Goal: Task Accomplishment & Management: Manage account settings

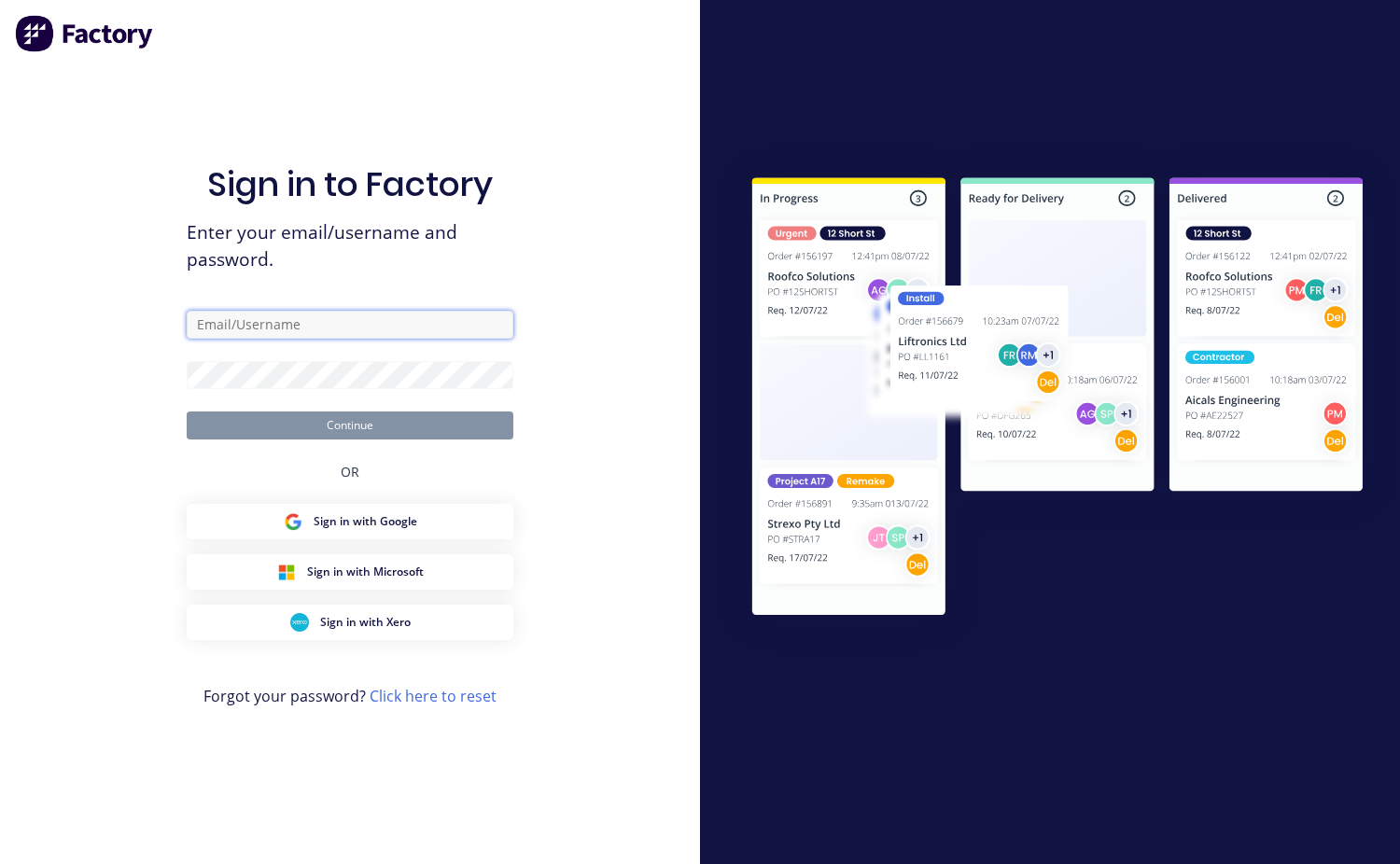
type input "[EMAIL_ADDRESS][DOMAIN_NAME]"
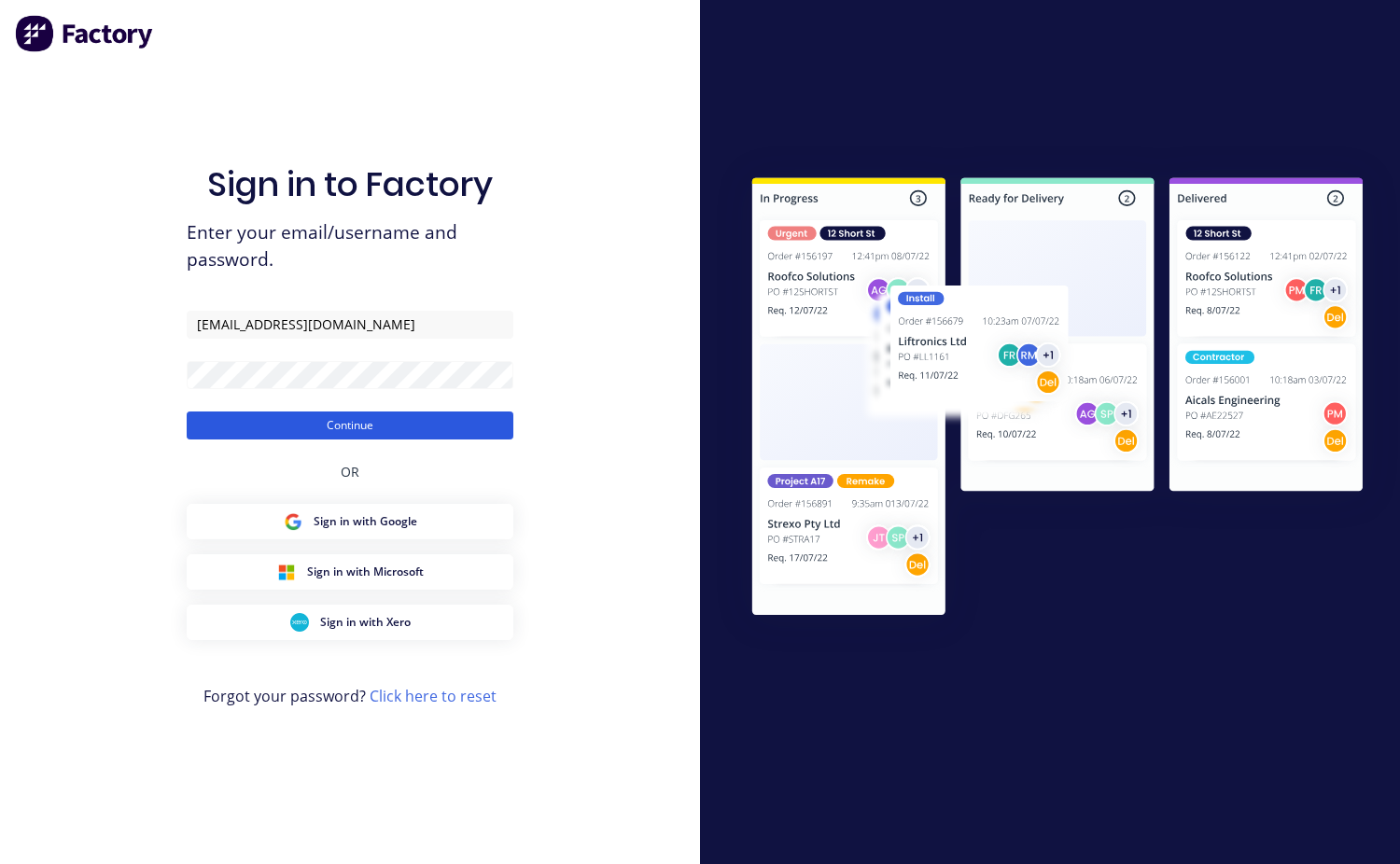
click at [352, 434] on button "Continue" at bounding box center [350, 425] width 327 height 28
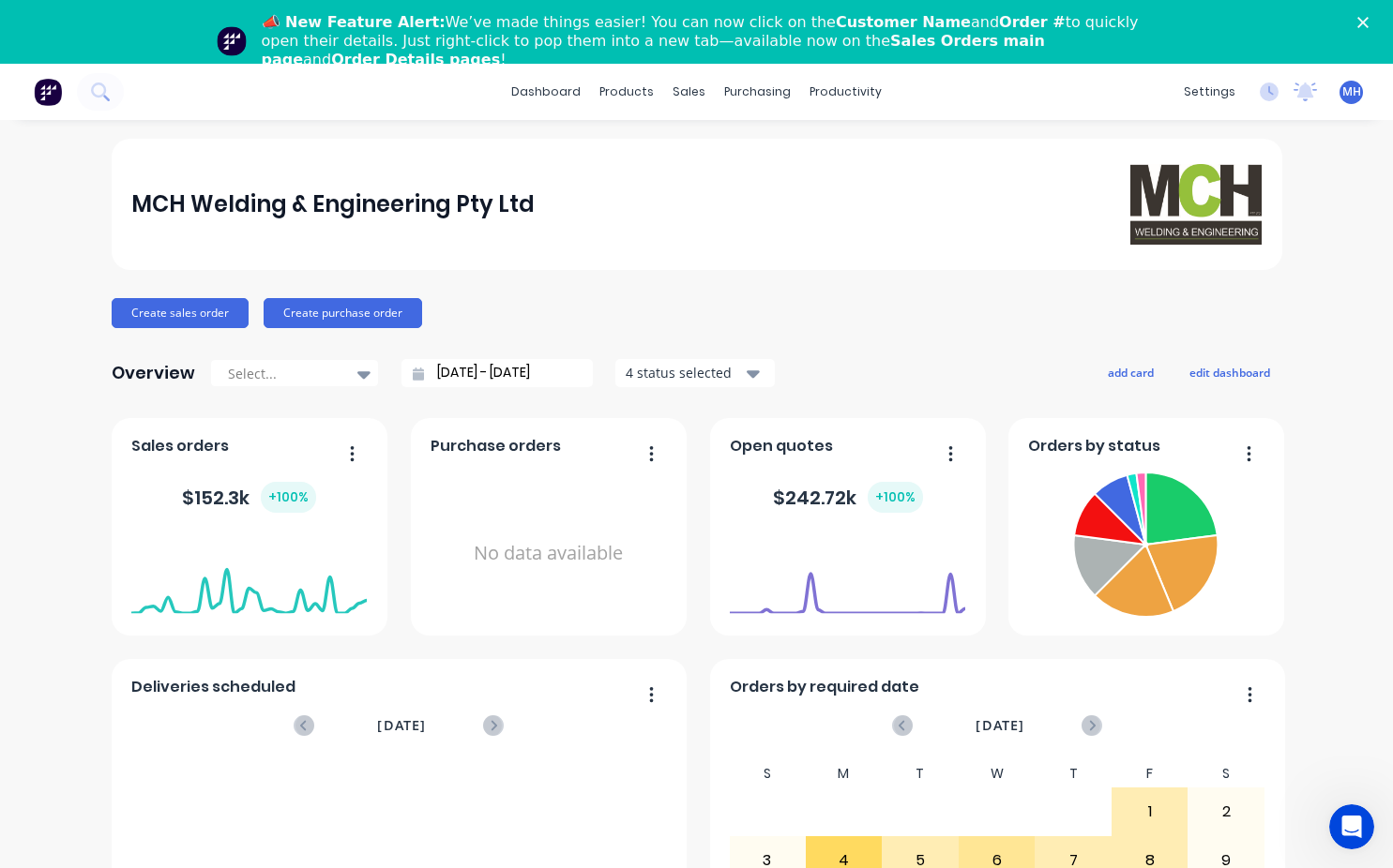
click at [984, 338] on div "MCH Welding & Engineering Pty Ltd Create sales order Create purchase order Over…" at bounding box center [696, 628] width 1171 height 978
click at [884, 151] on div "Workflow" at bounding box center [871, 154] width 57 height 17
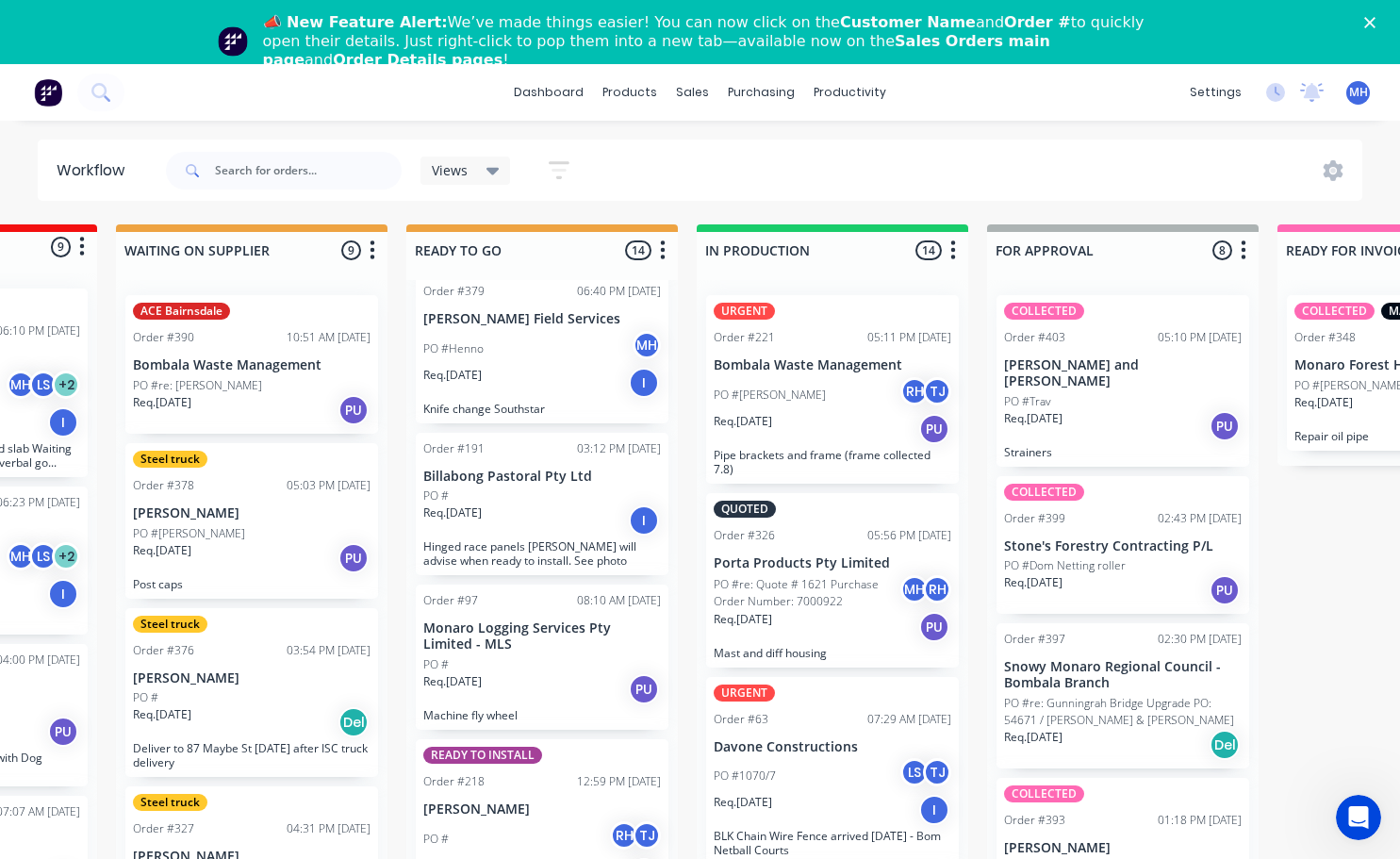
scroll to position [68, 505]
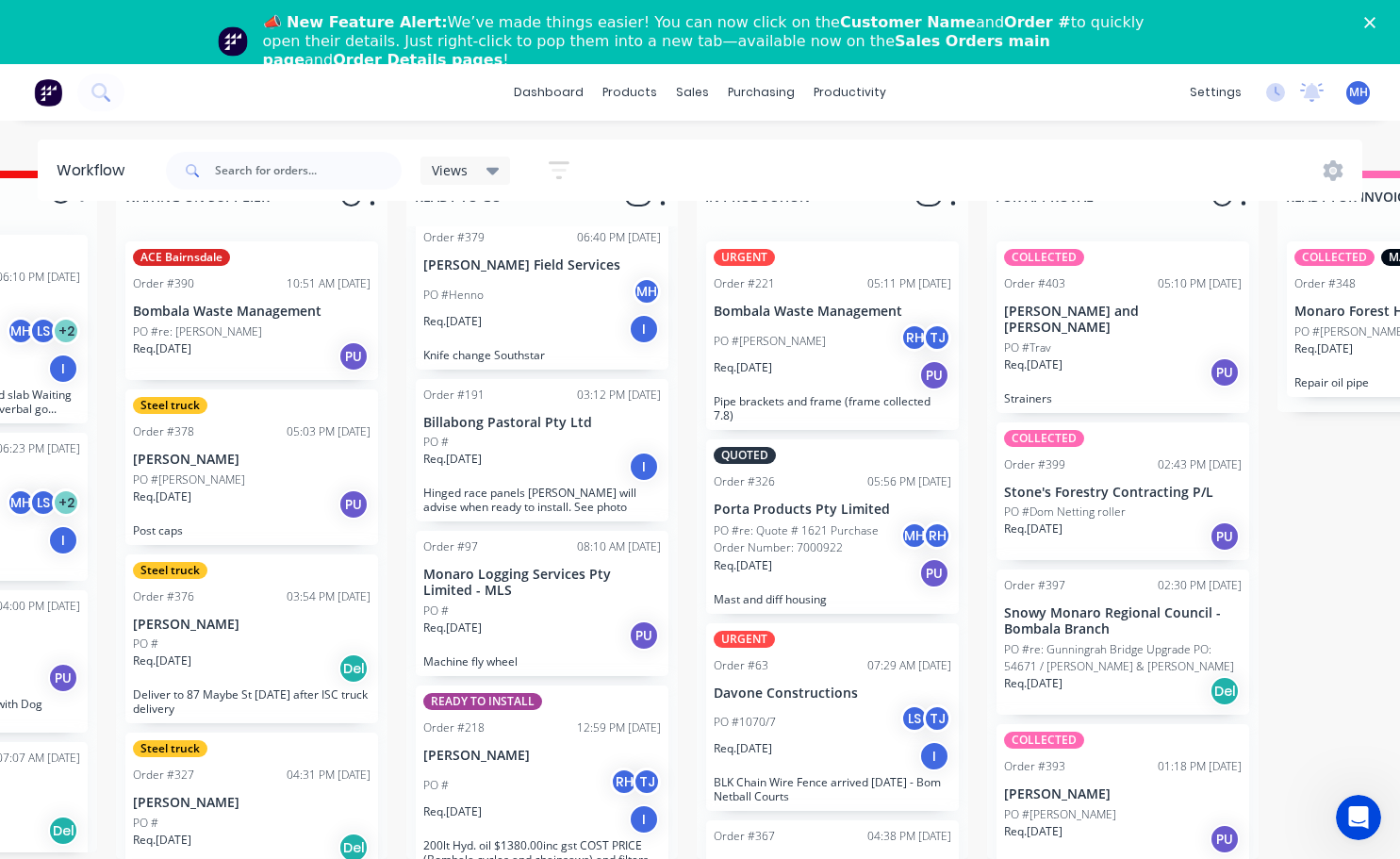
click at [531, 767] on div "PO # RH TJ" at bounding box center [542, 785] width 238 height 36
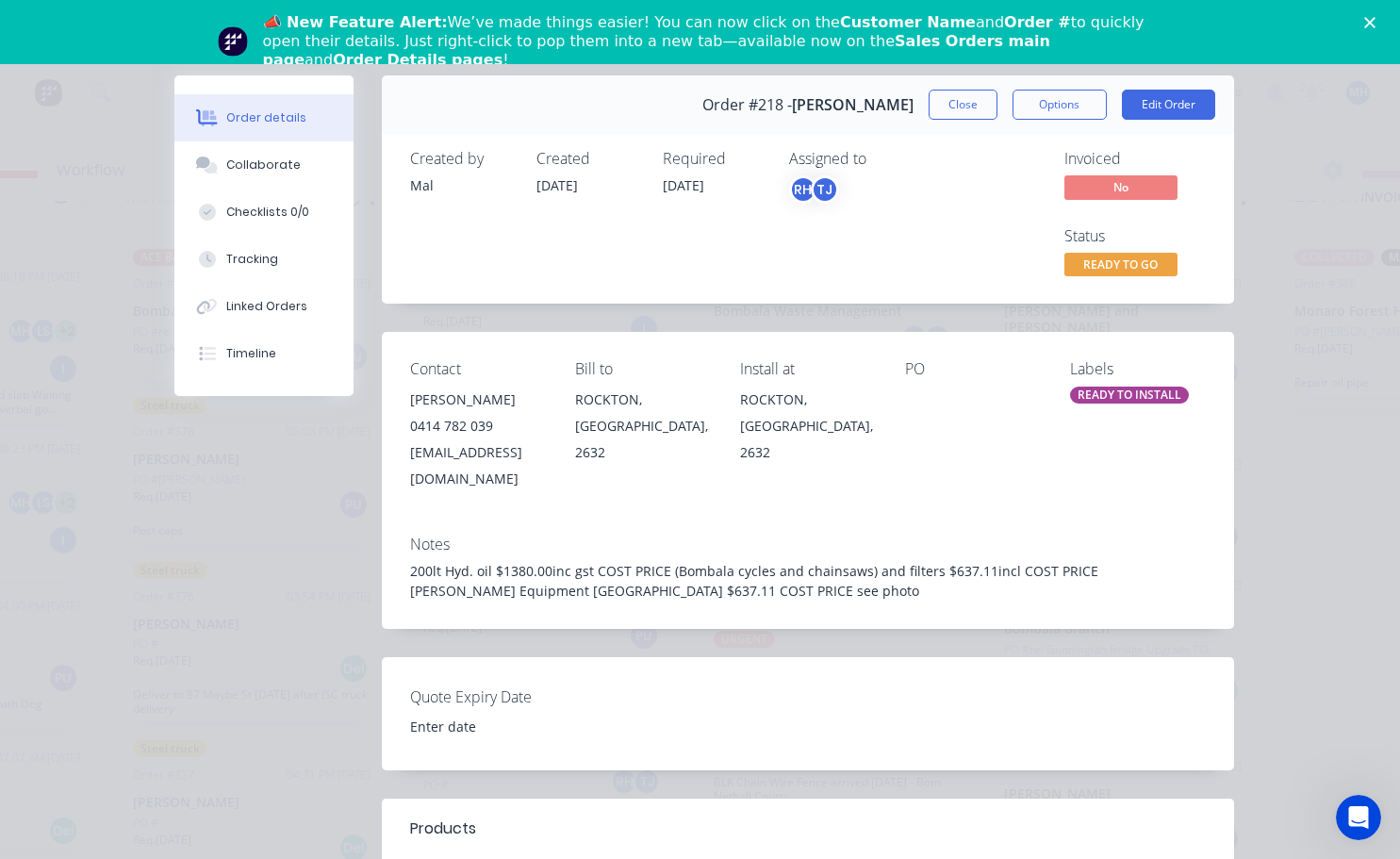
click at [589, 563] on div "200lt Hyd. oil $1380.00inc gst COST PRICE (Bombala cycles and chainsaws) and fi…" at bounding box center [808, 580] width 796 height 40
click at [1155, 100] on button "Edit Order" at bounding box center [1168, 104] width 94 height 30
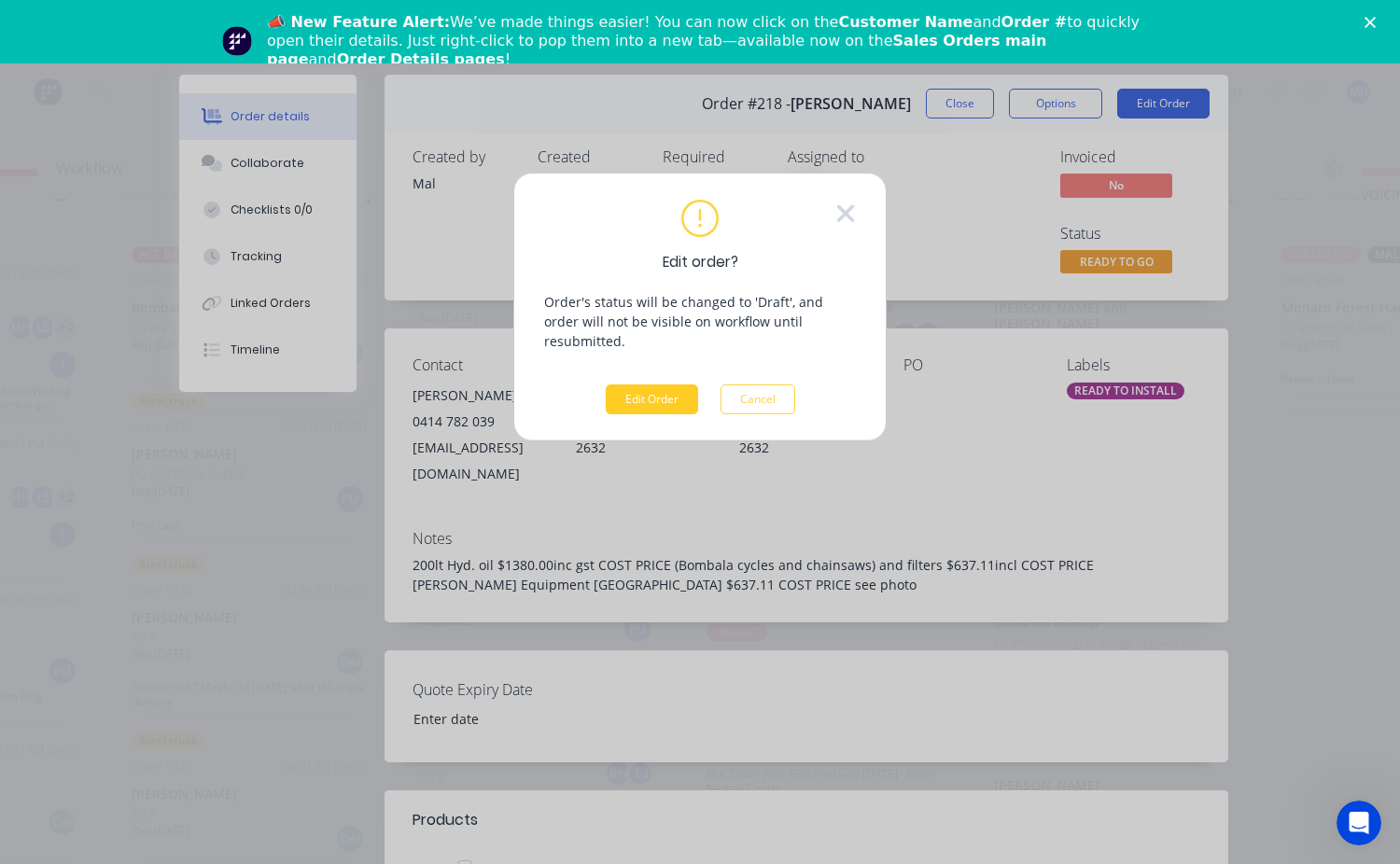
click at [651, 384] on button "Edit Order" at bounding box center [652, 399] width 93 height 30
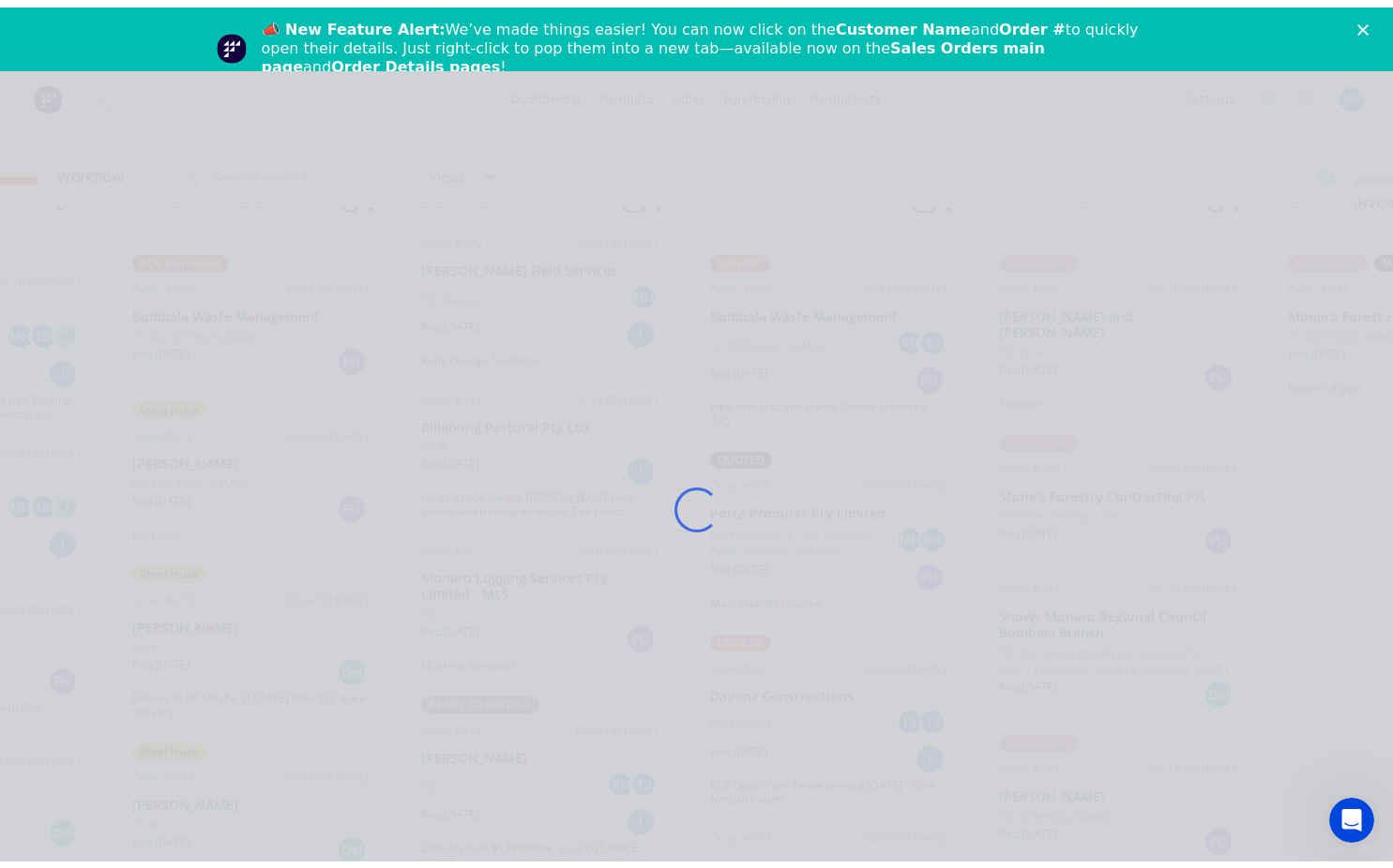
scroll to position [54, 0]
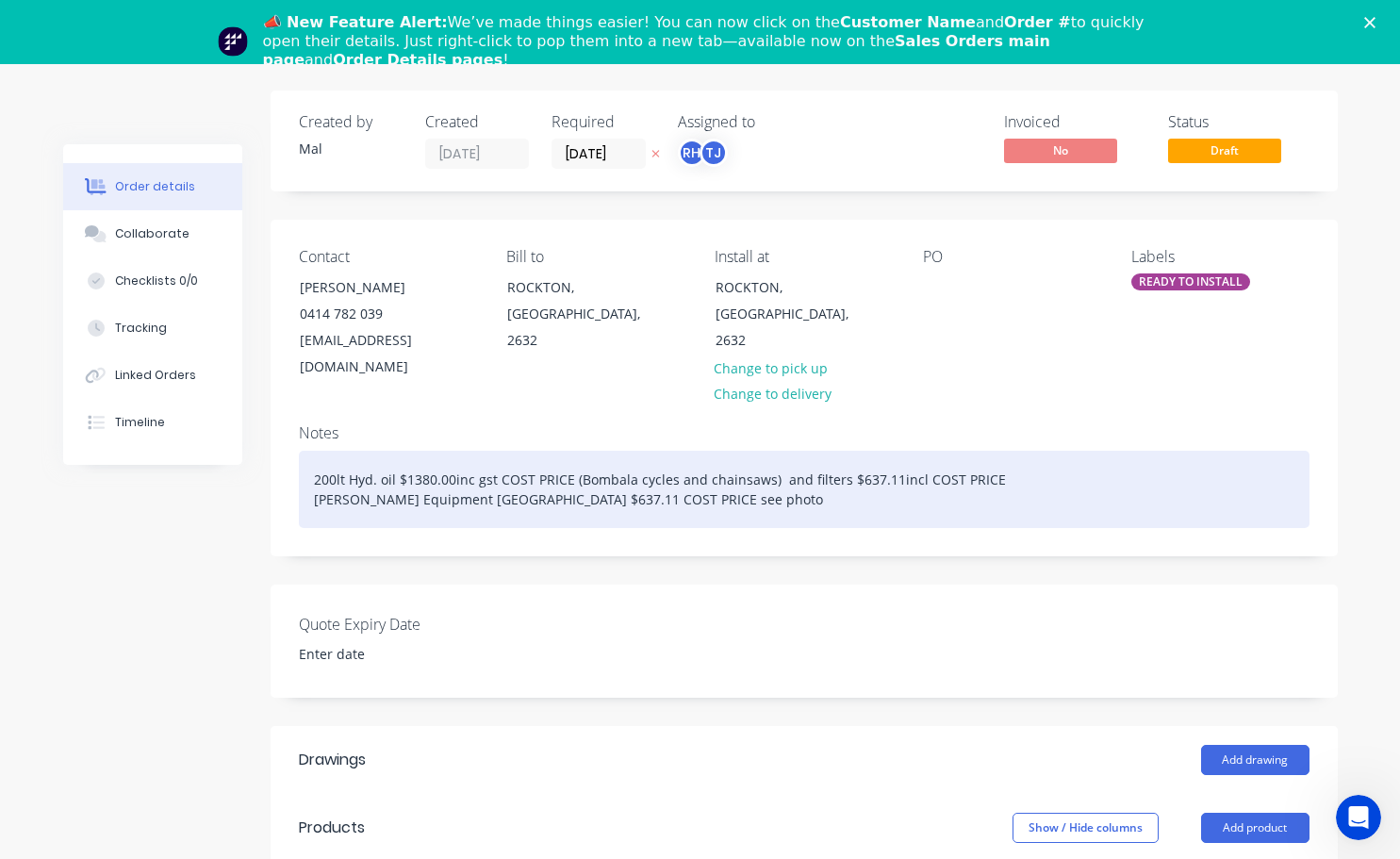
click at [605, 474] on div "200lt Hyd. oil $1380.00inc gst COST PRICE (Bombala cycles and chainsaws) and fi…" at bounding box center [804, 489] width 1011 height 77
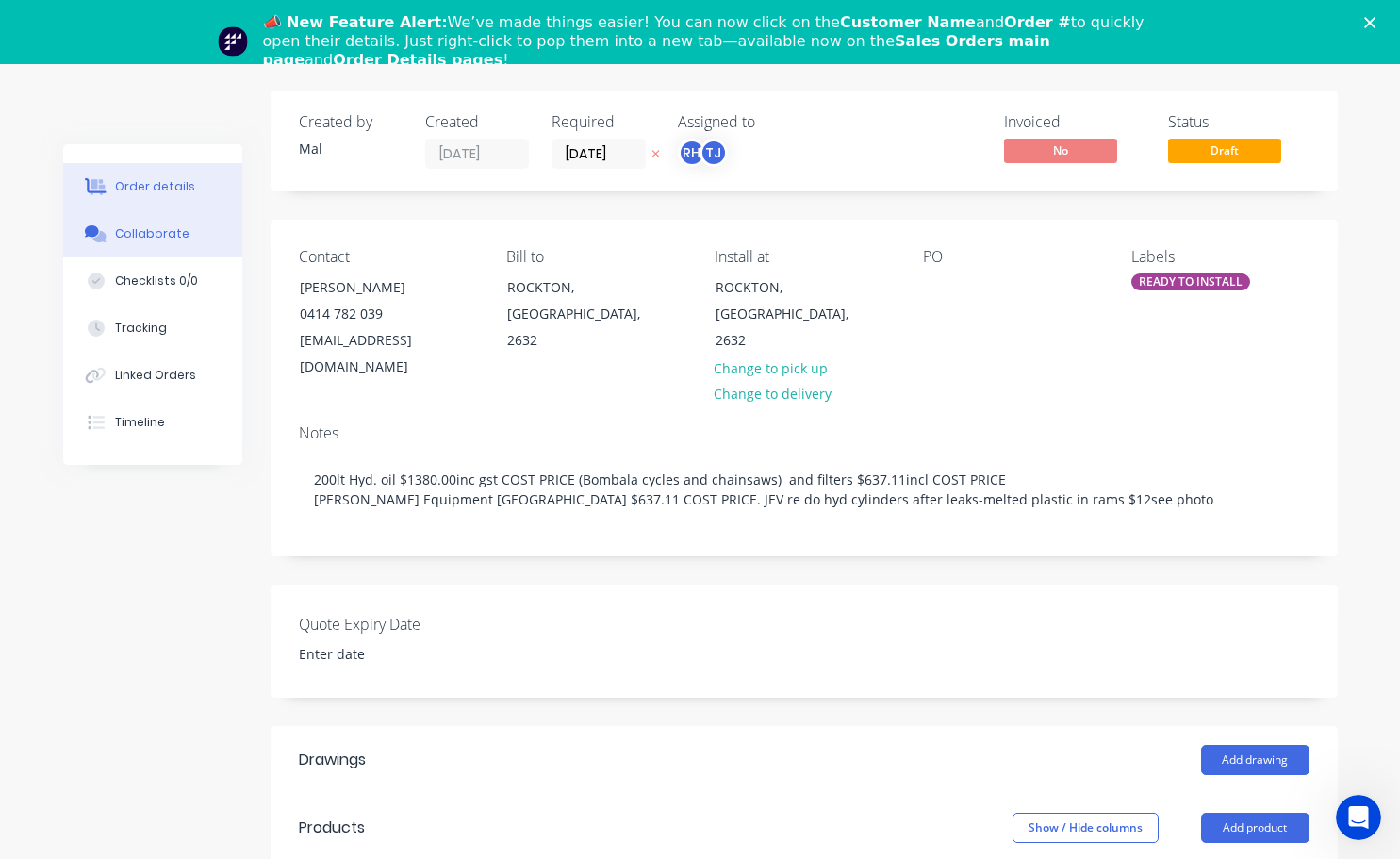
click at [173, 233] on div "Collaborate" at bounding box center [152, 234] width 74 height 17
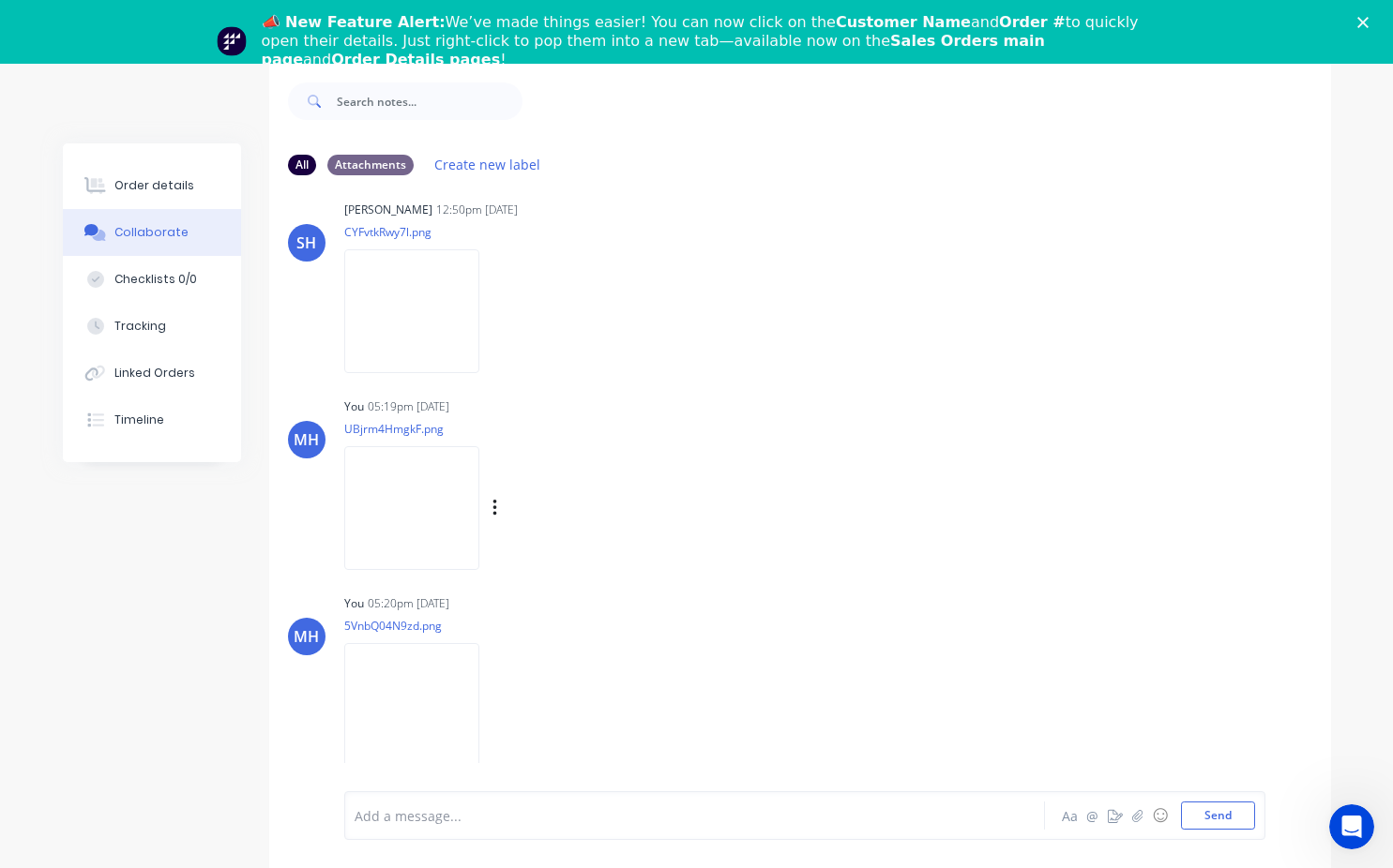
scroll to position [92, 0]
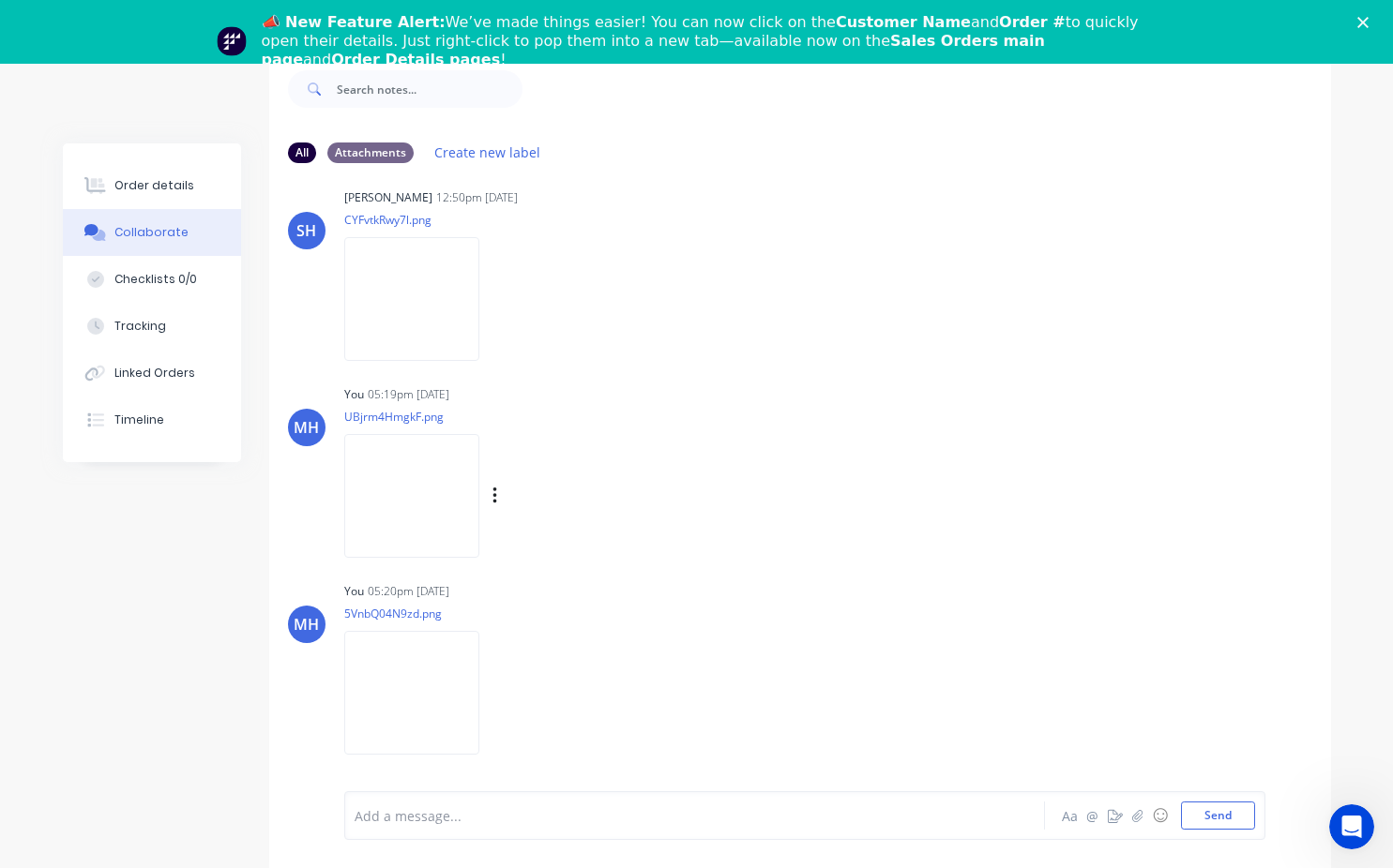
click at [416, 499] on img at bounding box center [411, 495] width 135 height 123
click at [425, 304] on img at bounding box center [411, 299] width 135 height 123
click at [414, 681] on img at bounding box center [411, 692] width 135 height 123
click at [427, 511] on img at bounding box center [411, 495] width 135 height 123
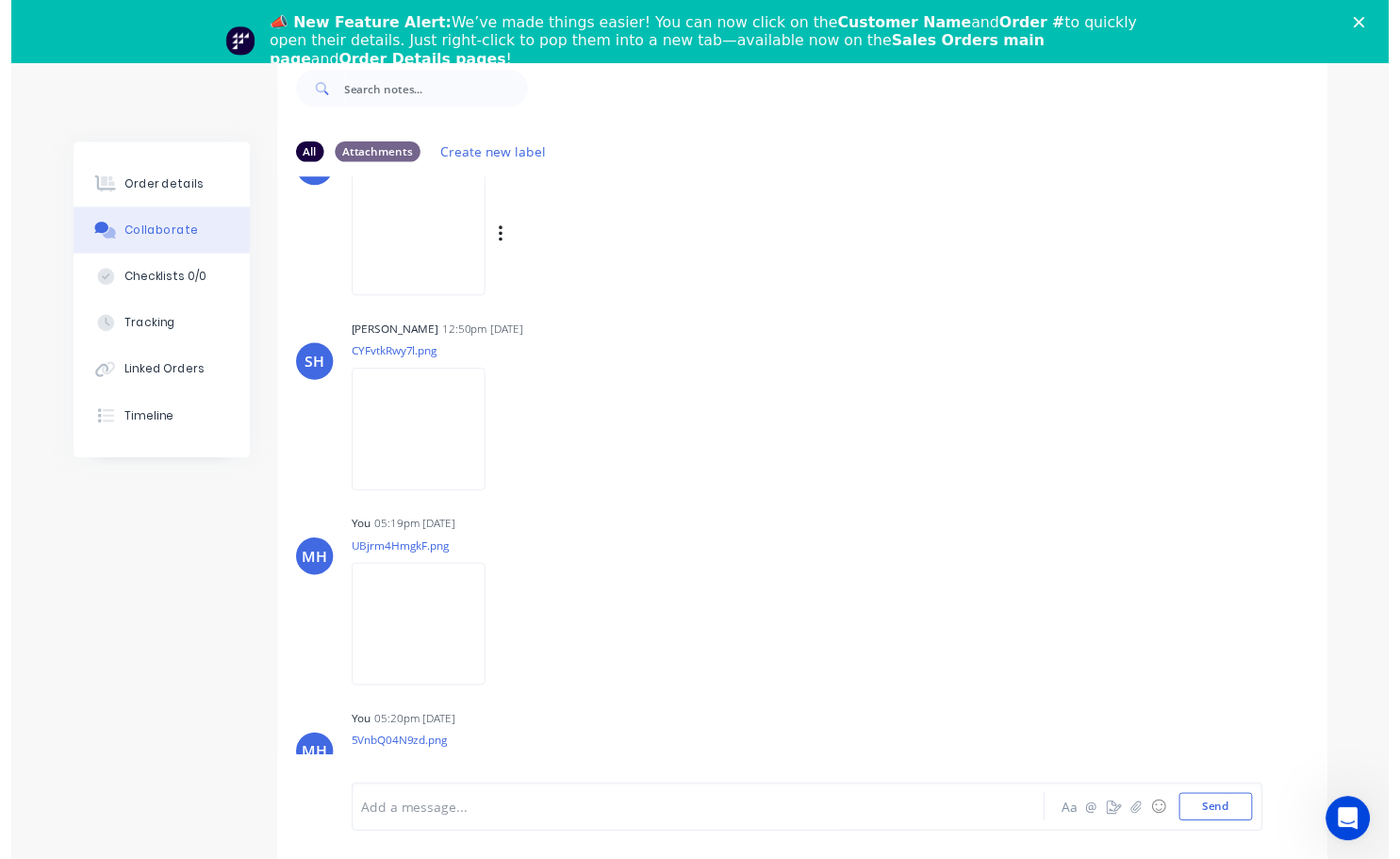
scroll to position [0, 0]
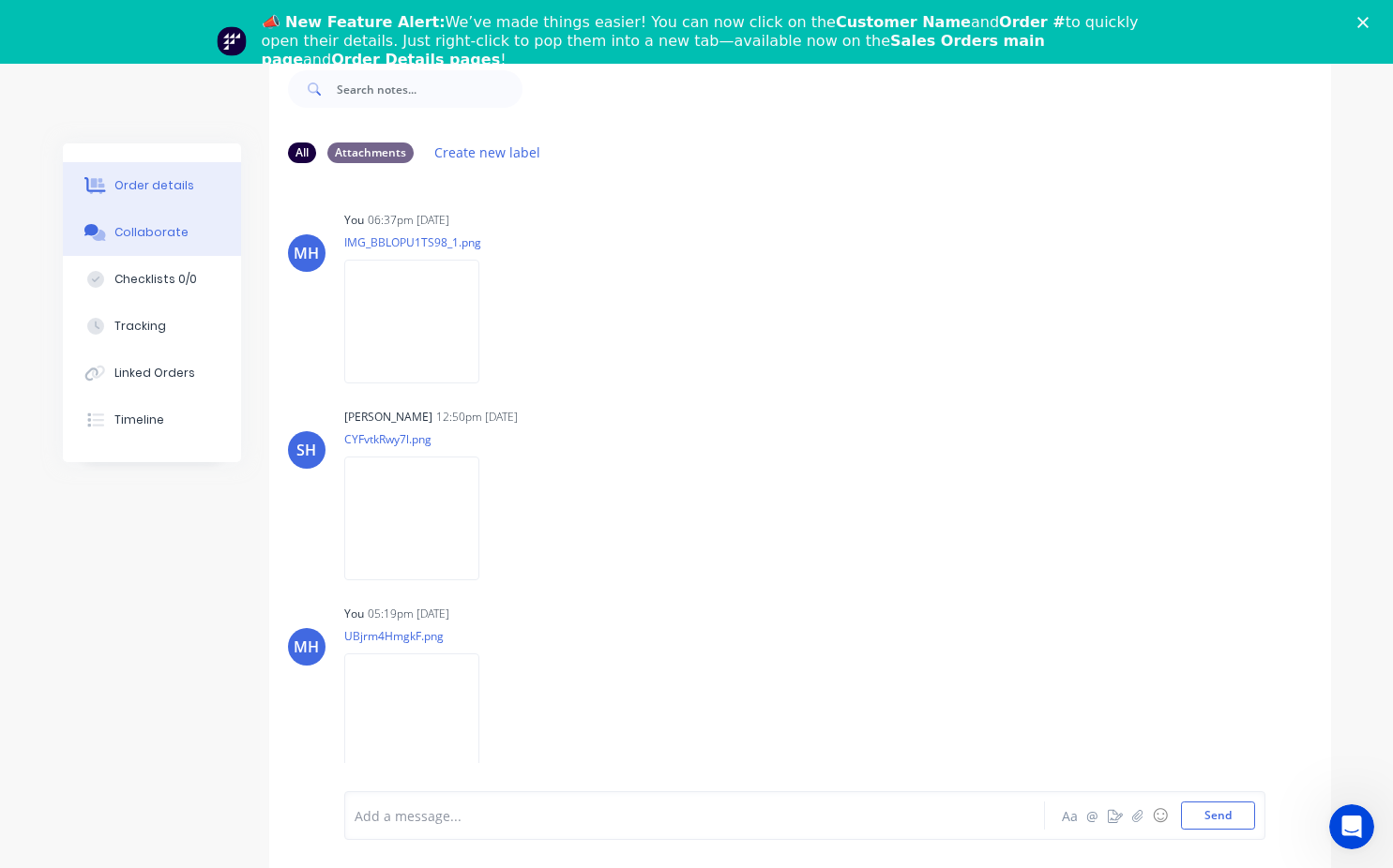
click at [135, 185] on div "Order details" at bounding box center [154, 186] width 80 height 17
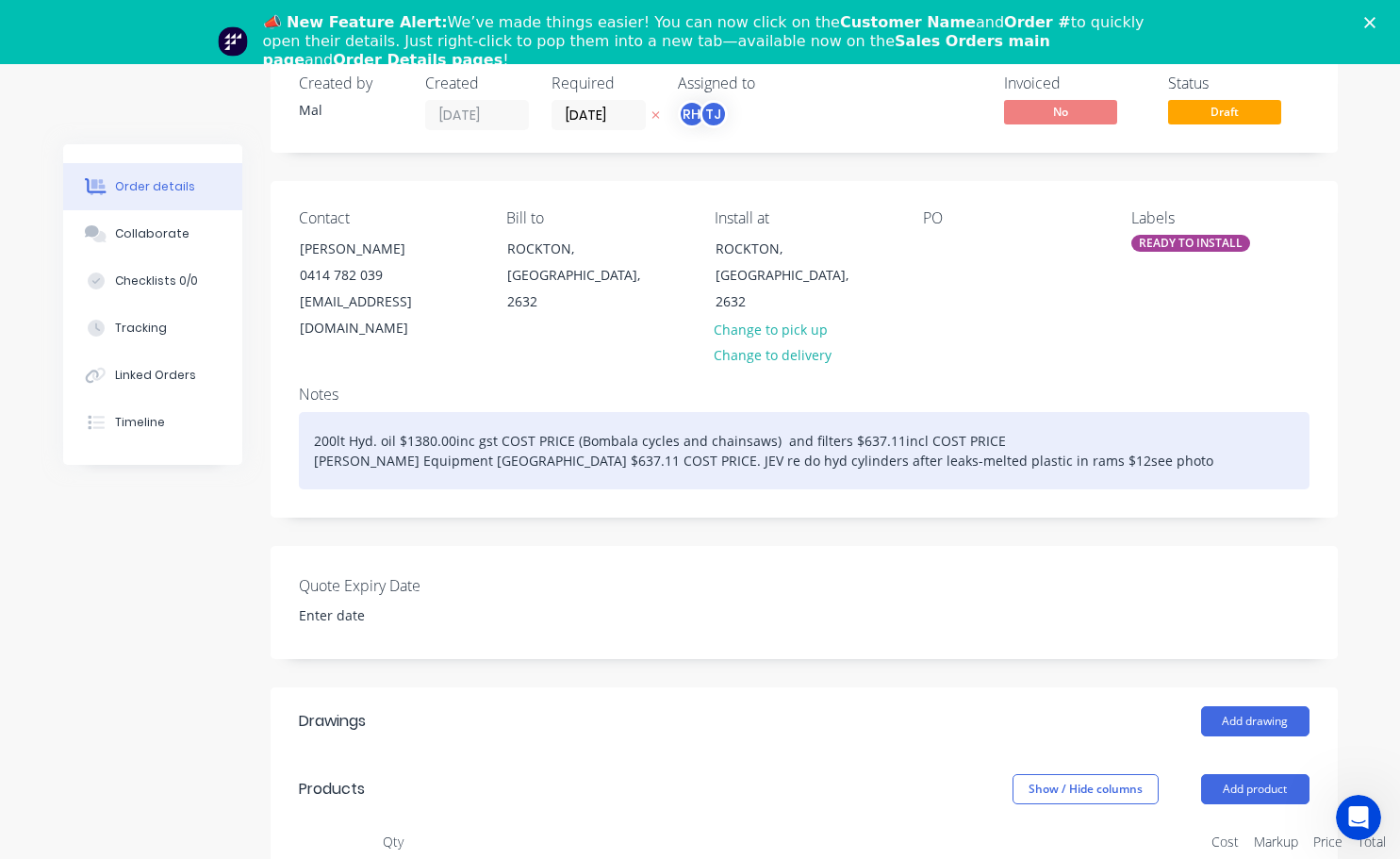
drag, startPoint x: 980, startPoint y: 432, endPoint x: 991, endPoint y: 436, distance: 11.7
click at [981, 433] on div "200lt Hyd. oil $1380.00inc gst COST PRICE (Bombala cycles and chainsaws) and fi…" at bounding box center [804, 451] width 1011 height 77
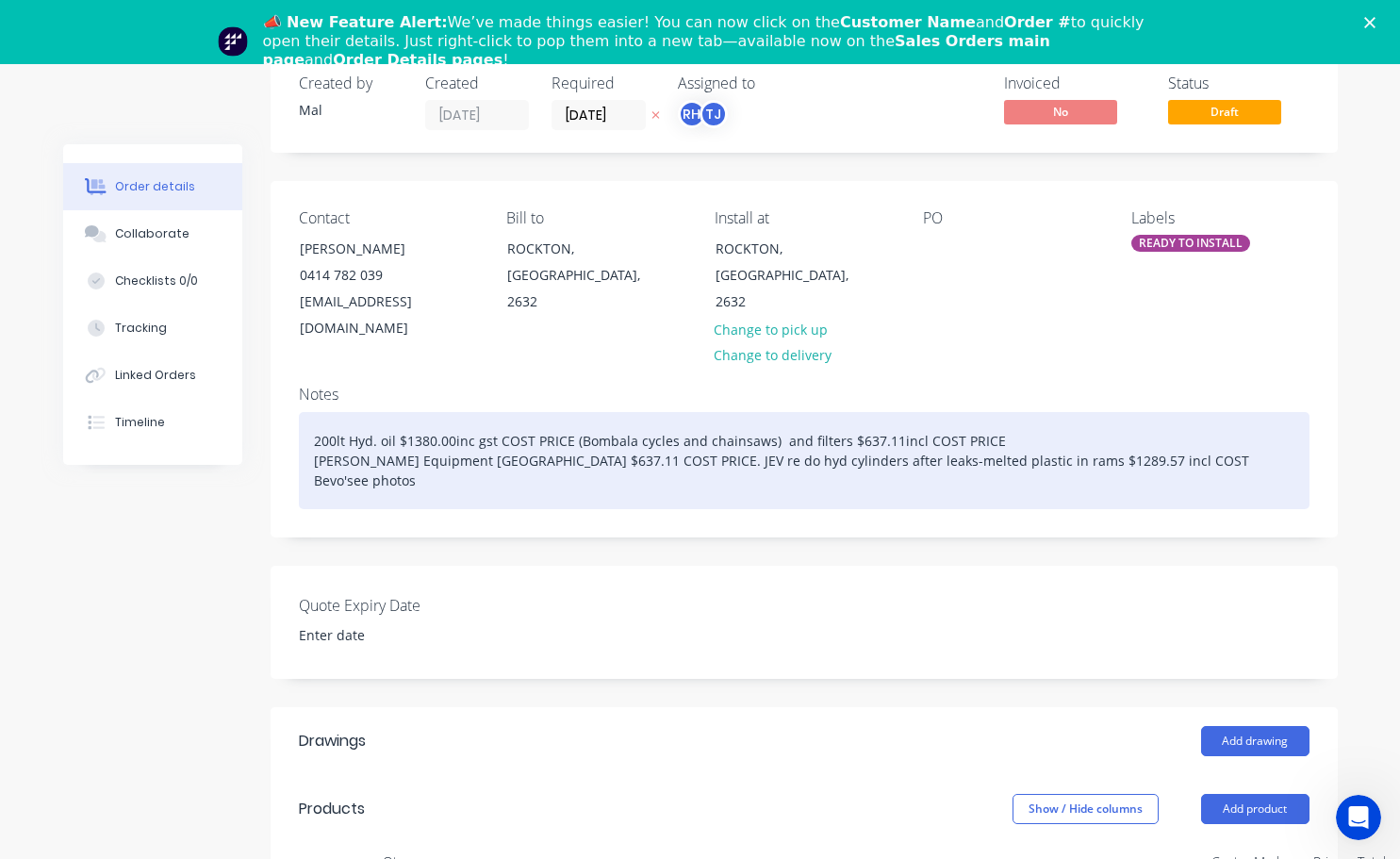
click at [347, 455] on div "200lt Hyd. oil $1380.00inc gst COST PRICE (Bombala cycles and chainsaws) and fi…" at bounding box center [804, 460] width 1011 height 97
click at [352, 455] on div "200lt Hyd. oil $1380.00inc gst COST PRICE (Bombala cycles and chainsaws) and fi…" at bounding box center [804, 460] width 1011 height 97
click at [356, 457] on div "200lt Hyd. oil $1380.00inc gst COST PRICE (Bombala cycles and chainsaws) and fi…" at bounding box center [804, 460] width 1011 height 97
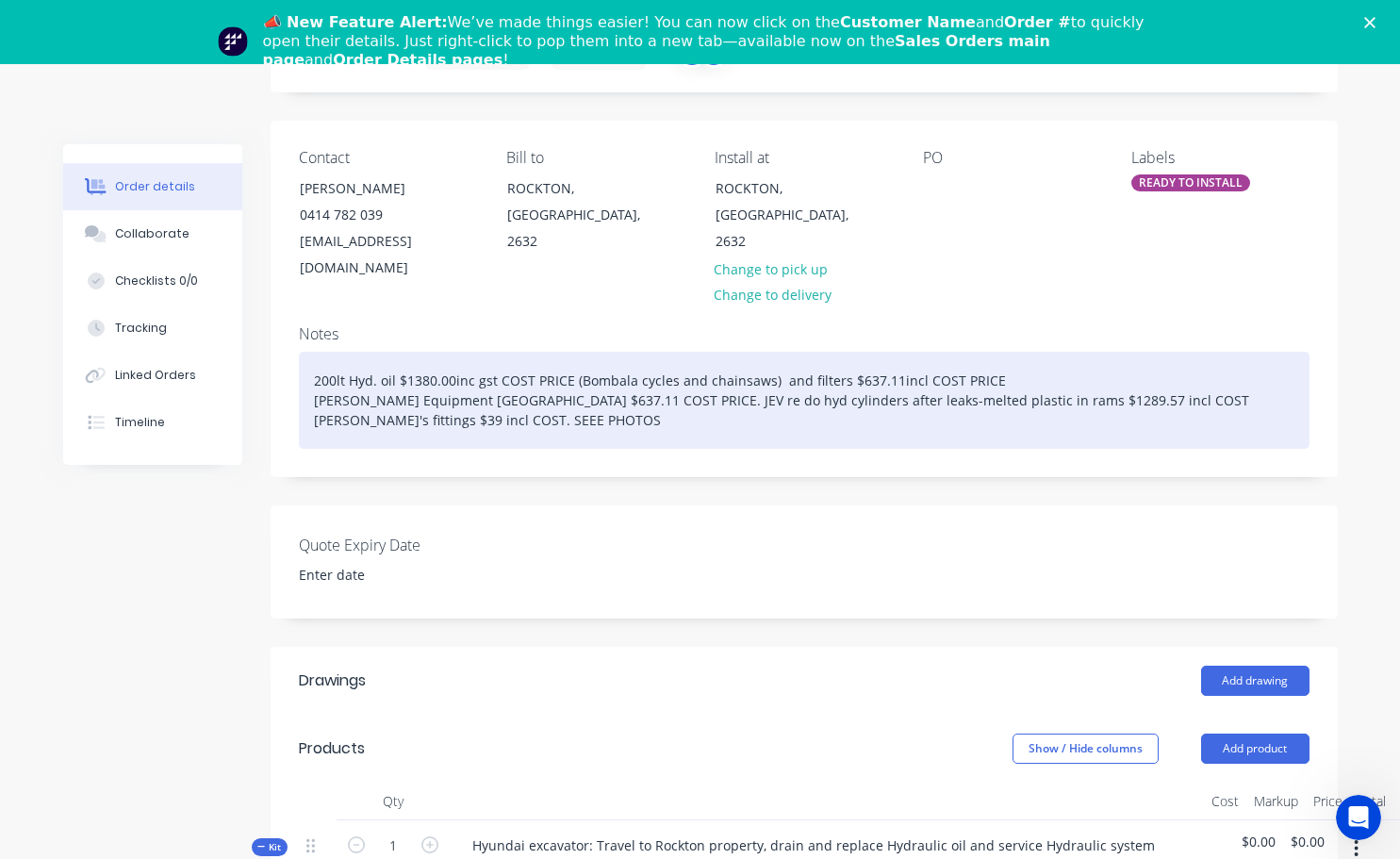
scroll to position [186, 0]
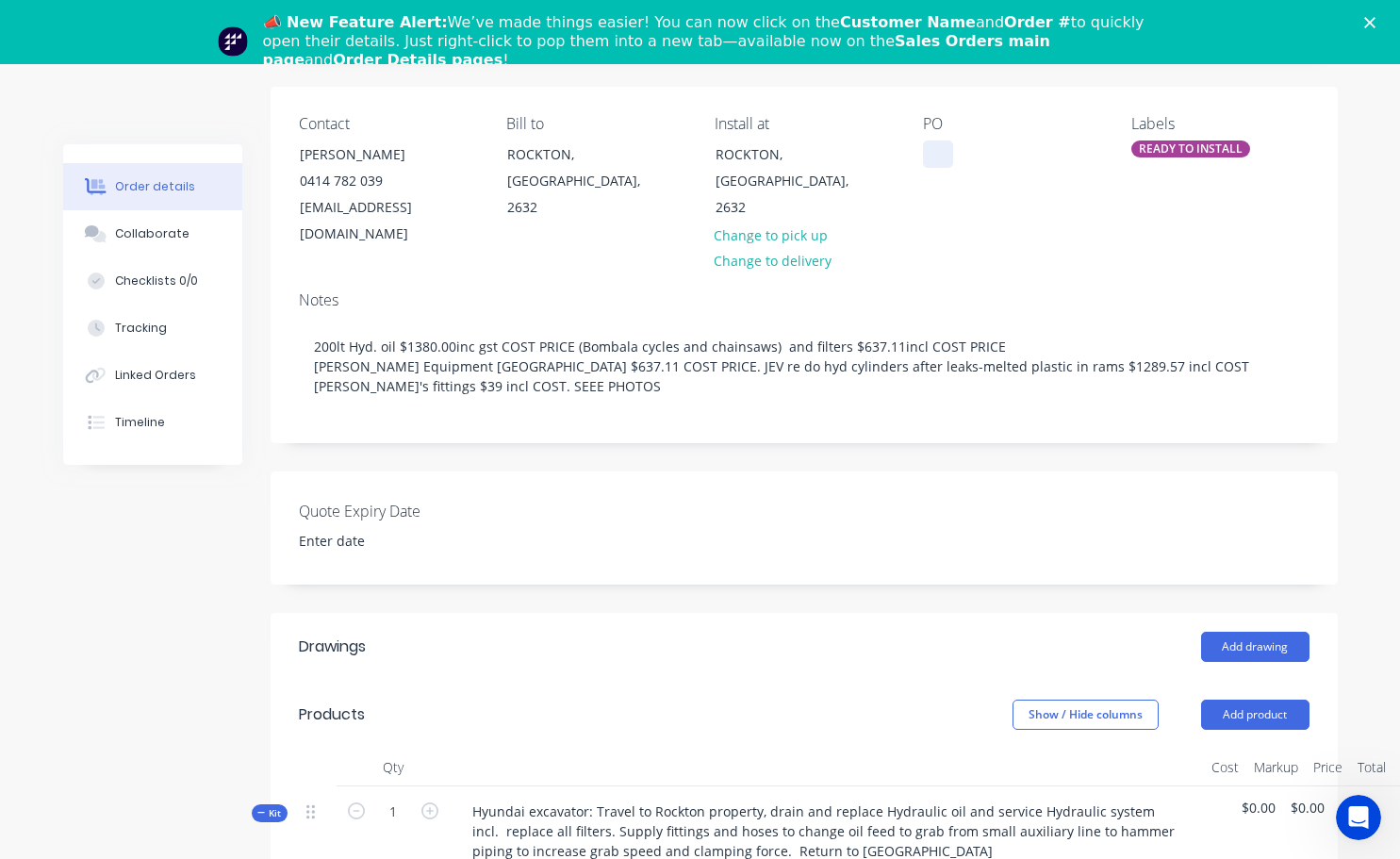
click at [941, 153] on div at bounding box center [938, 153] width 30 height 27
drag, startPoint x: 947, startPoint y: 180, endPoint x: 851, endPoint y: 243, distance: 114.8
click at [915, 195] on div "Contact [PERSON_NAME] 0414 782 039 [EMAIL_ADDRESS][DOMAIN_NAME] Bill to [GEOGRA…" at bounding box center [803, 181] width 1067 height 189
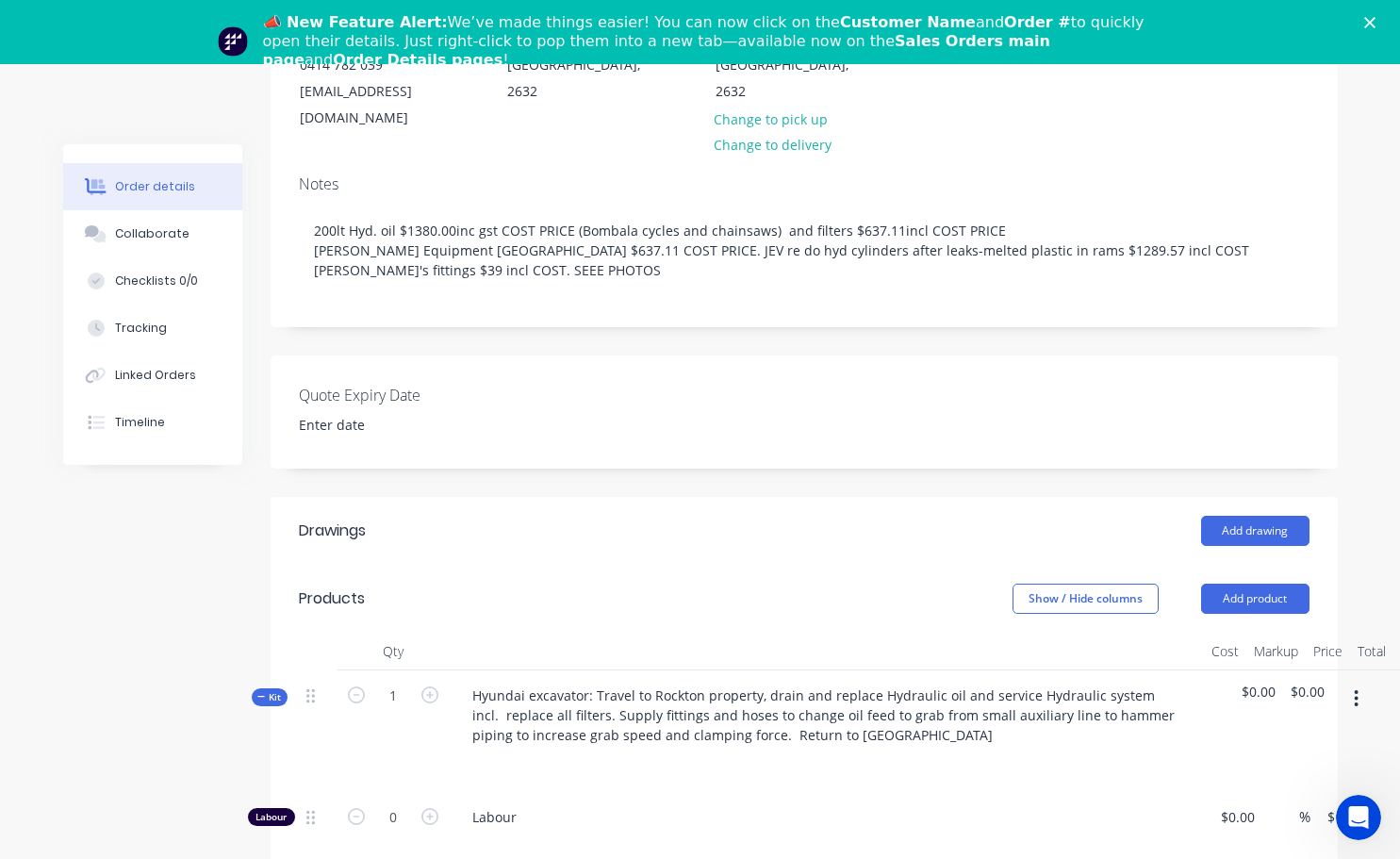
scroll to position [375, 0]
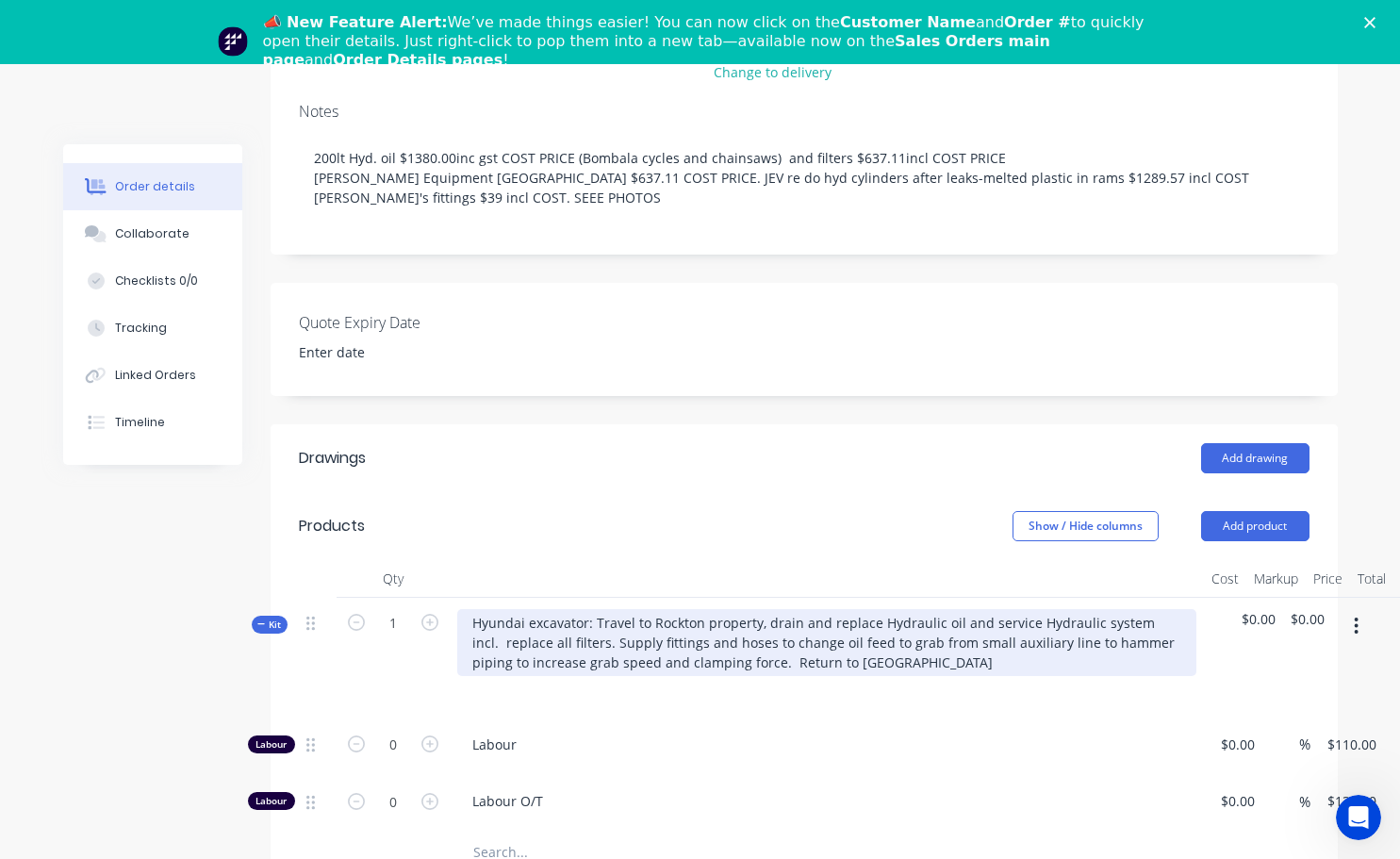
click at [577, 617] on div "Hyundai excavator: Travel to Rockton property, drain and replace Hydraulic oil …" at bounding box center [827, 642] width 740 height 67
click at [795, 609] on div "Hyundai excavator: Travel to Rockton property, drain and replace Hydraulic oil …" at bounding box center [827, 642] width 740 height 67
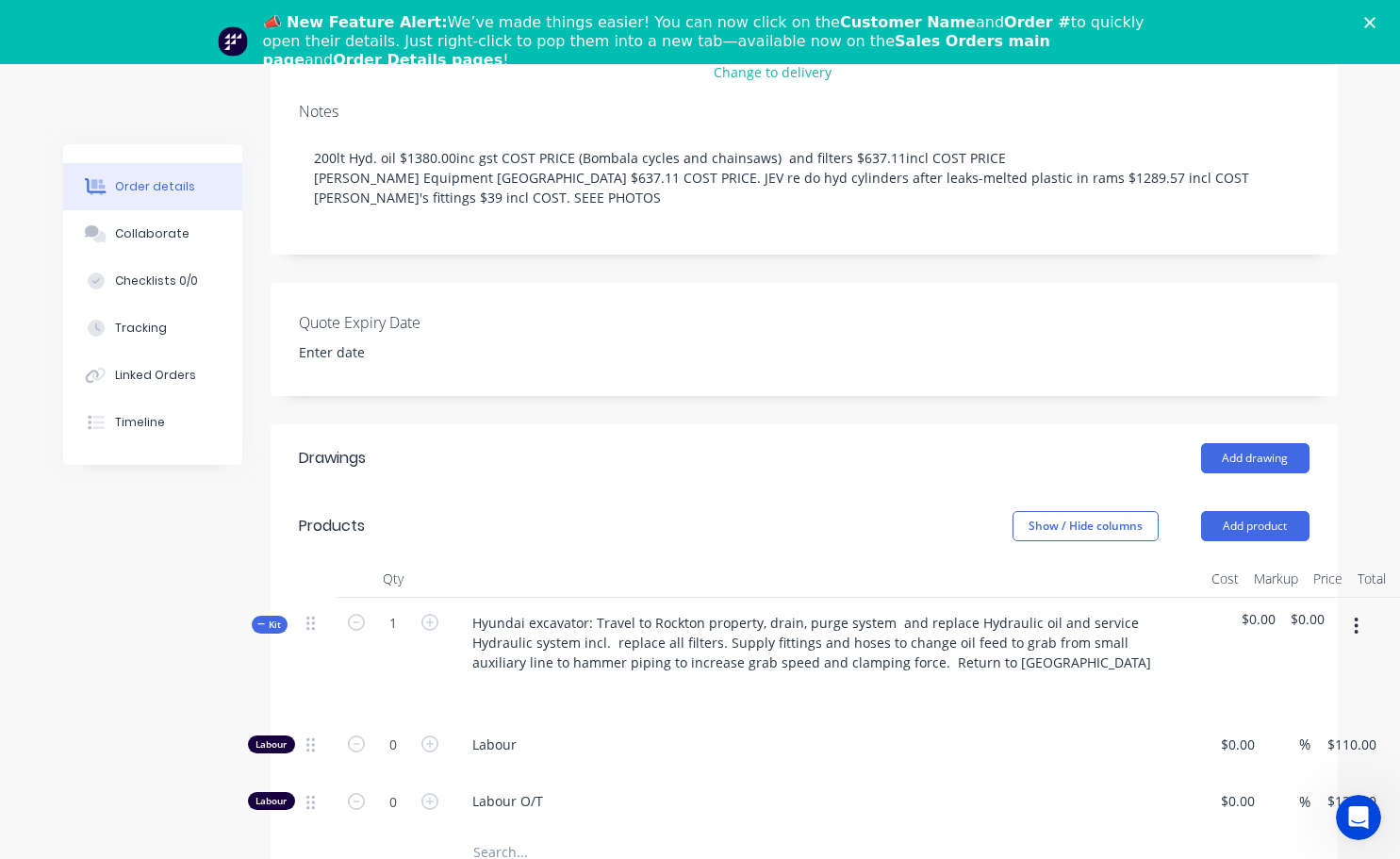
click at [1017, 690] on div "Hyundai excavator: Travel to Rockton property, drain, purge system and replace …" at bounding box center [826, 658] width 754 height 122
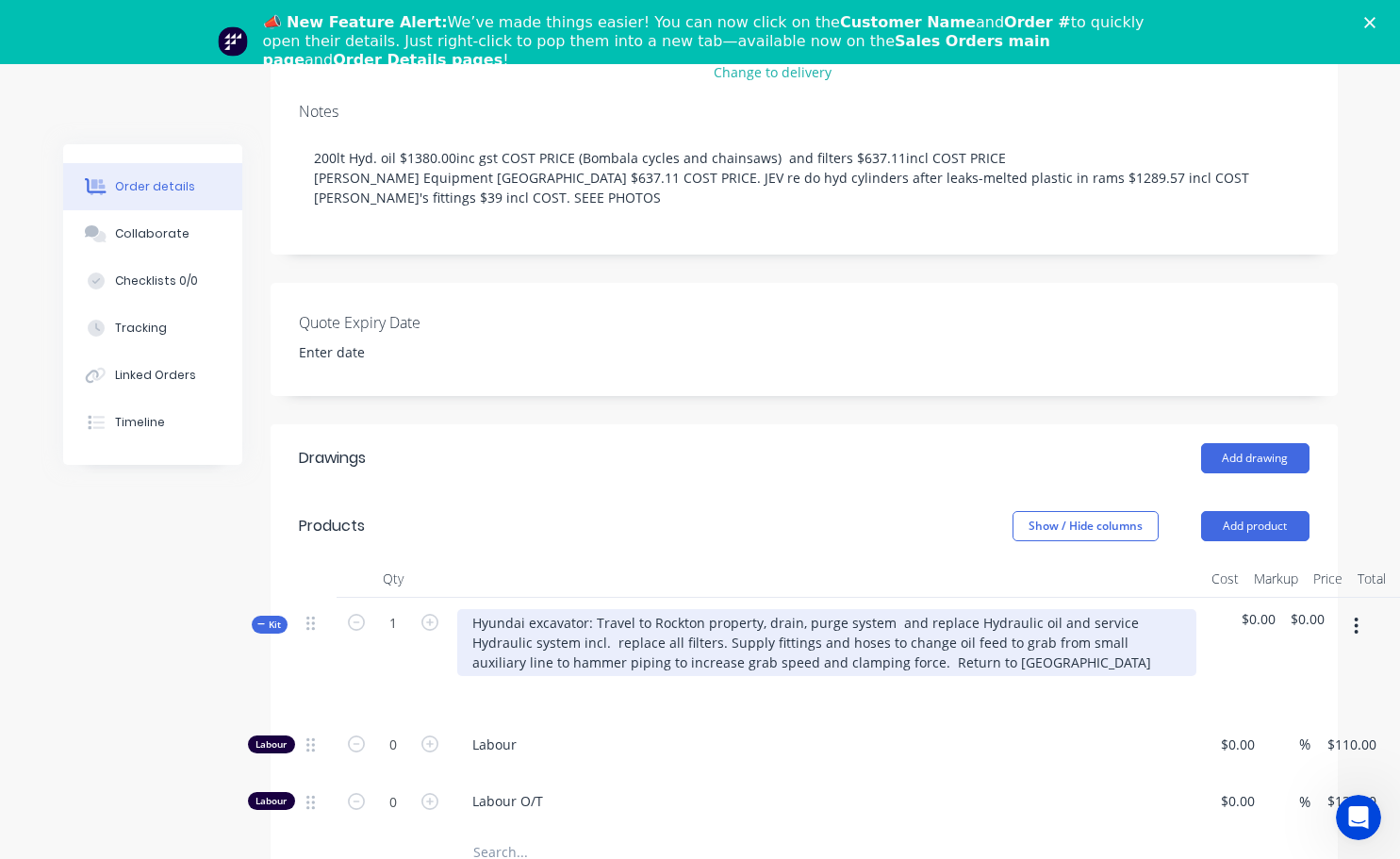
click at [966, 609] on div "Hyundai excavator: Travel to Rockton property, drain, purge system and replace …" at bounding box center [827, 642] width 740 height 67
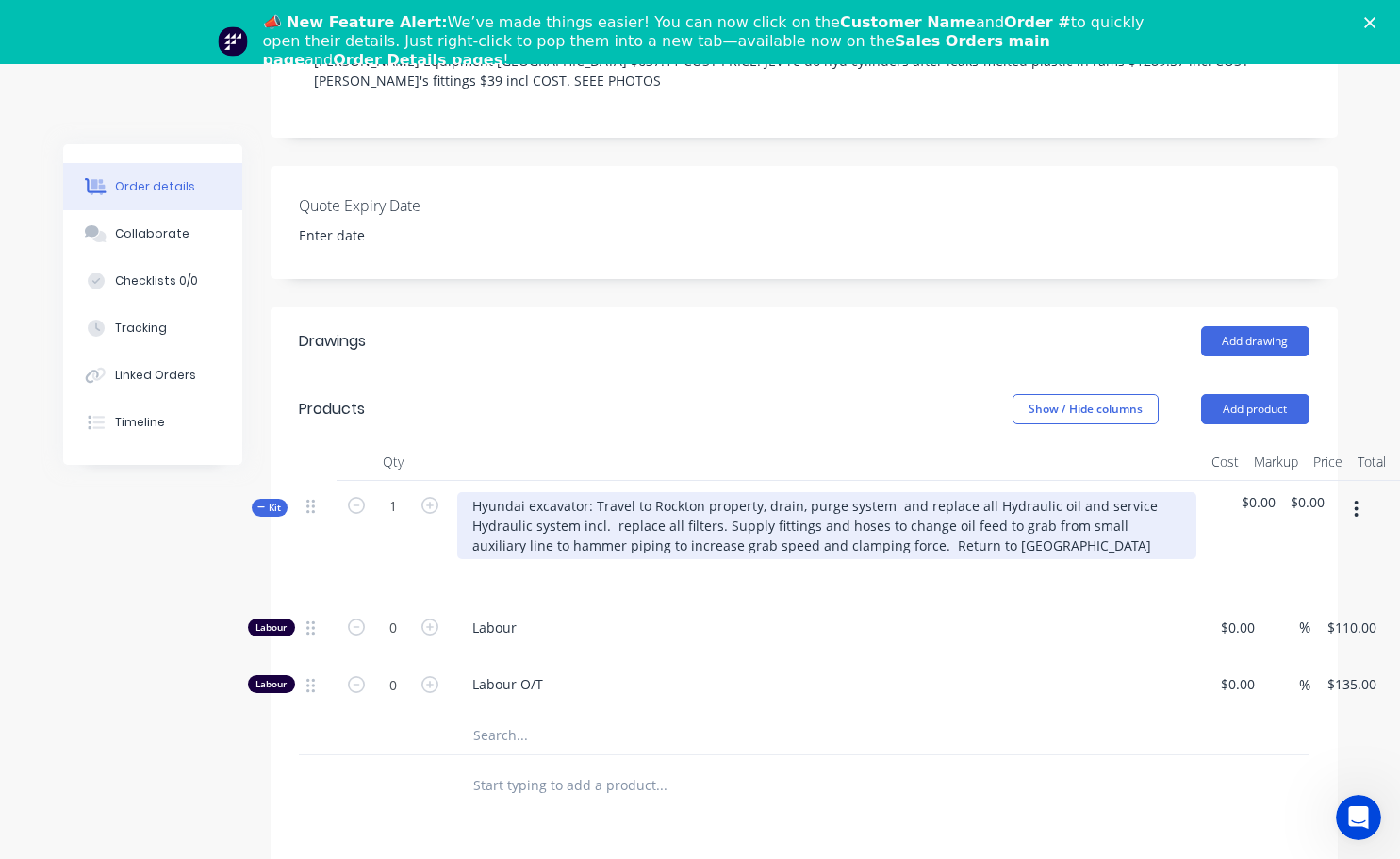
scroll to position [469, 0]
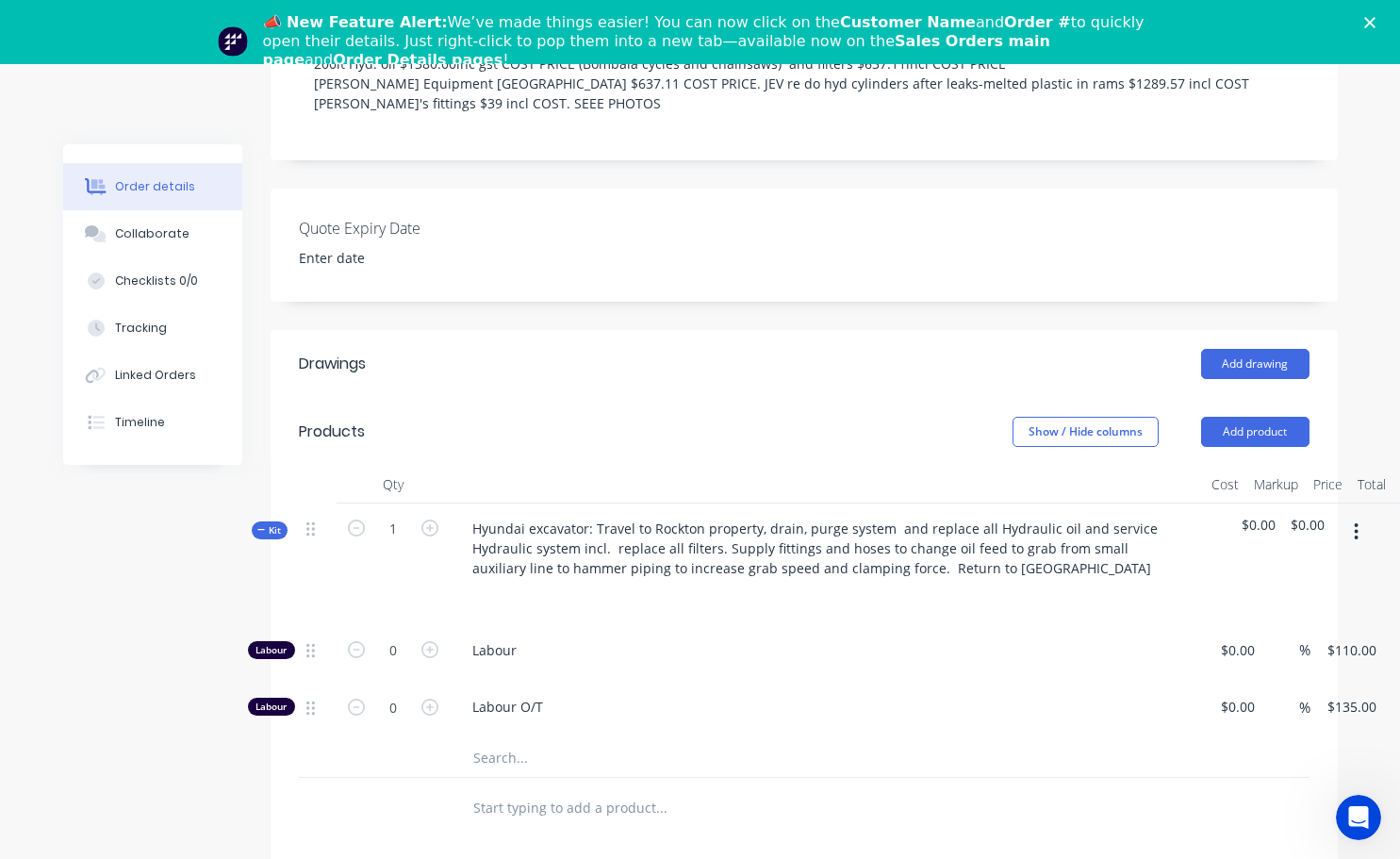
click at [500, 640] on span "Labour" at bounding box center [834, 650] width 724 height 20
click at [518, 640] on span "Labour" at bounding box center [834, 650] width 724 height 20
click at [535, 640] on span "Labour" at bounding box center [834, 650] width 724 height 20
click at [498, 640] on span "Labour" at bounding box center [834, 650] width 724 height 20
click at [486, 592] on div "Hyundai excavator: Travel to Rockton property, drain, purge system and replace …" at bounding box center [826, 564] width 754 height 122
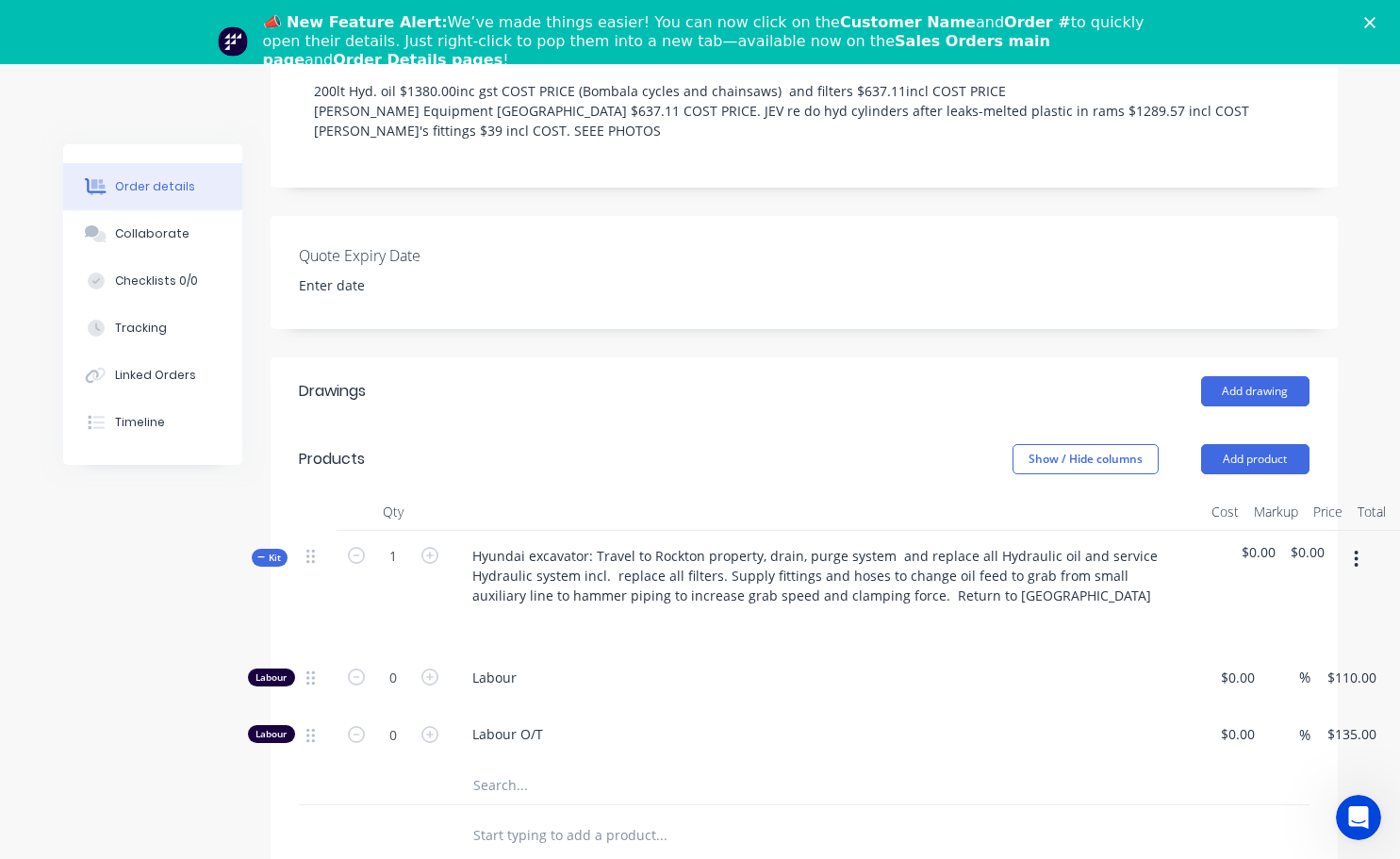
scroll to position [658, 0]
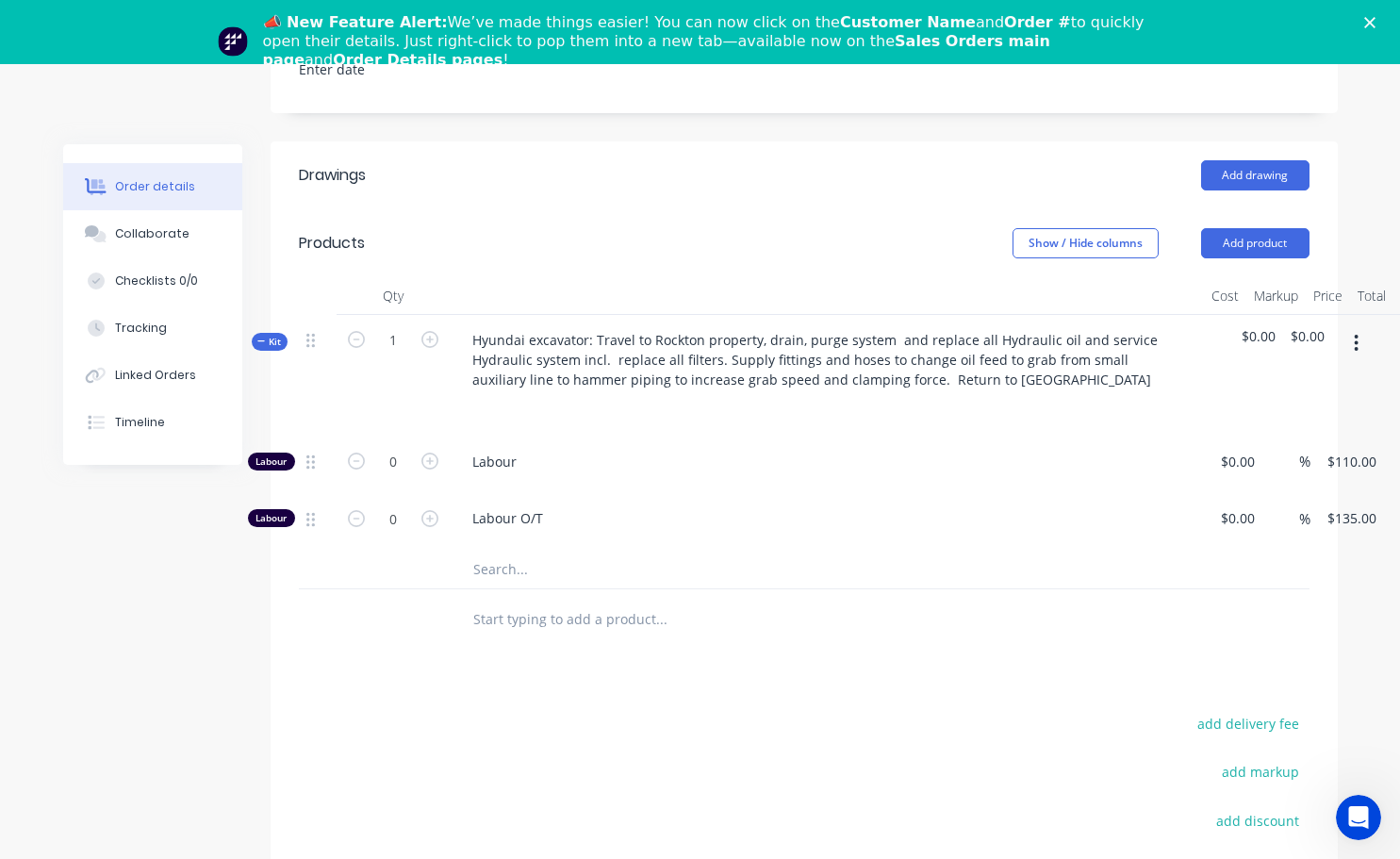
click at [487, 623] on div at bounding box center [789, 619] width 679 height 61
click at [482, 600] on input "text" at bounding box center [660, 619] width 378 height 38
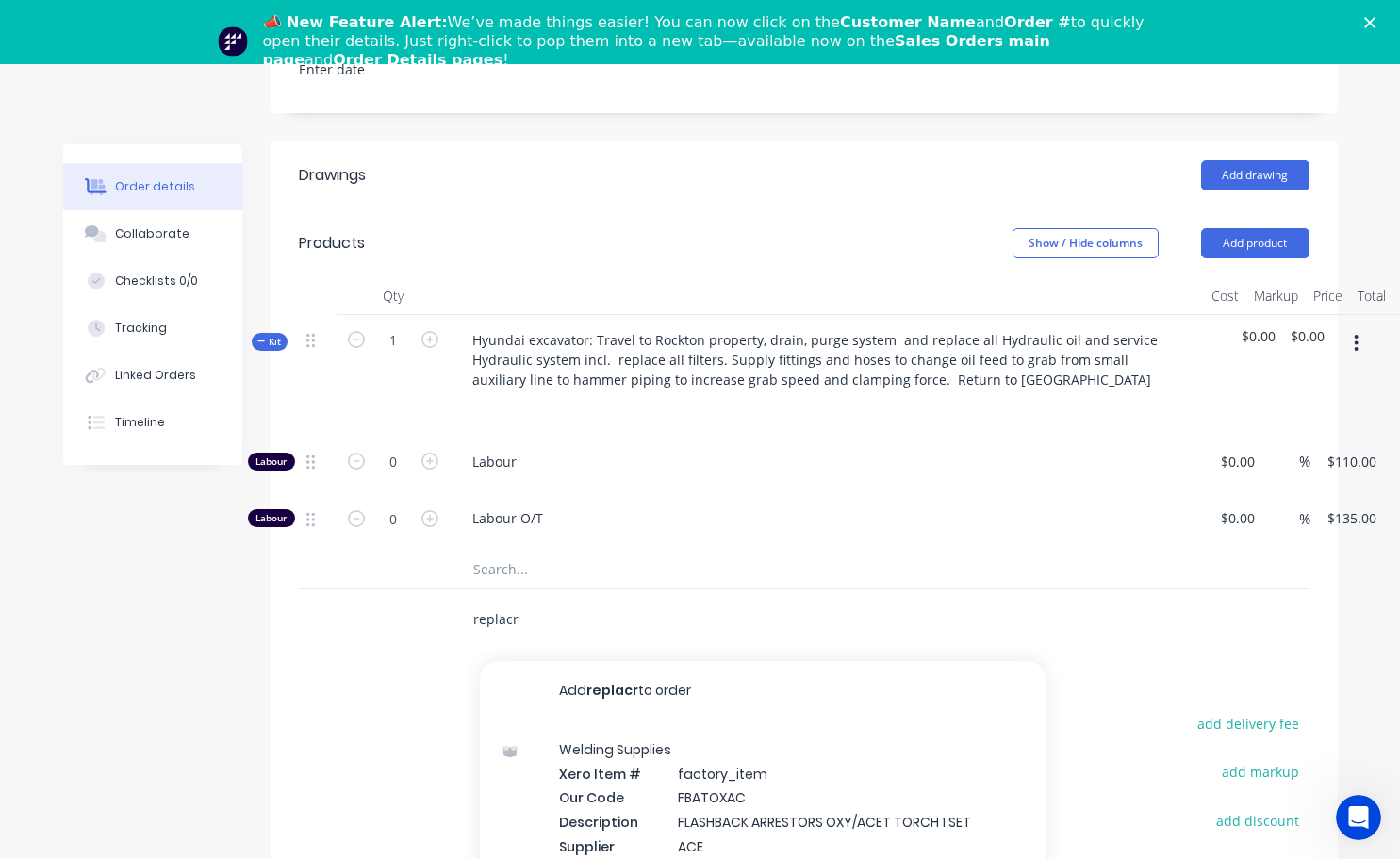
click at [543, 600] on input "replacr" at bounding box center [660, 619] width 378 height 38
click at [518, 600] on input "replacr" at bounding box center [660, 619] width 378 height 38
type input "r"
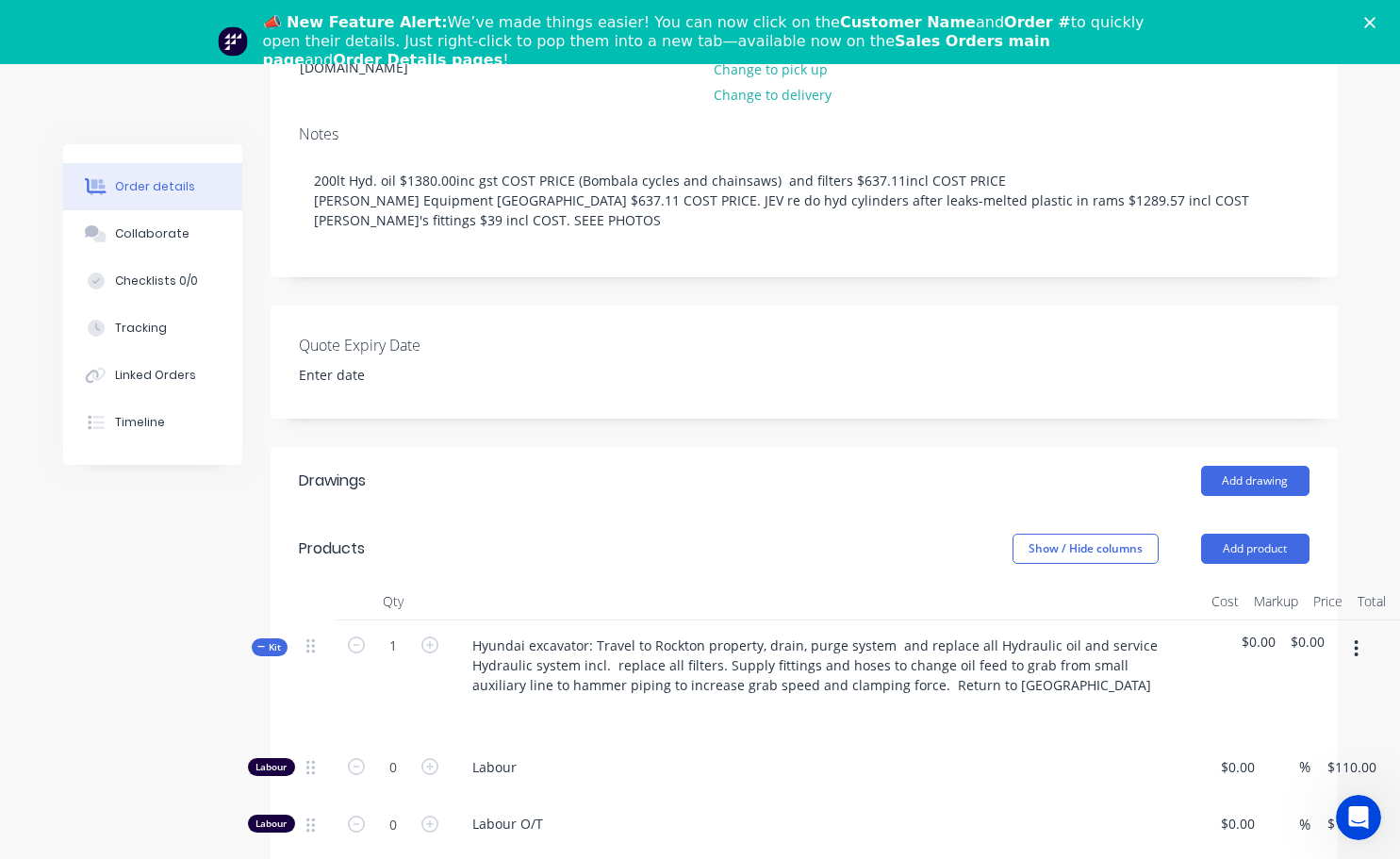
scroll to position [375, 0]
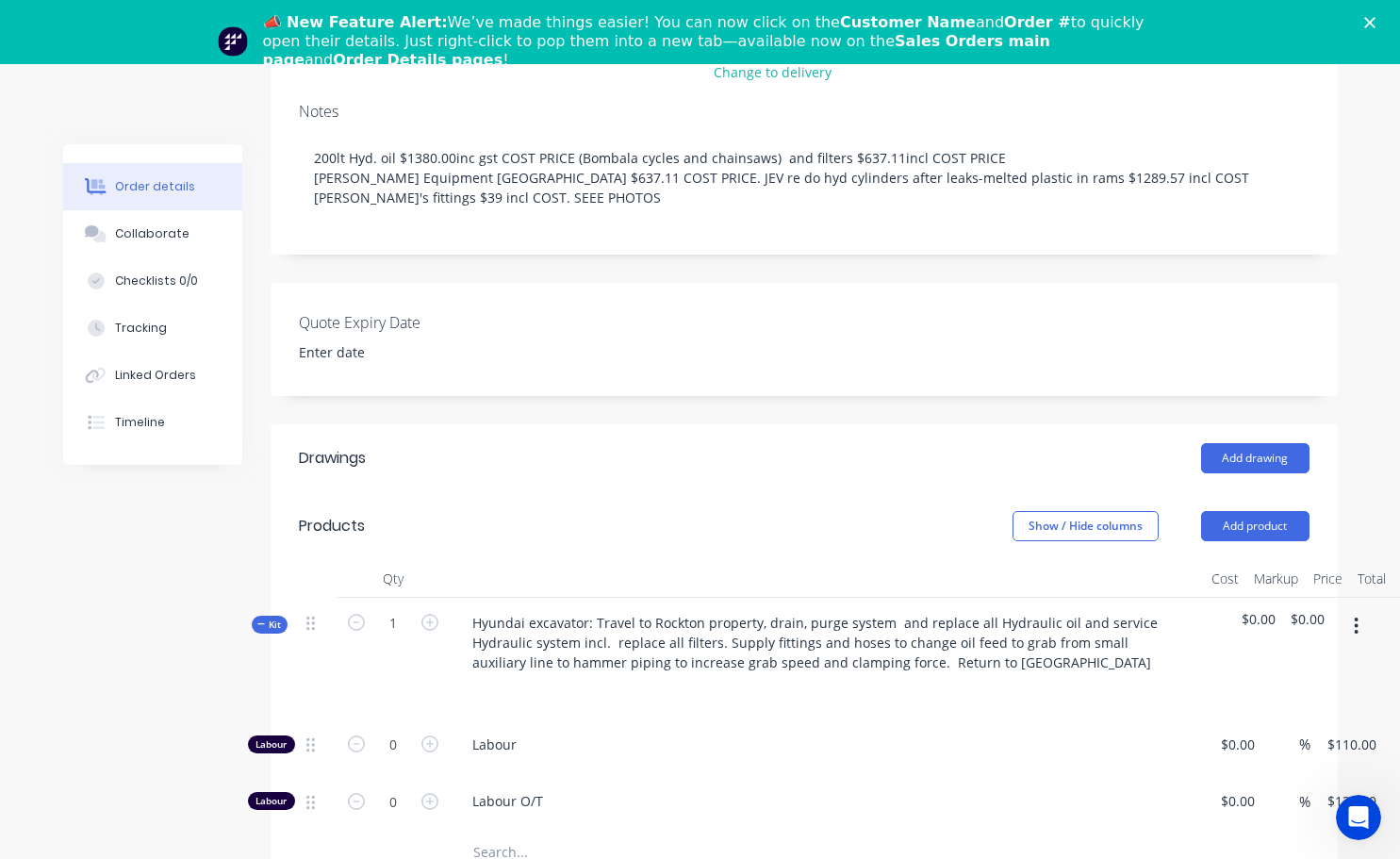
click at [1357, 616] on icon "button" at bounding box center [1356, 625] width 5 height 20
click at [1304, 661] on div "Add product to kit" at bounding box center [1290, 675] width 145 height 27
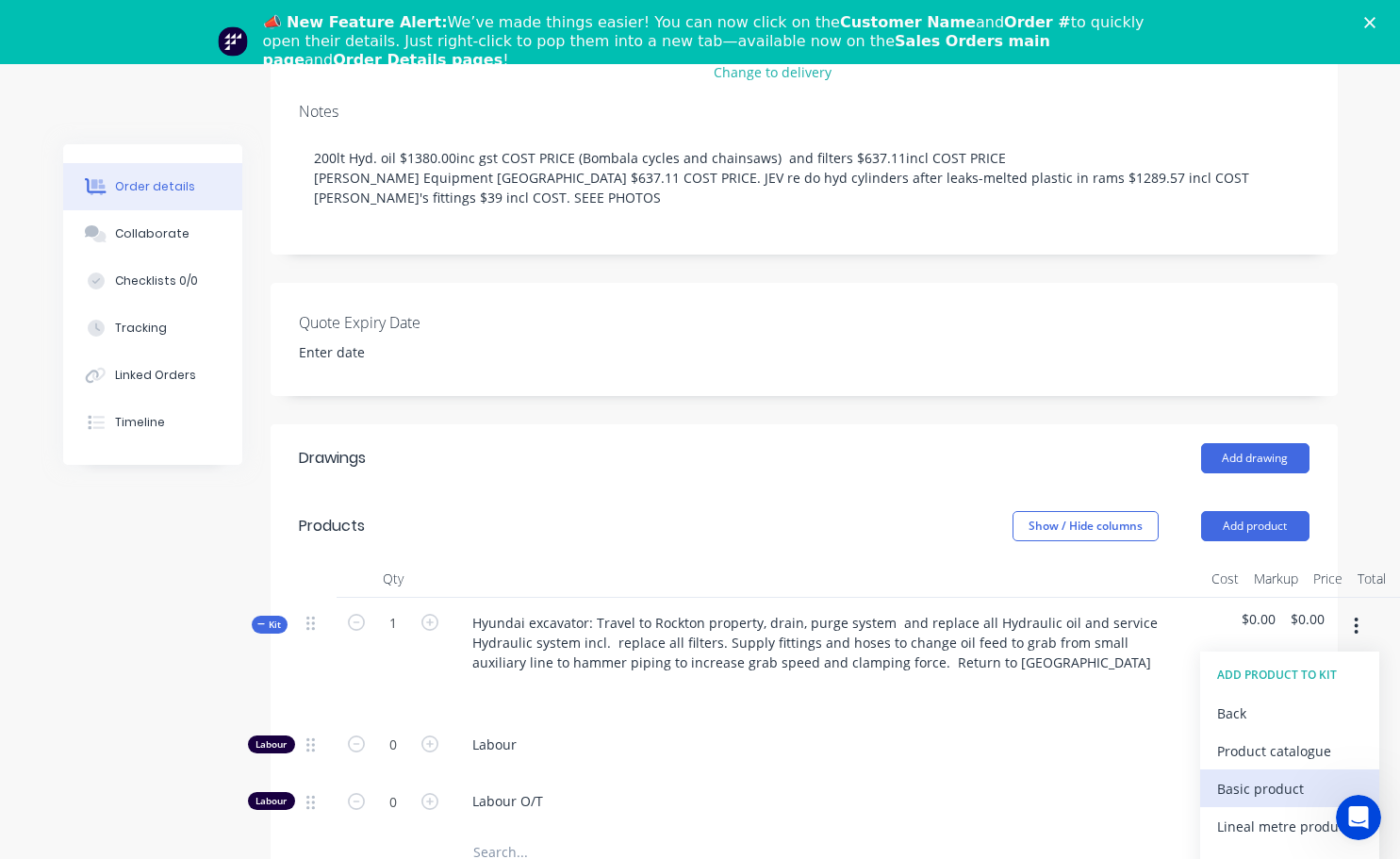
click at [1271, 775] on div "Basic product" at bounding box center [1290, 789] width 145 height 27
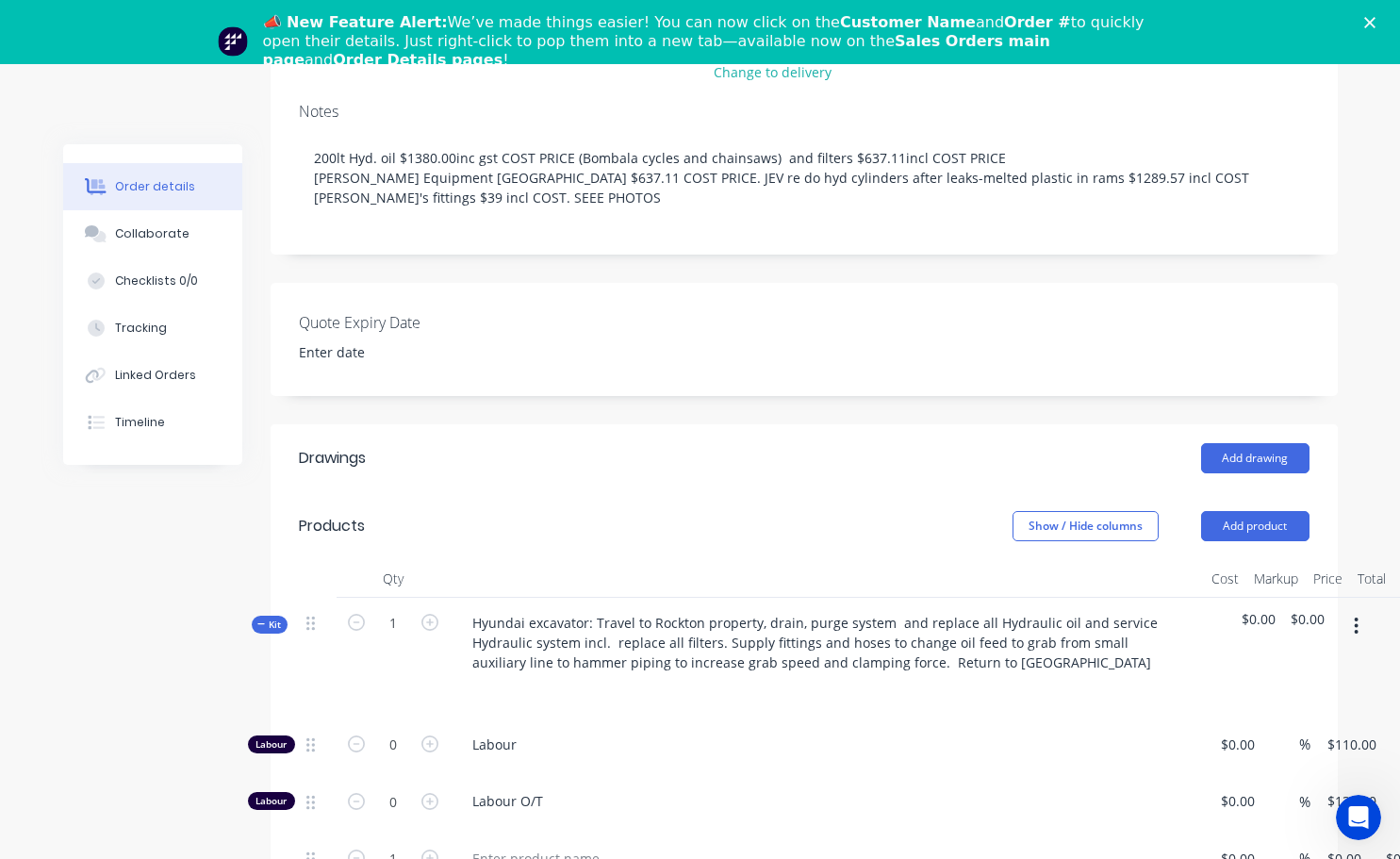
scroll to position [658, 0]
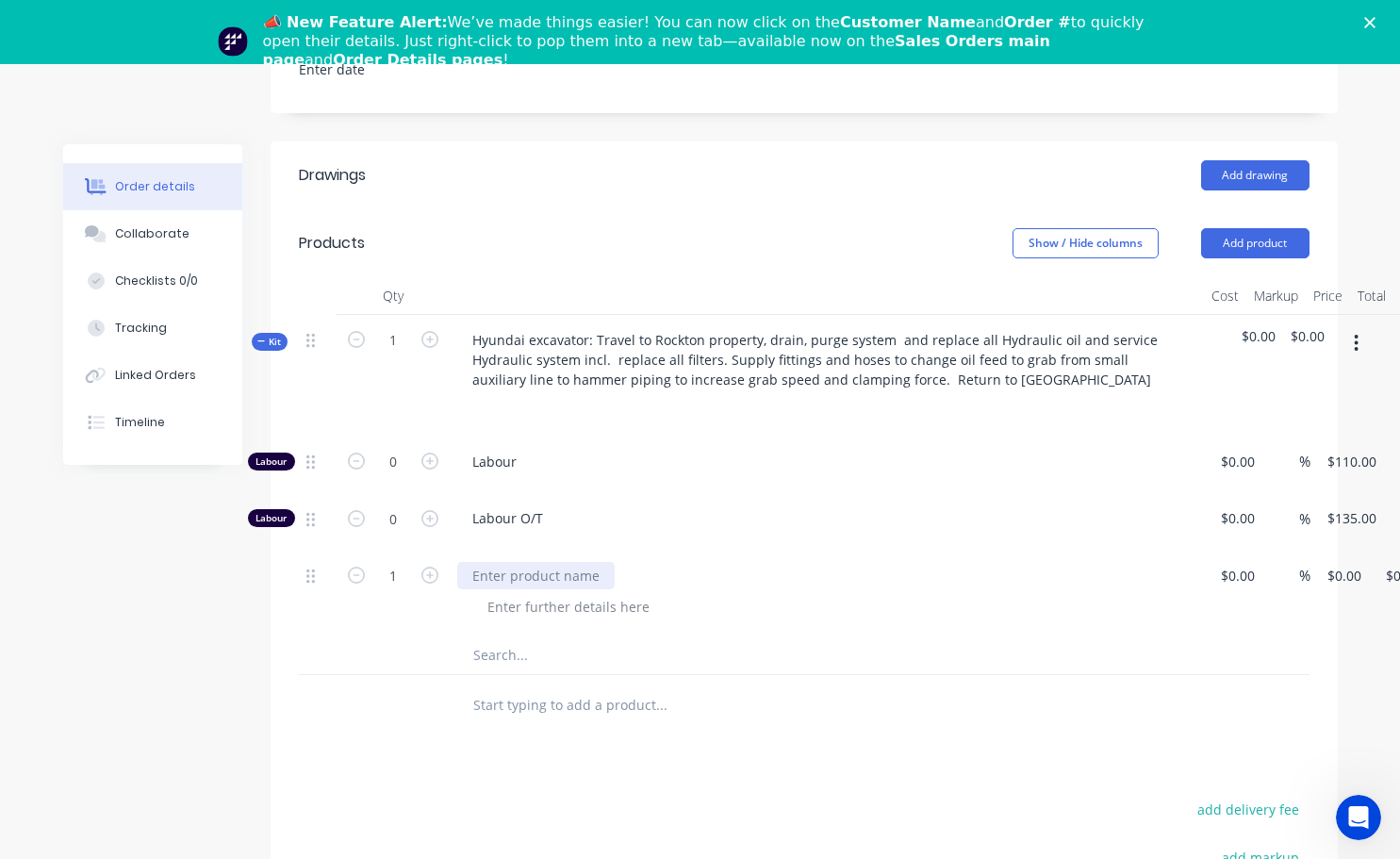
click at [482, 562] on div at bounding box center [536, 575] width 157 height 27
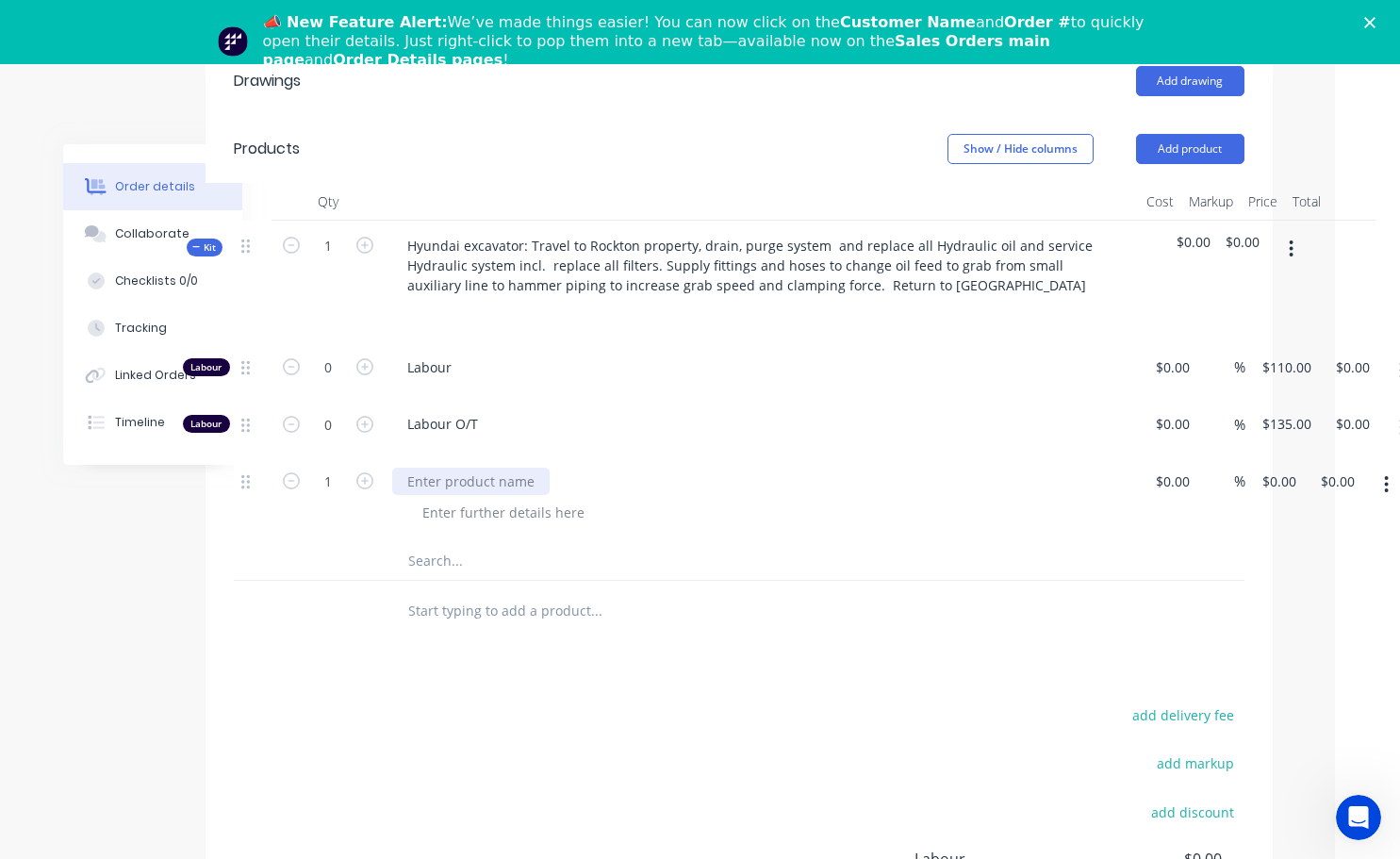
scroll to position [752, 90]
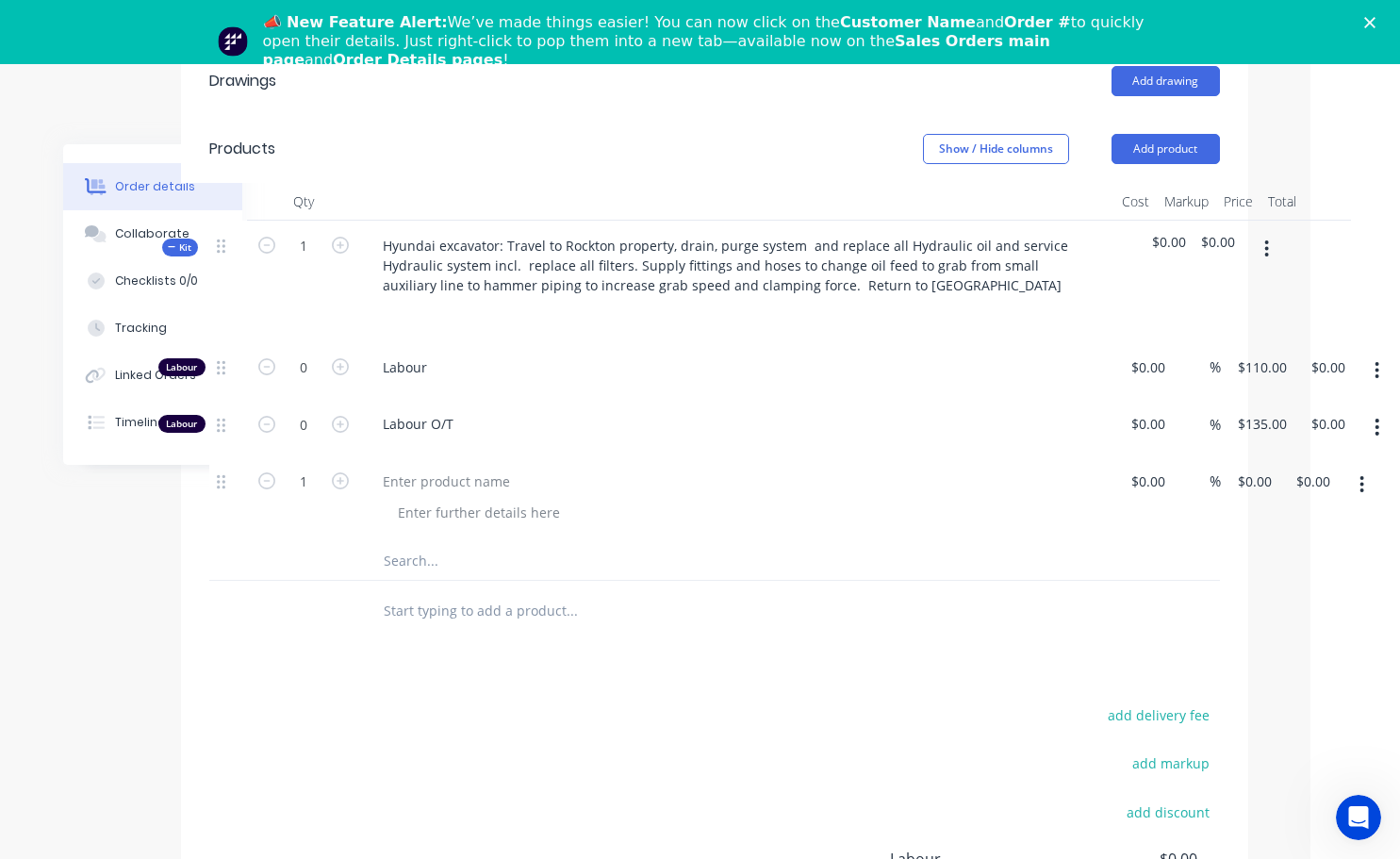
click at [1362, 476] on icon "button" at bounding box center [1362, 485] width 4 height 17
click at [1280, 633] on div "Delete" at bounding box center [1295, 647] width 145 height 27
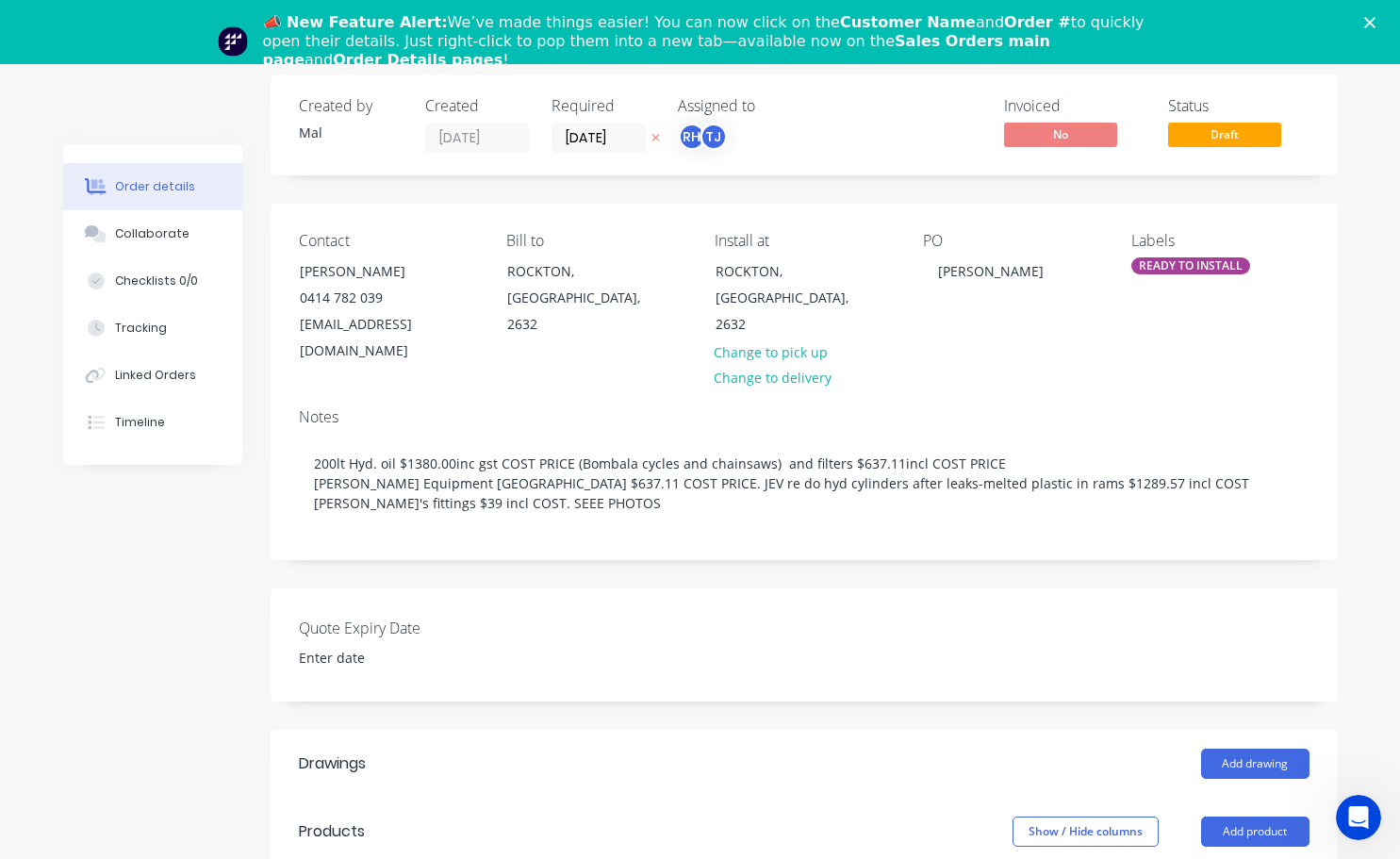
scroll to position [0, 0]
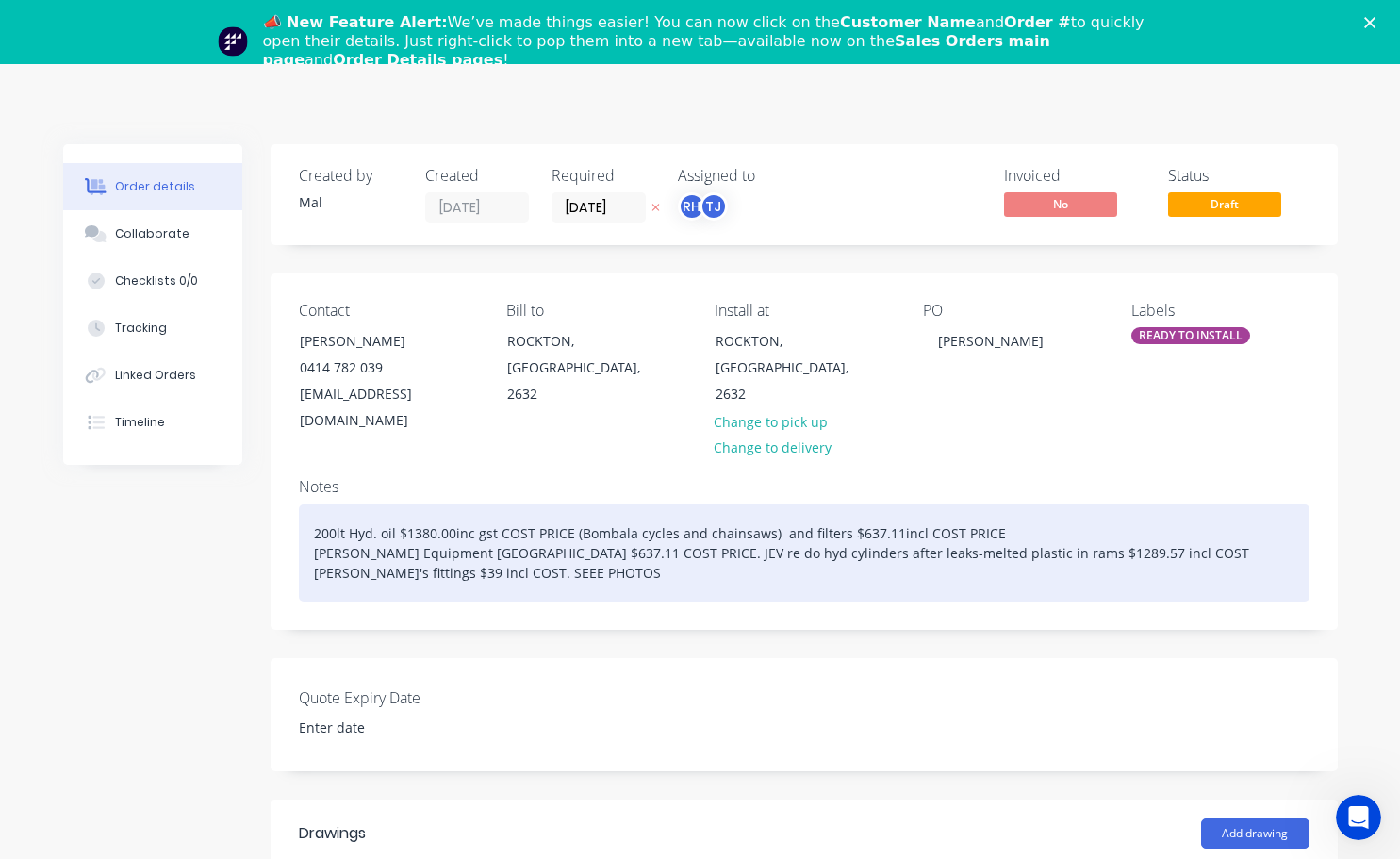
click at [1079, 525] on div "200lt Hyd. oil $1380.00inc gst COST PRICE (Bombala cycles and chainsaws) and fi…" at bounding box center [804, 552] width 1011 height 97
drag, startPoint x: 819, startPoint y: 547, endPoint x: 578, endPoint y: 572, distance: 242.3
click at [578, 572] on div "200lt Hyd. oil $1380.00inc gst COST PRICE (Bombala cycles and chainsaws) and fi…" at bounding box center [804, 552] width 1011 height 97
click at [1093, 526] on div "AYBE ADD 1/2 of this one to the invoice200lt Hyd. oil $1380.00inc gst COST PRIC…" at bounding box center [804, 552] width 1011 height 97
click at [1101, 527] on div "AYBE ADD 1/2 of this one to the invoice200lt Hyd. oil $1380.00inc gst COST PRIC…" at bounding box center [804, 552] width 1011 height 97
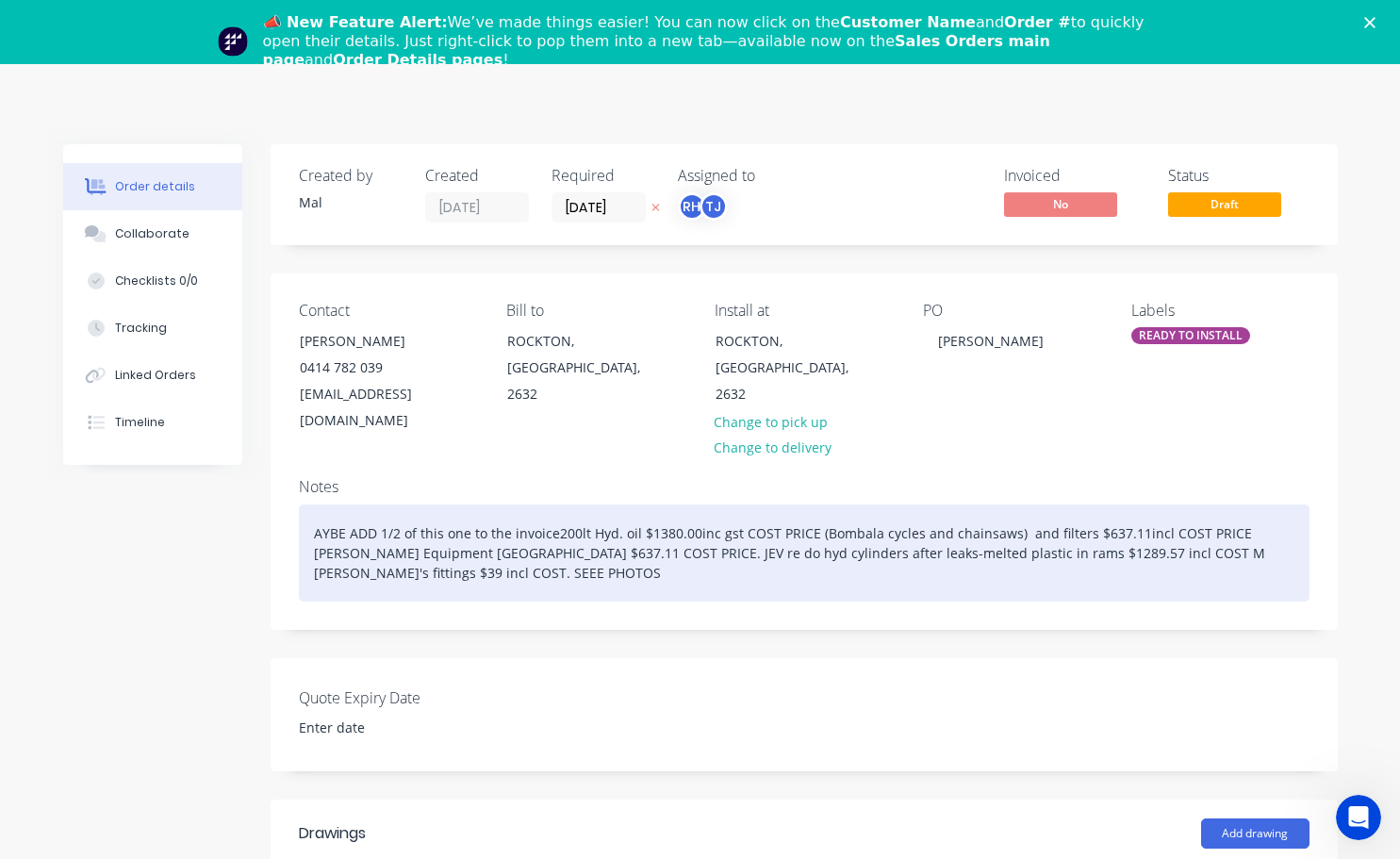
click at [1096, 532] on div "AYBE ADD 1/2 of this one to the invoice200lt Hyd. oil $1380.00inc gst COST PRIC…" at bounding box center [804, 552] width 1011 height 97
click at [1096, 531] on div "AYBE ADD 1/2 of this one to the invoice200lt Hyd. oil $1380.00inc gst COST PRIC…" at bounding box center [804, 552] width 1011 height 97
click at [1099, 527] on div "AYBE ADD 1/2 of this one to the invoice200lt Hyd. oil $1380.00inc gst COST PRIC…" at bounding box center [804, 552] width 1011 height 97
click at [414, 546] on div "AYBE ADD 1/2 of this one to the invoice200lt Hyd. oil $1380.00inc gst COST PRIC…" at bounding box center [804, 552] width 1011 height 97
click at [1105, 528] on div "AYBE ADD 1/2 of this one to the invoice200lt Hyd. oil $1380.00inc gst COST PRIC…" at bounding box center [804, 552] width 1011 height 97
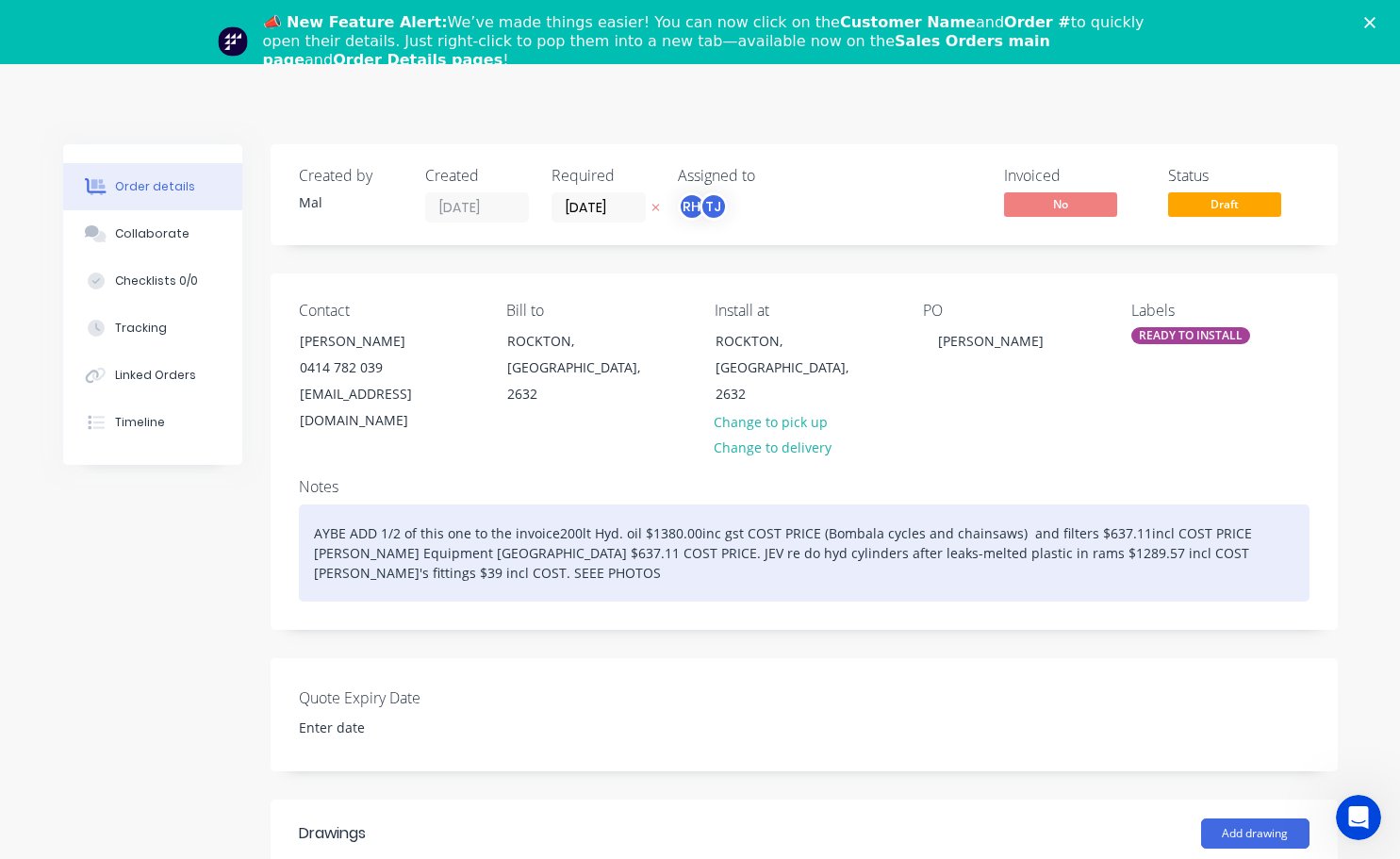
click at [1098, 558] on div "AYBE ADD 1/2 of this one to the invoice200lt Hyd. oil $1380.00inc gst COST PRIC…" at bounding box center [804, 552] width 1011 height 97
click at [1096, 527] on div "AYBE ADD 1/2 of this one to the invoice200lt Hyd. oil $1380.00inc gst COST PRIC…" at bounding box center [804, 552] width 1011 height 97
click at [1102, 531] on div "AYBE ADD 1/2 of this one to the invoice200lt Hyd. oil $1380.00inc gst COST PRIC…" at bounding box center [804, 552] width 1011 height 97
click at [1078, 549] on div "AYBE ADD 1/2 of this one to the invoice200lt Hyd. oil $1380.00inc gst COST PRIC…" at bounding box center [804, 552] width 1011 height 97
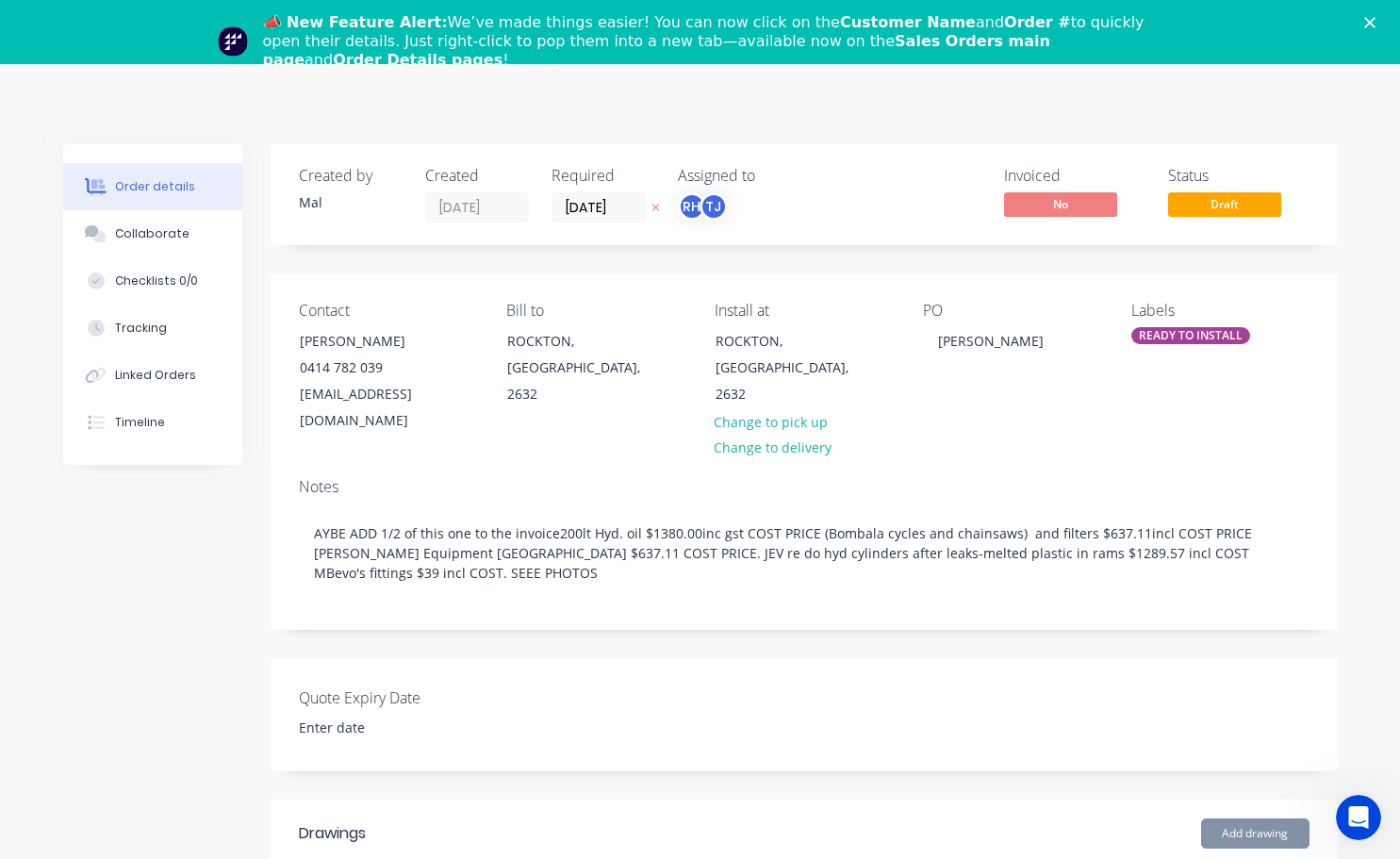
click at [1041, 658] on div "Quote Expiry Date" at bounding box center [803, 714] width 1067 height 113
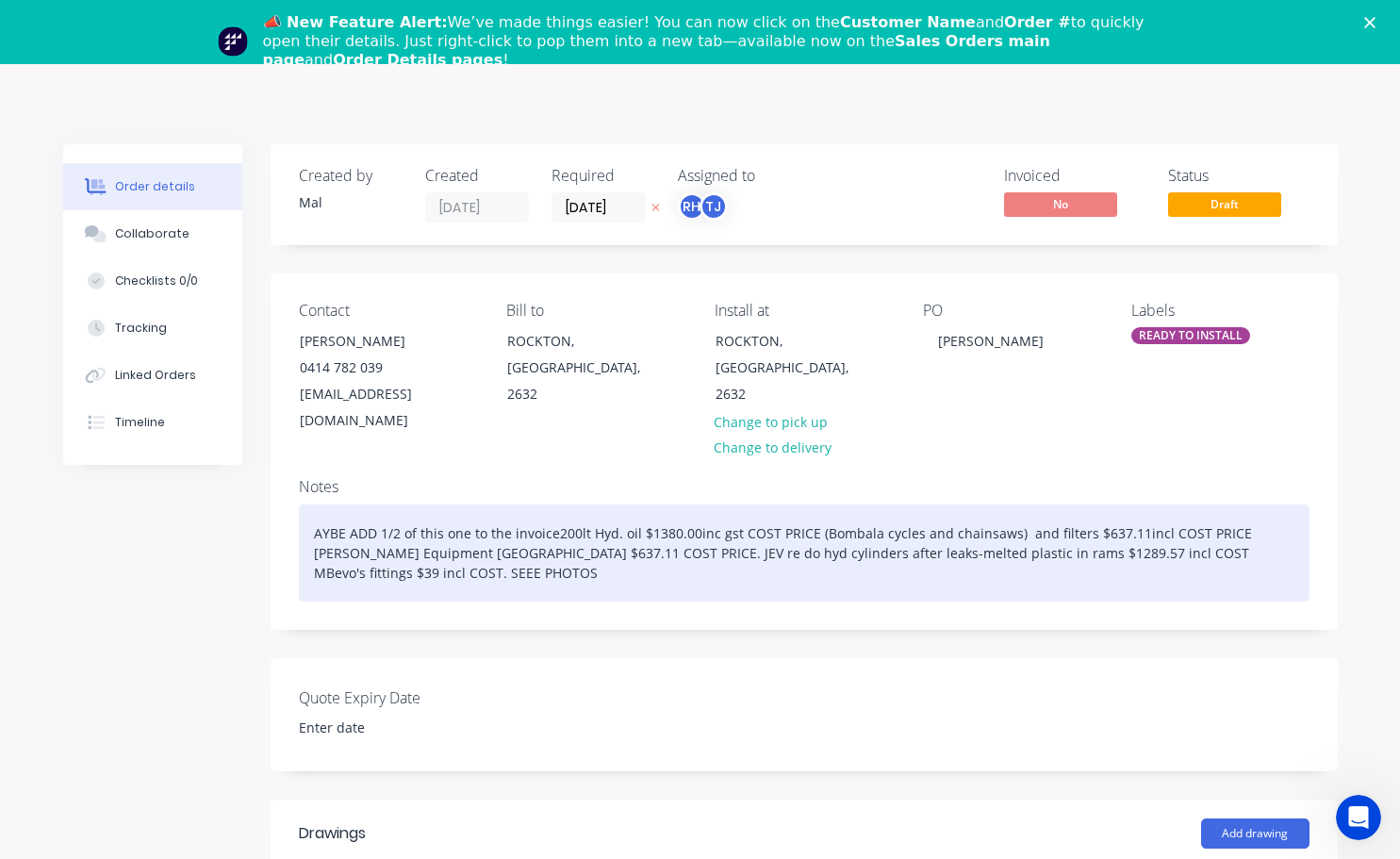
click at [1093, 525] on div "AYBE ADD 1/2 of this one to the invoice200lt Hyd. oil $1380.00inc gst COST PRIC…" at bounding box center [804, 552] width 1011 height 97
click at [1287, 528] on div "AYBE ADD 1/2 of this one to the invoice200lt Hyd. oil $1380.00inc gst COST PRIC…" at bounding box center [804, 552] width 1011 height 97
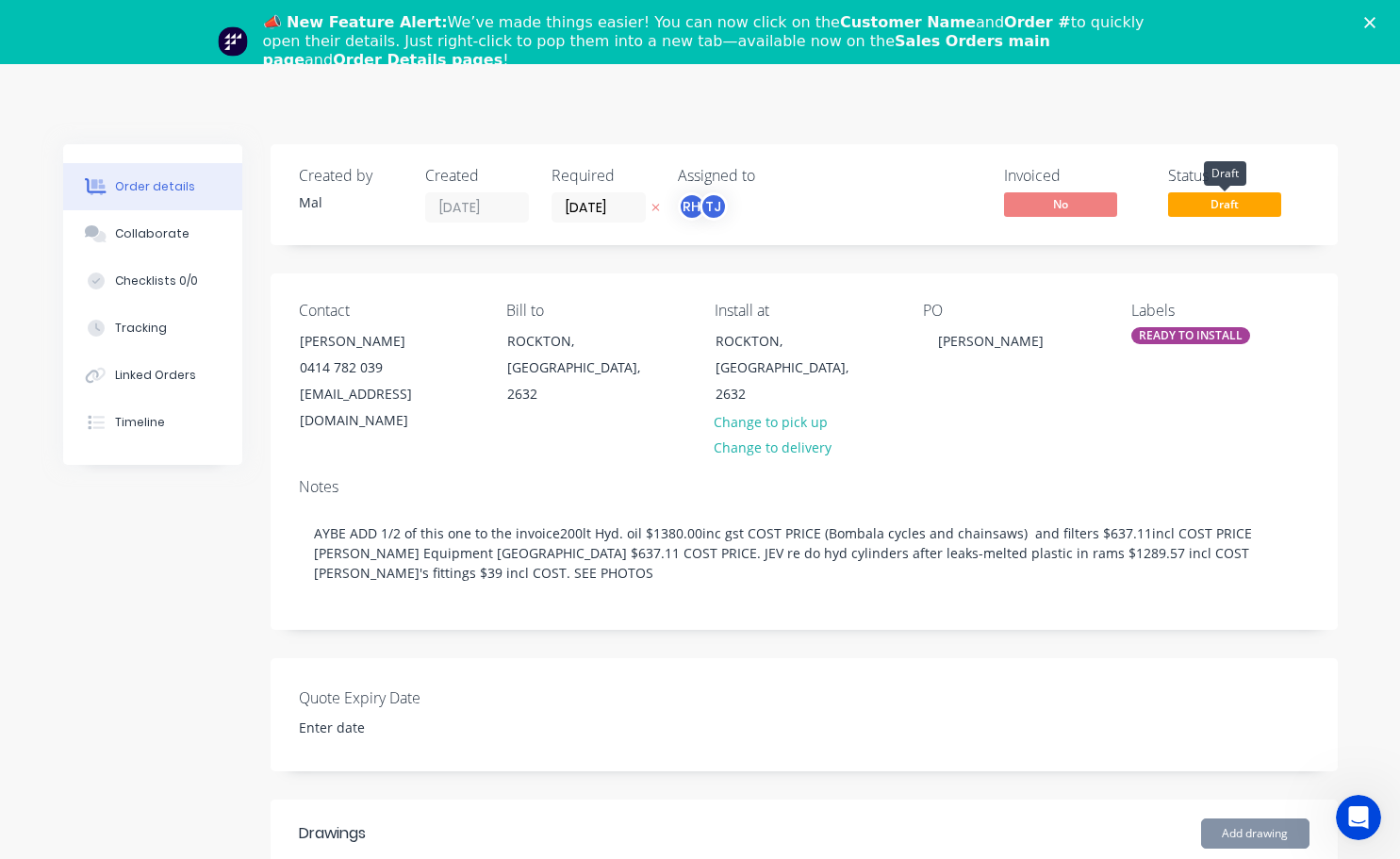
click at [1242, 199] on span "Draft" at bounding box center [1224, 204] width 113 height 23
click at [1210, 201] on span "Draft" at bounding box center [1224, 204] width 113 height 23
click at [1376, 20] on icon "Close" at bounding box center [1370, 23] width 12 height 12
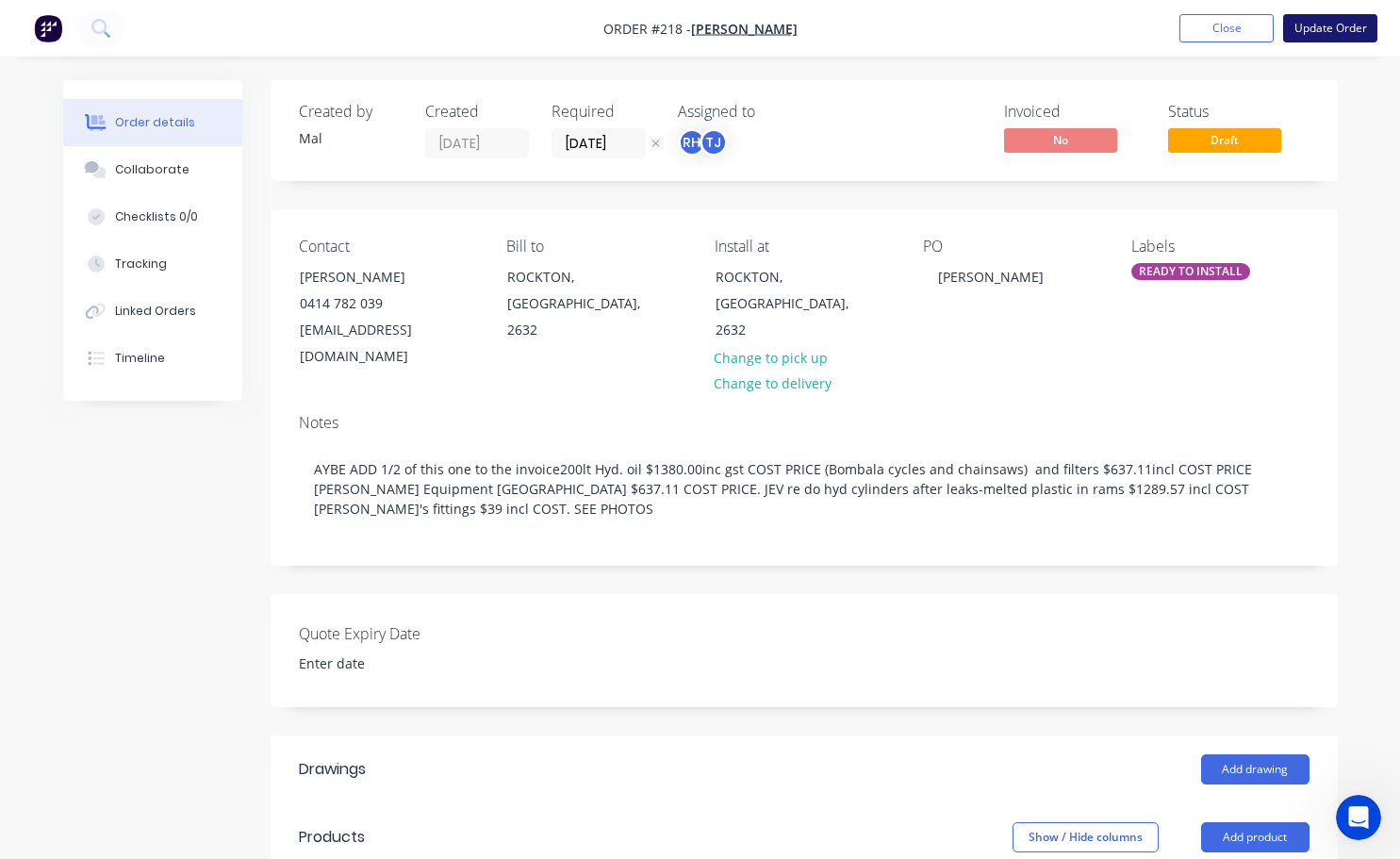
click at [1309, 33] on button "Update Order" at bounding box center [1330, 28] width 95 height 28
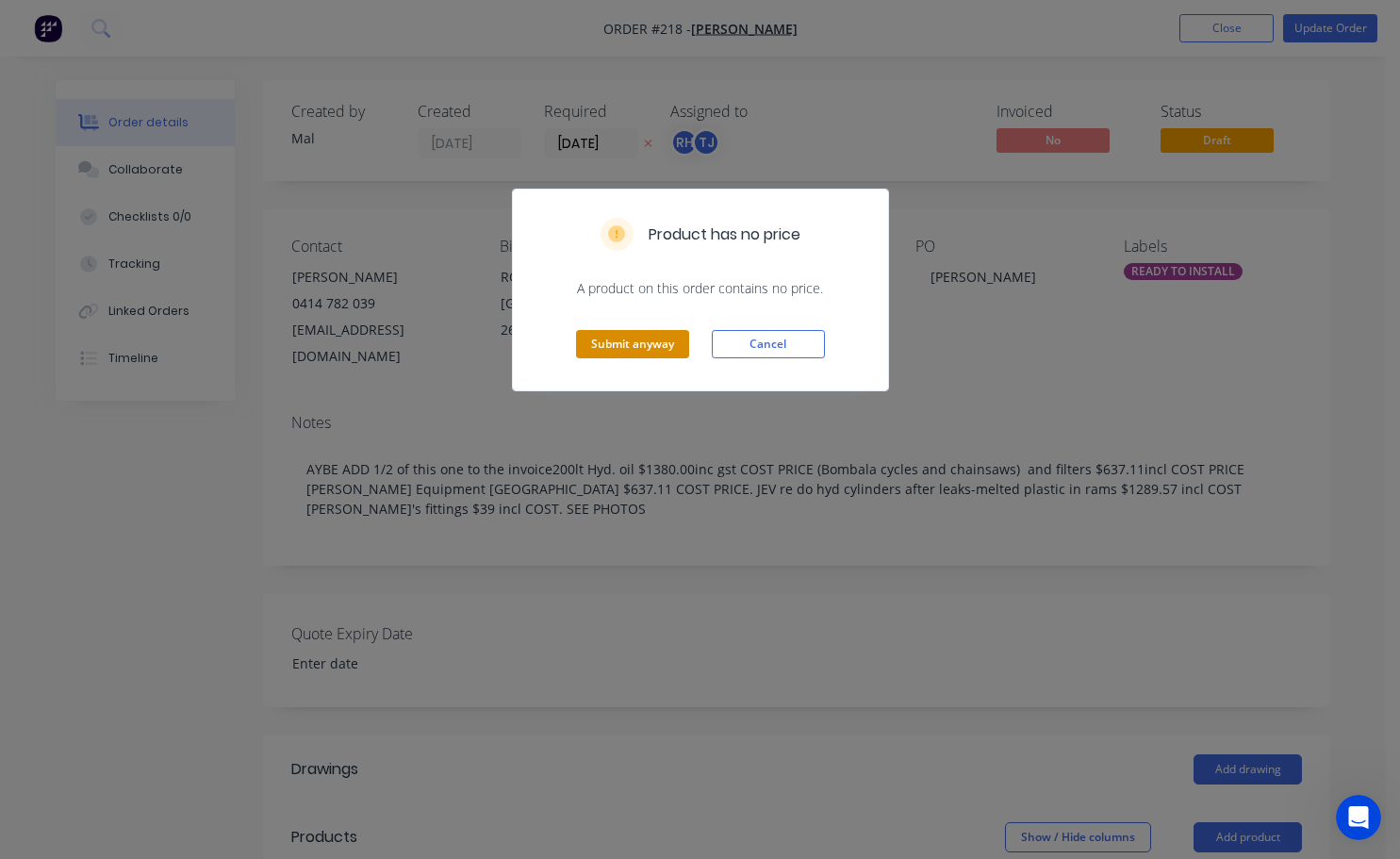
click at [640, 339] on button "Submit anyway" at bounding box center [632, 344] width 113 height 28
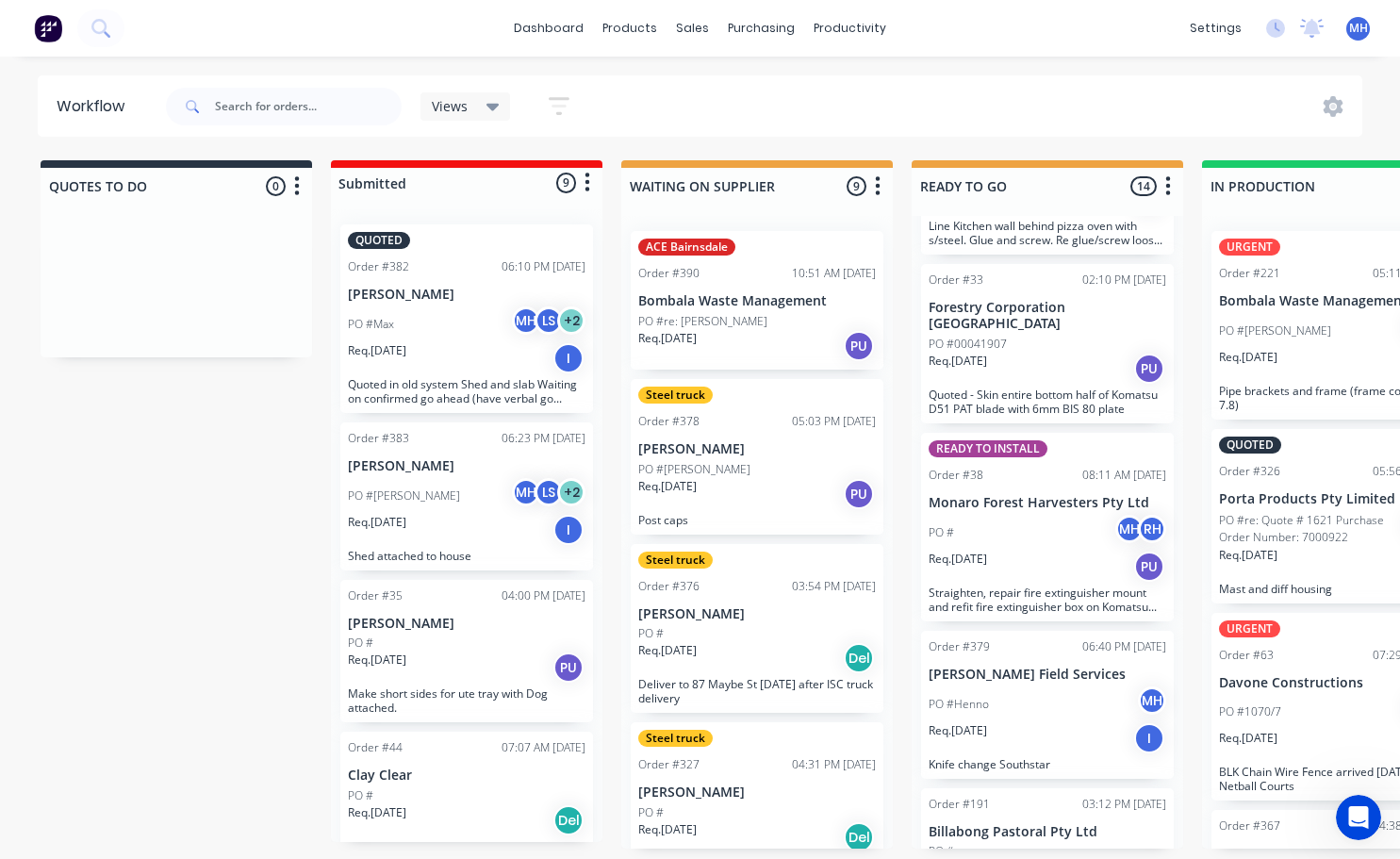
scroll to position [1674, 0]
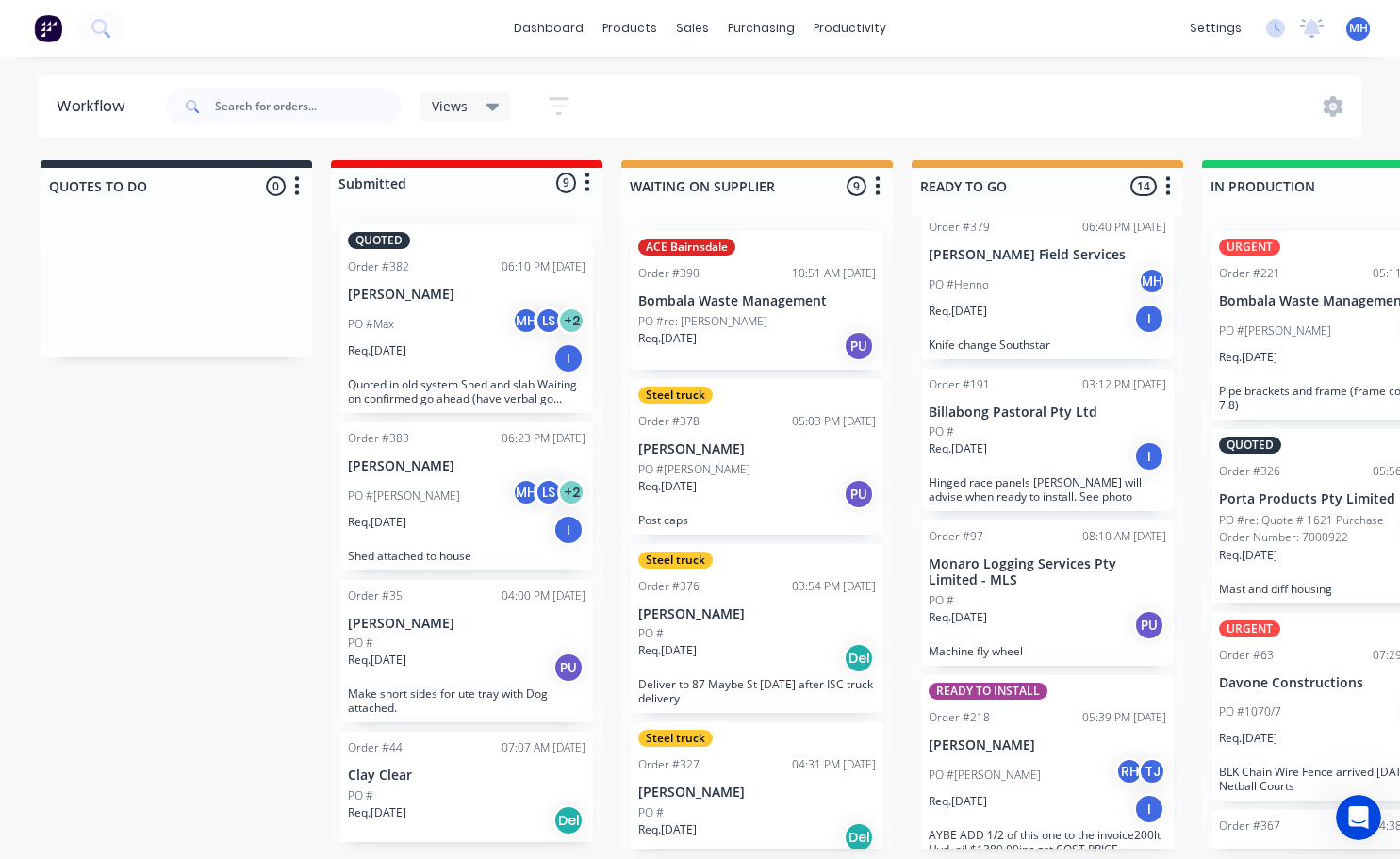
click at [1050, 792] on div "Req. [DATE] I" at bounding box center [1048, 808] width 238 height 32
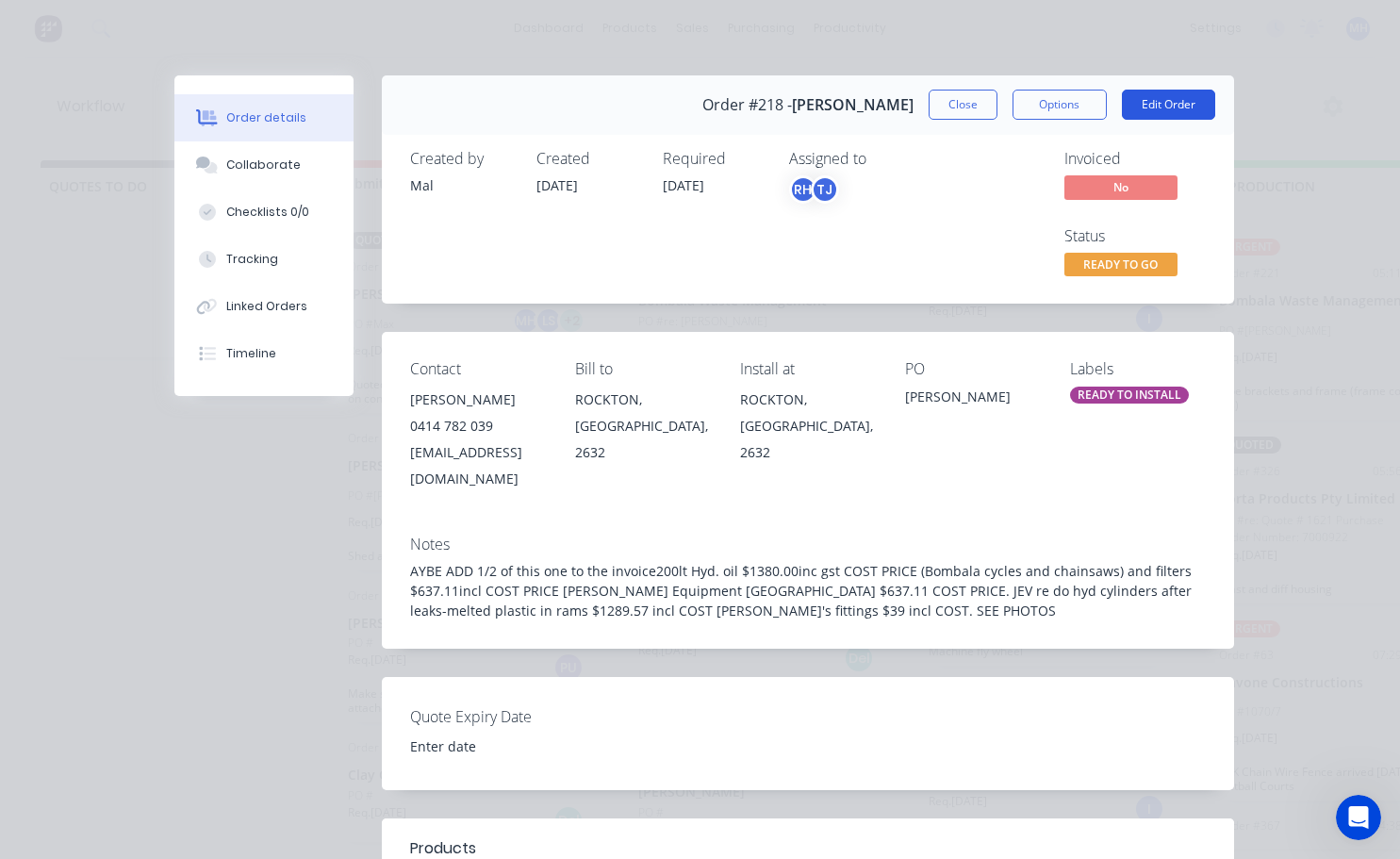
click at [1137, 111] on button "Edit Order" at bounding box center [1168, 104] width 94 height 30
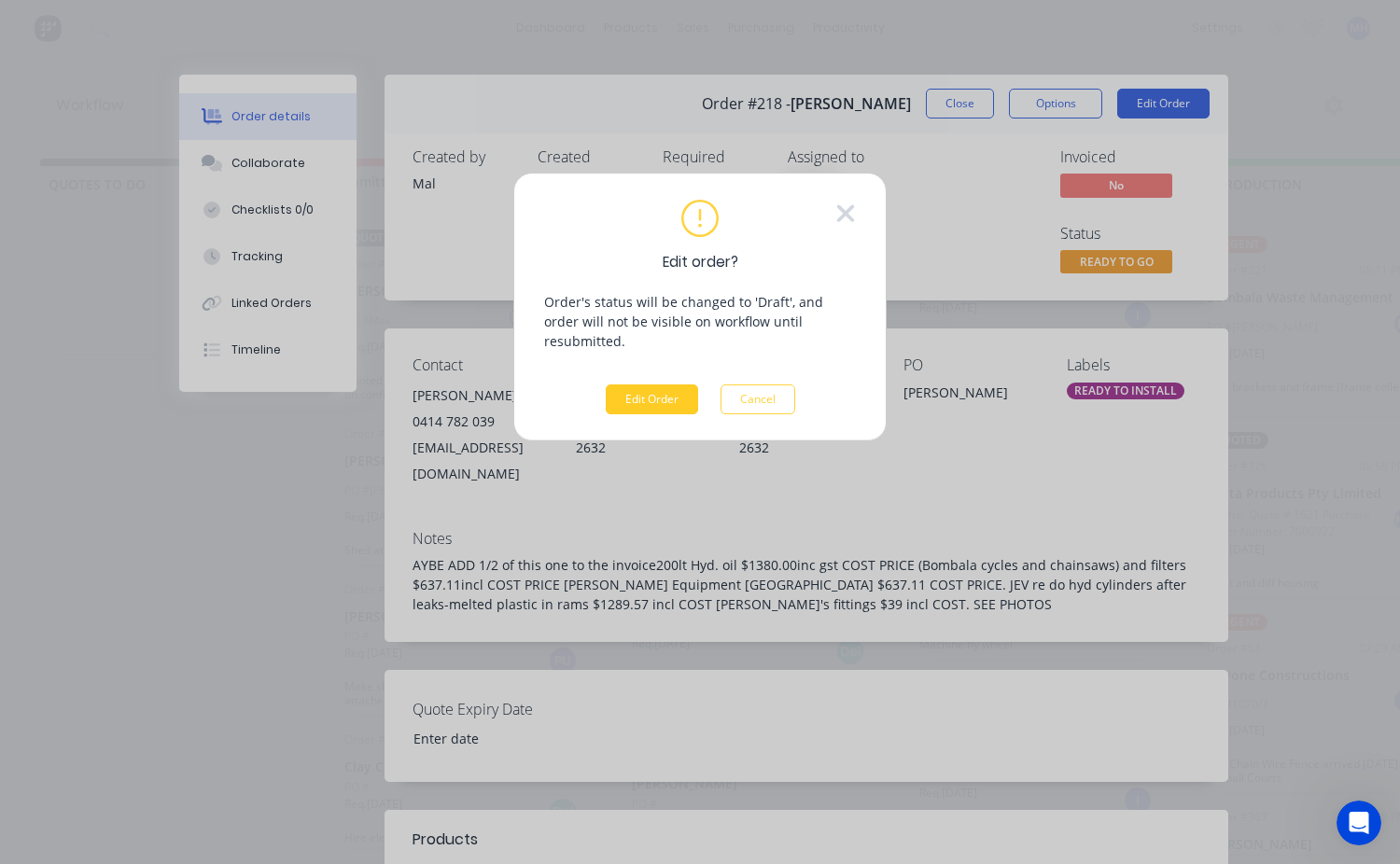
click at [666, 384] on button "Edit Order" at bounding box center [652, 399] width 93 height 30
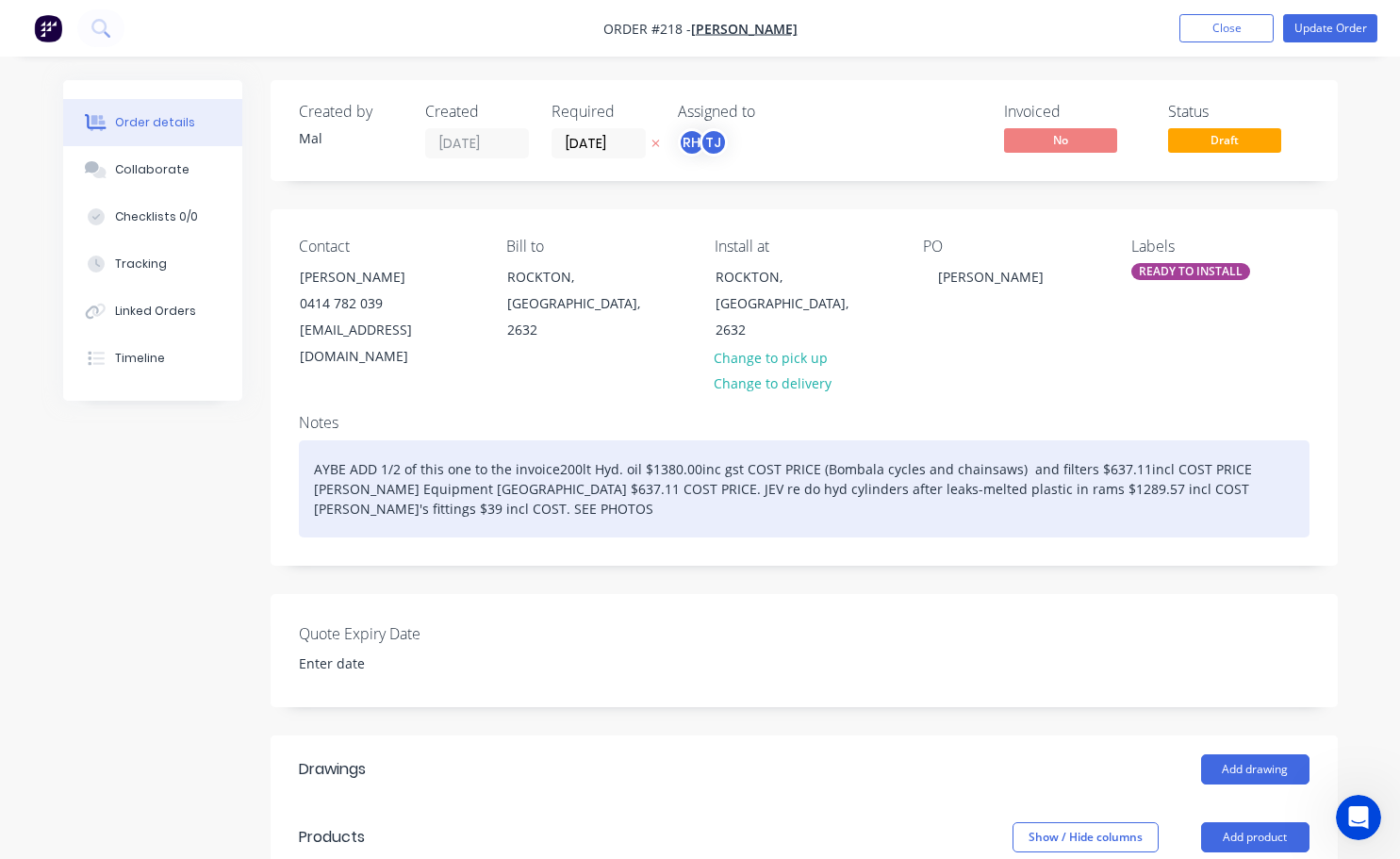
click at [551, 442] on div "AYBE ADD 1/2 of this one to the invoice200lt Hyd. oil $1380.00inc gst COST PRIC…" at bounding box center [804, 488] width 1011 height 97
click at [544, 442] on div "AYBE ADD 1/2 of this one to the invoic200lt Hyd. oil $1380.00inc gst COST PRICE…" at bounding box center [804, 488] width 1011 height 97
click at [541, 440] on div "AYBE ADD 1/2 of this one to the invoi200lt Hyd. oil $1380.00inc gst COST PRICE …" at bounding box center [804, 488] width 1011 height 97
click at [546, 443] on div "AYBE ADD 1/2 of this one to the invoic200lt Hyd. oil $1380.00inc gst COST PRICE…" at bounding box center [804, 488] width 1011 height 97
click at [552, 441] on div "AYBE ADD 1/2 of this one to the invoice200lt Hyd. oil $1380.00inc gst COST PRIC…" at bounding box center [804, 488] width 1011 height 97
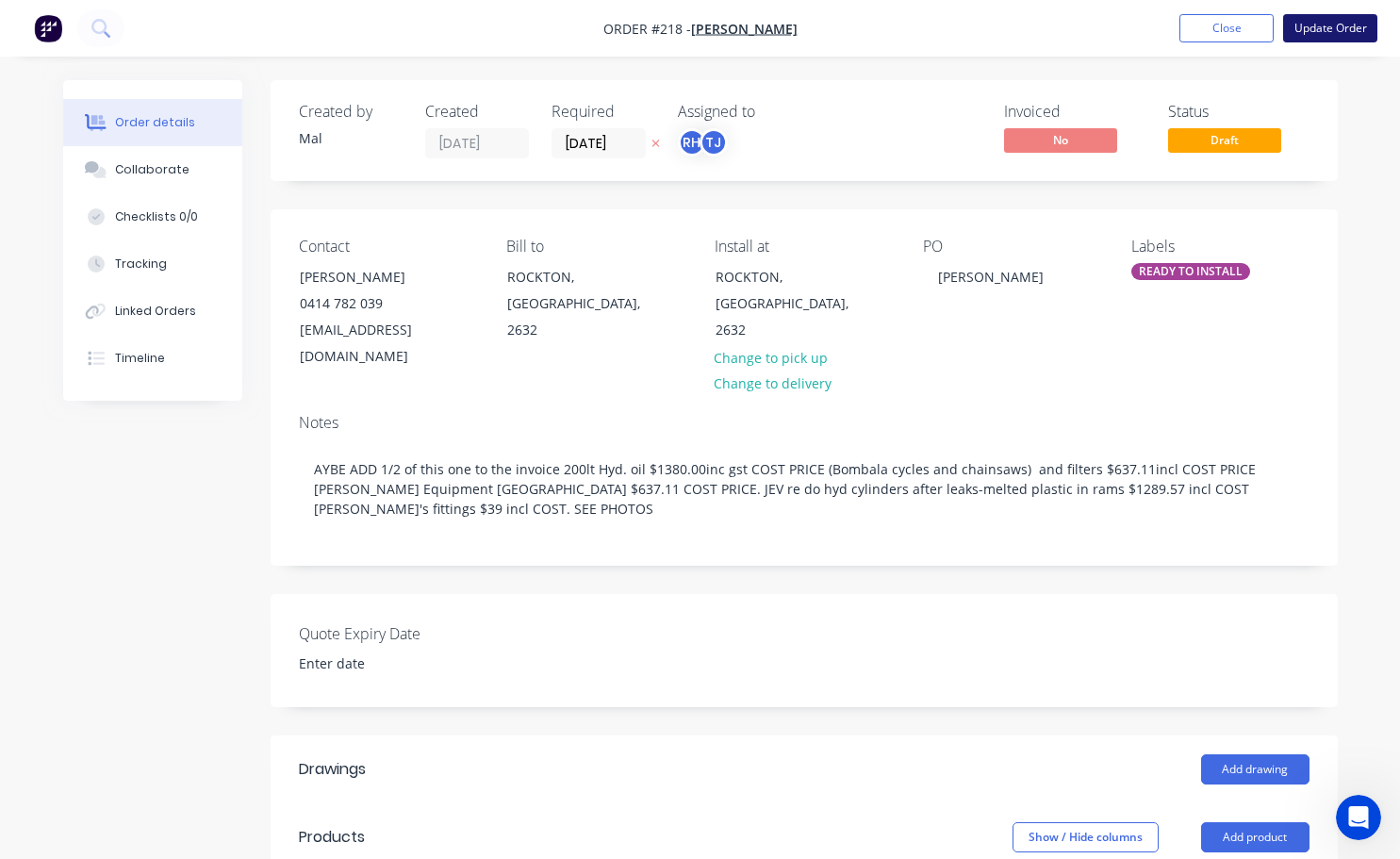
click at [1304, 29] on button "Update Order" at bounding box center [1330, 28] width 95 height 28
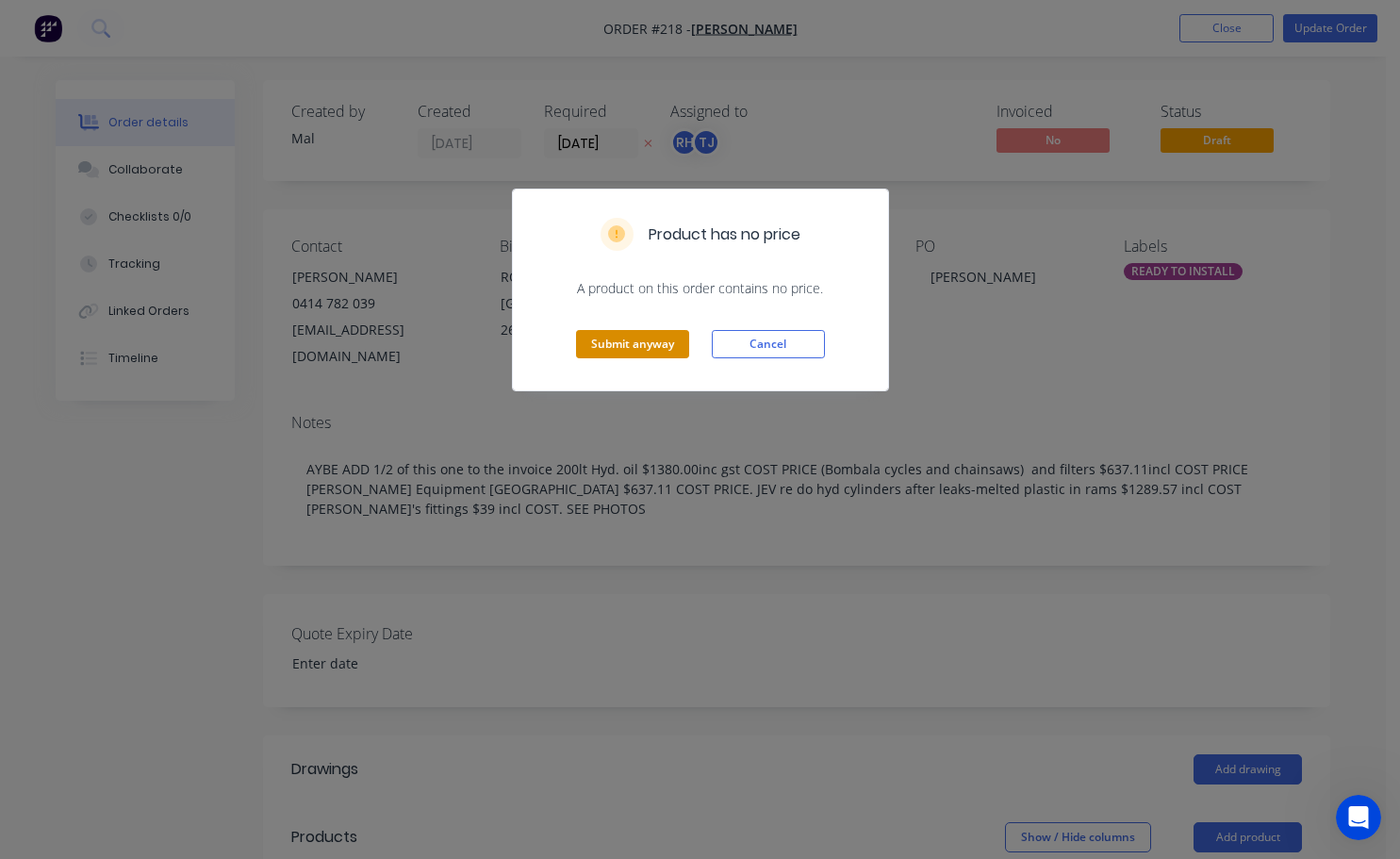
click at [640, 341] on button "Submit anyway" at bounding box center [632, 344] width 113 height 28
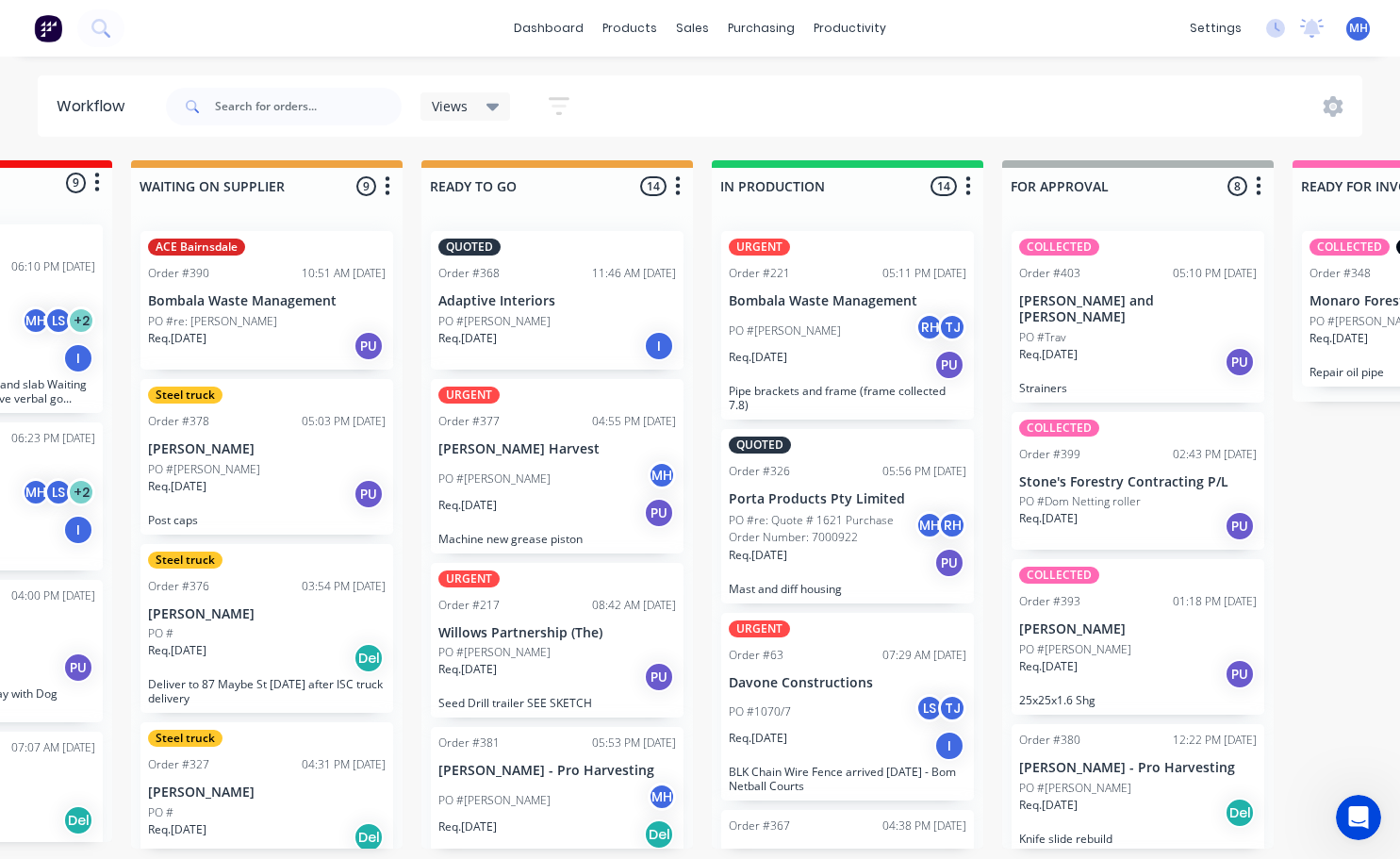
scroll to position [0, 472]
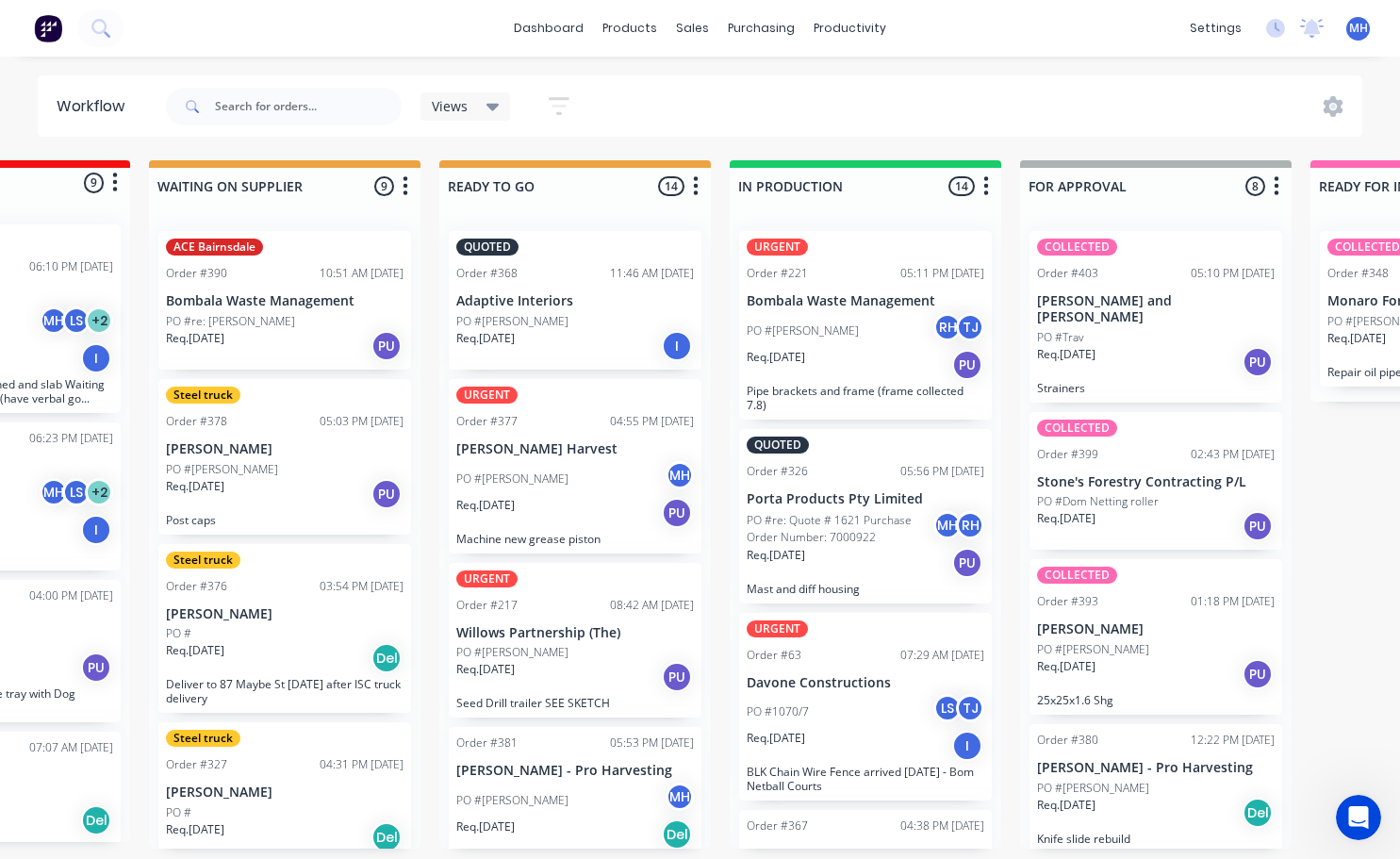
click at [548, 509] on div "Req. [DATE] PU" at bounding box center [575, 513] width 238 height 32
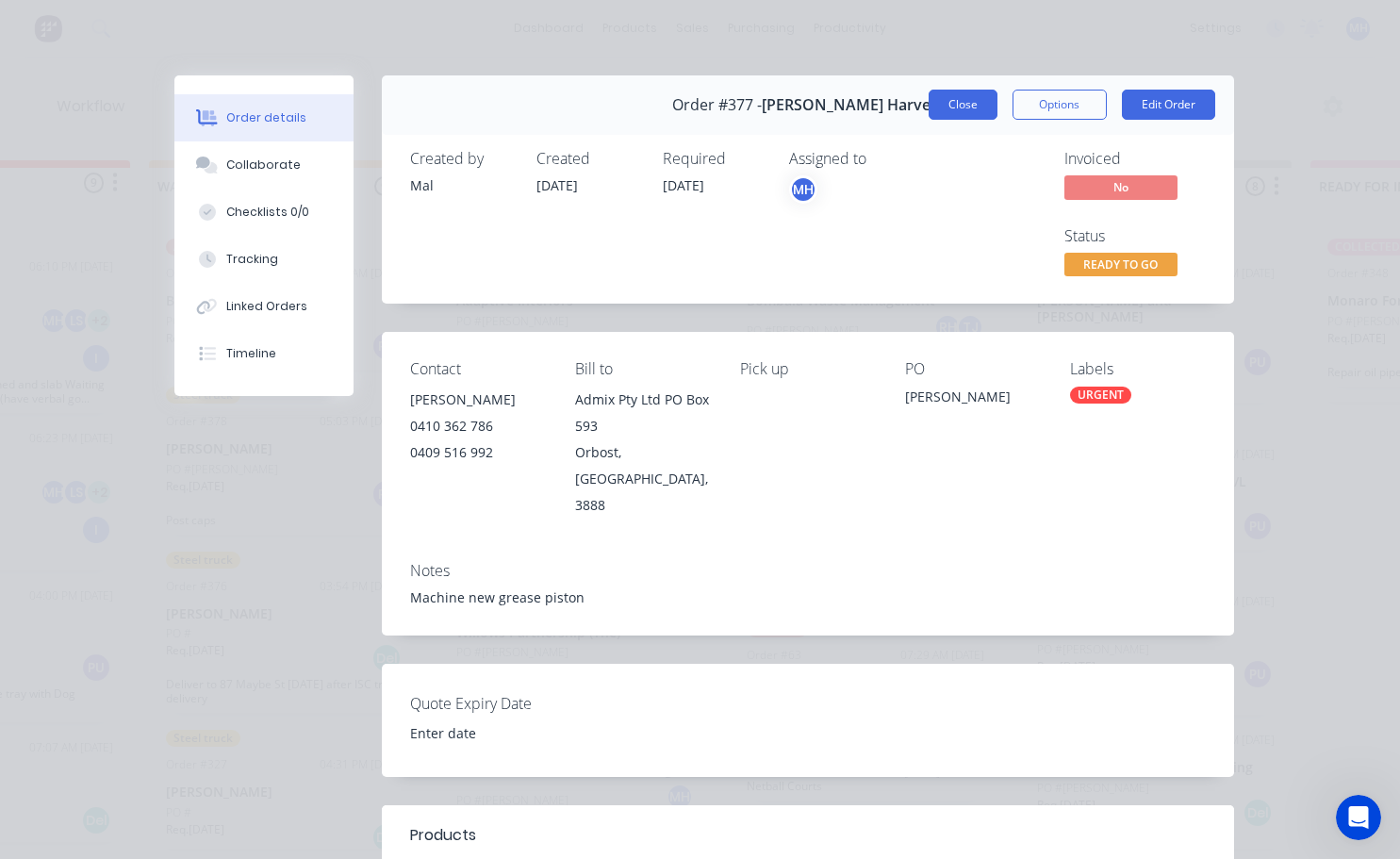
click at [959, 118] on button "Close" at bounding box center [963, 104] width 69 height 30
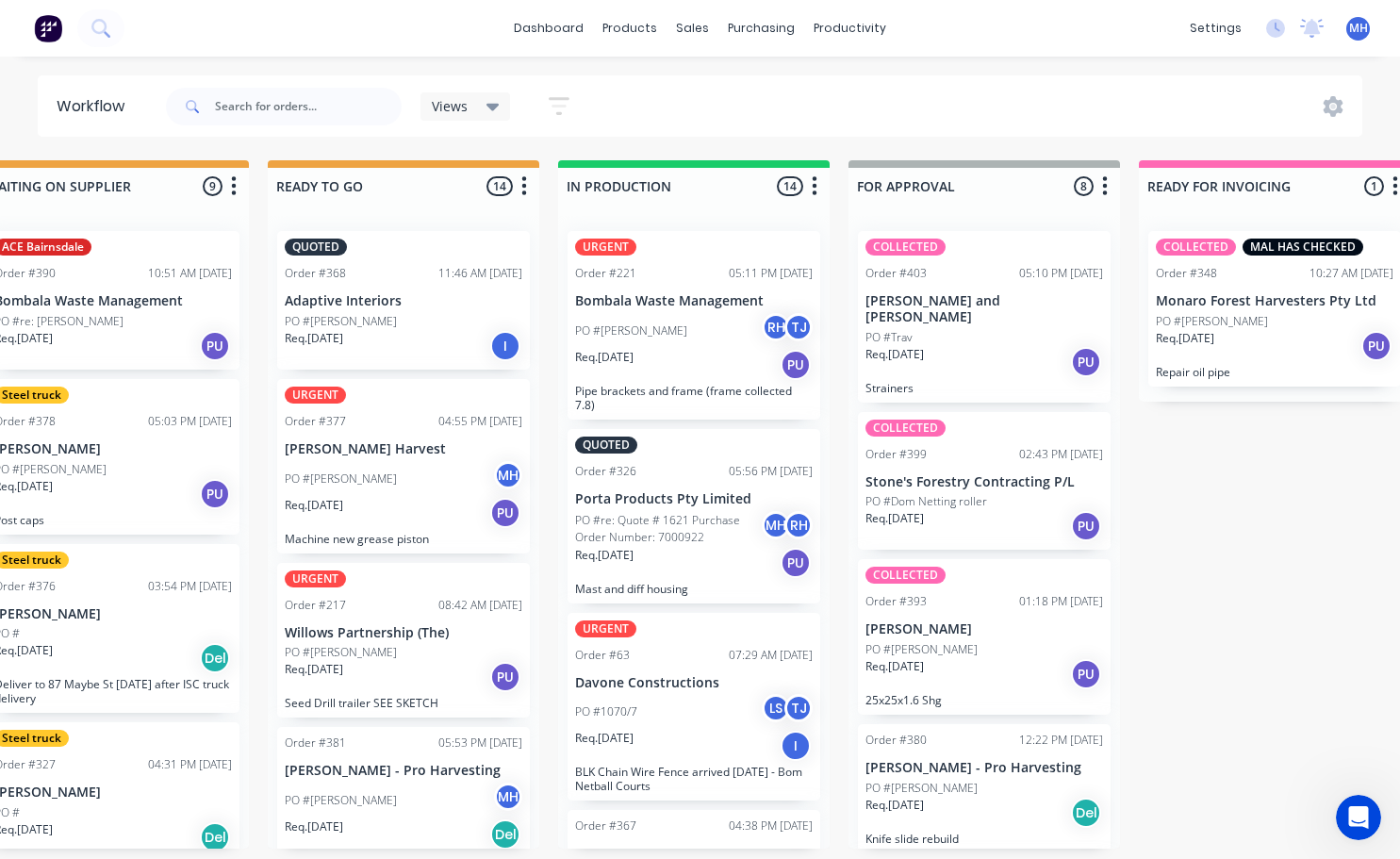
scroll to position [0, 716]
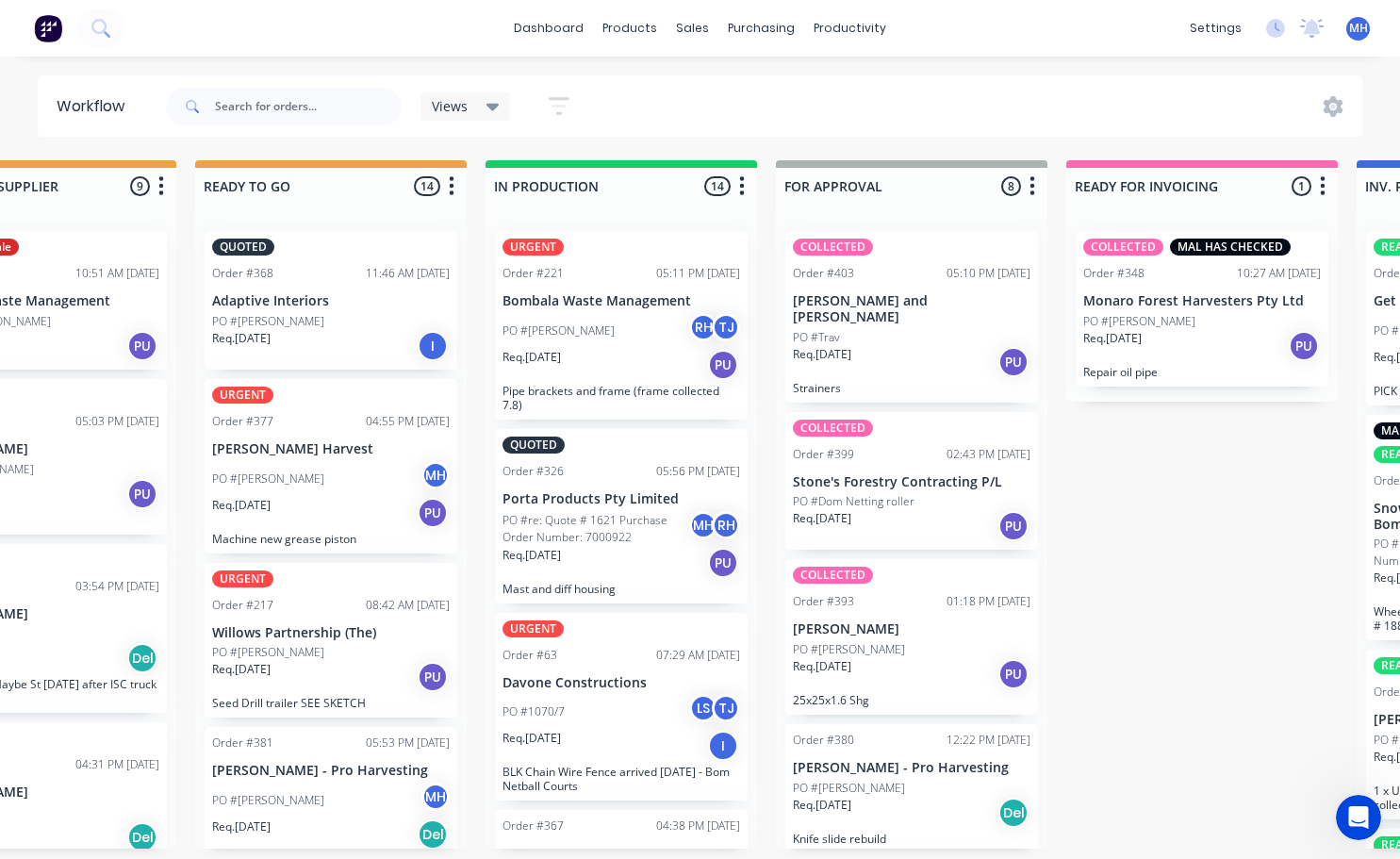
click at [904, 346] on div "Req. [DATE] PU" at bounding box center [911, 361] width 238 height 32
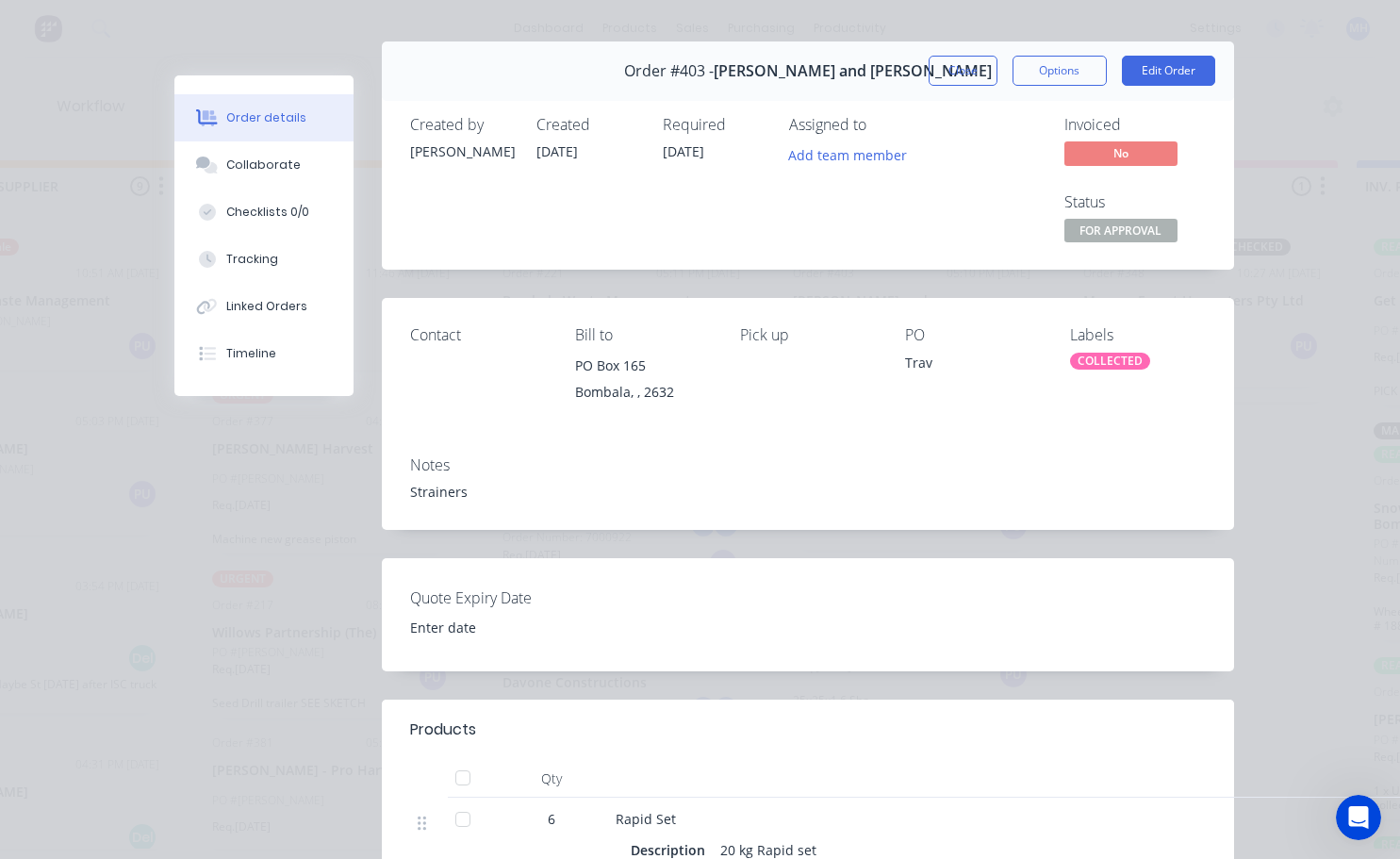
scroll to position [0, 0]
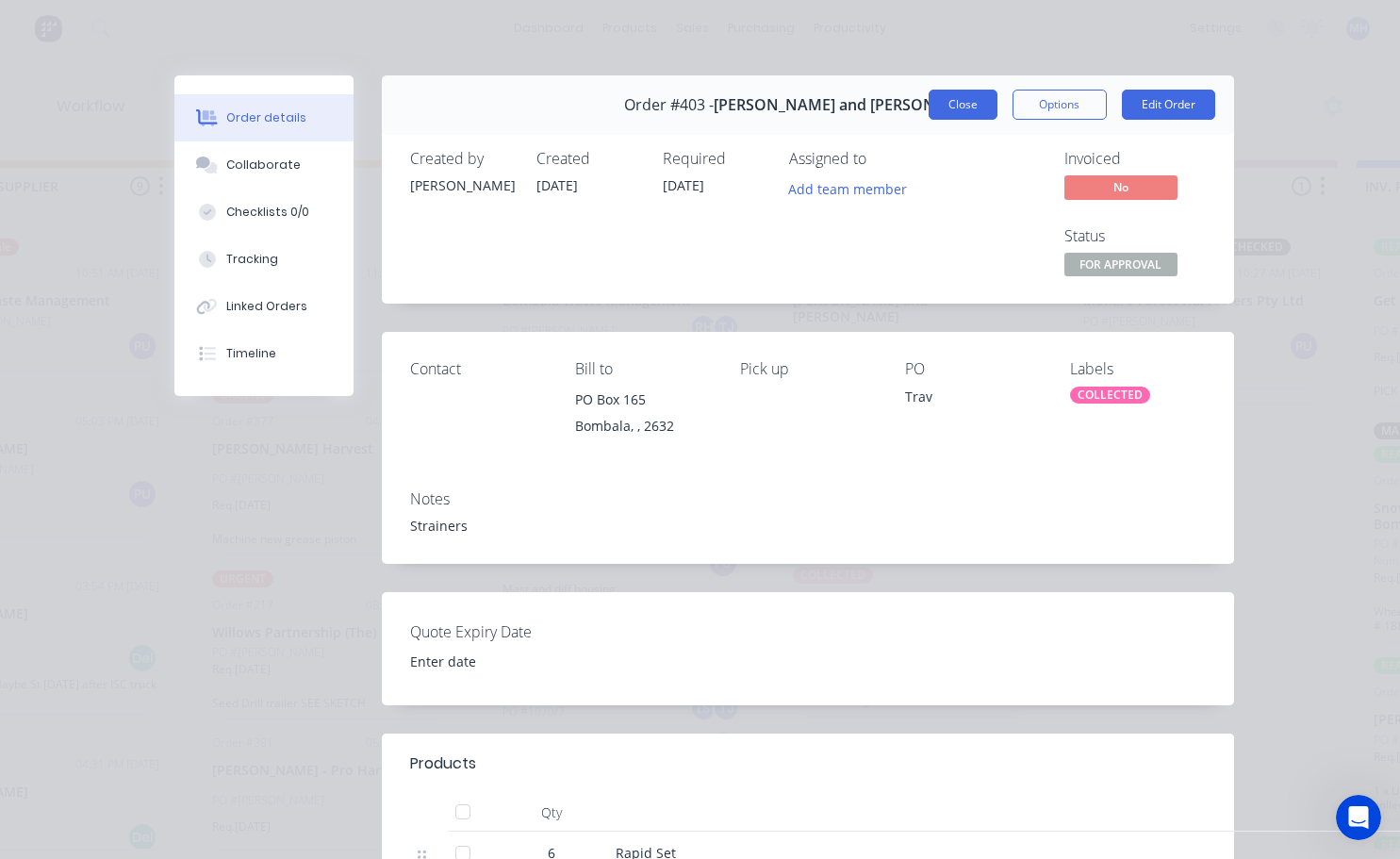
click at [969, 103] on button "Close" at bounding box center [963, 104] width 69 height 30
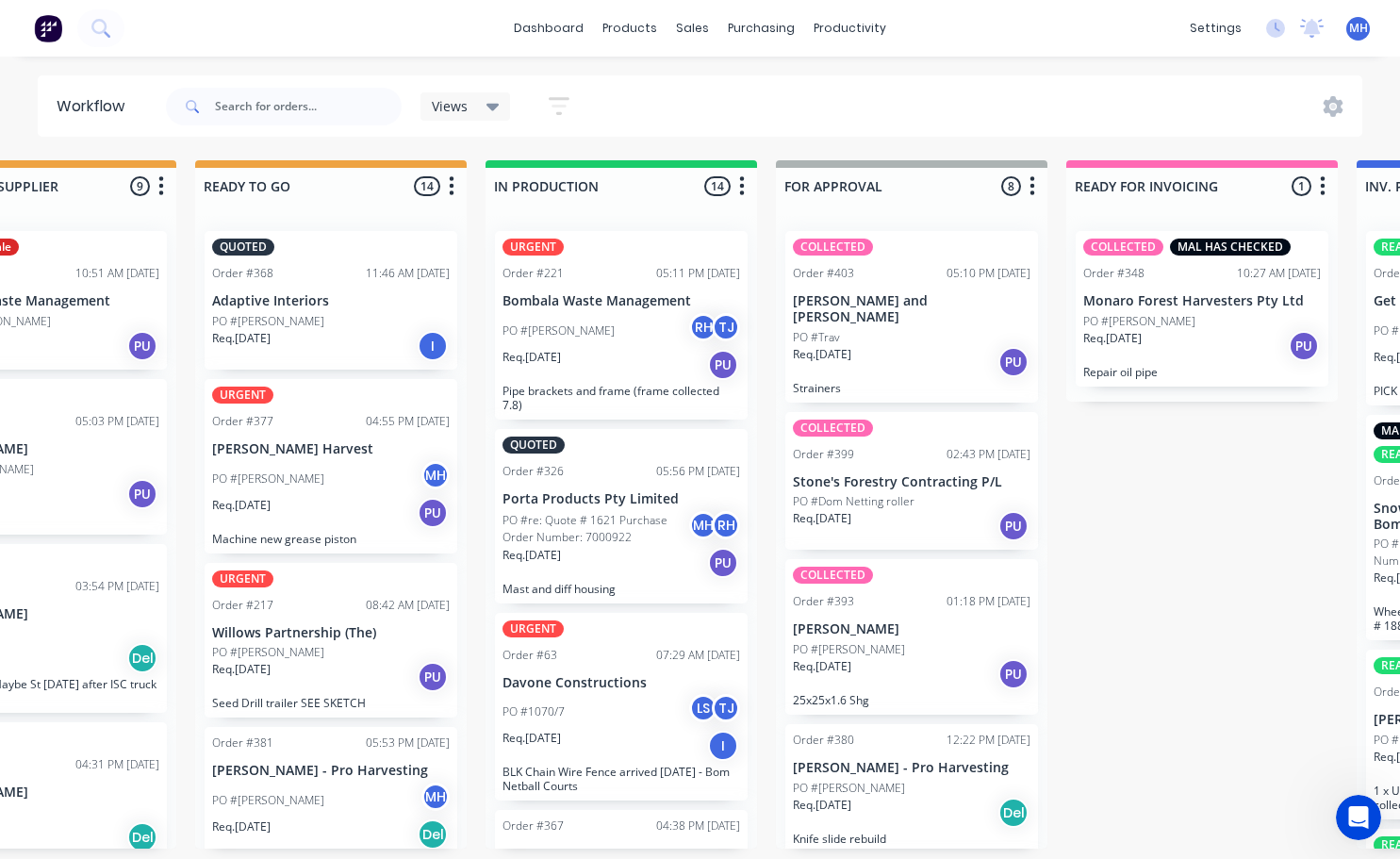
click at [921, 311] on div "COLLECTED Order #403 05:10 PM [DATE] [PERSON_NAME] and [PERSON_NAME] PO #Trav R…" at bounding box center [911, 317] width 253 height 172
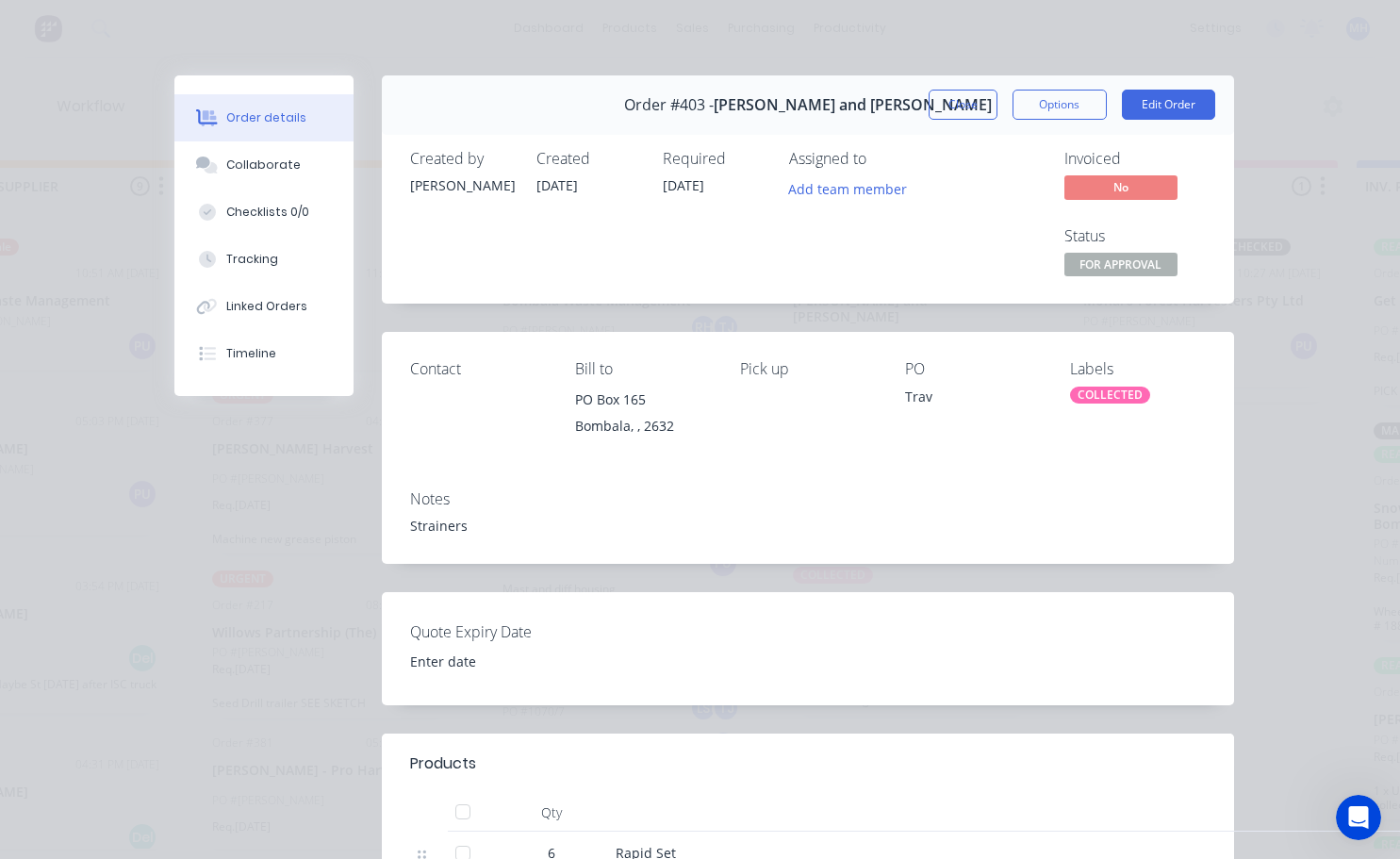
click at [1105, 397] on div "COLLECTED" at bounding box center [1109, 395] width 80 height 17
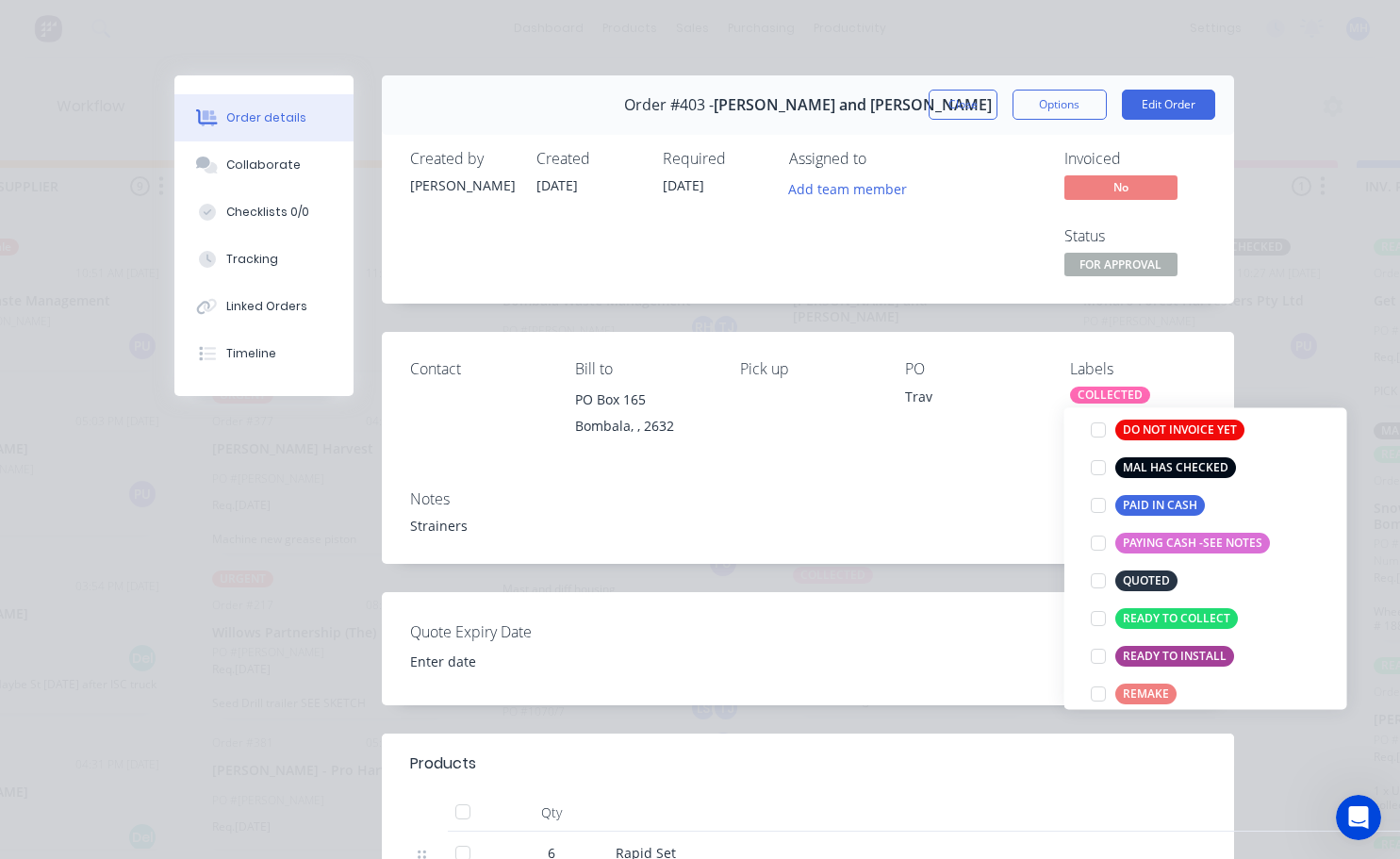
scroll to position [283, 0]
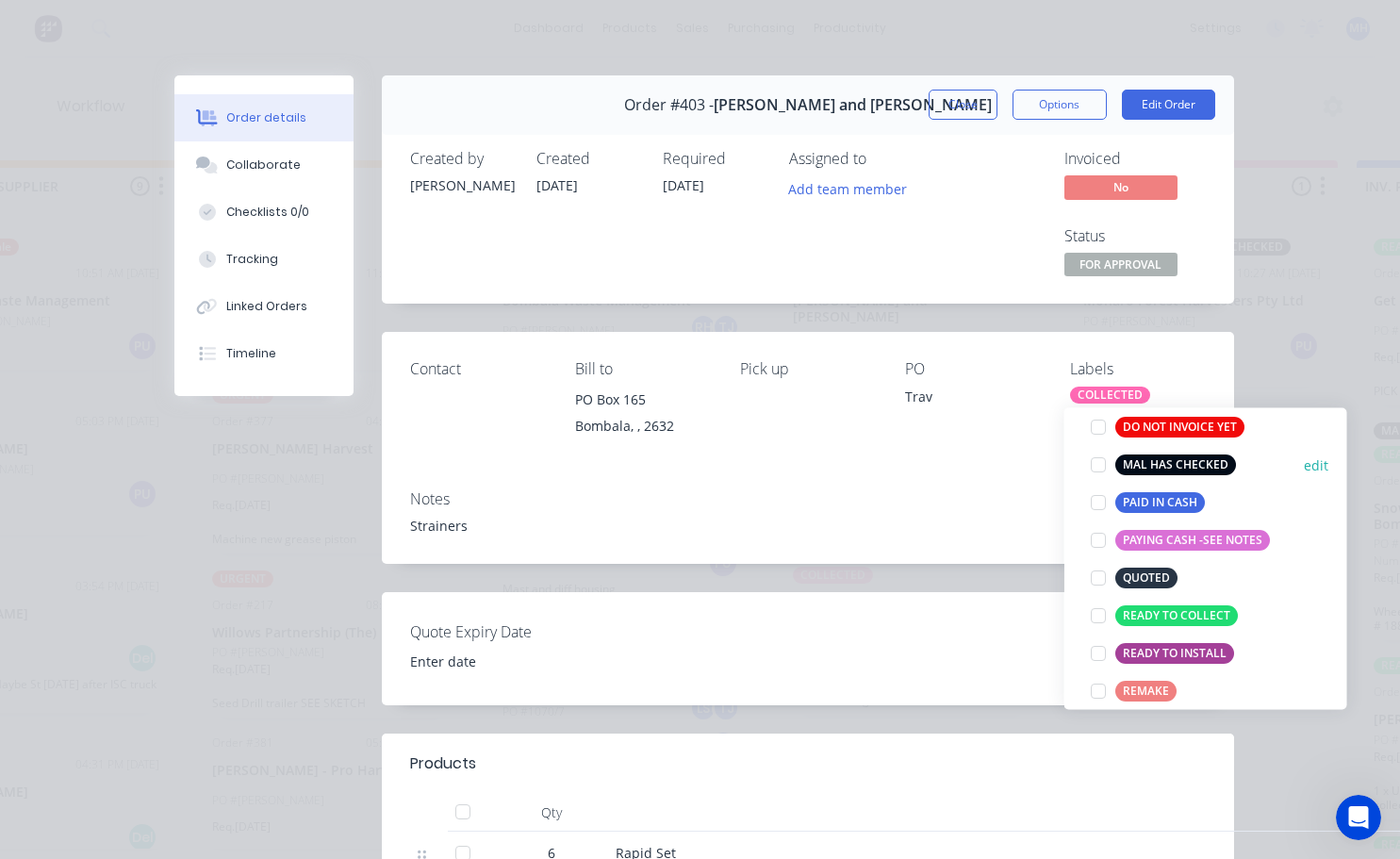
click at [1099, 459] on div at bounding box center [1098, 464] width 38 height 38
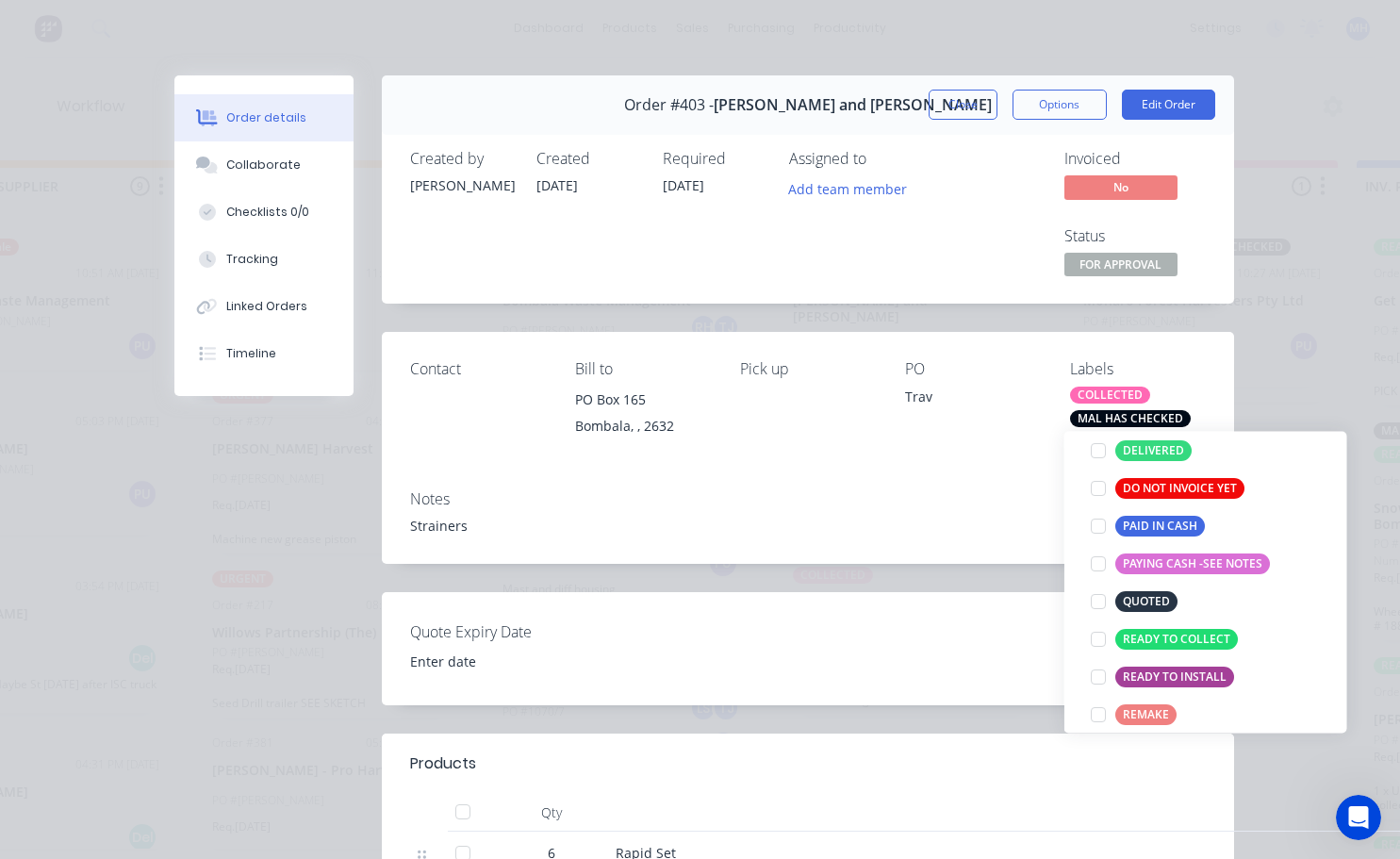
scroll to position [132, 0]
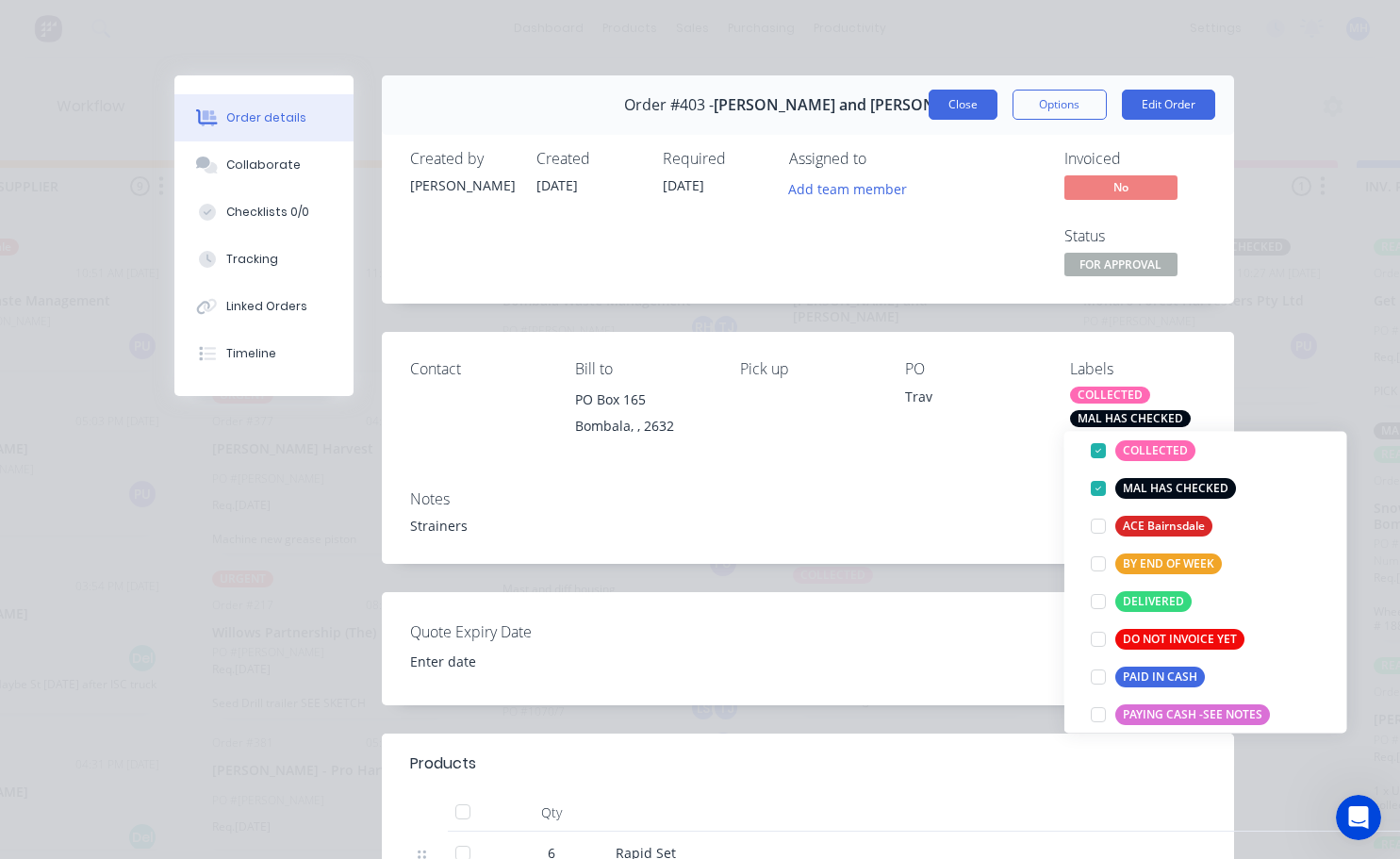
click at [971, 107] on button "Close" at bounding box center [963, 104] width 69 height 30
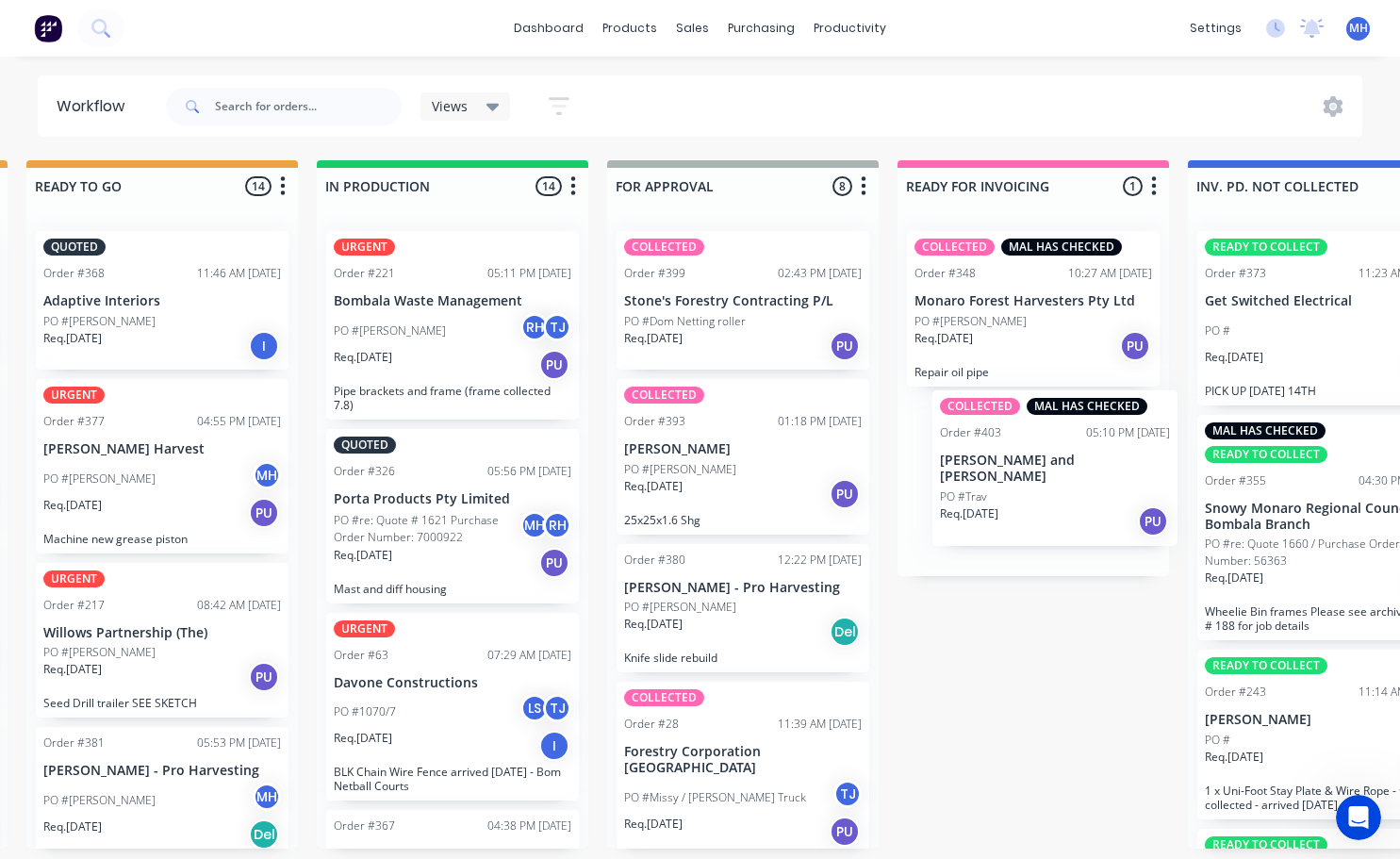
scroll to position [0, 886]
drag, startPoint x: 941, startPoint y: 336, endPoint x: 1070, endPoint y: 498, distance: 207.1
click at [1070, 498] on div "QUOTES TO DO 0 Status colour #273444 hex #273444 Save Cancel Notifications Emai…" at bounding box center [671, 504] width 3144 height 688
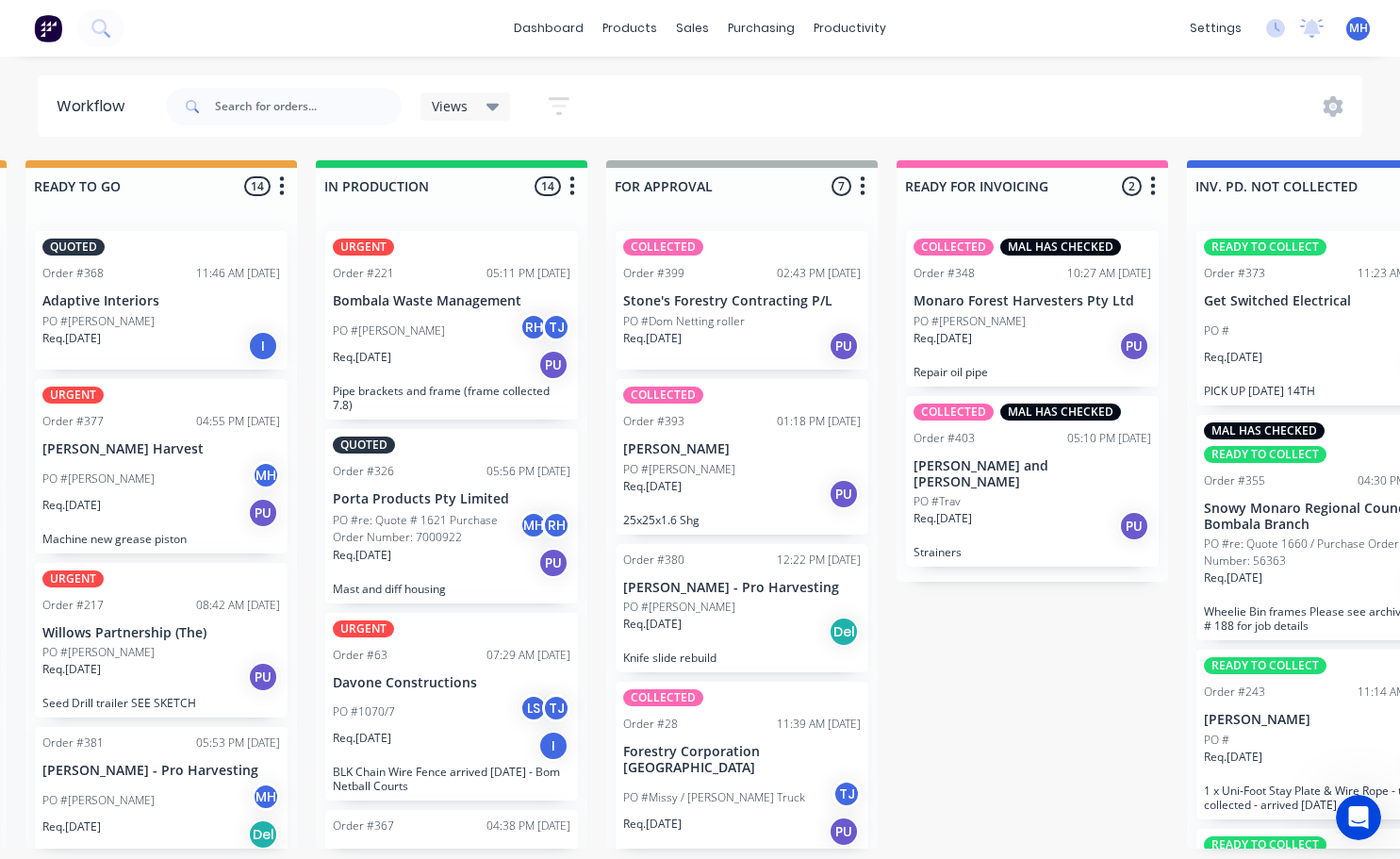
click at [728, 313] on p "PO #Dom Netting roller" at bounding box center [684, 321] width 122 height 17
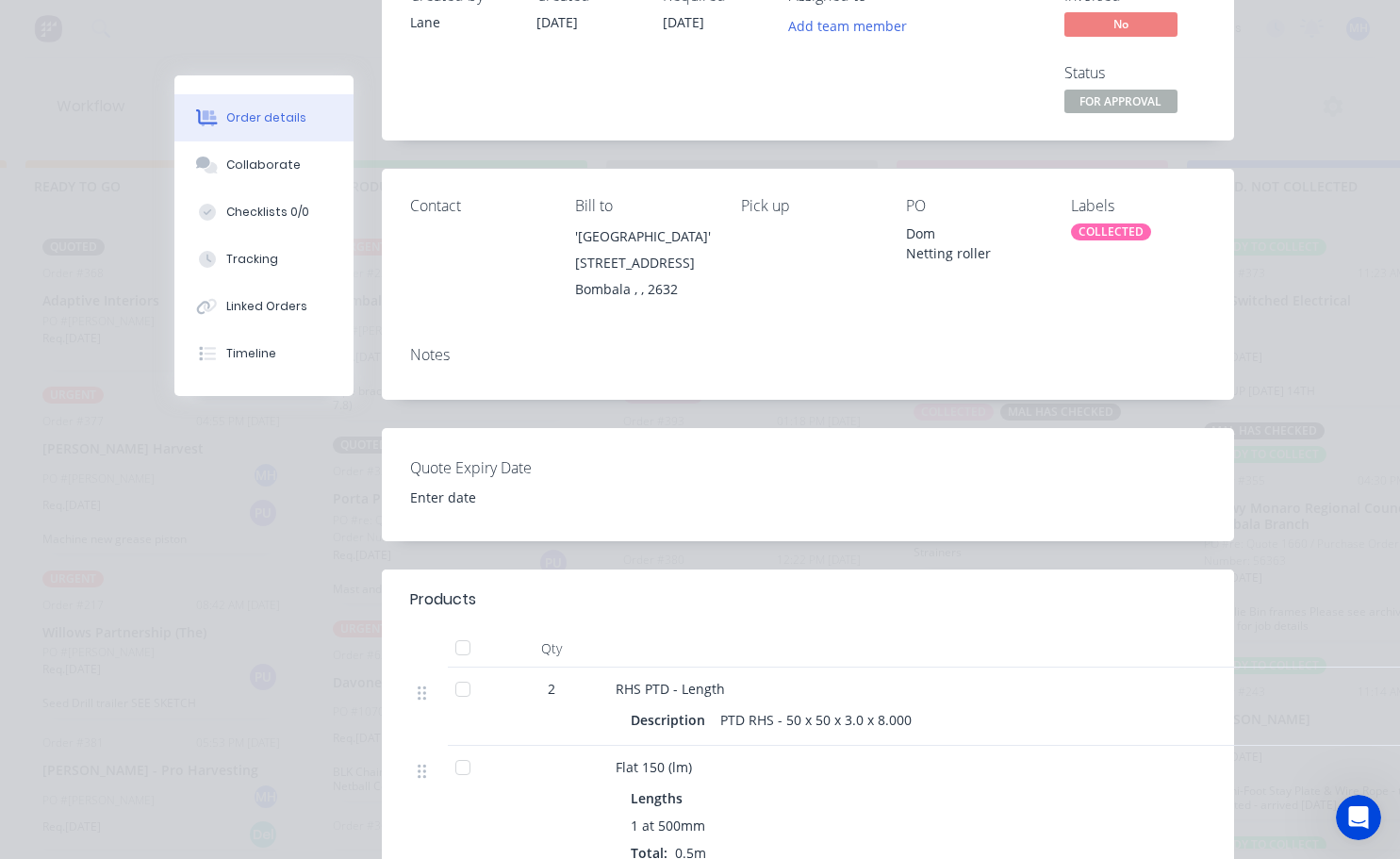
scroll to position [0, 0]
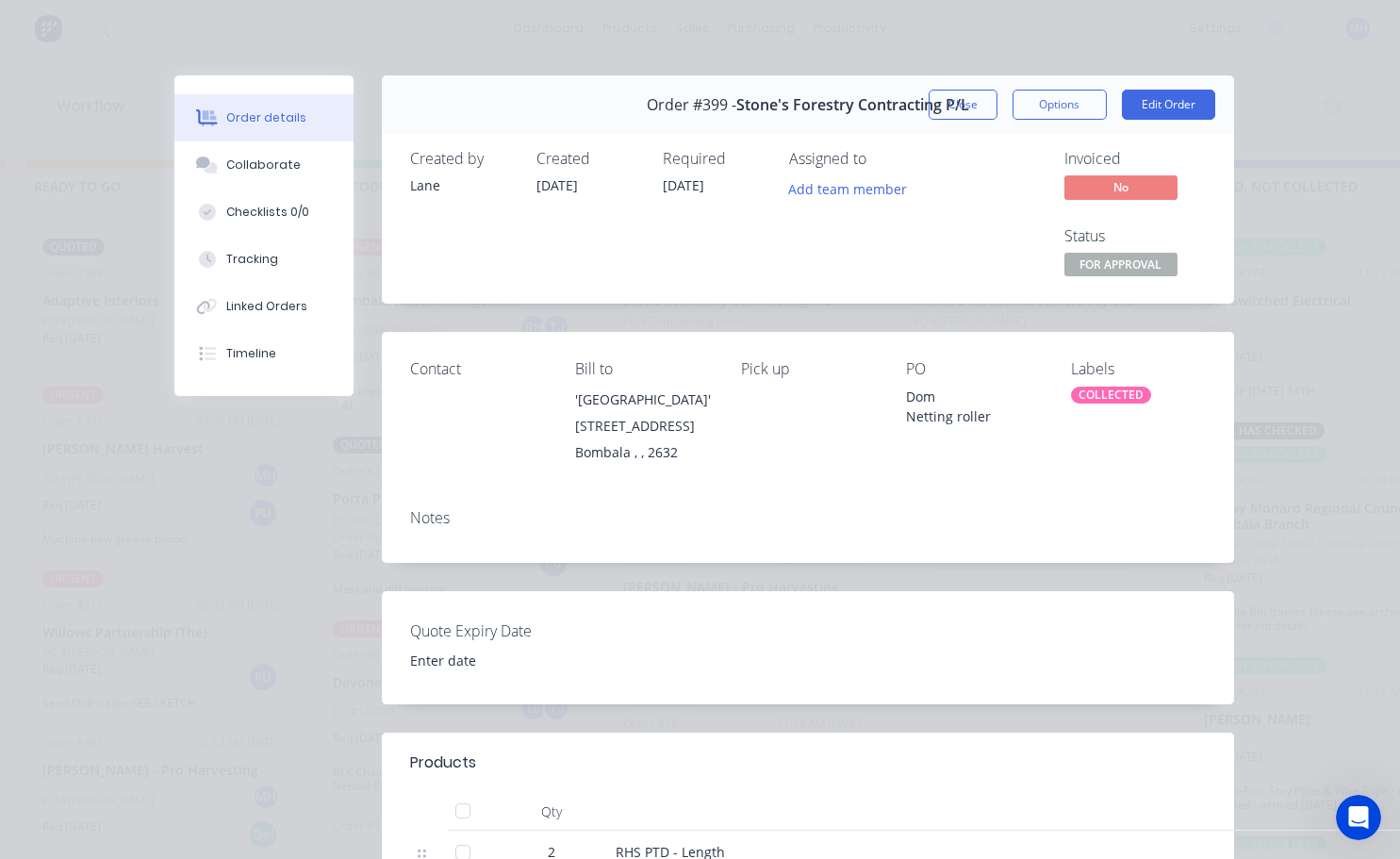
click at [1105, 394] on div "COLLECTED" at bounding box center [1110, 395] width 80 height 17
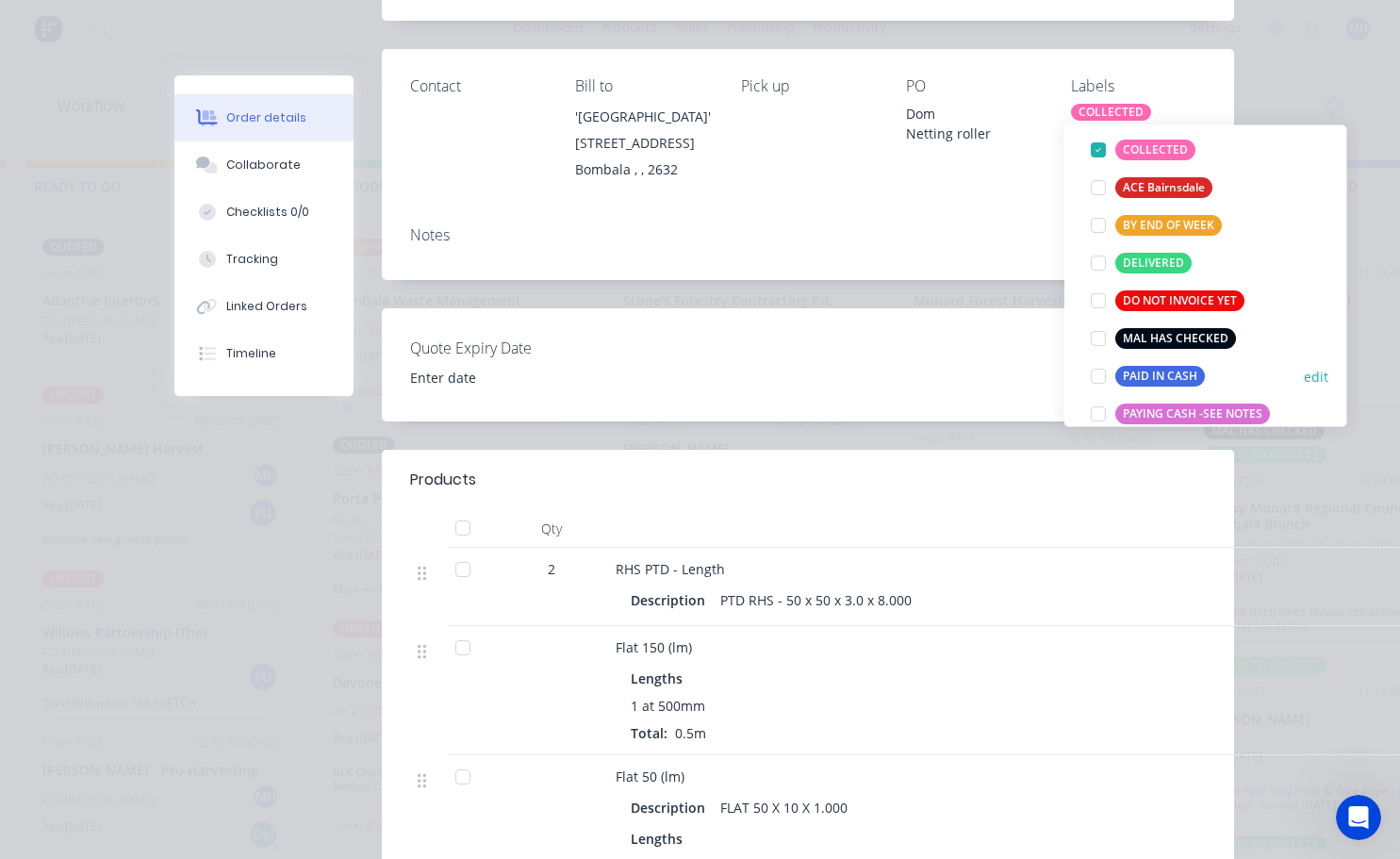
scroll to position [188, 0]
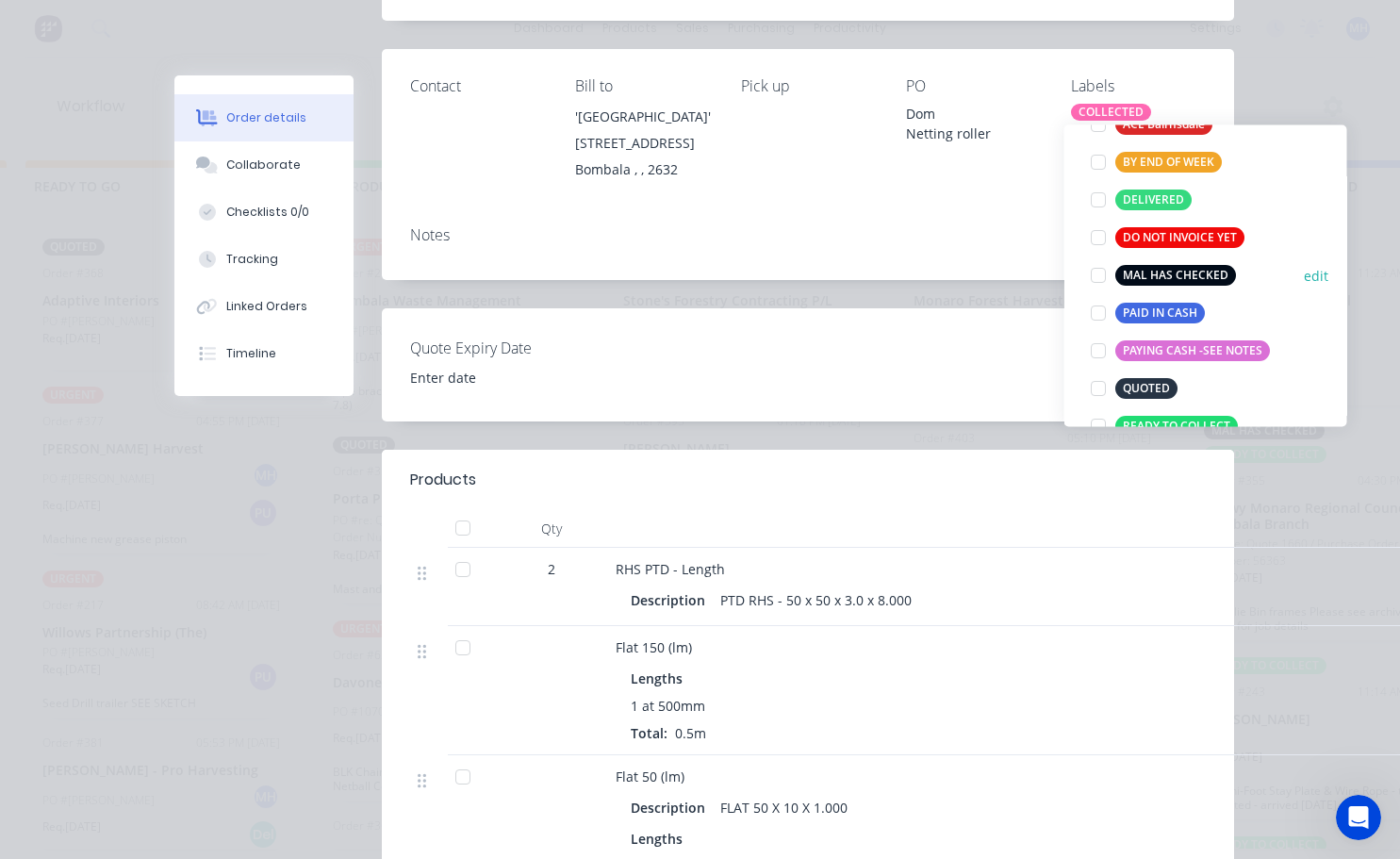
click at [1099, 278] on div at bounding box center [1098, 276] width 38 height 38
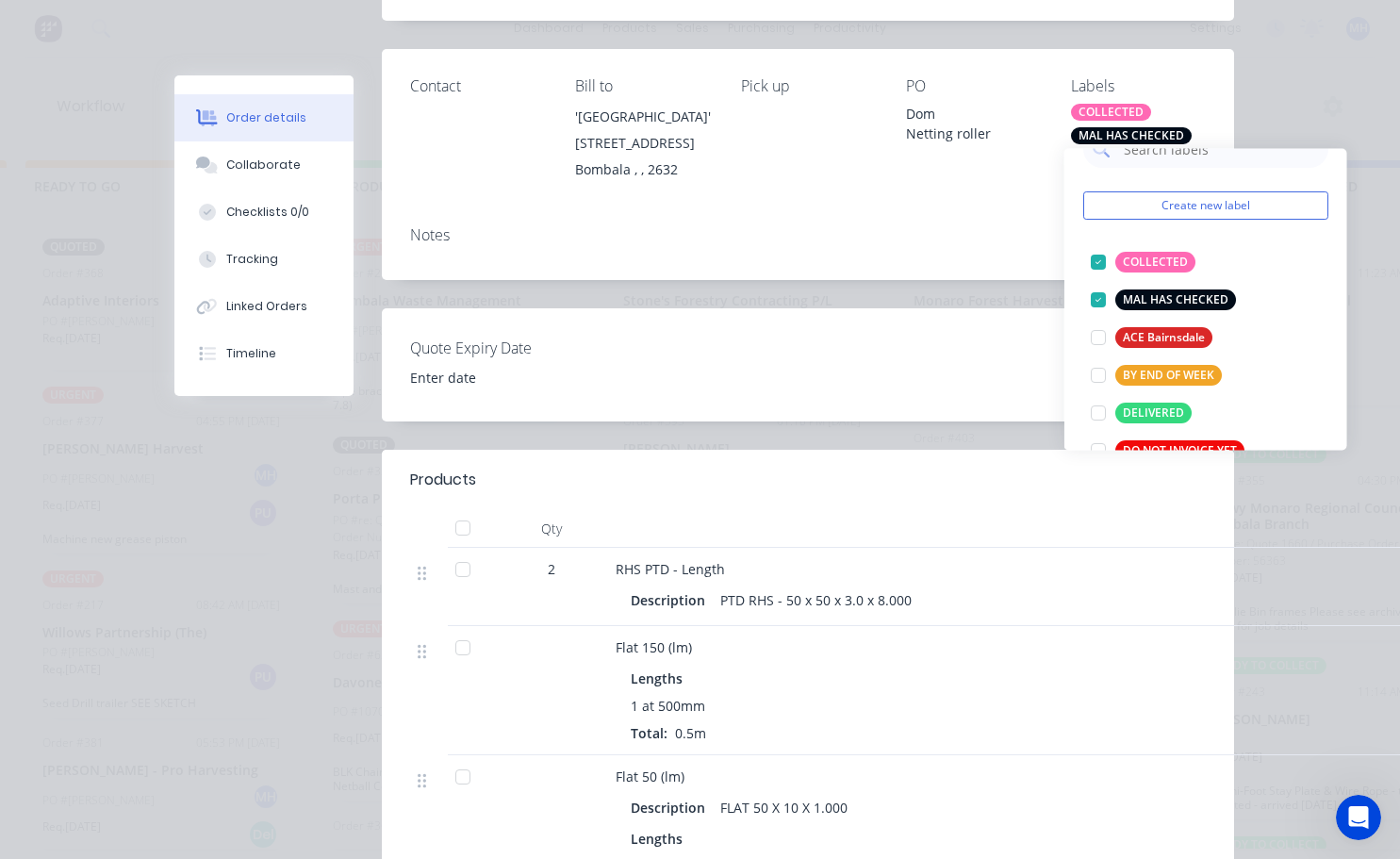
click at [1023, 222] on div "Notes" at bounding box center [807, 245] width 853 height 69
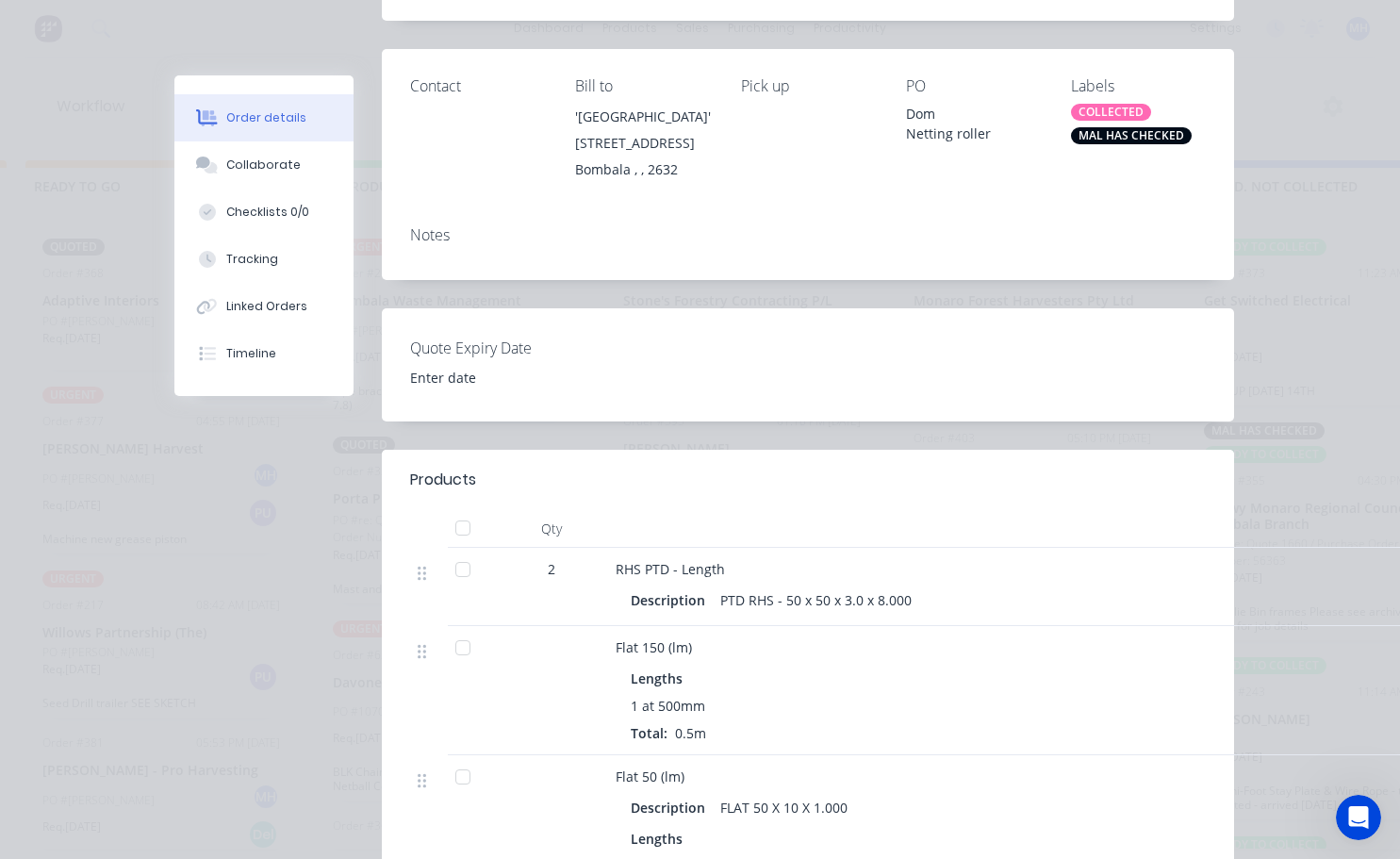
scroll to position [0, 0]
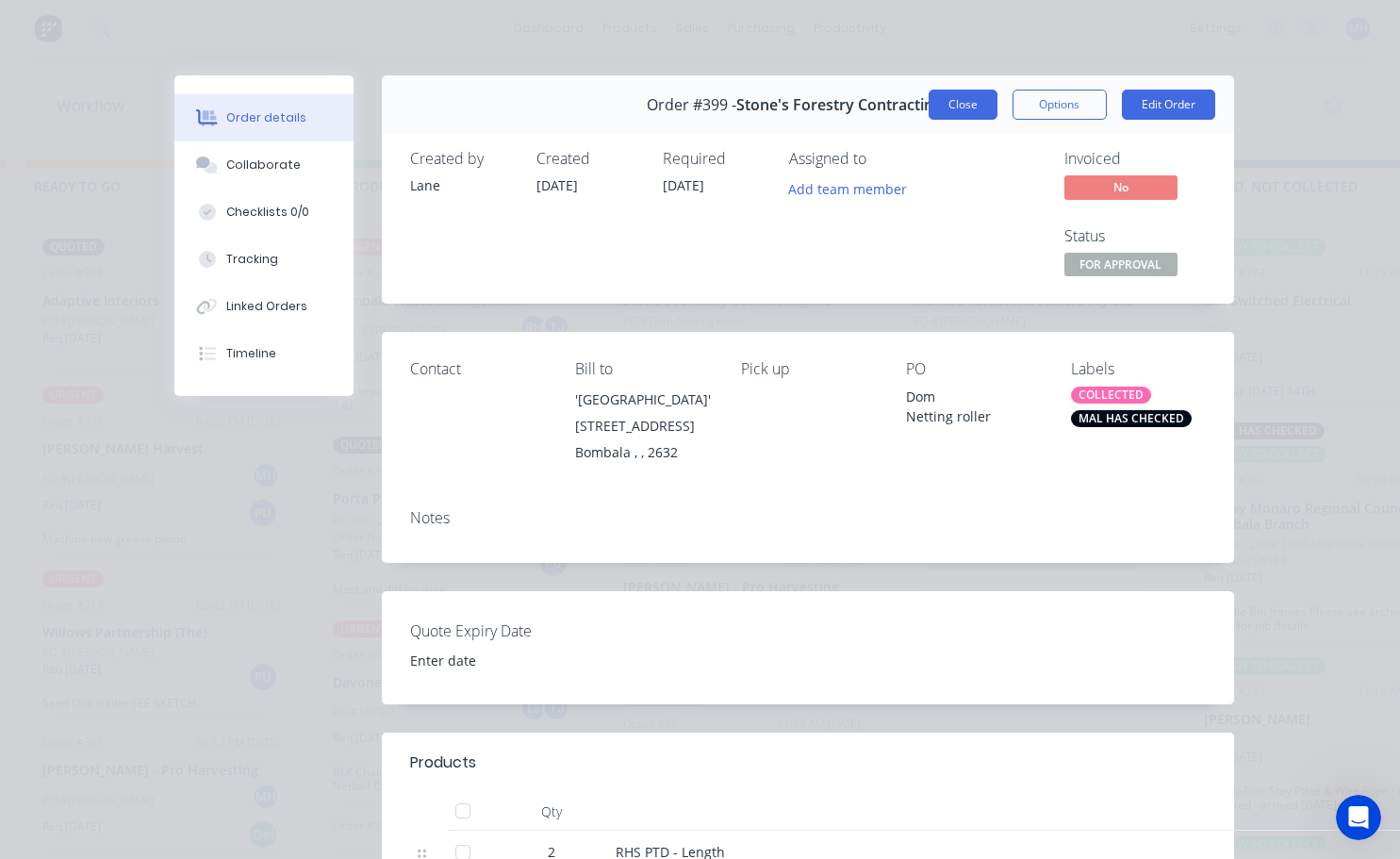
click at [963, 114] on button "Close" at bounding box center [963, 104] width 69 height 30
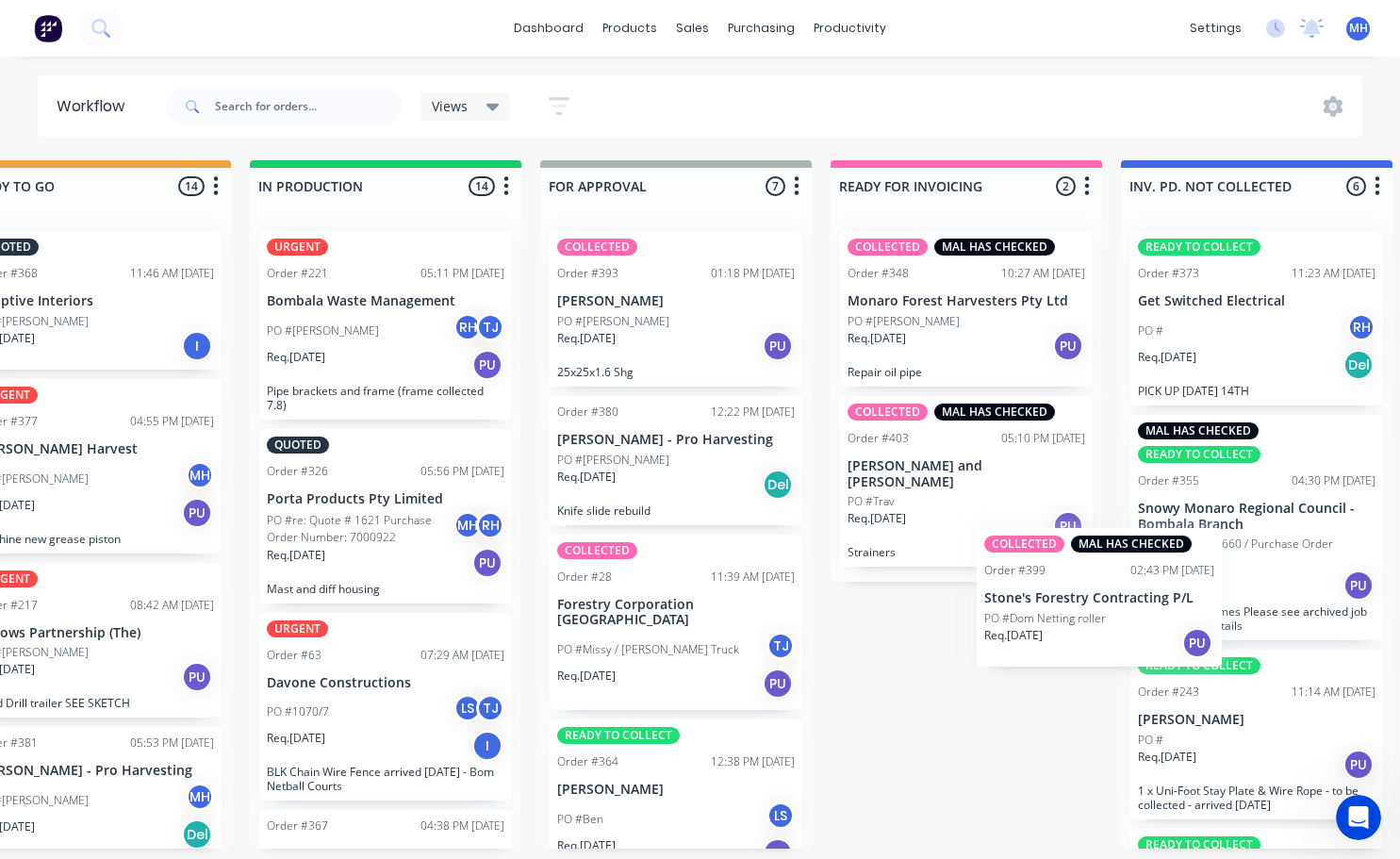
scroll to position [0, 957]
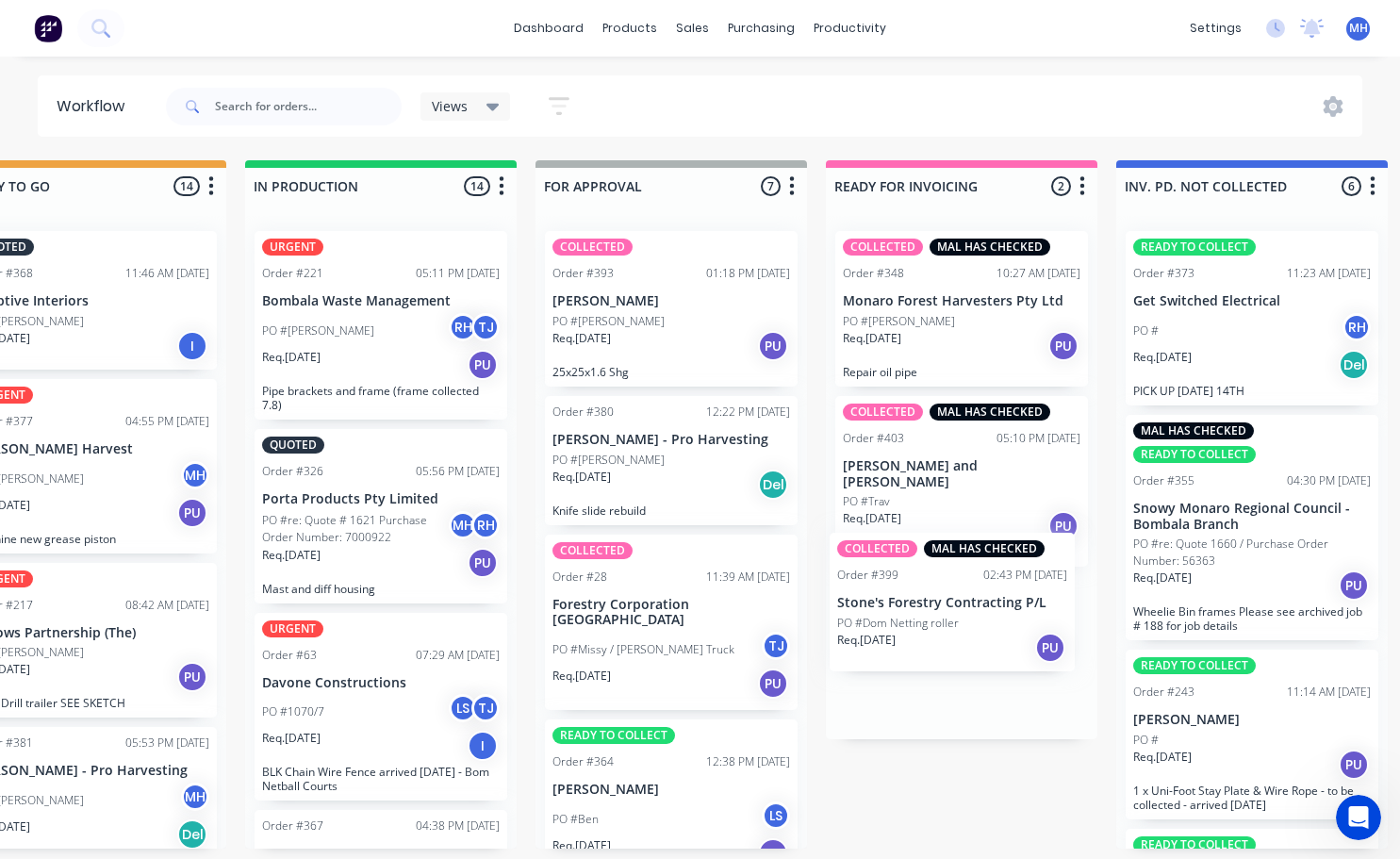
drag, startPoint x: 722, startPoint y: 307, endPoint x: 947, endPoint y: 613, distance: 379.8
click at [947, 613] on div "QUOTES TO DO 0 Status colour #273444 hex #273444 Save Cancel Notifications Emai…" at bounding box center [601, 504] width 3144 height 688
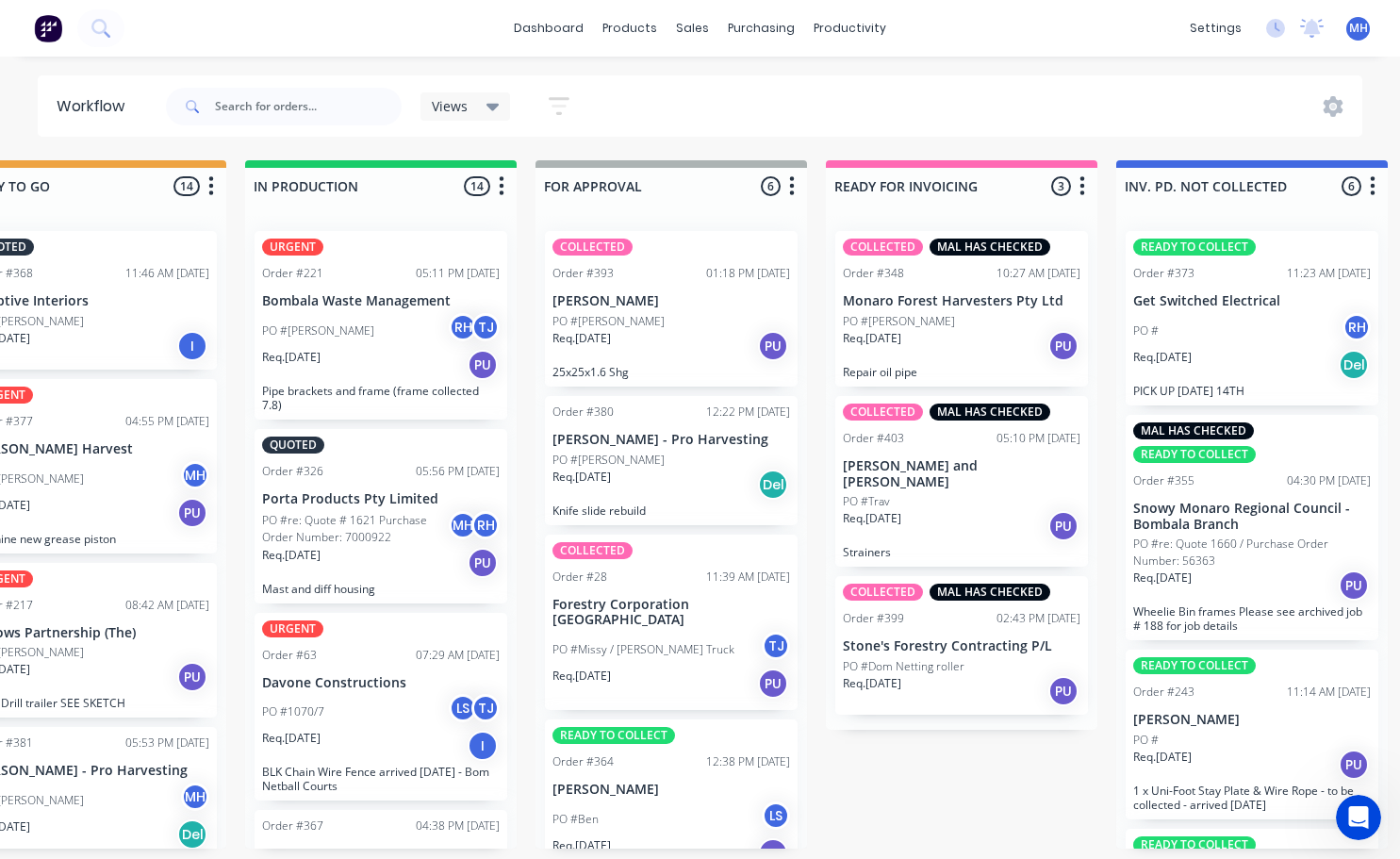
click at [674, 335] on div "Req. [DATE] PU" at bounding box center [671, 346] width 238 height 32
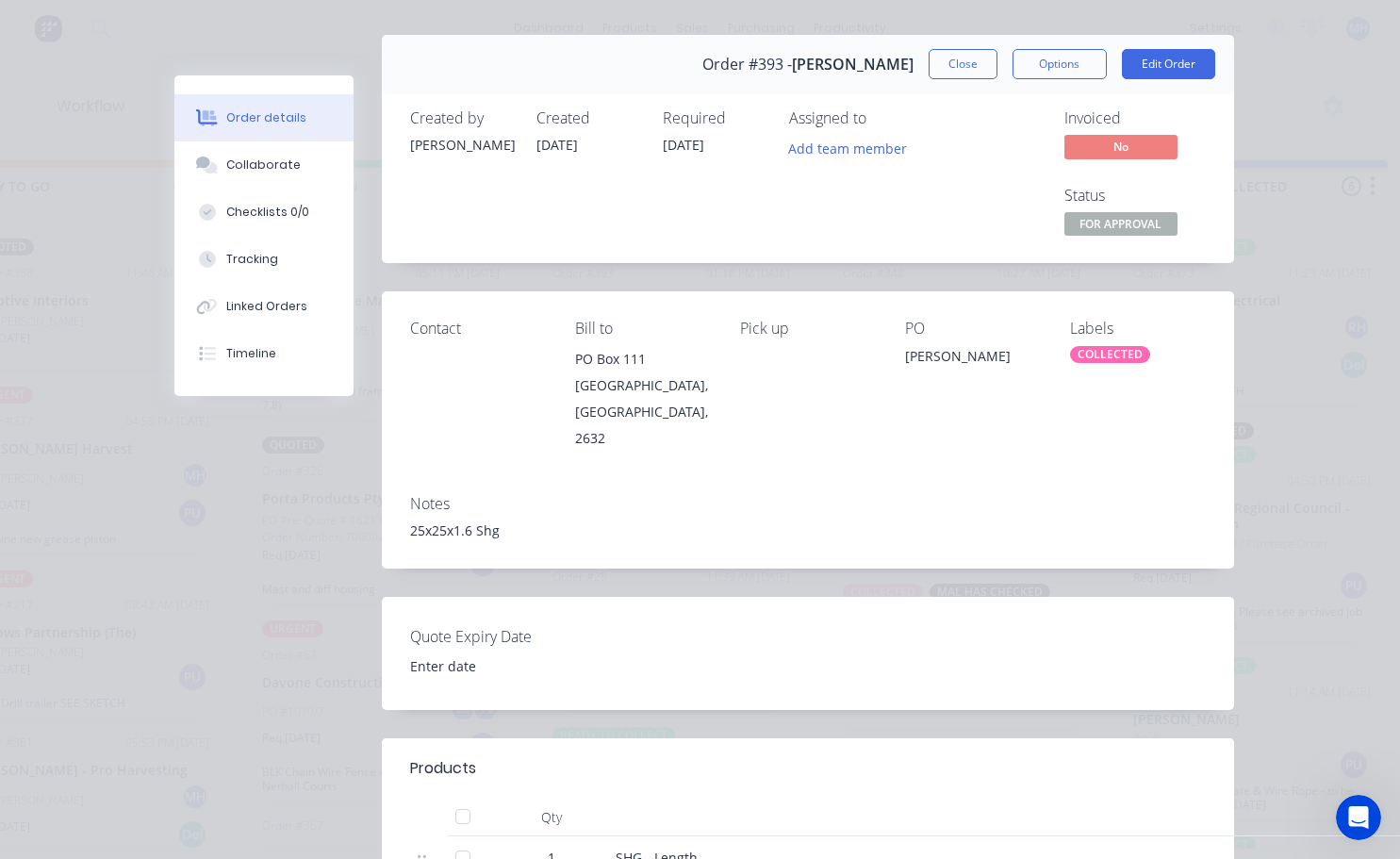
scroll to position [0, 0]
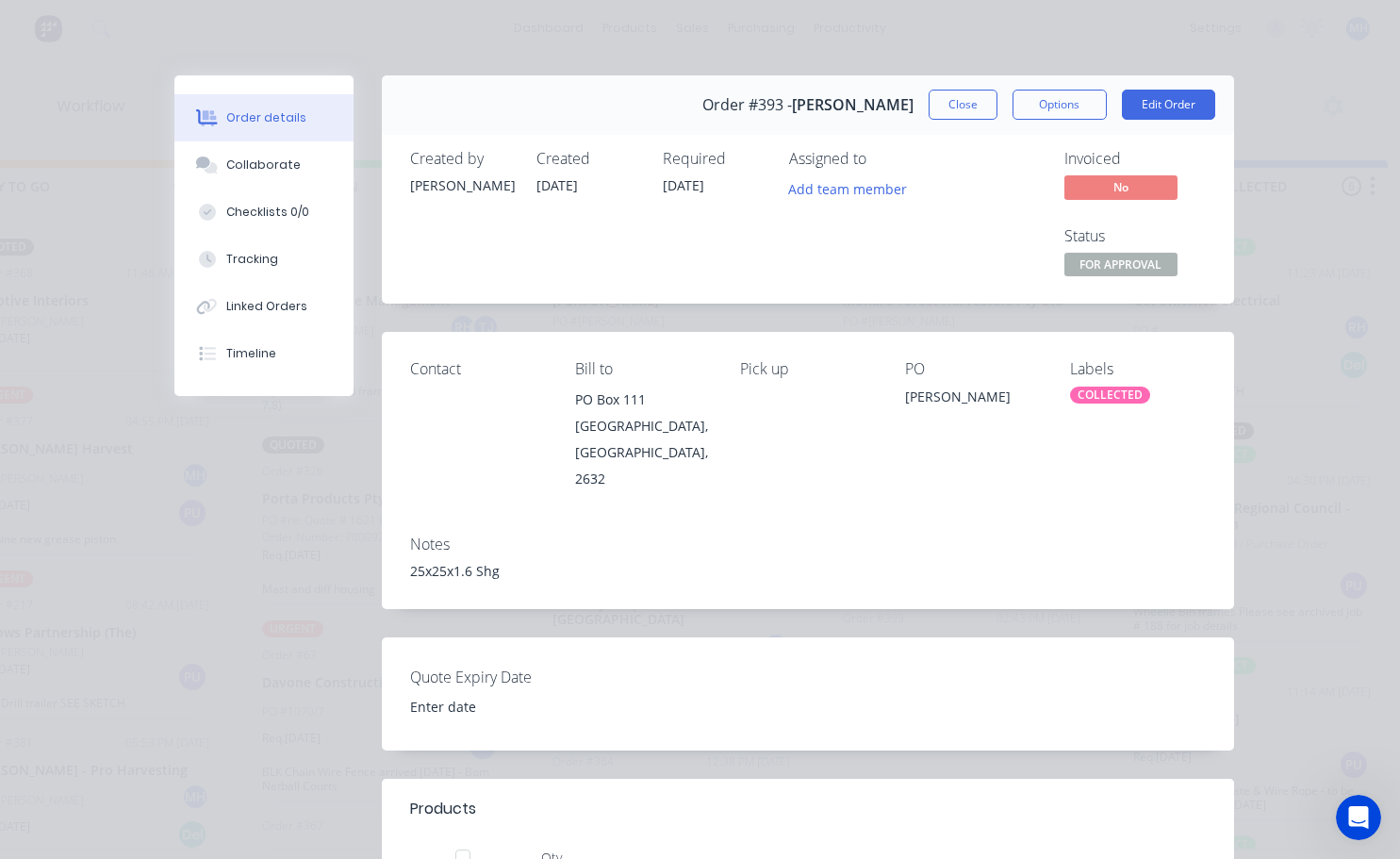
click at [1091, 402] on div "COLLECTED" at bounding box center [1109, 395] width 80 height 17
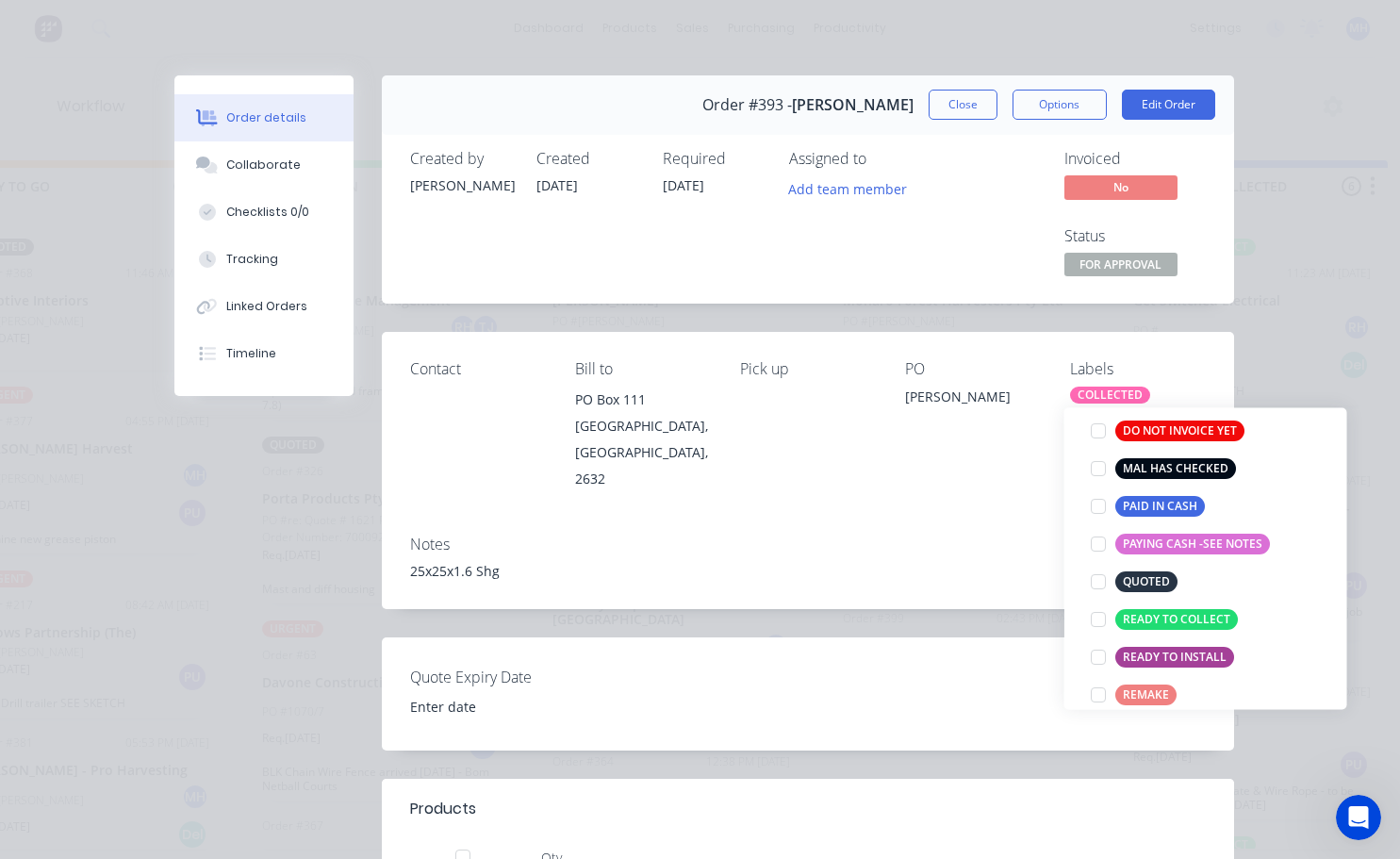
scroll to position [283, 0]
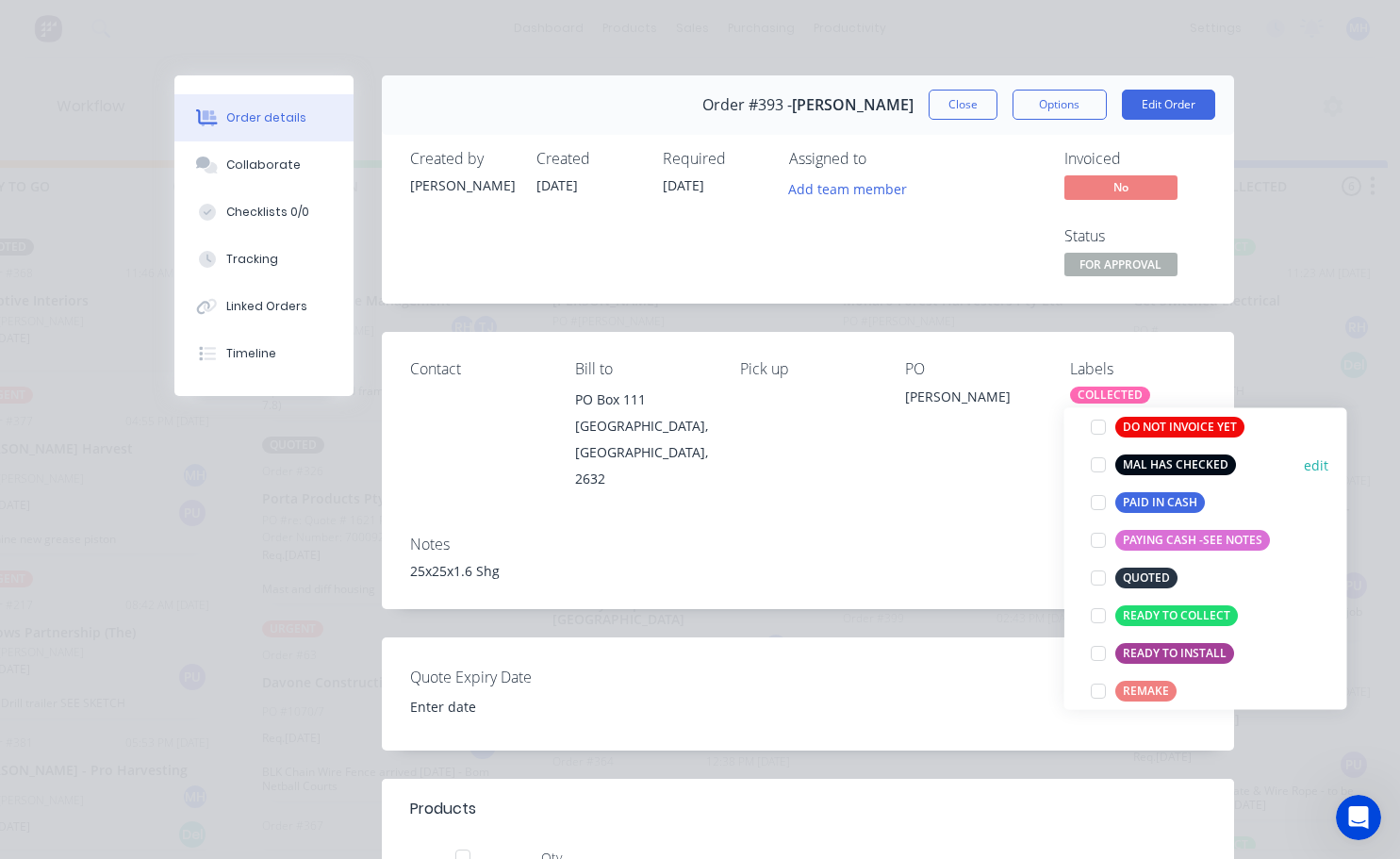
click at [1097, 468] on div at bounding box center [1098, 464] width 38 height 38
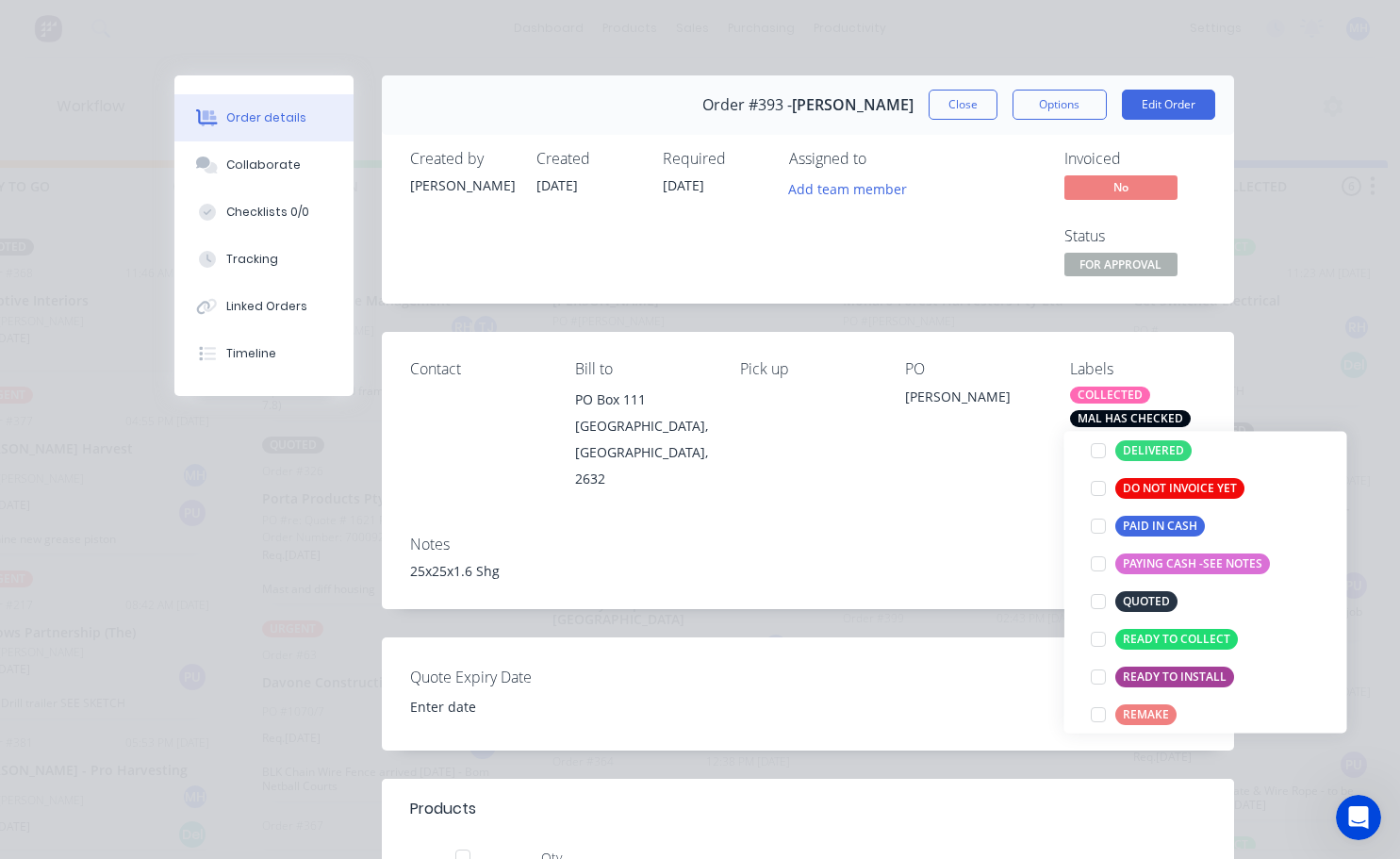
scroll to position [132, 0]
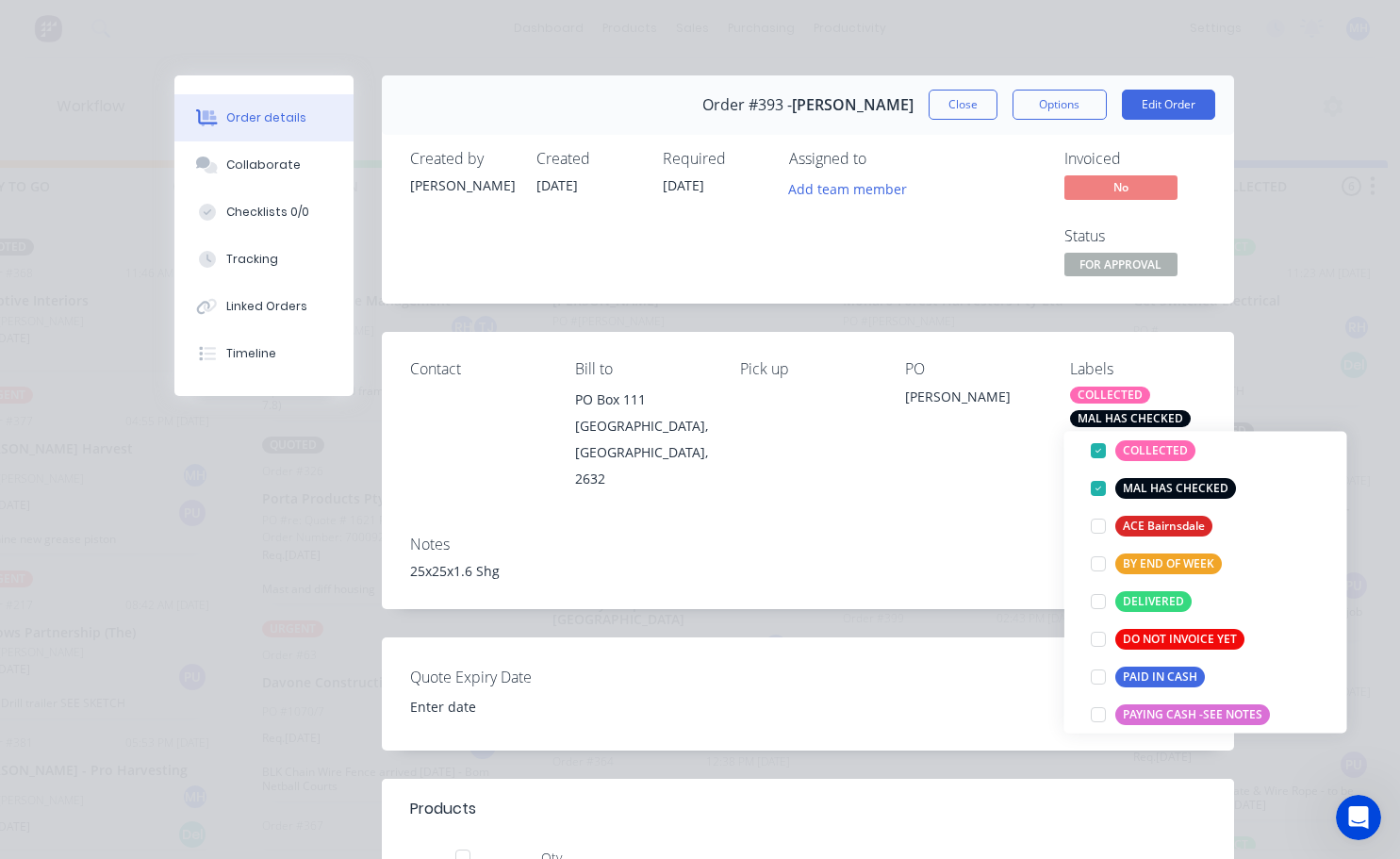
click at [1029, 477] on div "Contact [PERSON_NAME] to [STREET_ADDRESS] Pick up PO [PERSON_NAME] Labels COLLE…" at bounding box center [807, 426] width 853 height 187
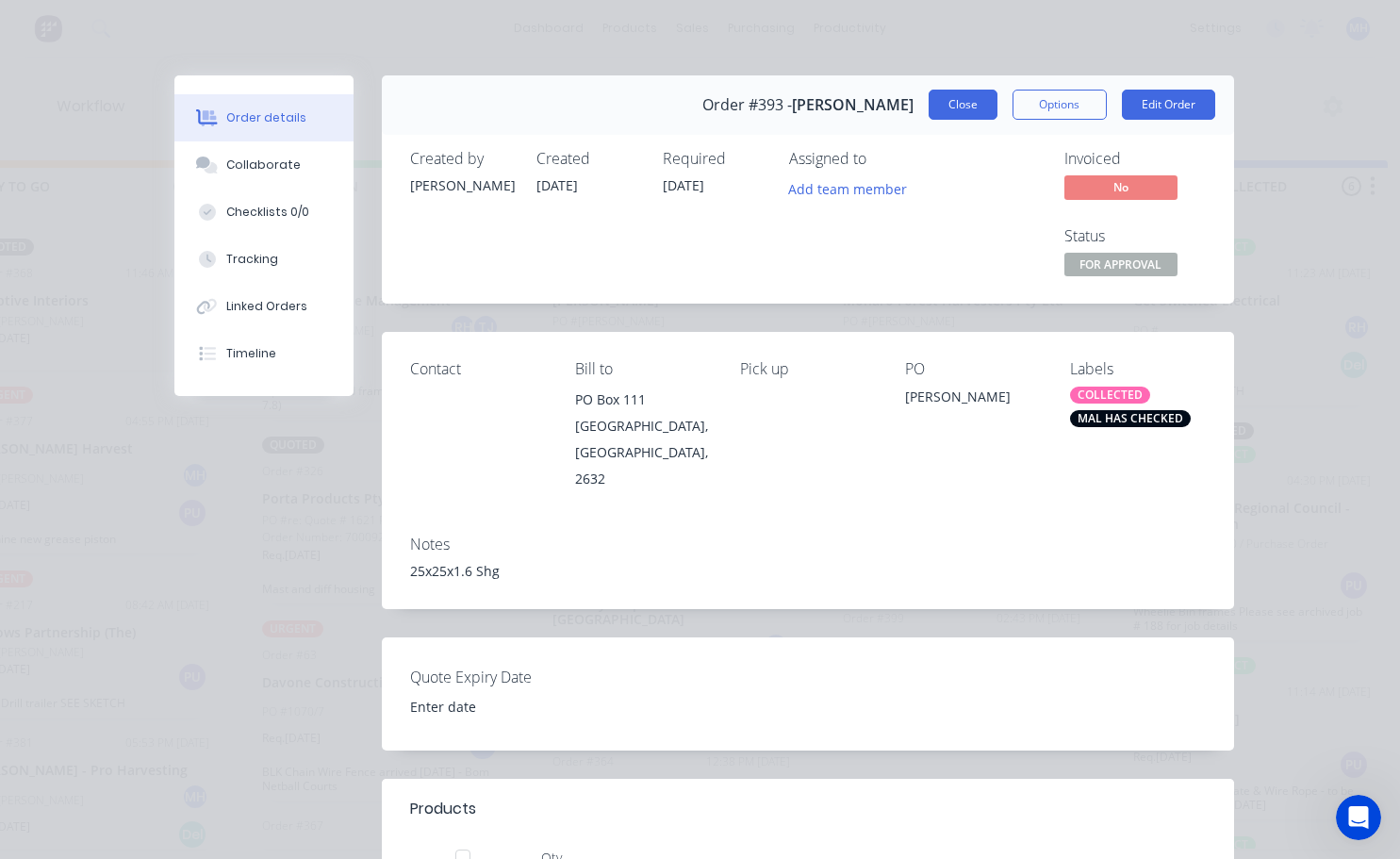
click at [941, 111] on button "Close" at bounding box center [963, 104] width 69 height 30
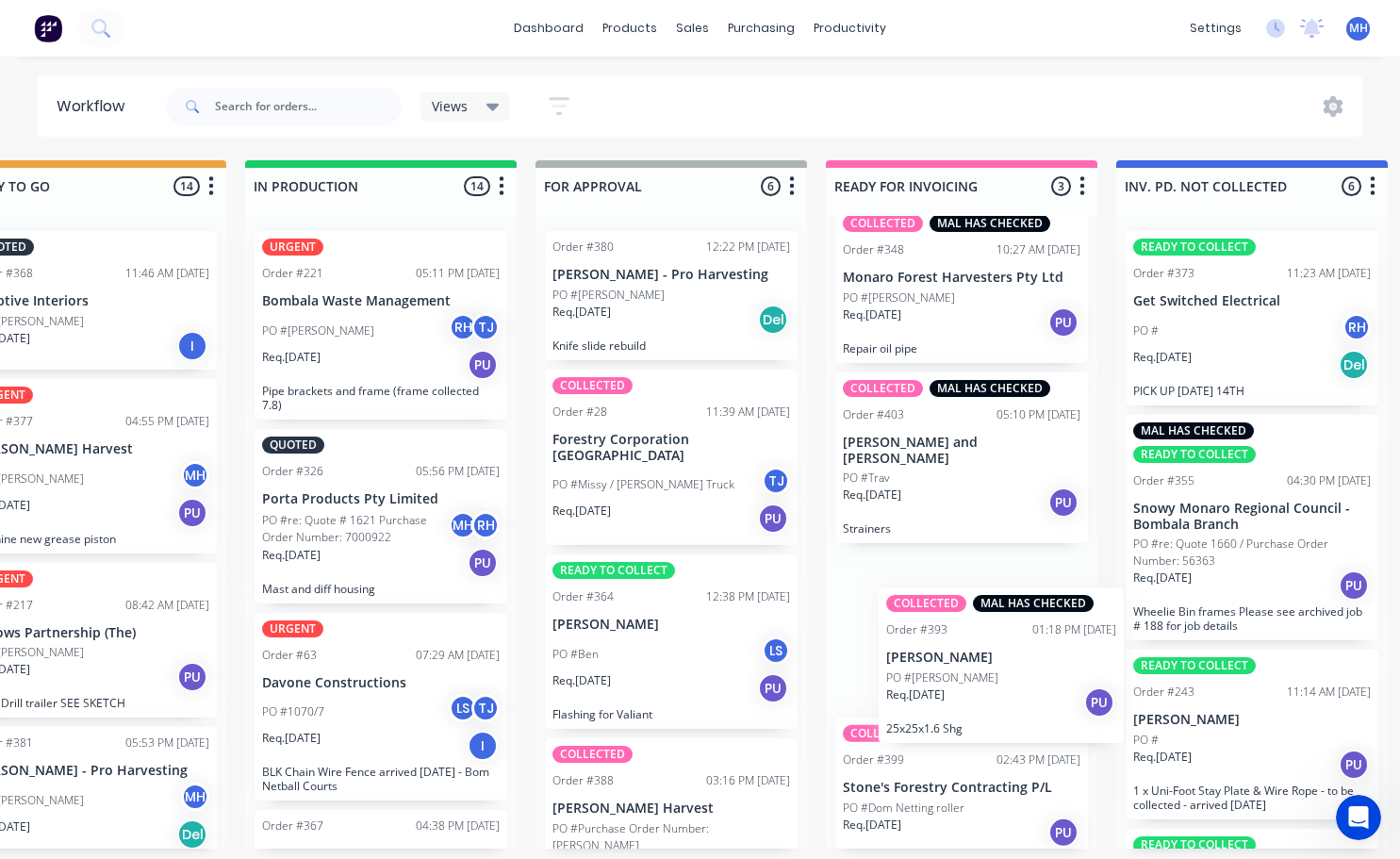
scroll to position [25, 0]
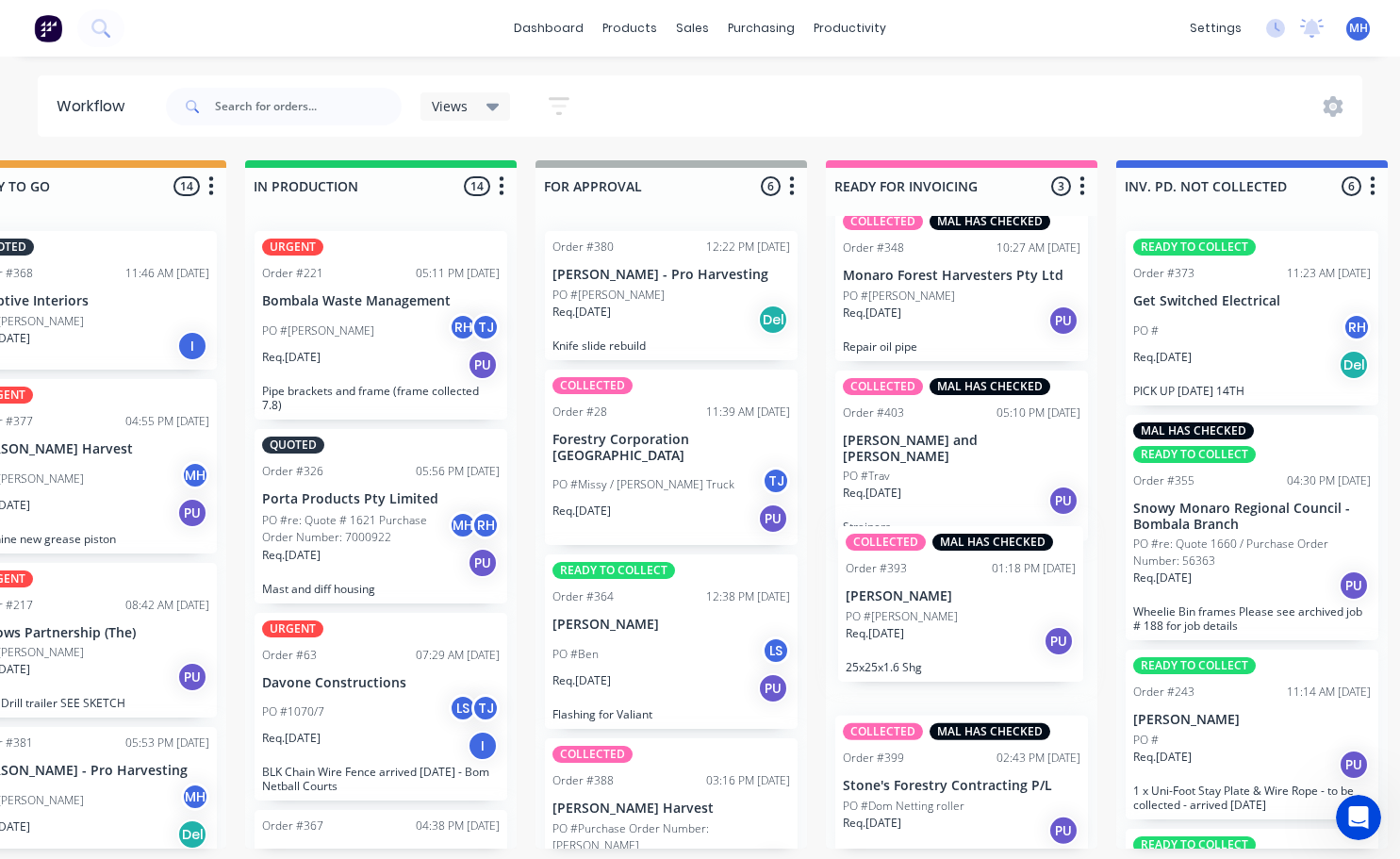
drag, startPoint x: 674, startPoint y: 350, endPoint x: 975, endPoint y: 649, distance: 424.3
click at [975, 649] on div "QUOTES TO DO 0 Status colour #273444 hex #273444 Save Cancel Notifications Emai…" at bounding box center [601, 504] width 3144 height 688
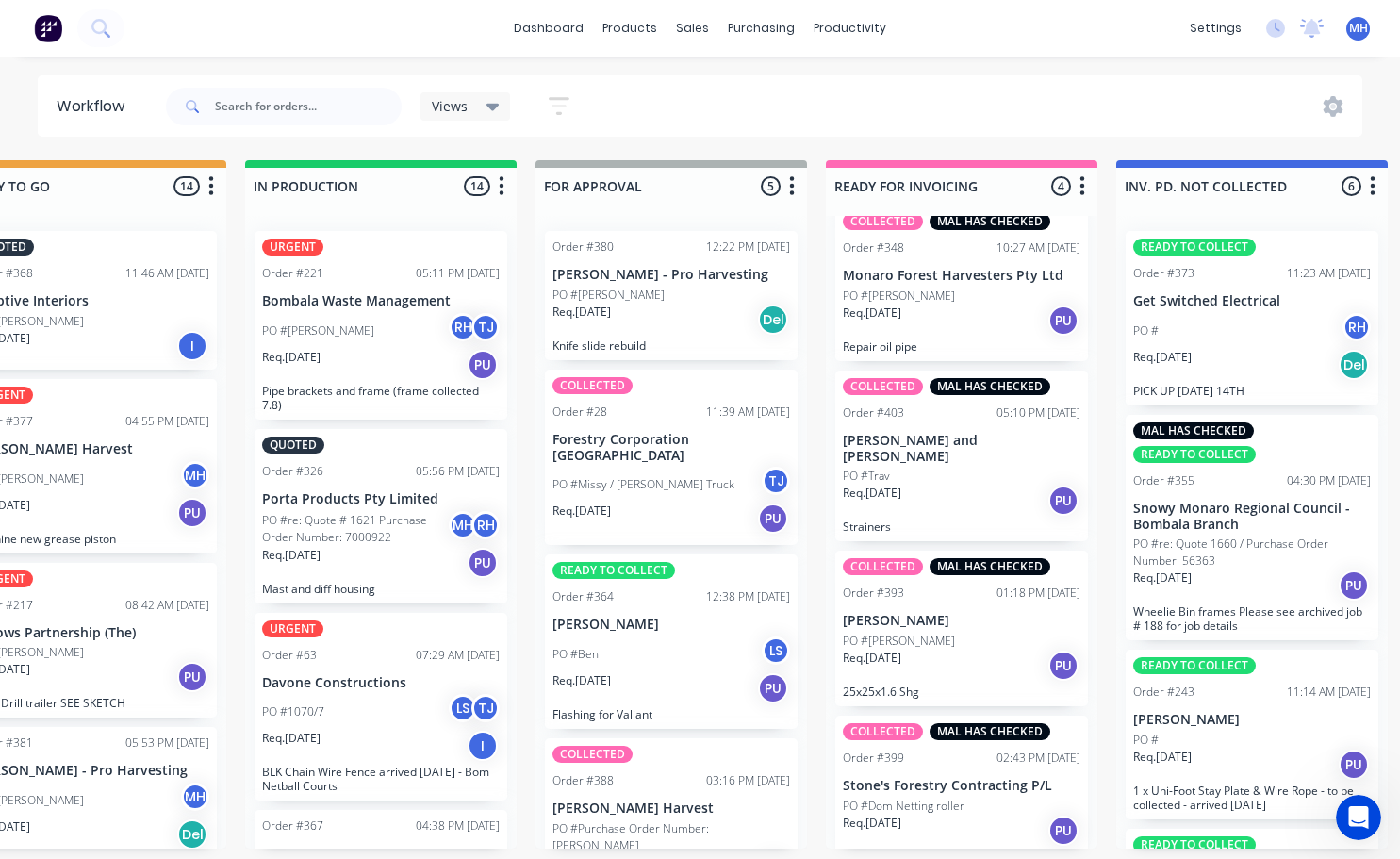
scroll to position [16, 0]
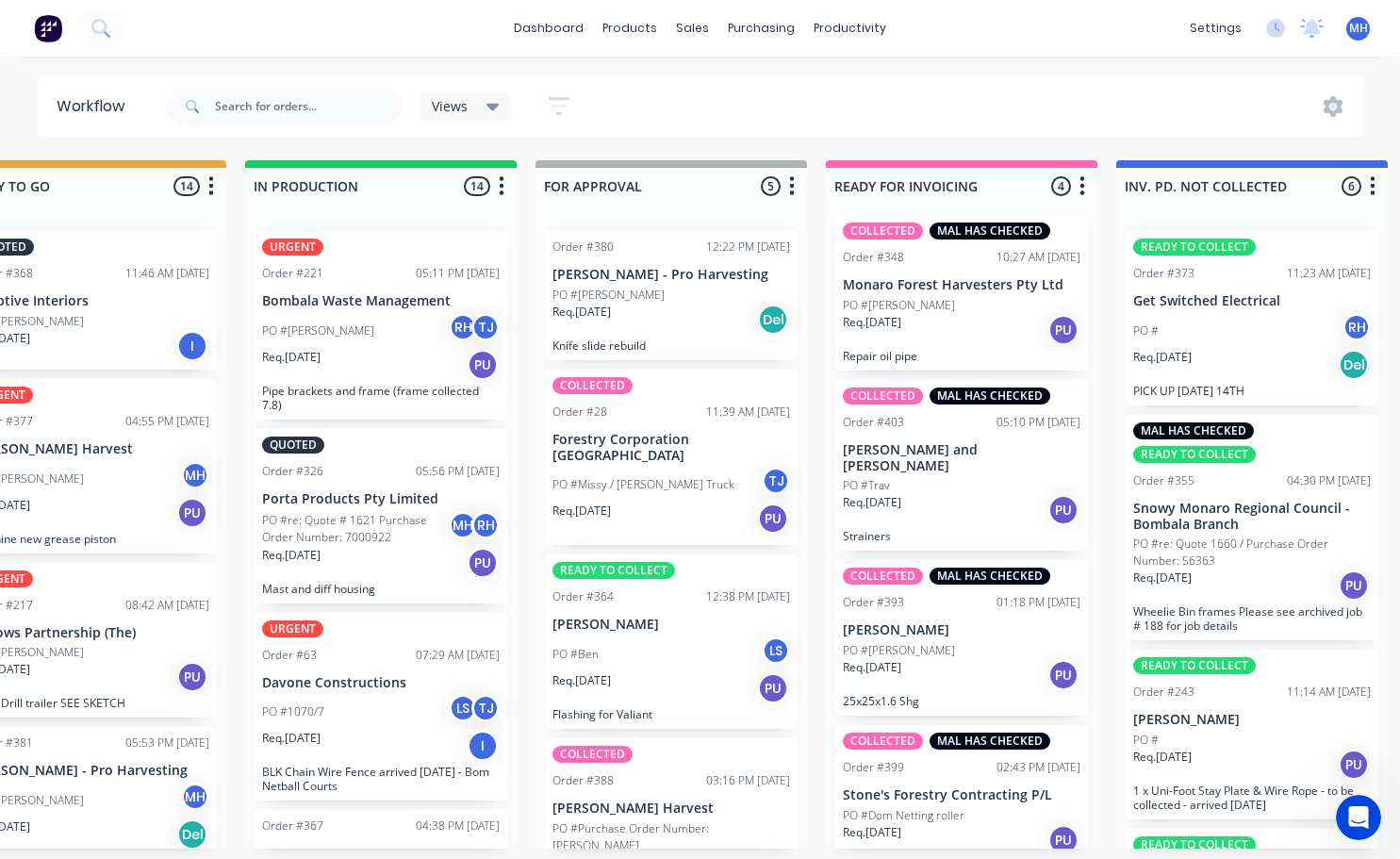
click at [662, 476] on p "PO #Missy / [PERSON_NAME] Truck" at bounding box center [643, 485] width 182 height 17
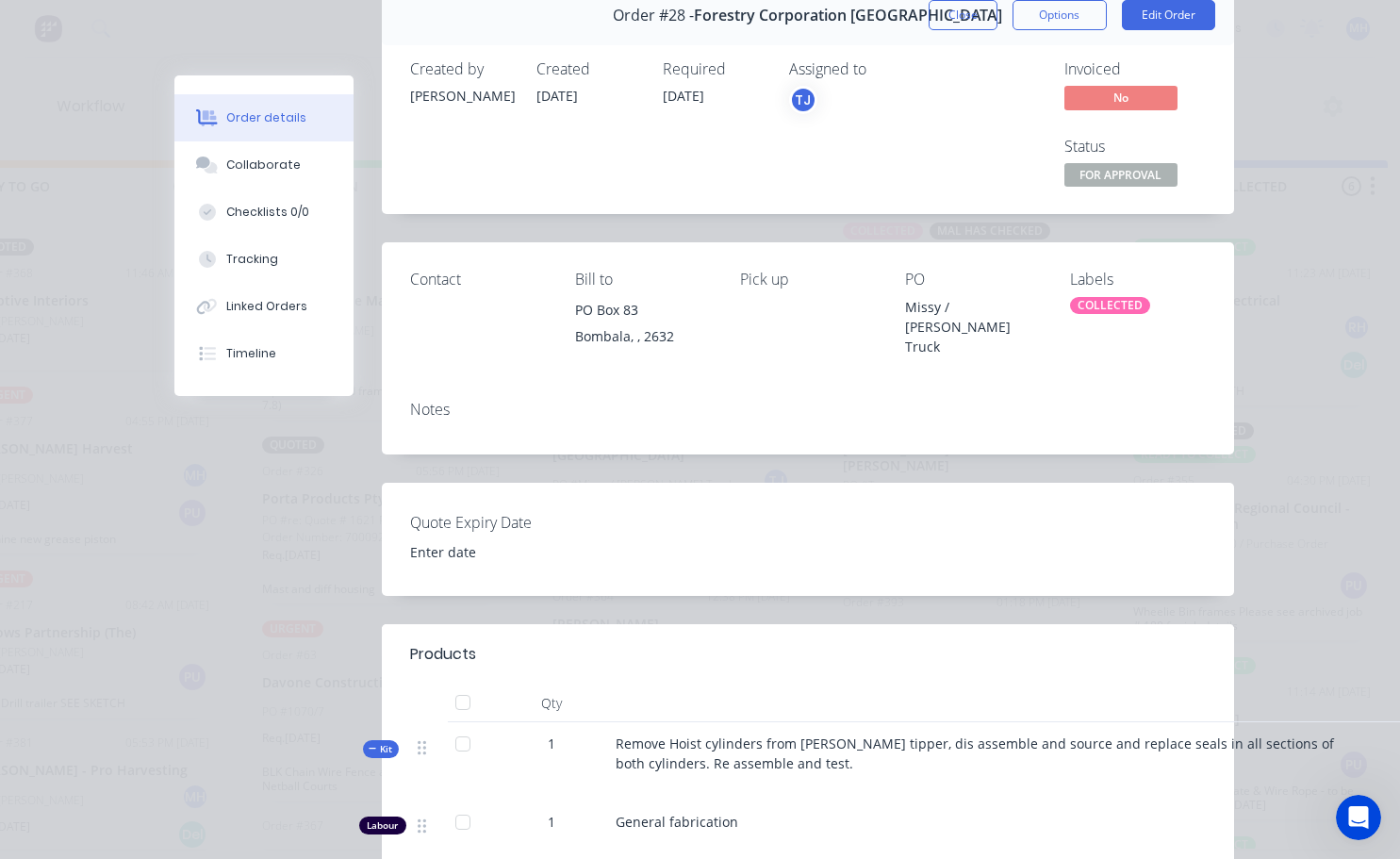
scroll to position [0, 0]
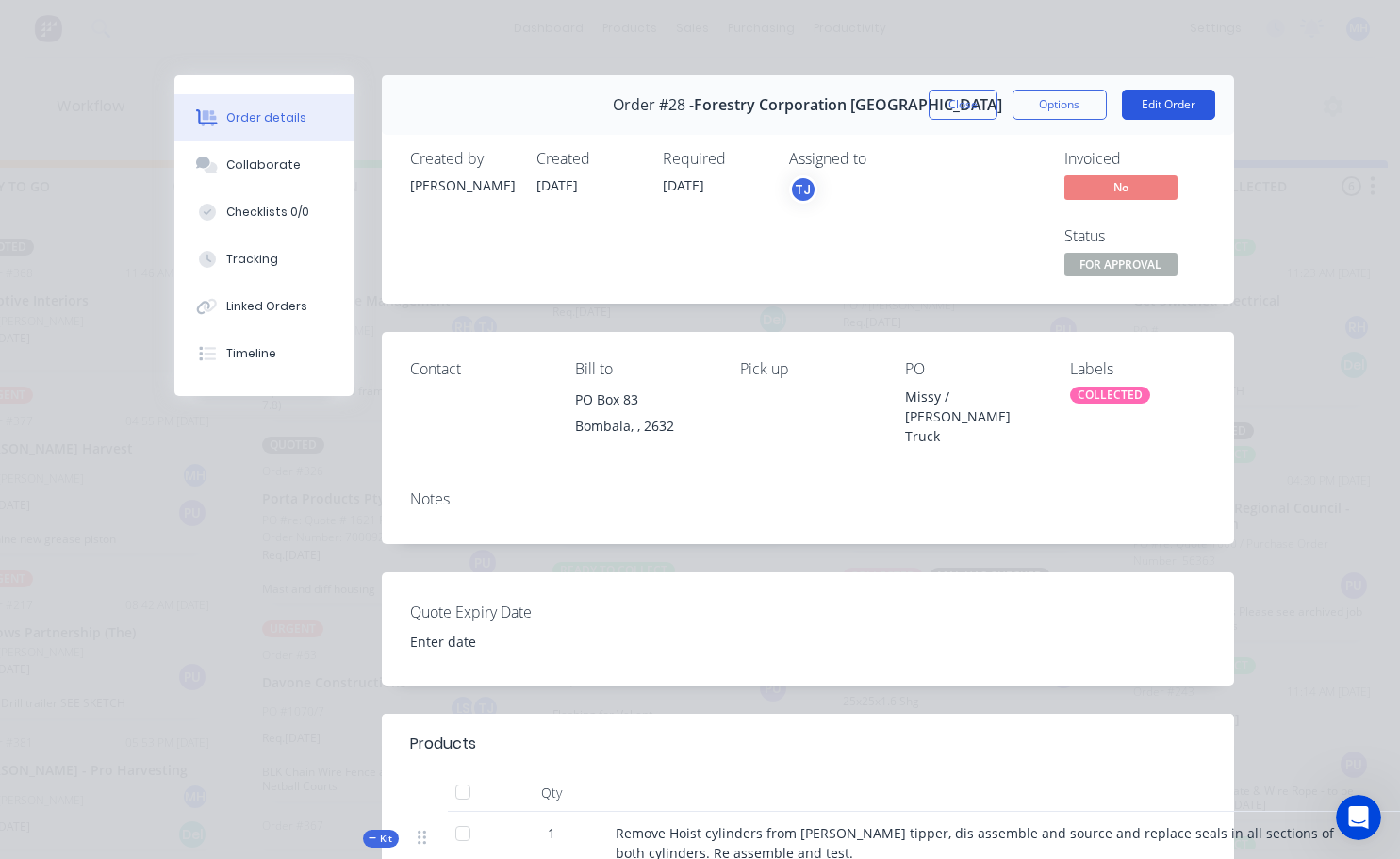
click at [1158, 103] on button "Edit Order" at bounding box center [1168, 104] width 94 height 30
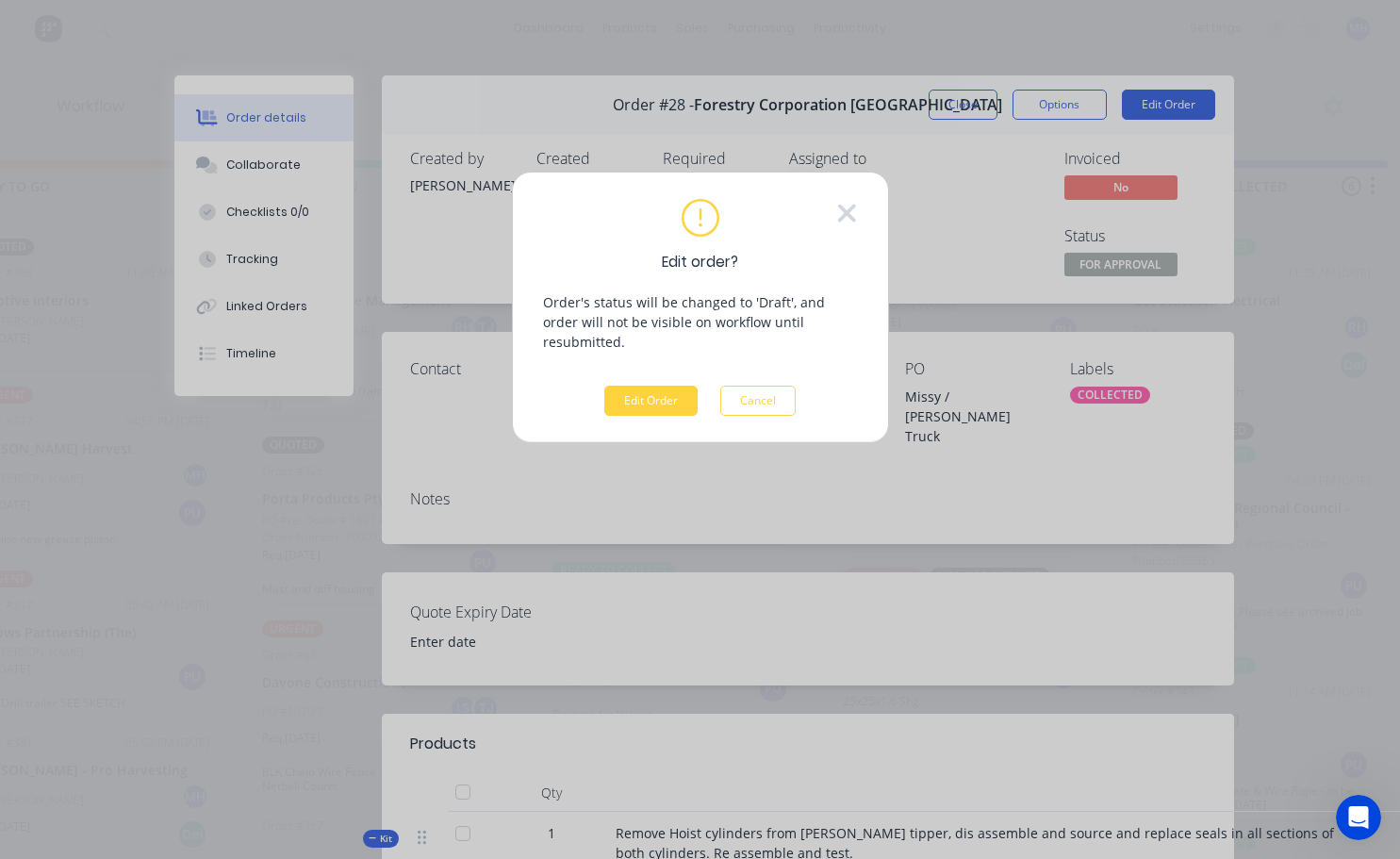
scroll to position [0, 957]
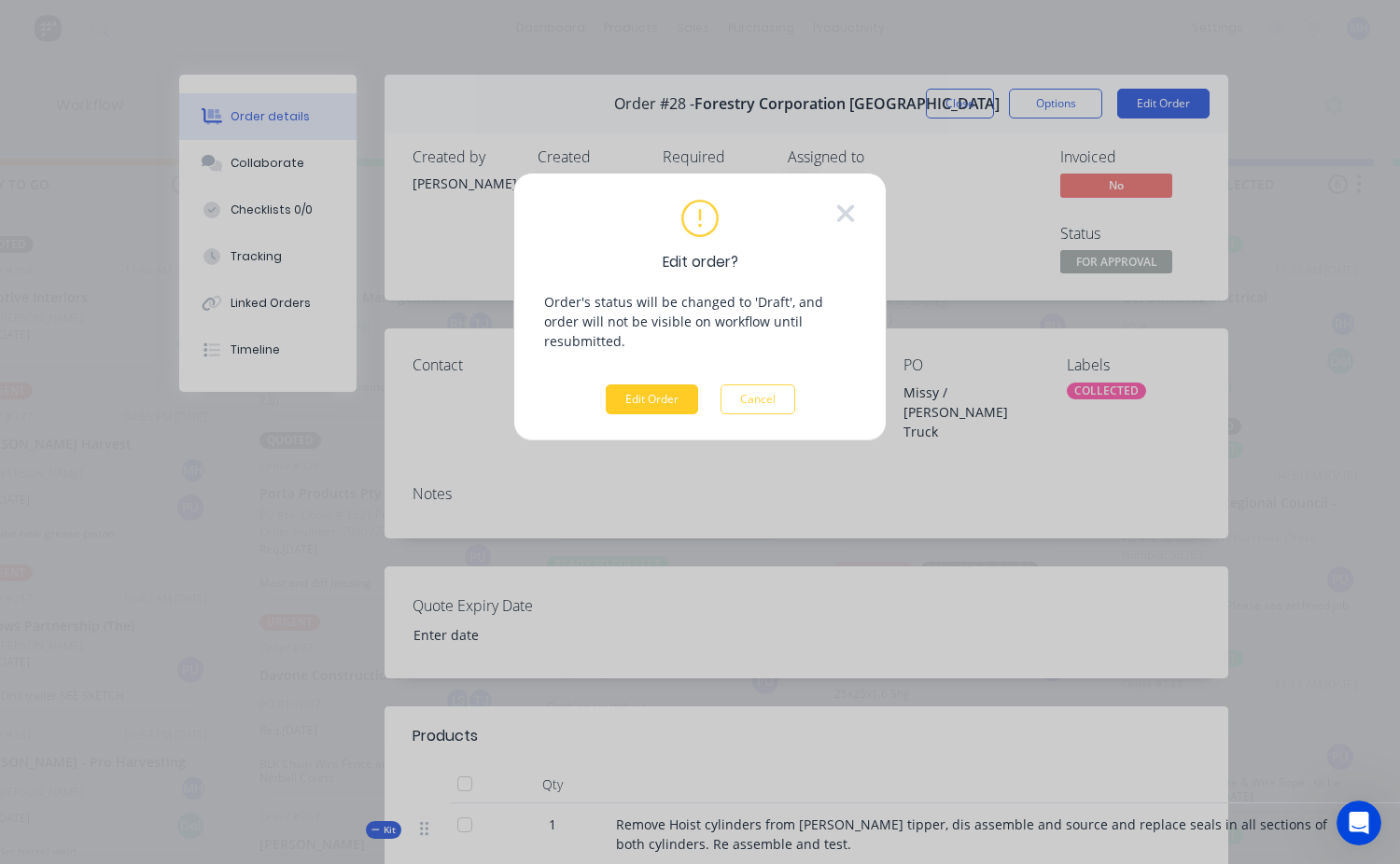
click at [663, 384] on button "Edit Order" at bounding box center [652, 399] width 93 height 30
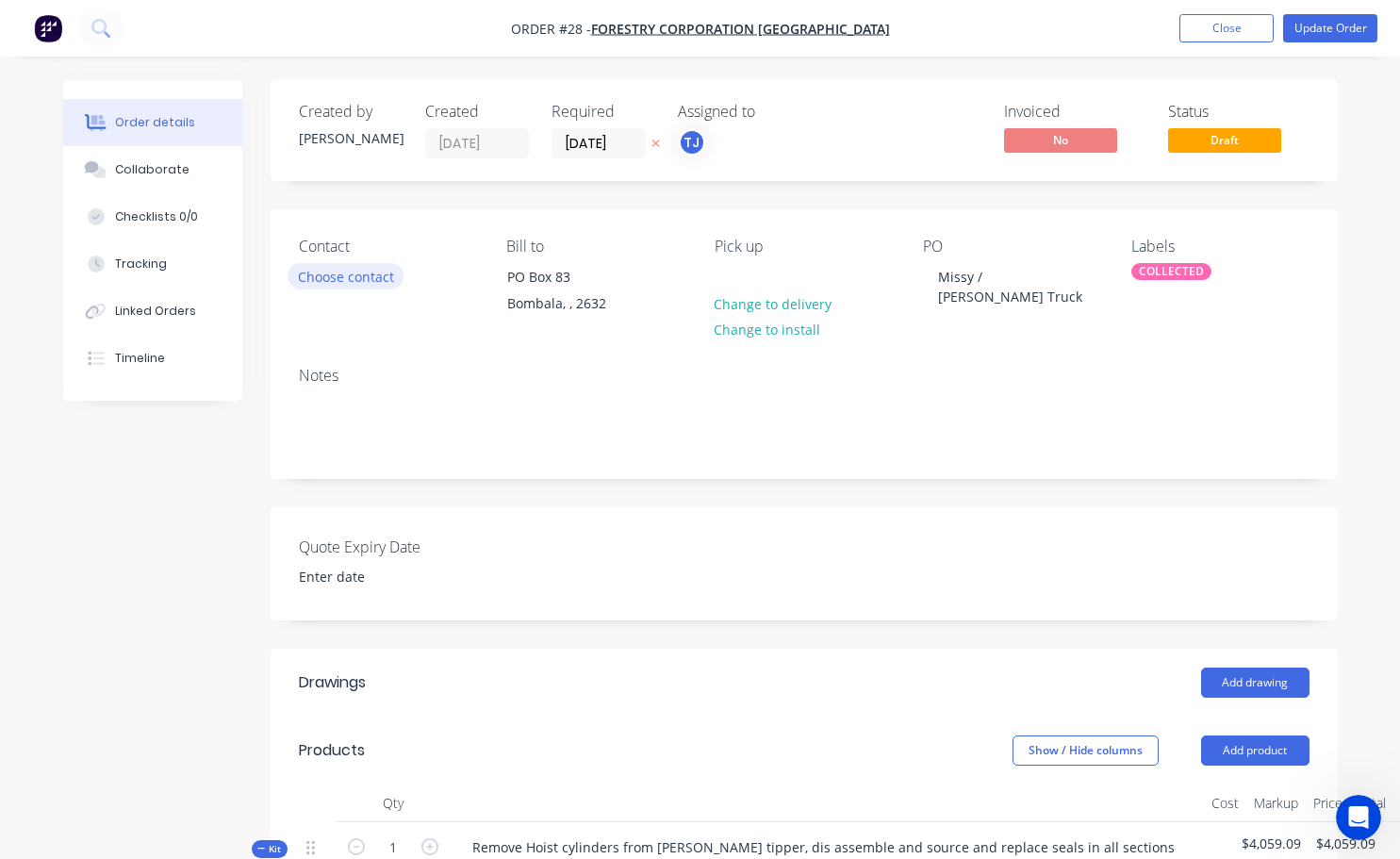
click at [364, 272] on button "Choose contact" at bounding box center [346, 275] width 116 height 25
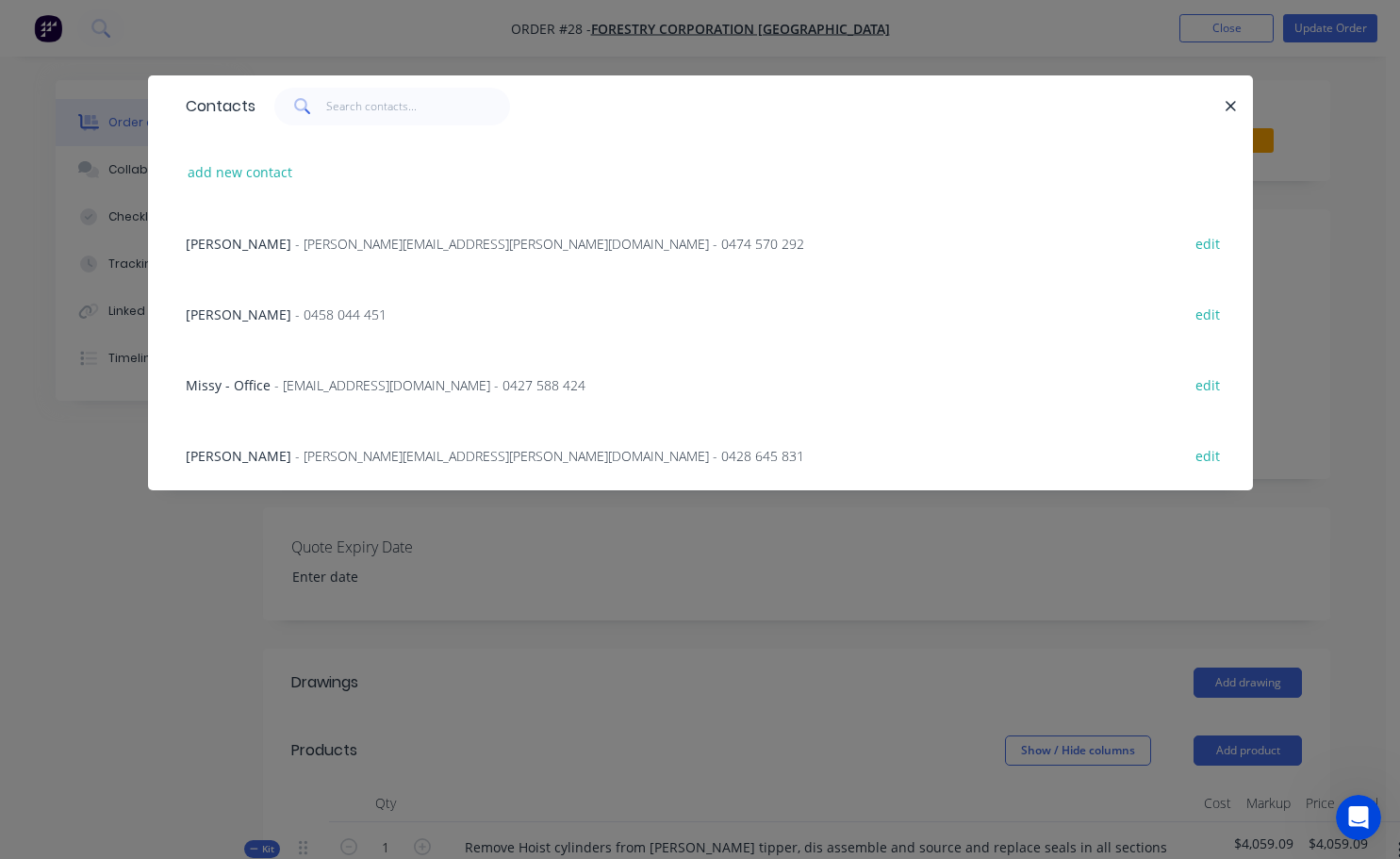
click at [324, 381] on span "- [EMAIL_ADDRESS][DOMAIN_NAME] - 0427 588 424" at bounding box center [430, 385] width 311 height 18
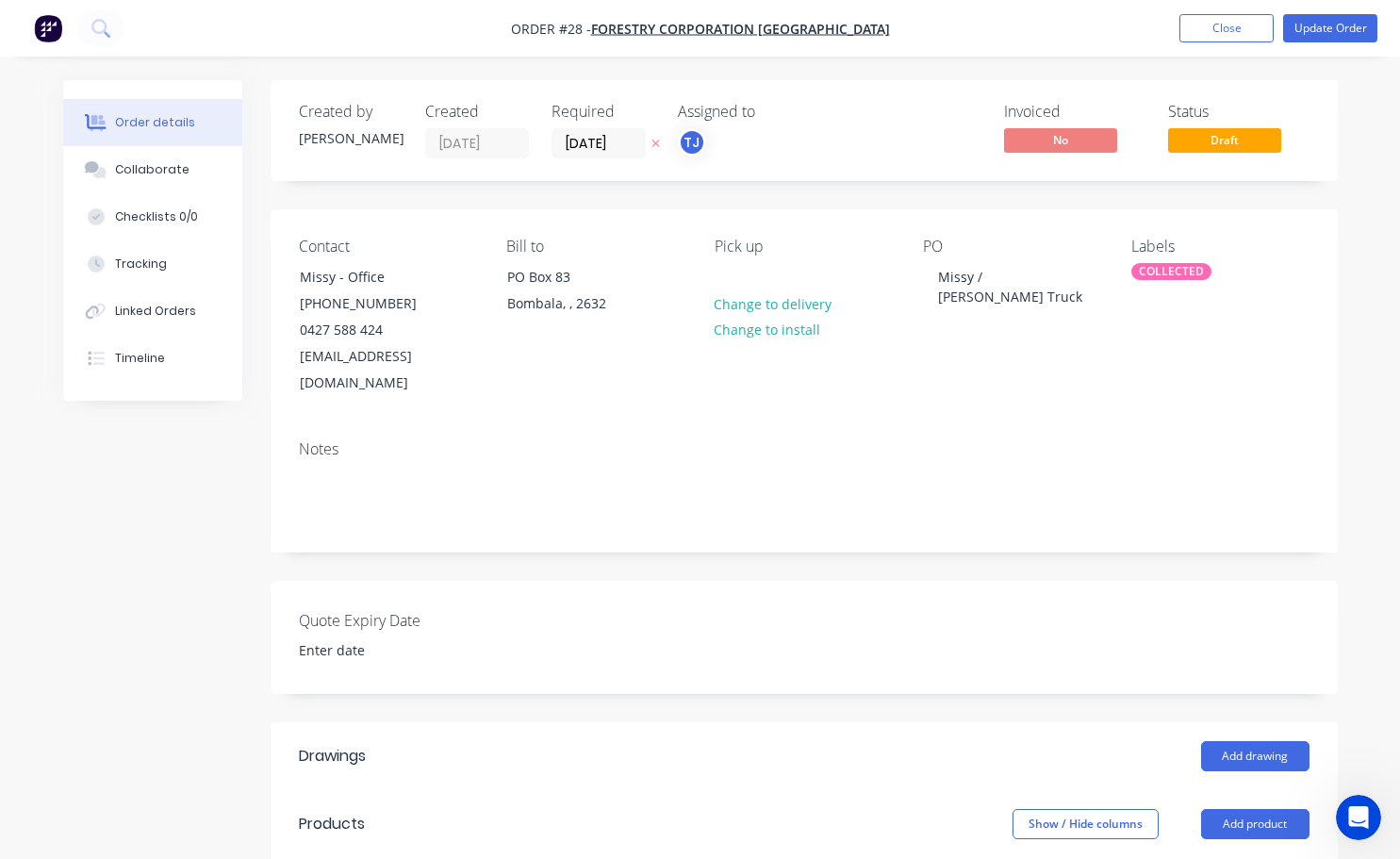
click at [1158, 277] on div "COLLECTED" at bounding box center [1171, 271] width 80 height 17
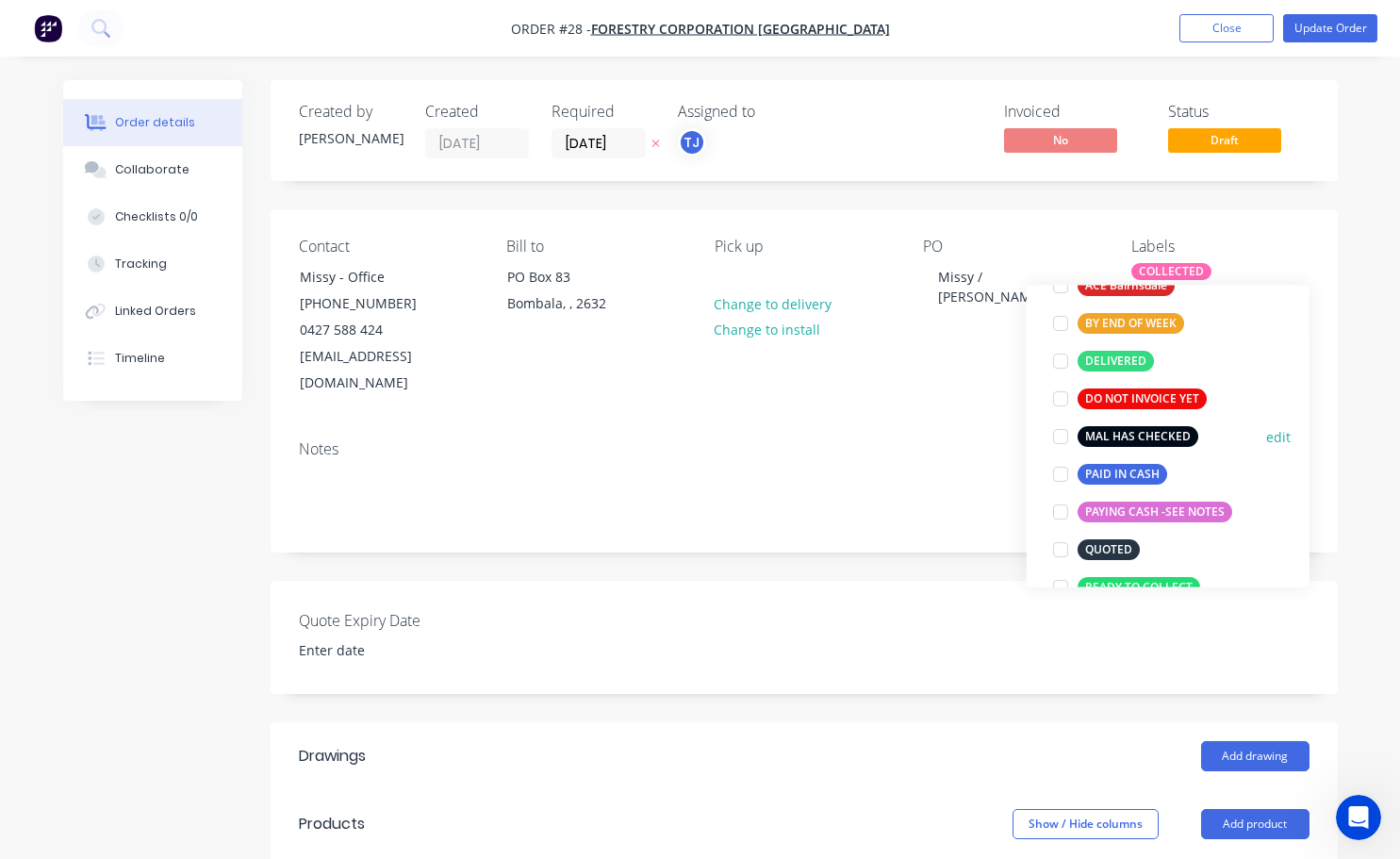
click at [1056, 434] on div at bounding box center [1060, 436] width 38 height 38
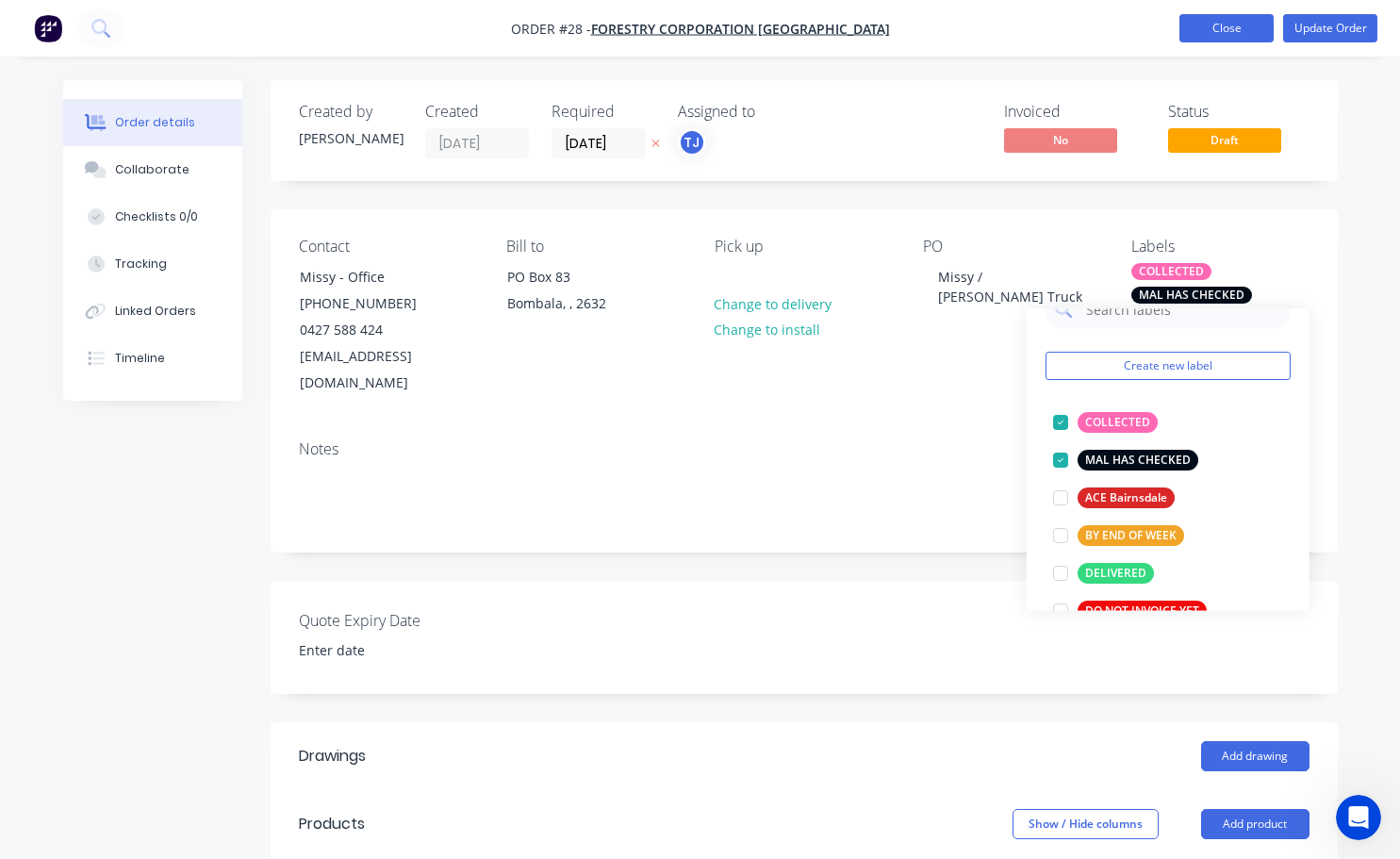
click at [1219, 28] on button "Close" at bounding box center [1227, 28] width 95 height 28
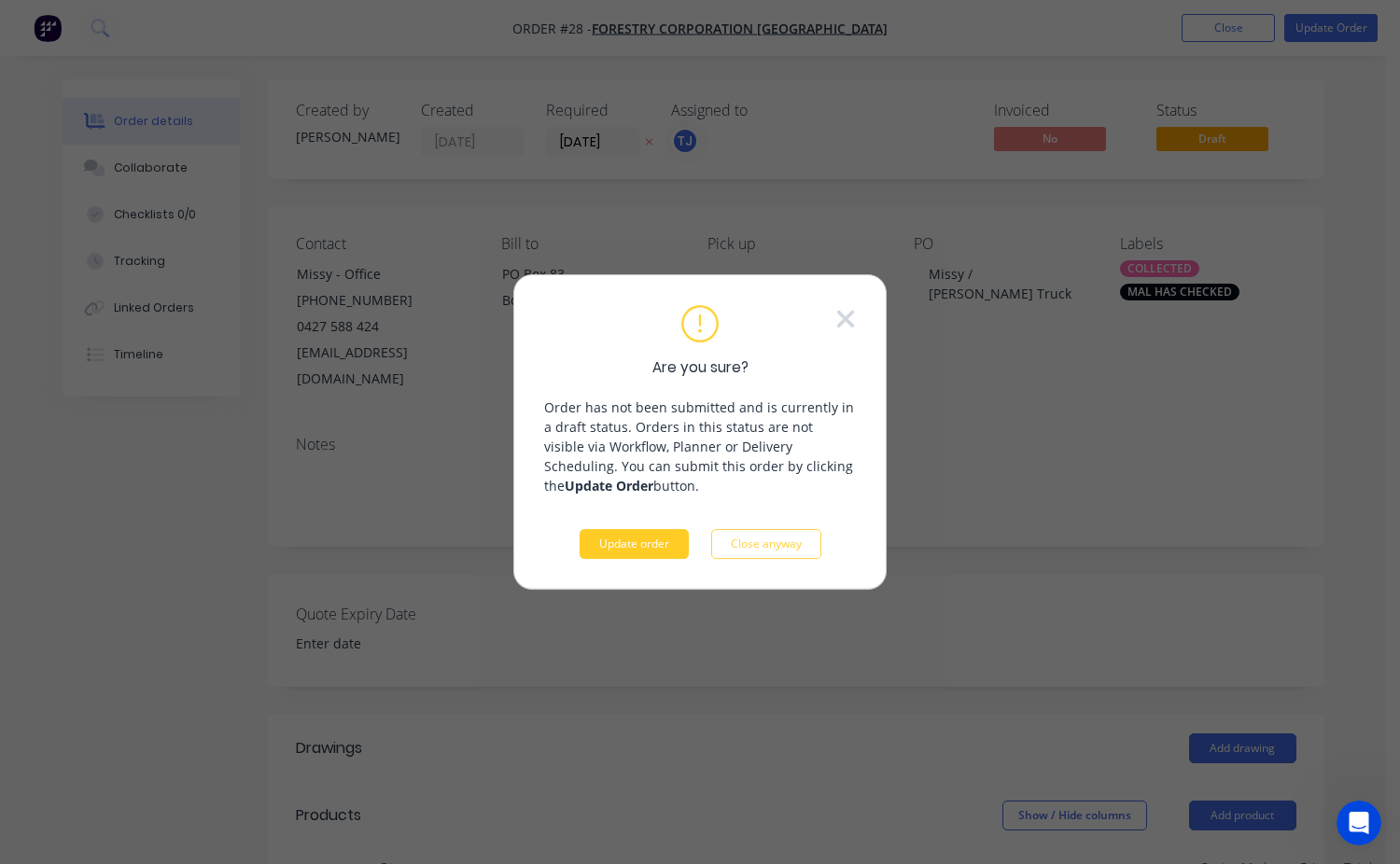
click at [649, 551] on button "Update order" at bounding box center [634, 544] width 109 height 30
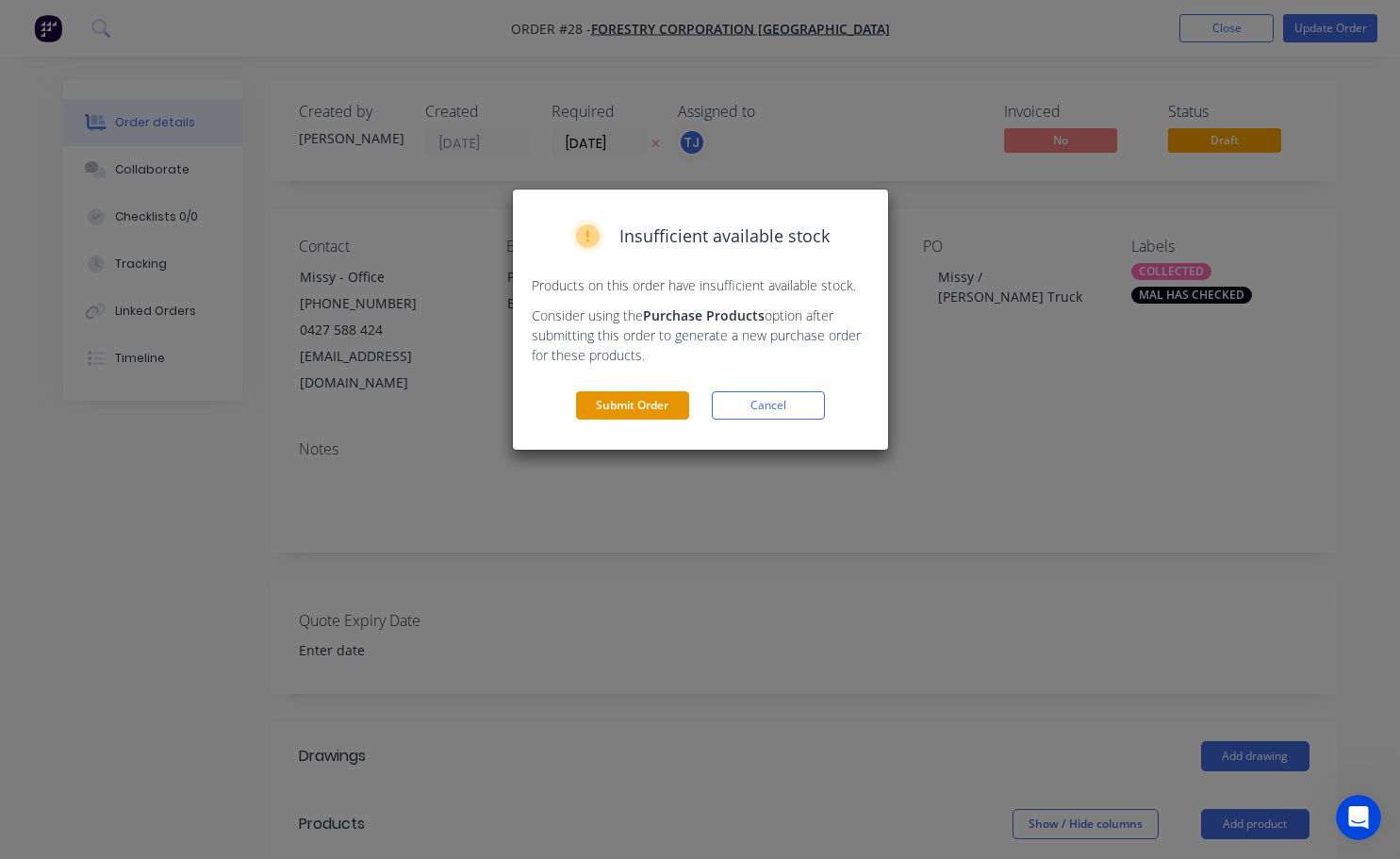
click at [654, 419] on button "Submit Order" at bounding box center [632, 404] width 113 height 28
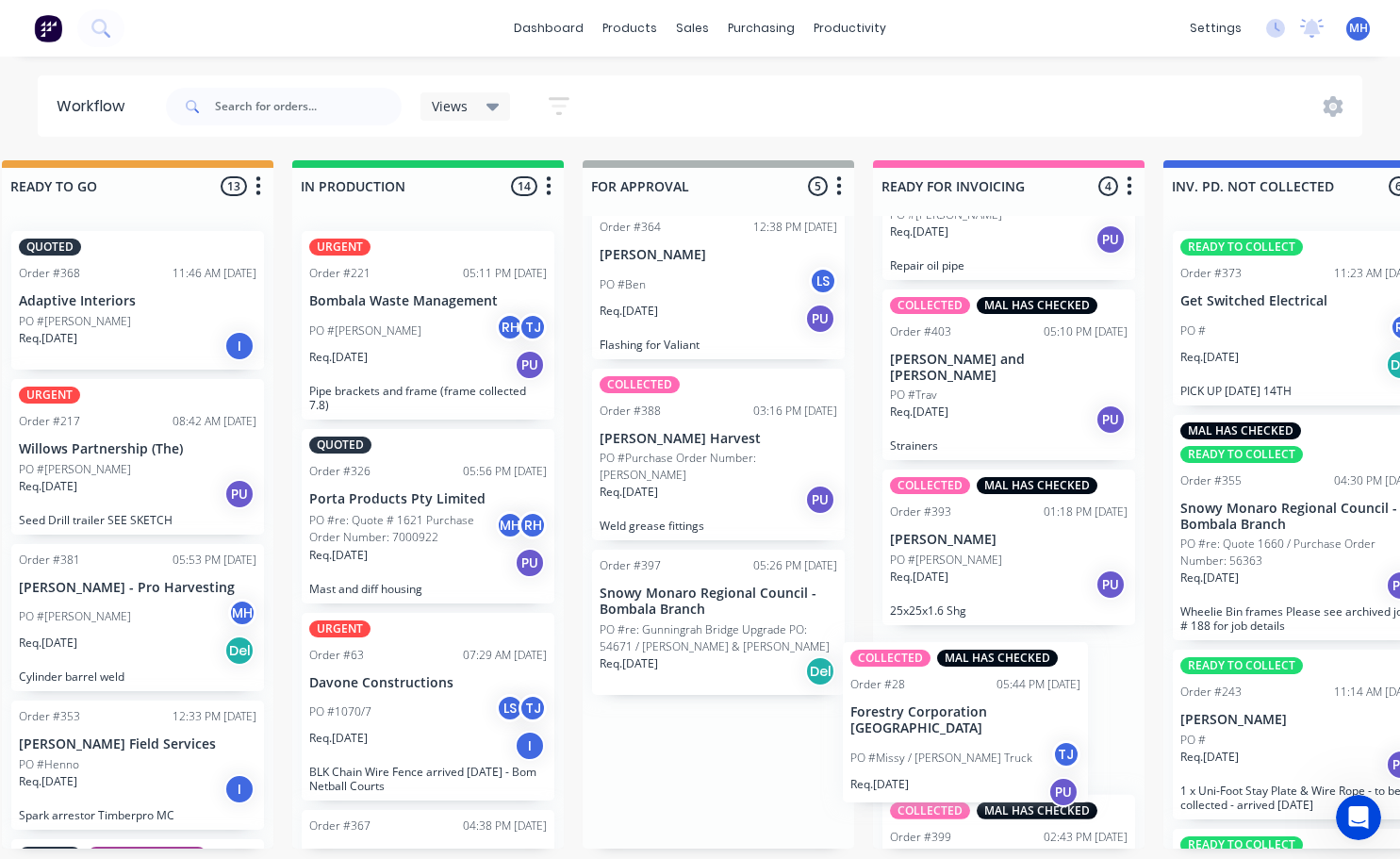
scroll to position [106, 0]
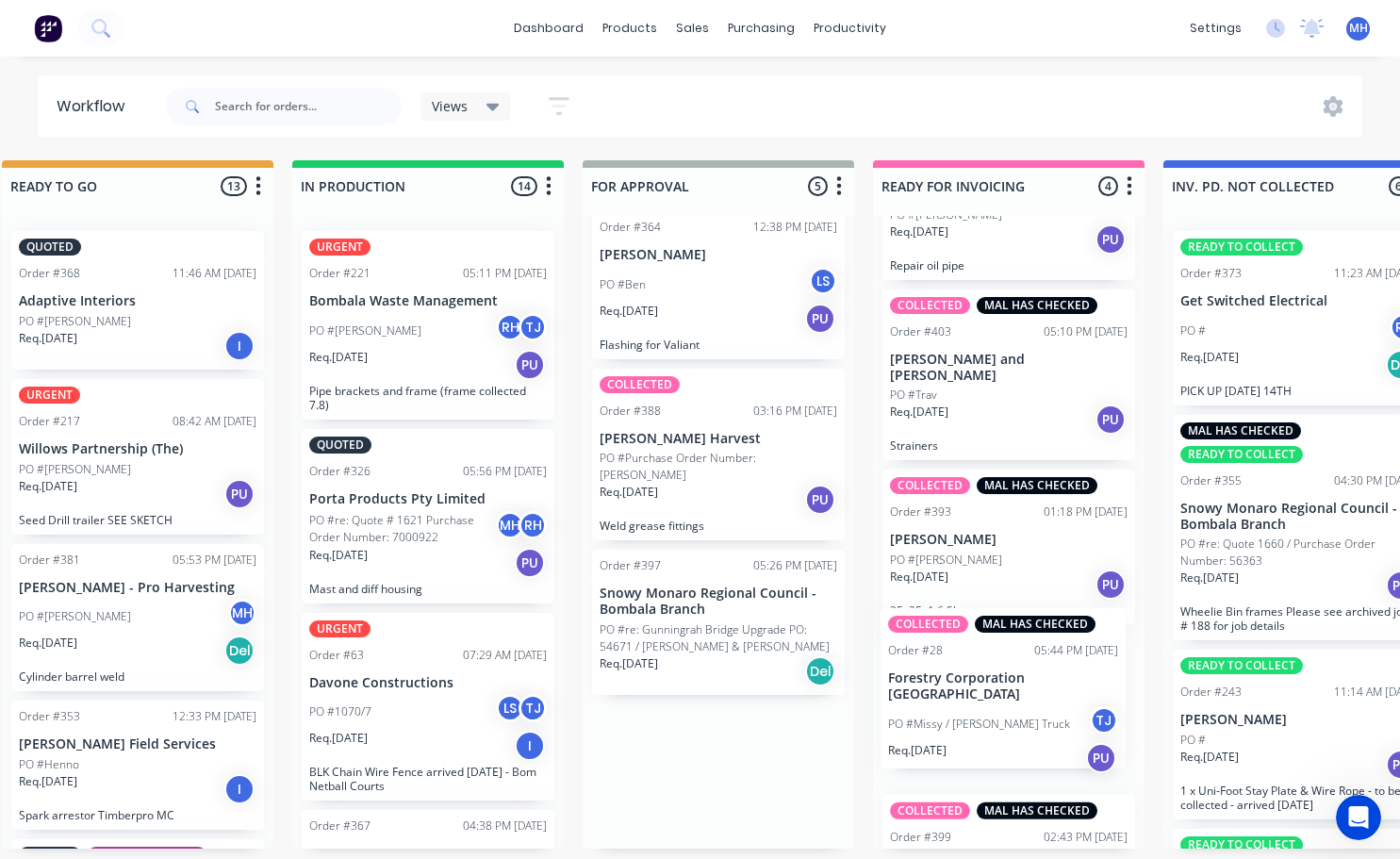
drag, startPoint x: 723, startPoint y: 784, endPoint x: 1018, endPoint y: 704, distance: 305.7
click at [1018, 704] on div "QUOTES TO DO 0 Status colour #273444 hex #273444 Save Cancel Notifications Emai…" at bounding box center [648, 504] width 3144 height 688
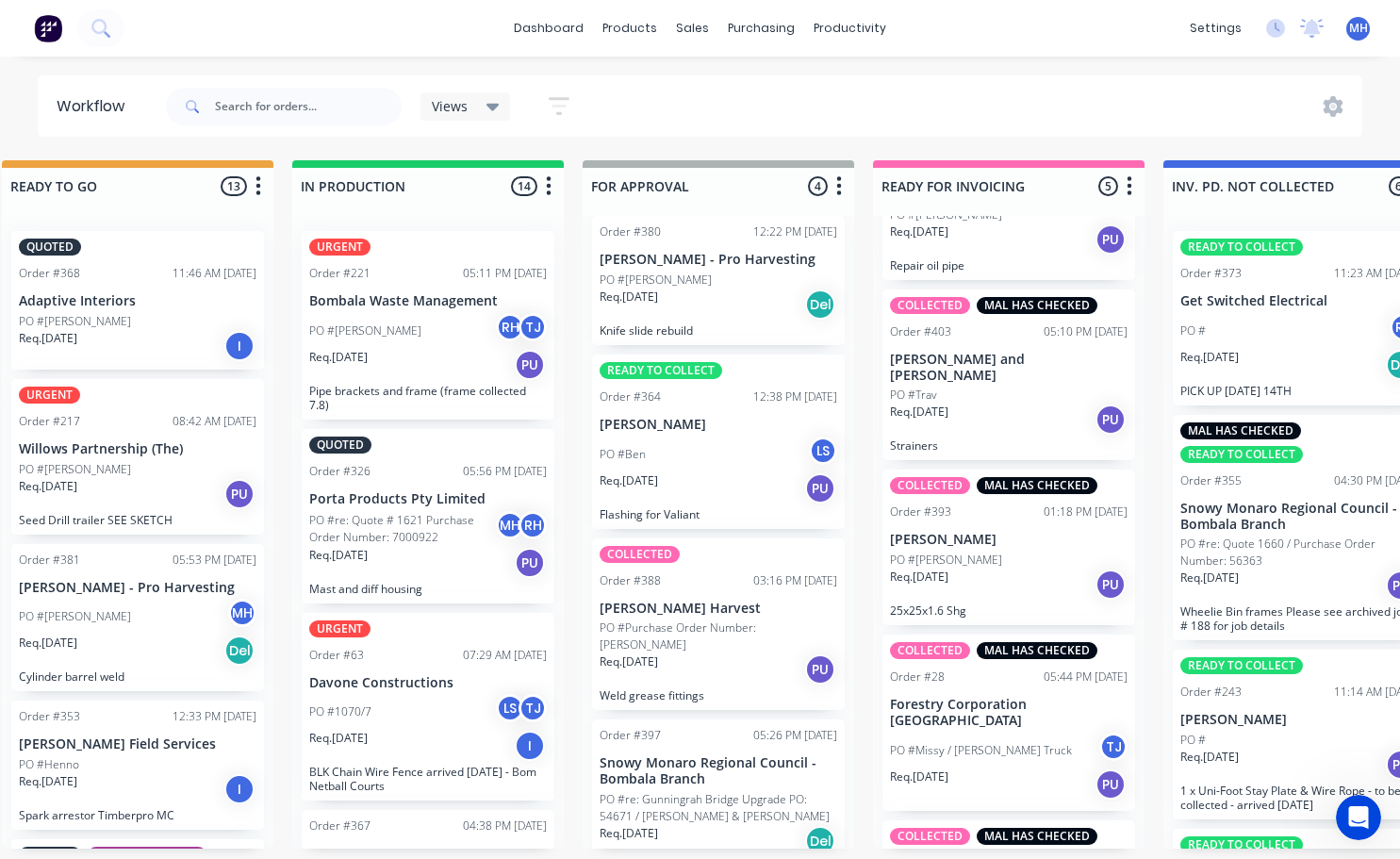
scroll to position [4, 910]
click at [715, 790] on p "PO #re: Gunningrah Bridge Upgrade PO: 54671 / [PERSON_NAME] & [PERSON_NAME]" at bounding box center [718, 807] width 238 height 34
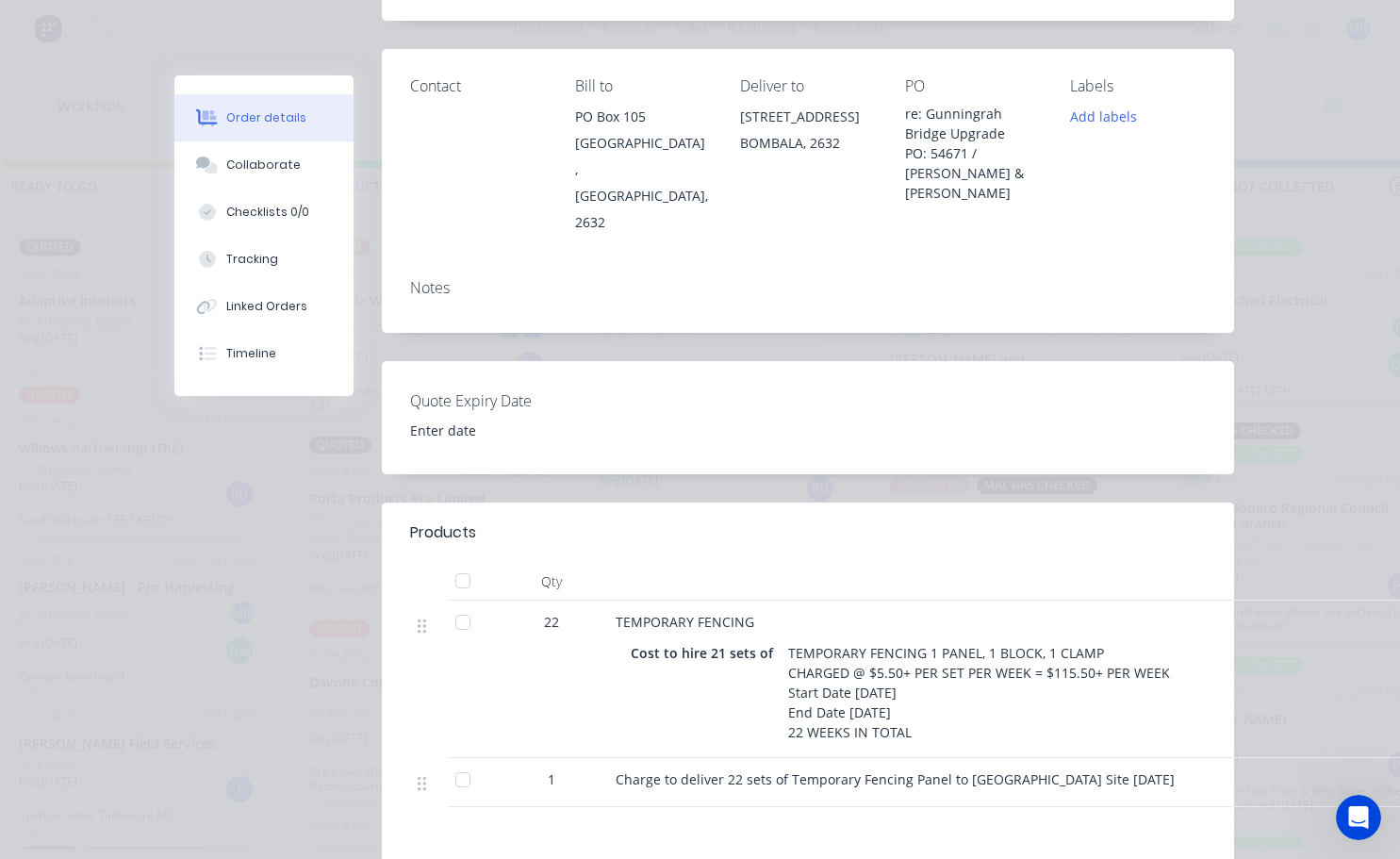
scroll to position [0, 0]
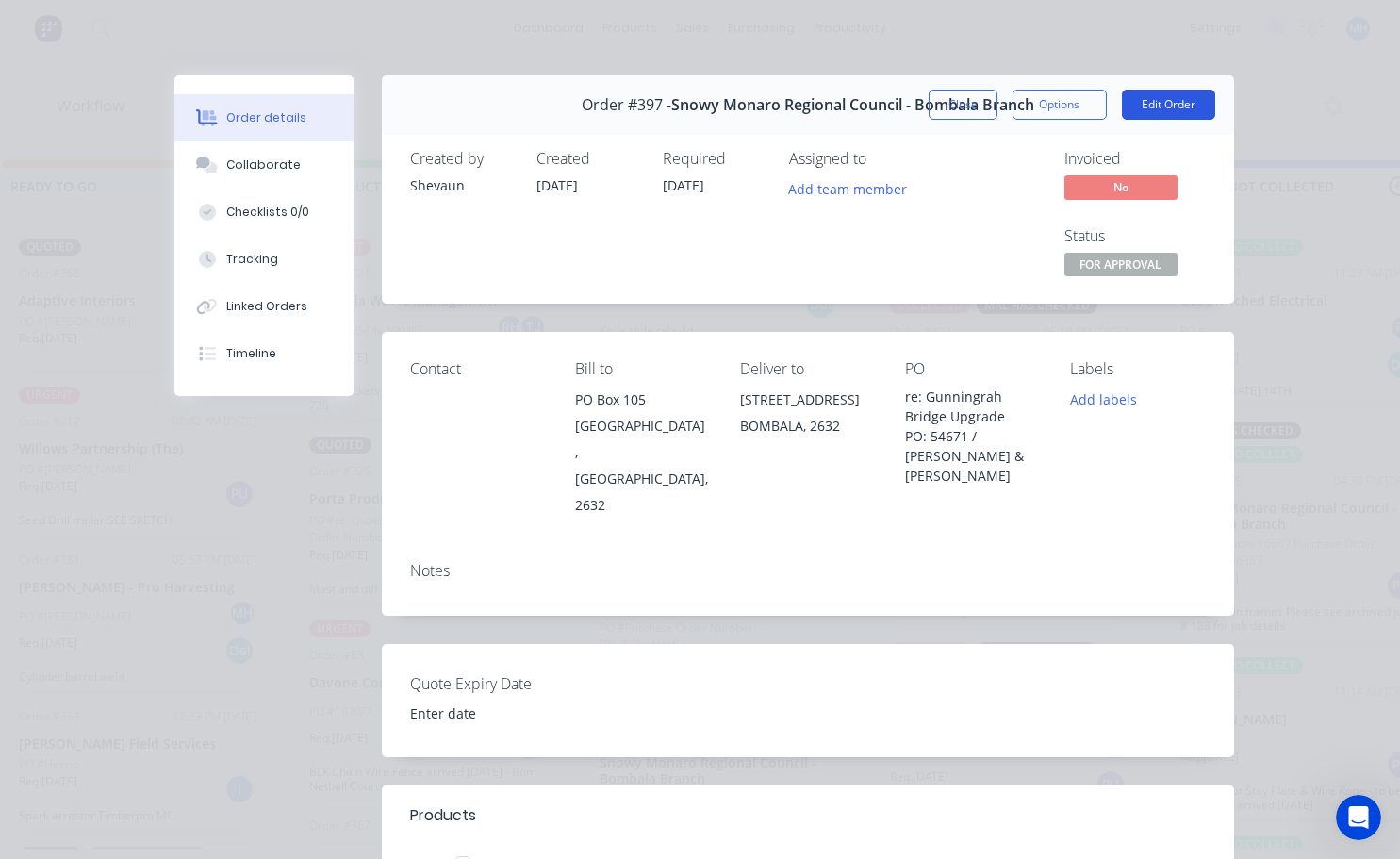
click at [1146, 112] on button "Edit Order" at bounding box center [1168, 104] width 94 height 30
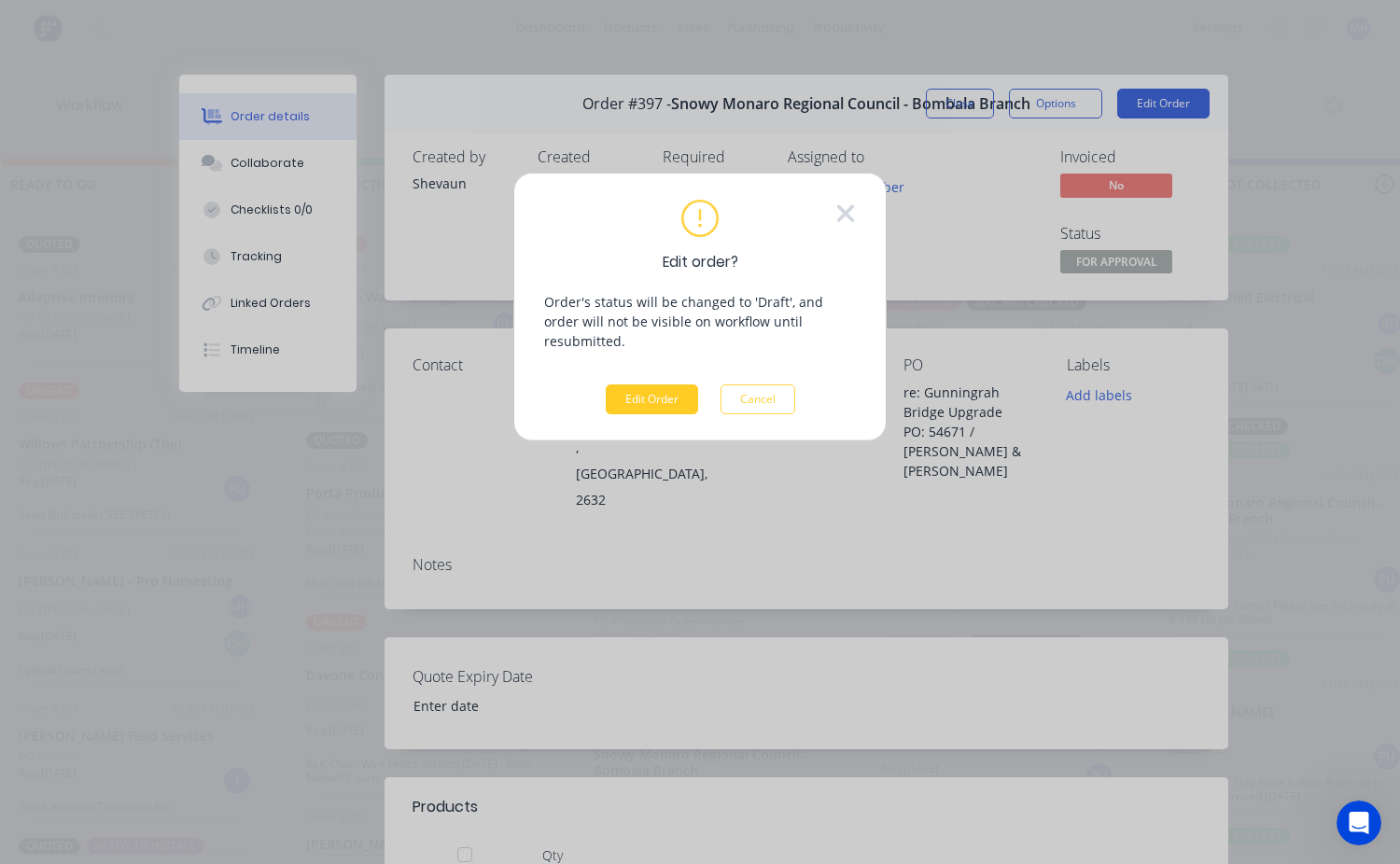
click at [670, 388] on button "Edit Order" at bounding box center [652, 399] width 93 height 30
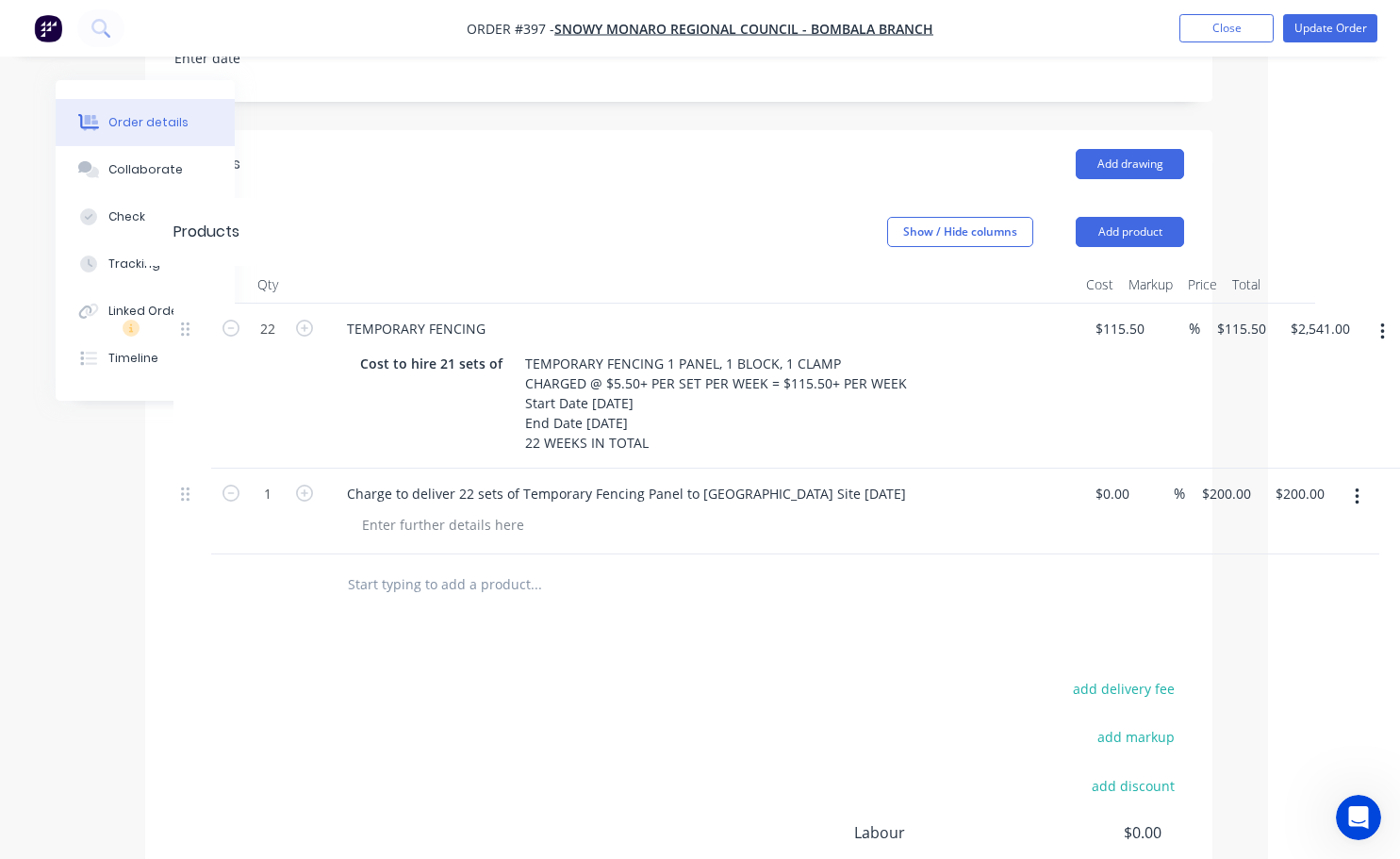
scroll to position [566, 123]
click at [1340, 28] on button "Update Order" at bounding box center [1330, 28] width 95 height 28
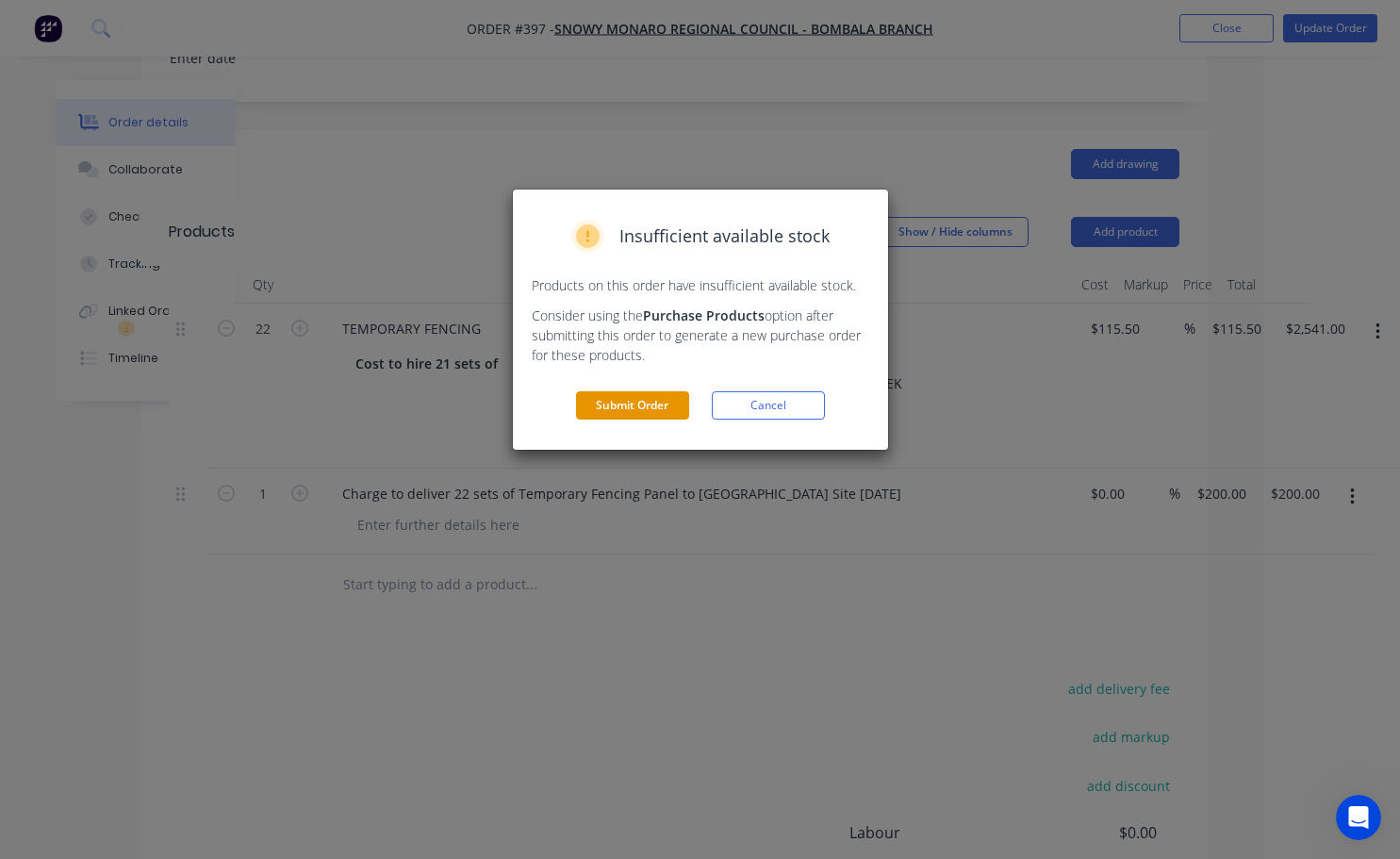
click at [622, 403] on button "Submit Order" at bounding box center [632, 404] width 113 height 28
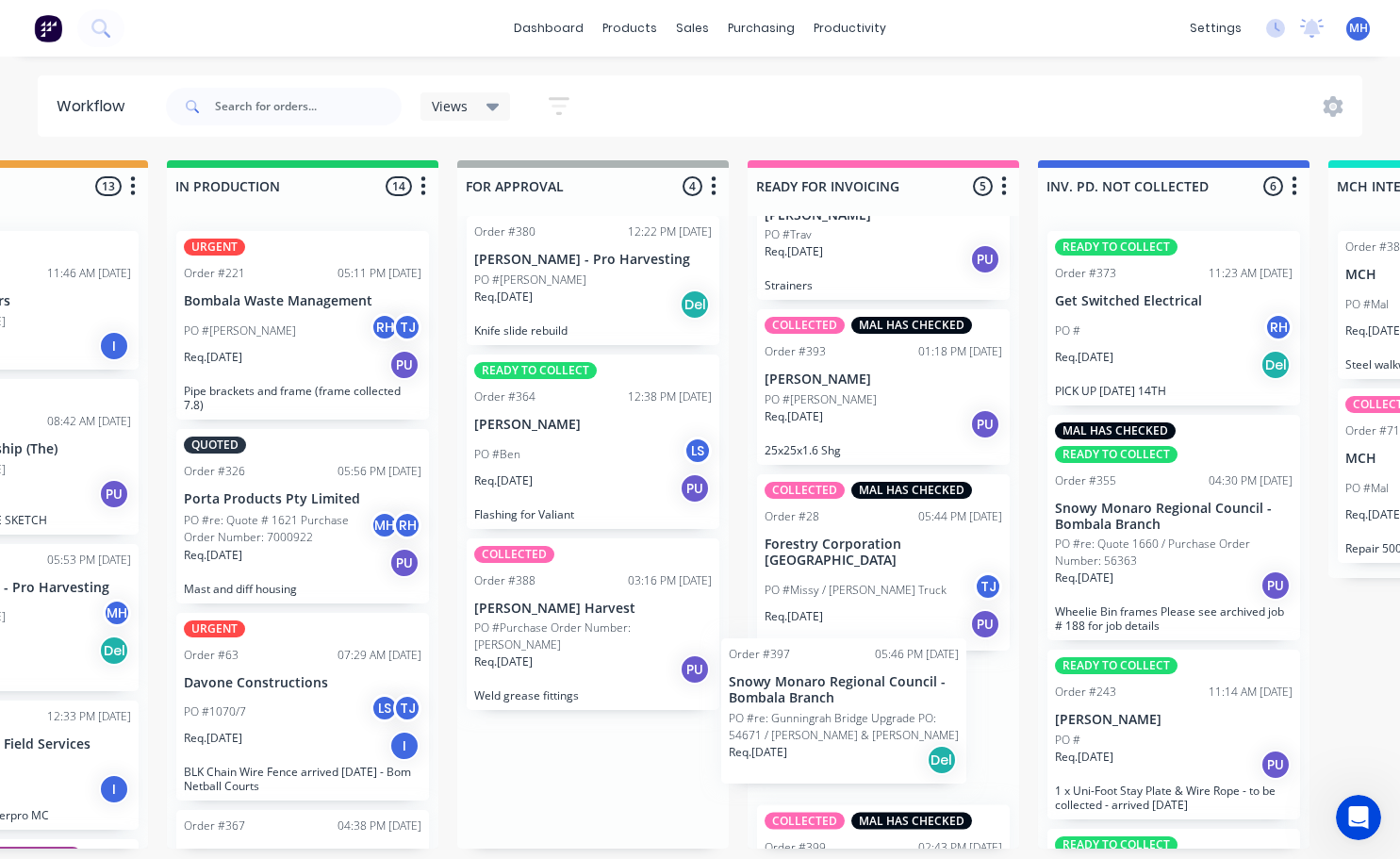
scroll to position [273, 0]
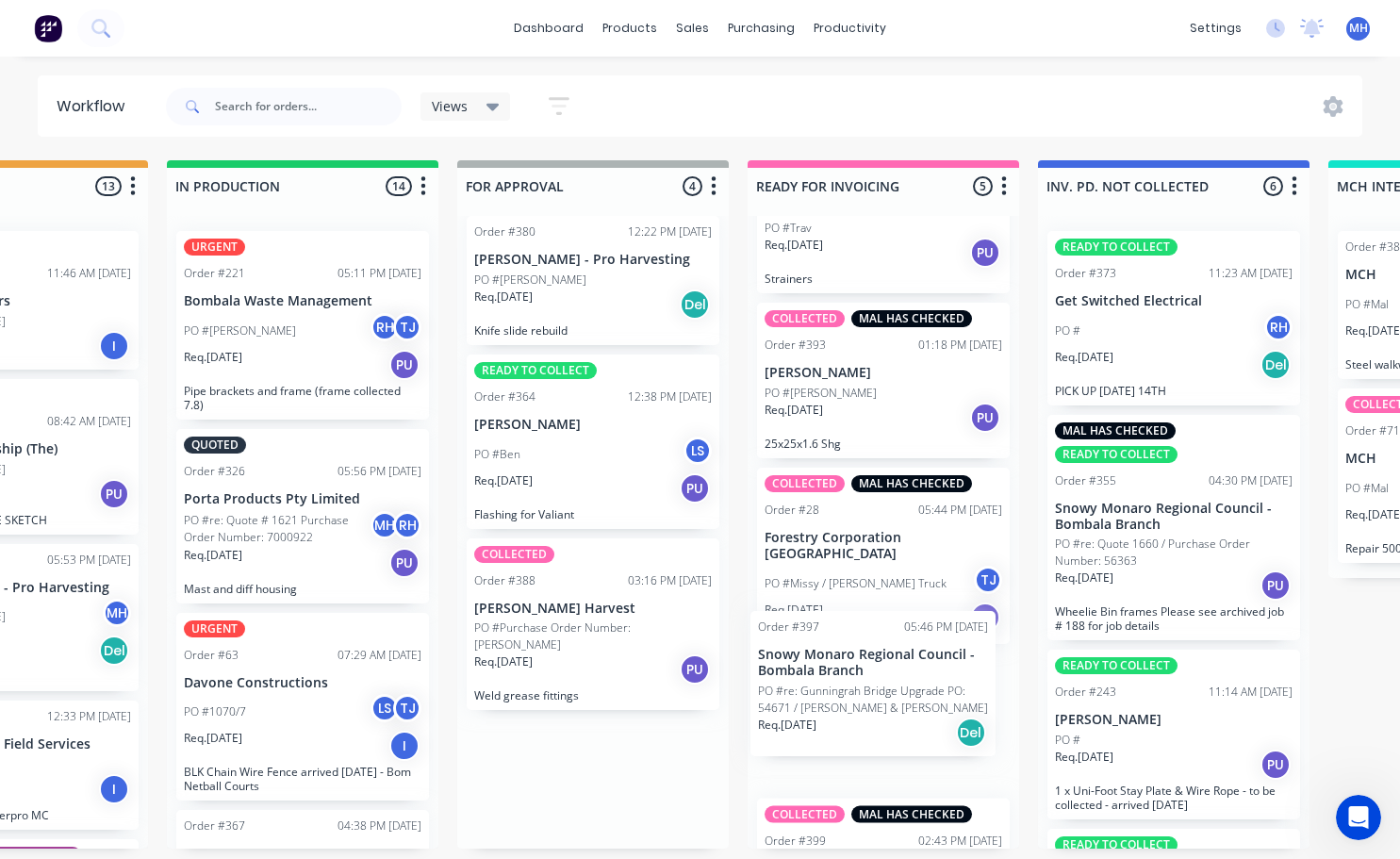
drag, startPoint x: 561, startPoint y: 813, endPoint x: 851, endPoint y: 707, distance: 308.8
click at [851, 707] on div "QUOTES TO DO 0 Status colour #273444 hex #273444 Save Cancel Notifications Emai…" at bounding box center [522, 504] width 3144 height 688
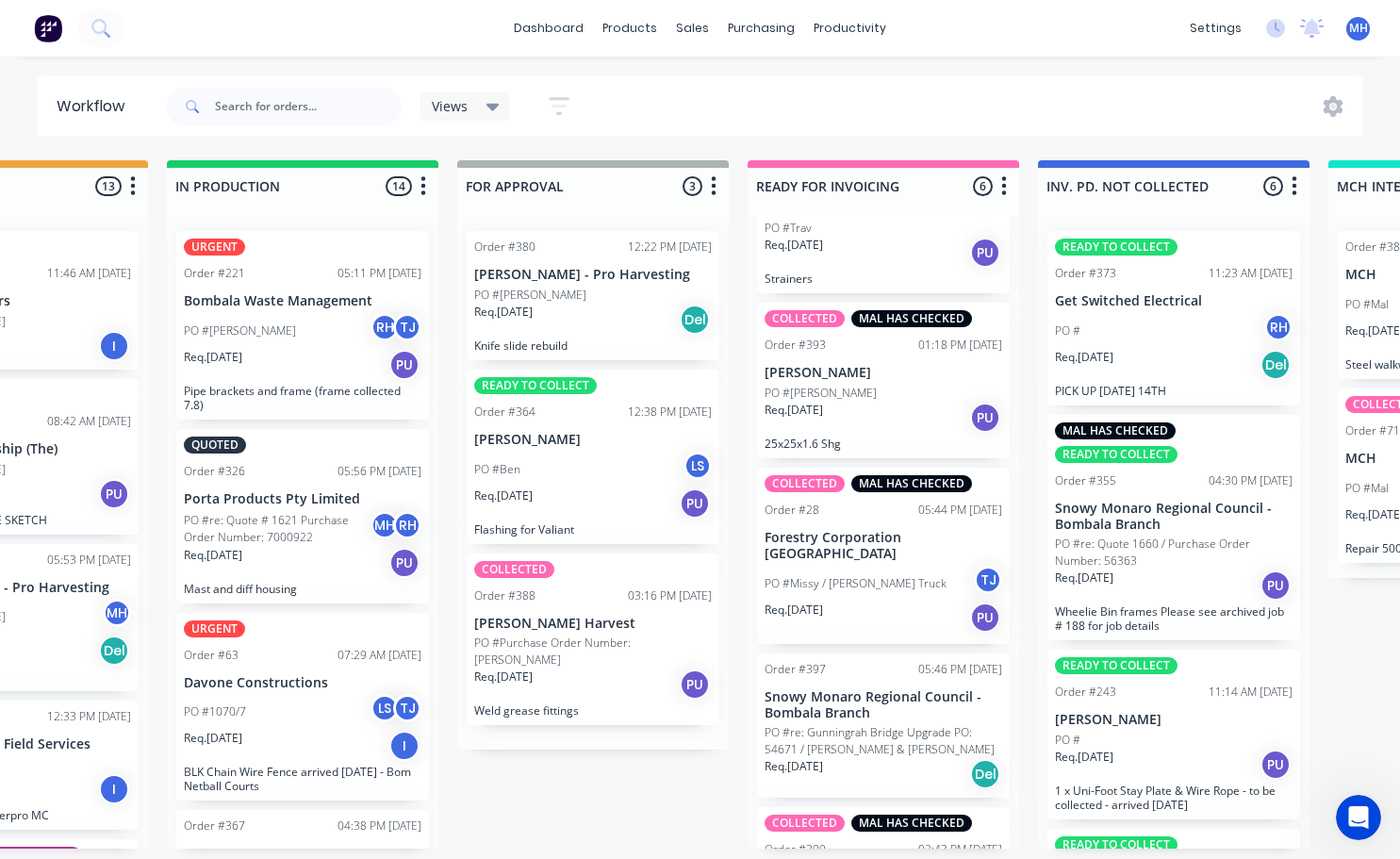
click at [885, 689] on p "Snowy Monaro Regional Council - Bombala Branch" at bounding box center [883, 705] width 238 height 32
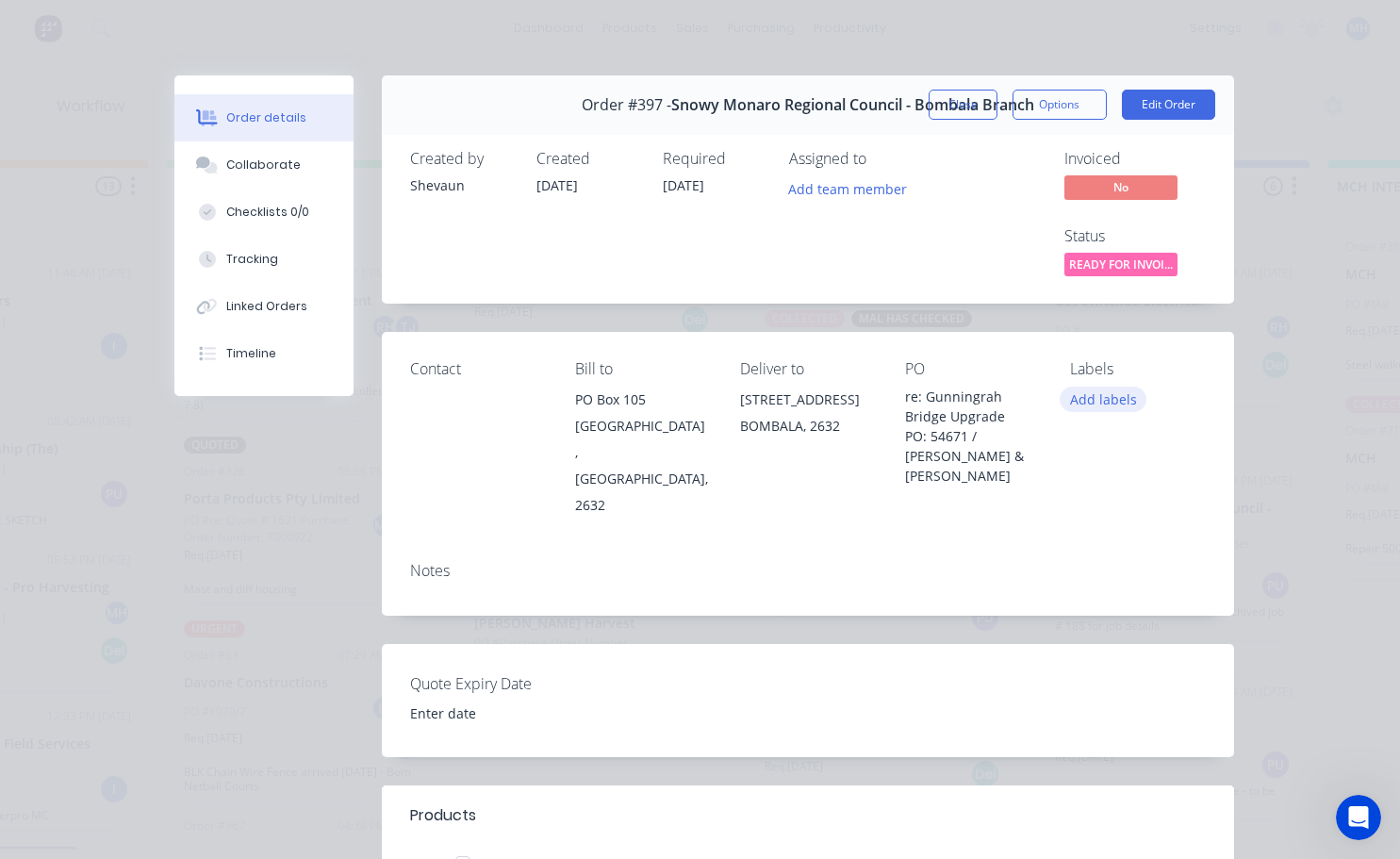
click at [1084, 406] on button "Add labels" at bounding box center [1104, 399] width 87 height 25
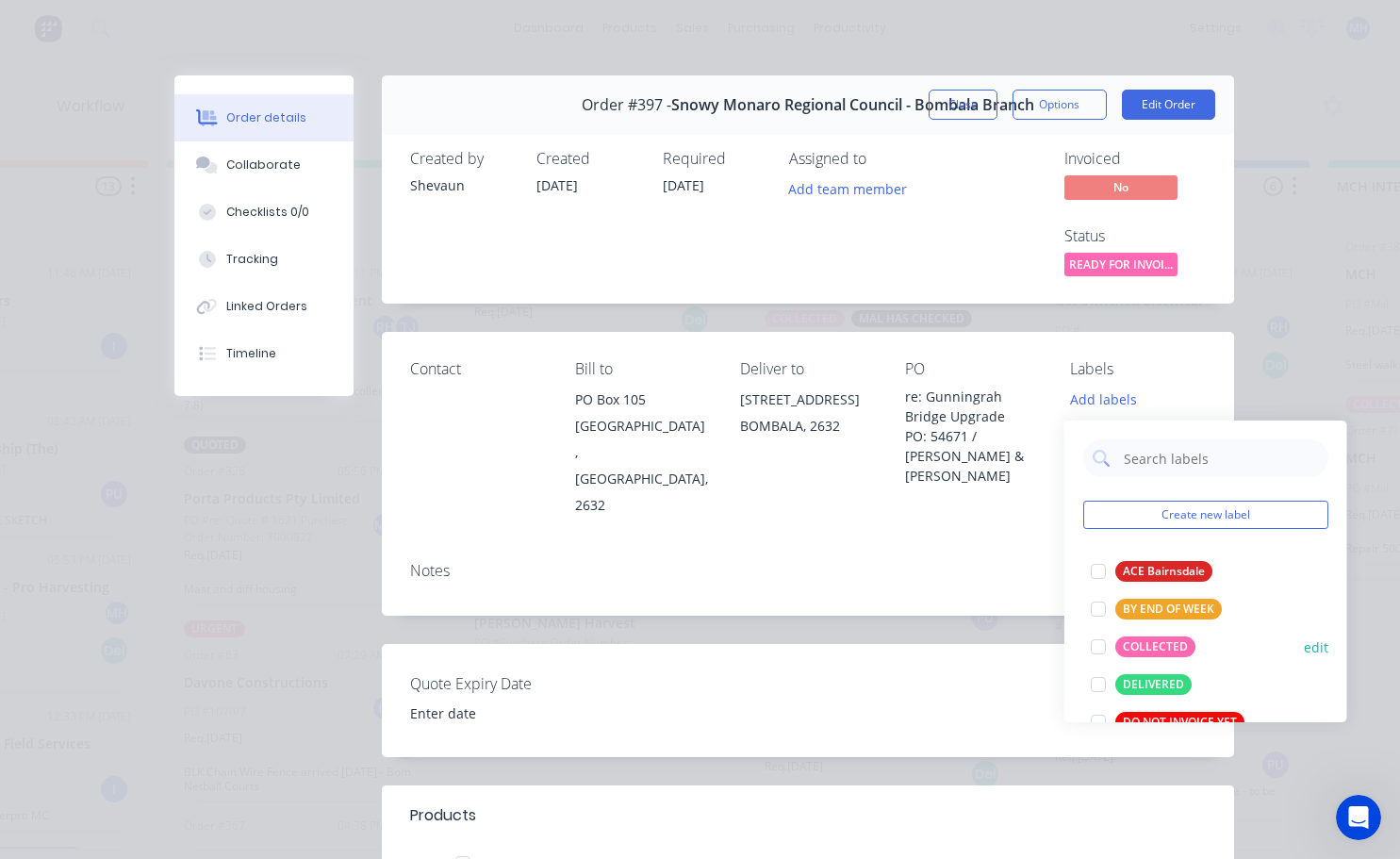
scroll to position [95, 0]
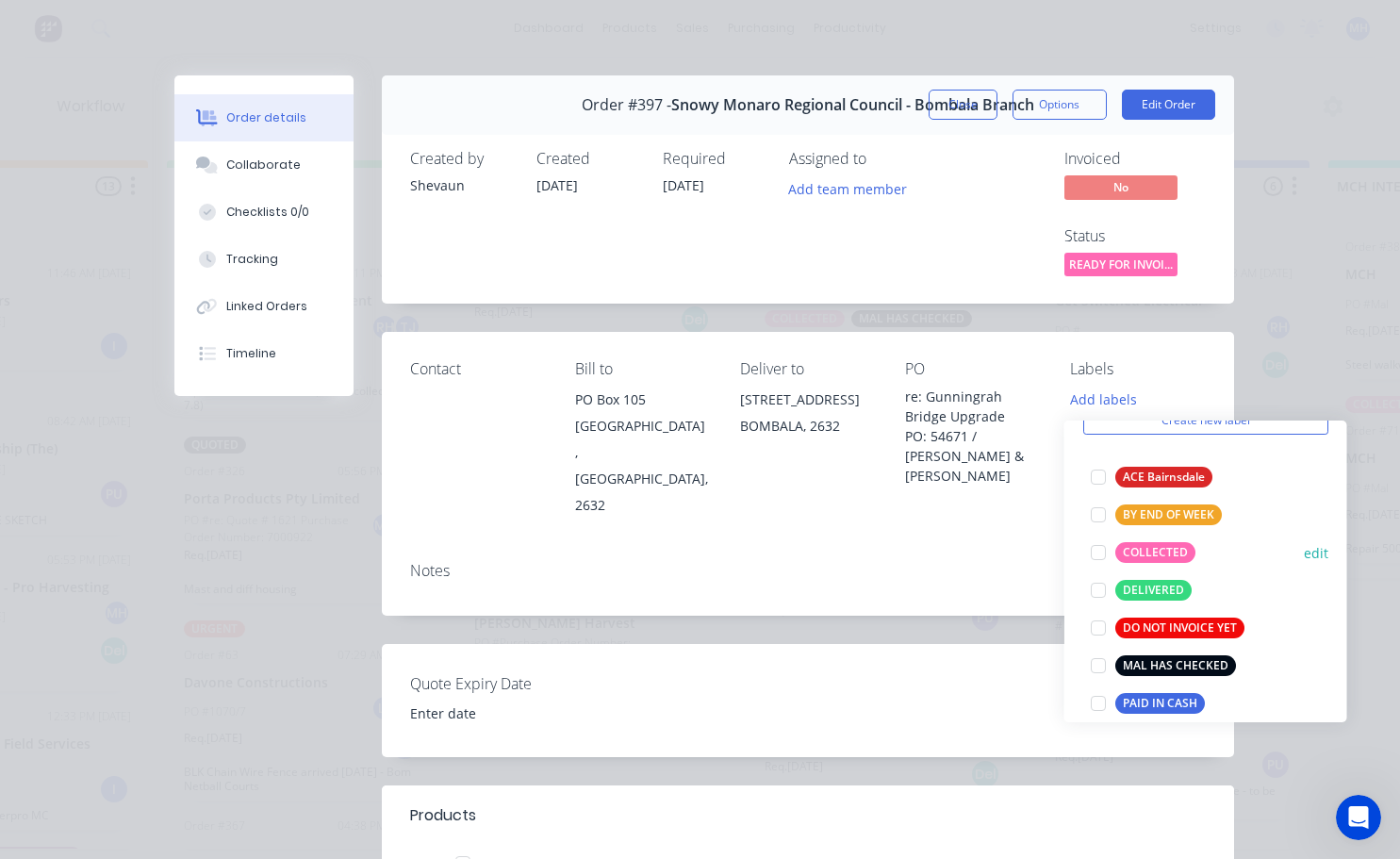
click at [1098, 546] on div at bounding box center [1098, 552] width 38 height 38
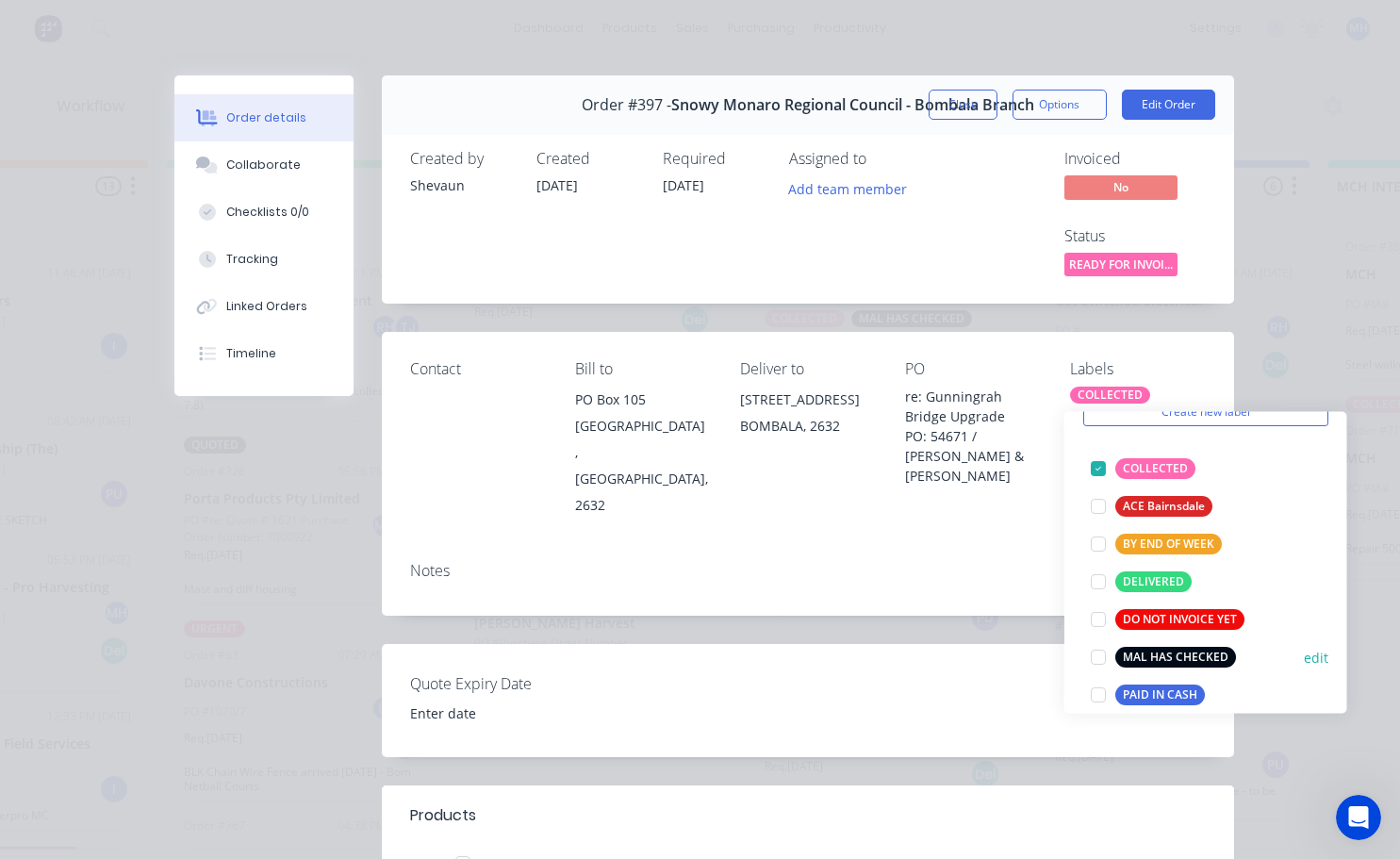
click at [1096, 650] on div at bounding box center [1098, 656] width 38 height 38
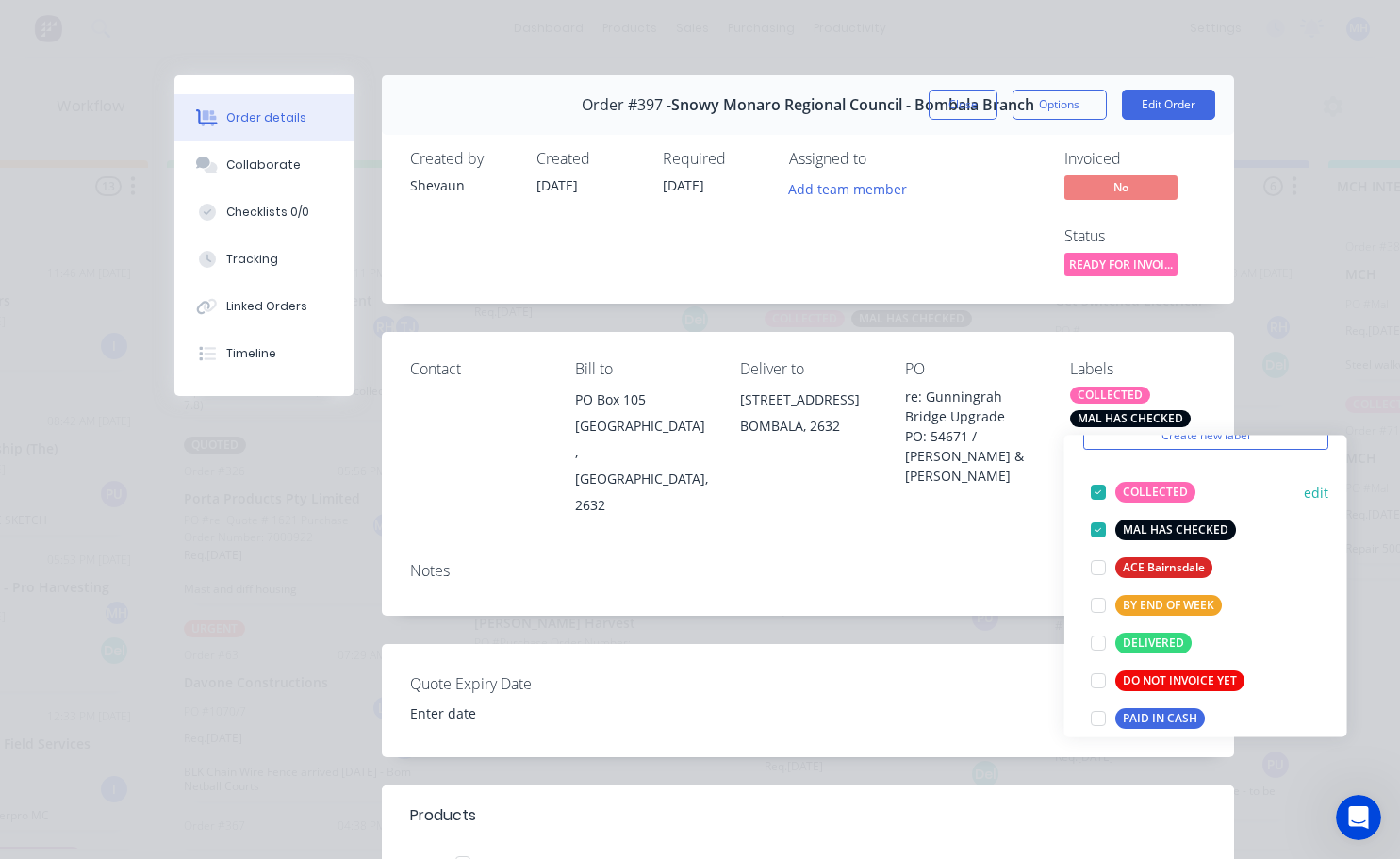
click at [1096, 487] on div at bounding box center [1098, 491] width 38 height 38
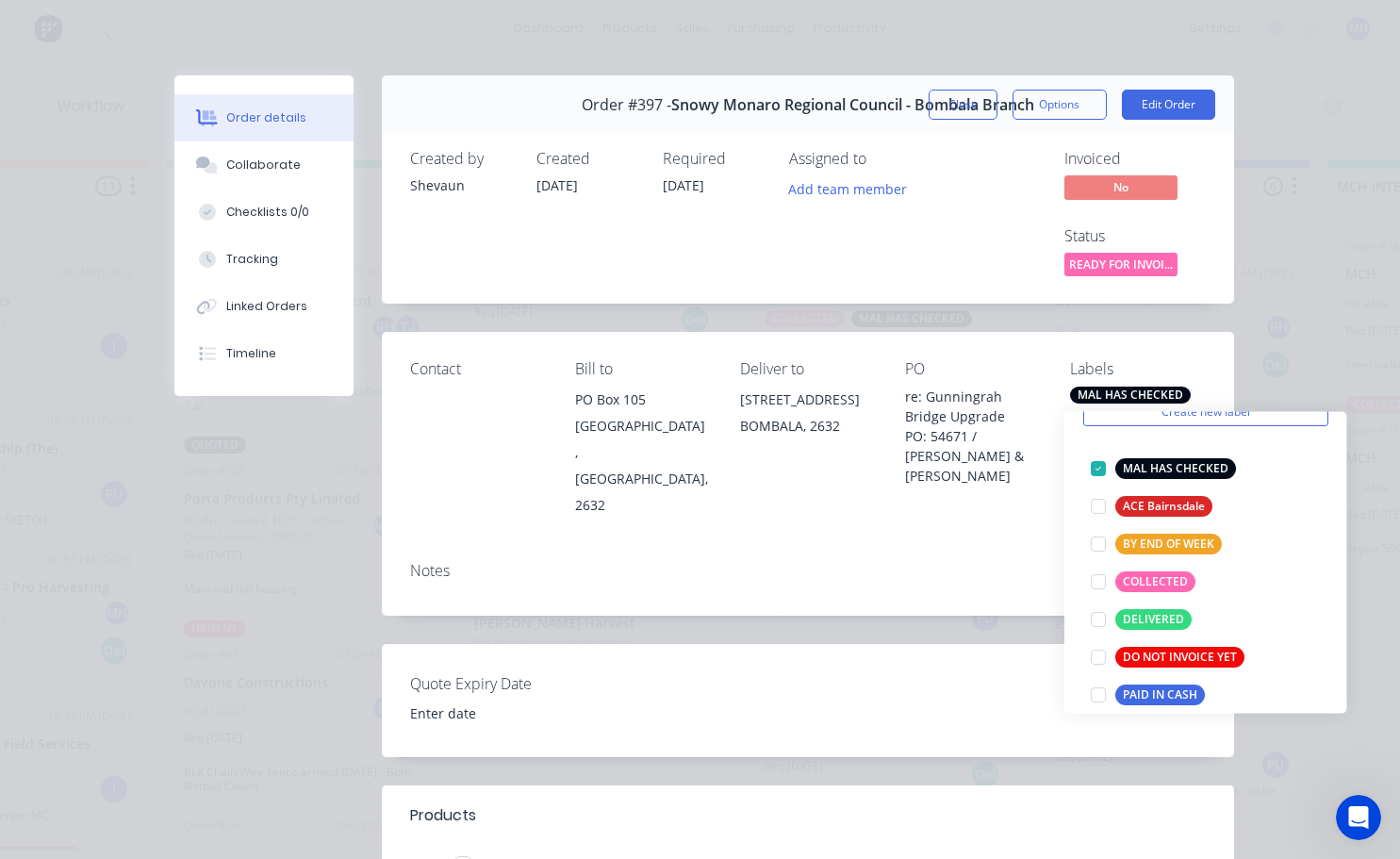
click at [1052, 467] on div "Contact Bill to [GEOGRAPHIC_DATA], 2632 Deliver to [STREET_ADDRESS] PO re: [GEO…" at bounding box center [807, 439] width 853 height 214
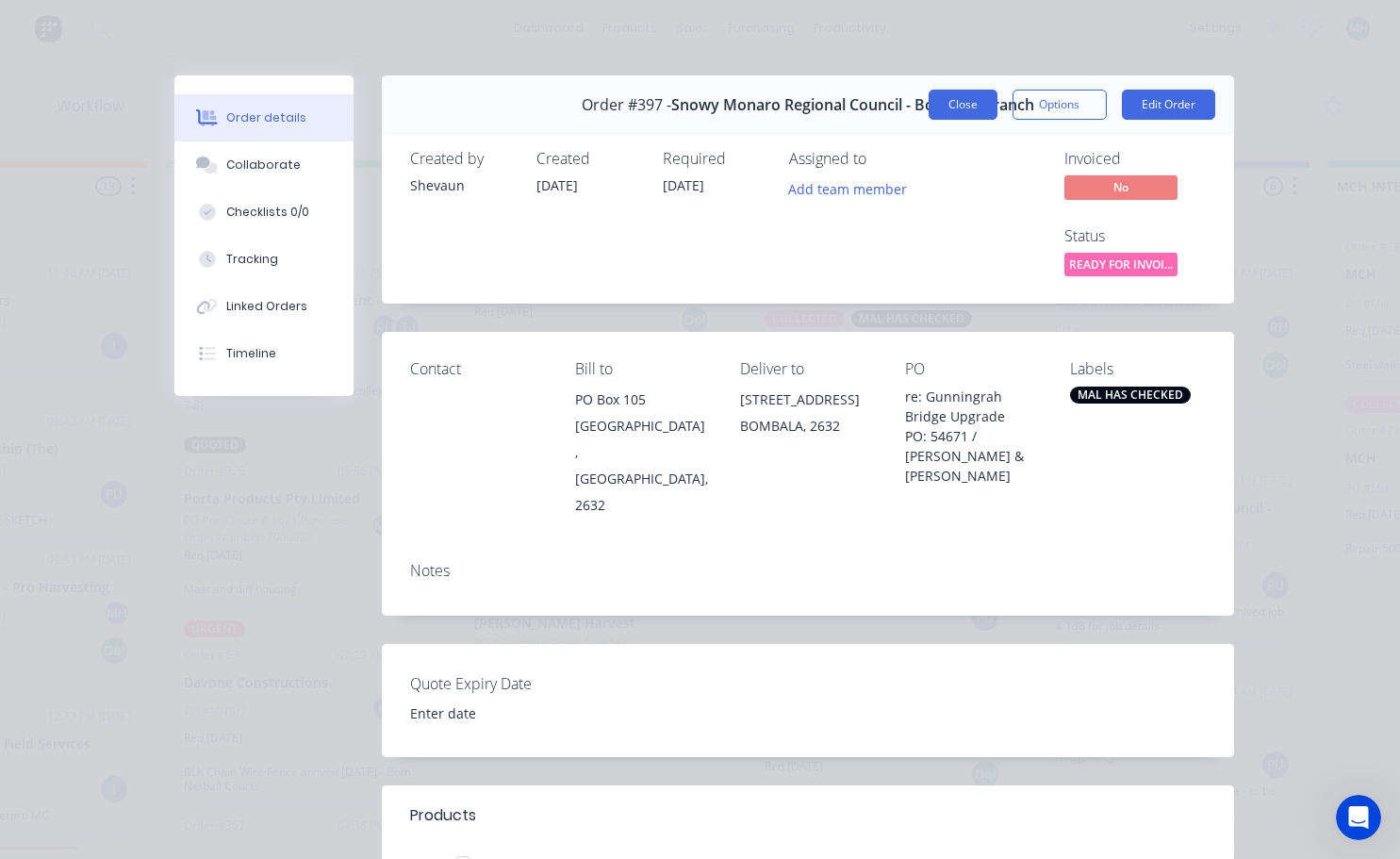
click at [974, 96] on button "Close" at bounding box center [963, 104] width 69 height 30
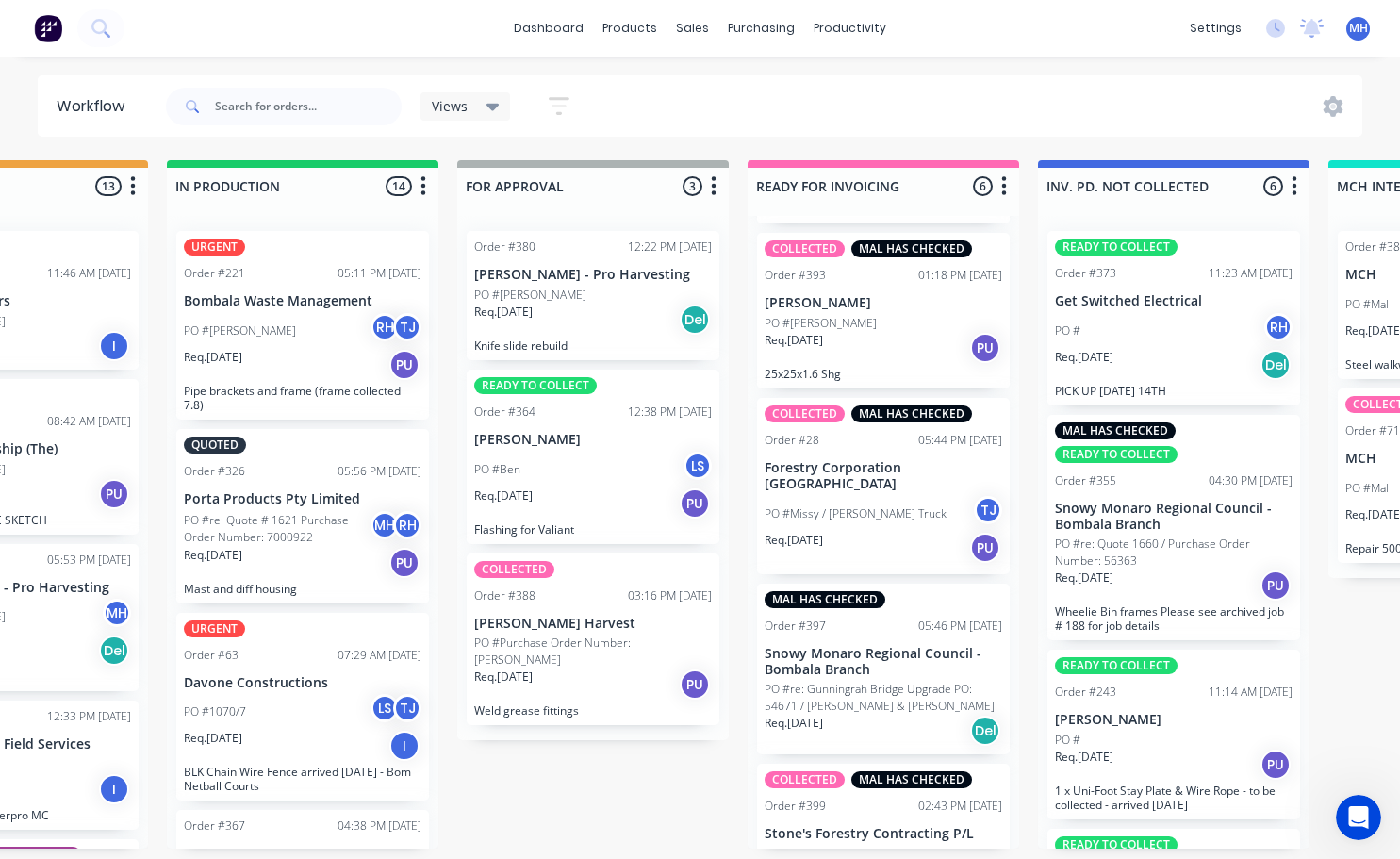
scroll to position [366, 0]
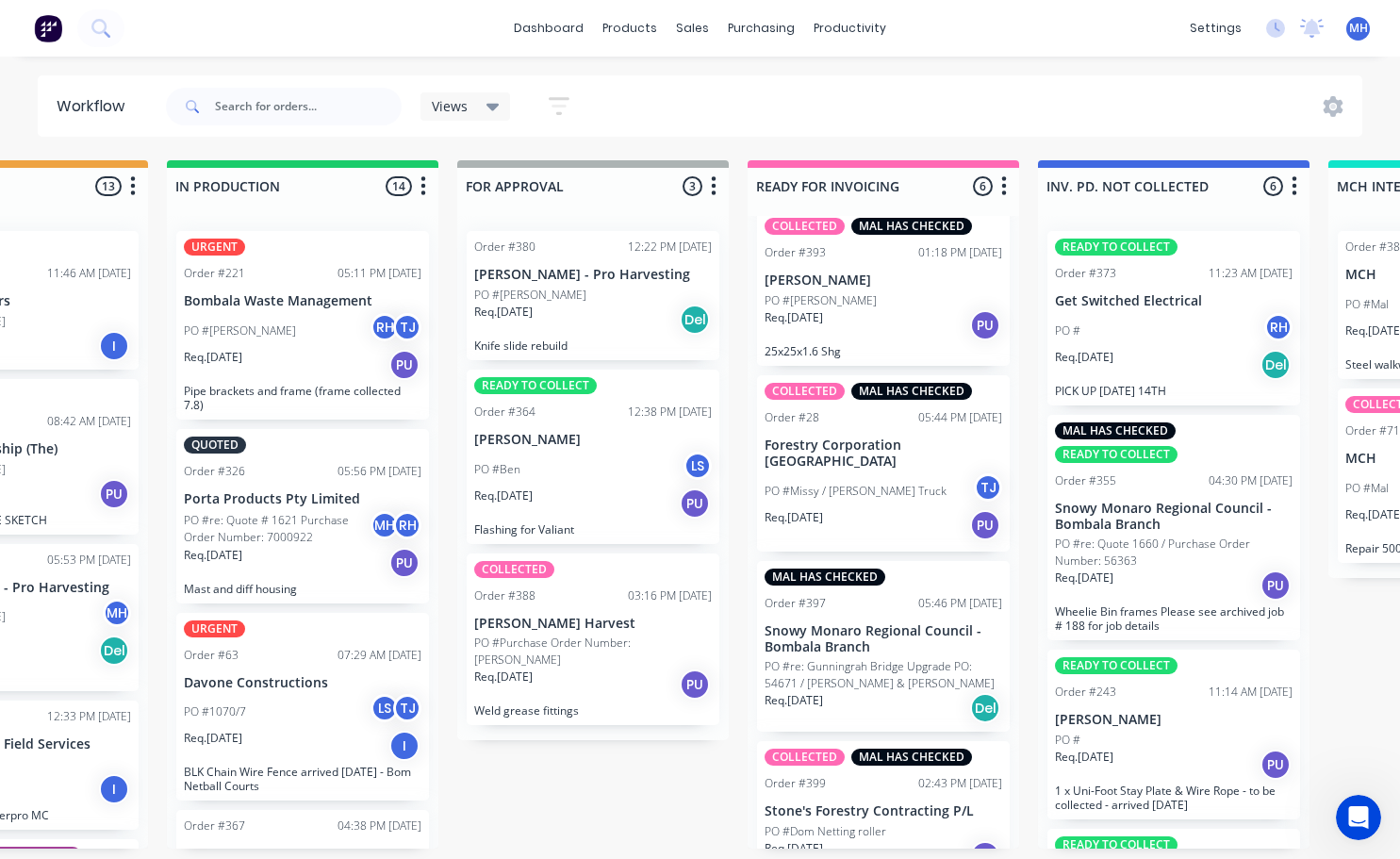
click at [566, 477] on div "PO #Ben LS" at bounding box center [593, 469] width 238 height 36
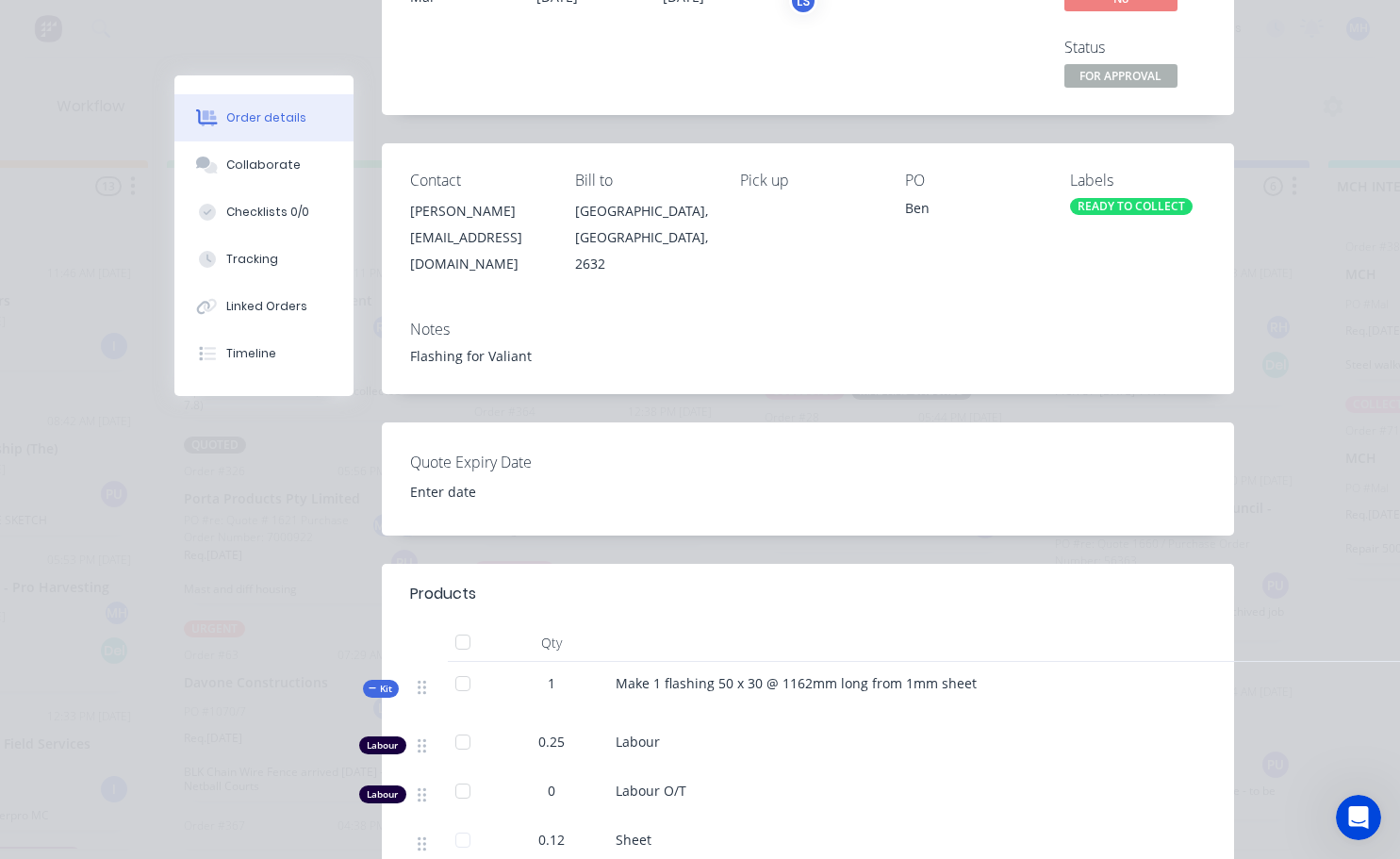
scroll to position [0, 0]
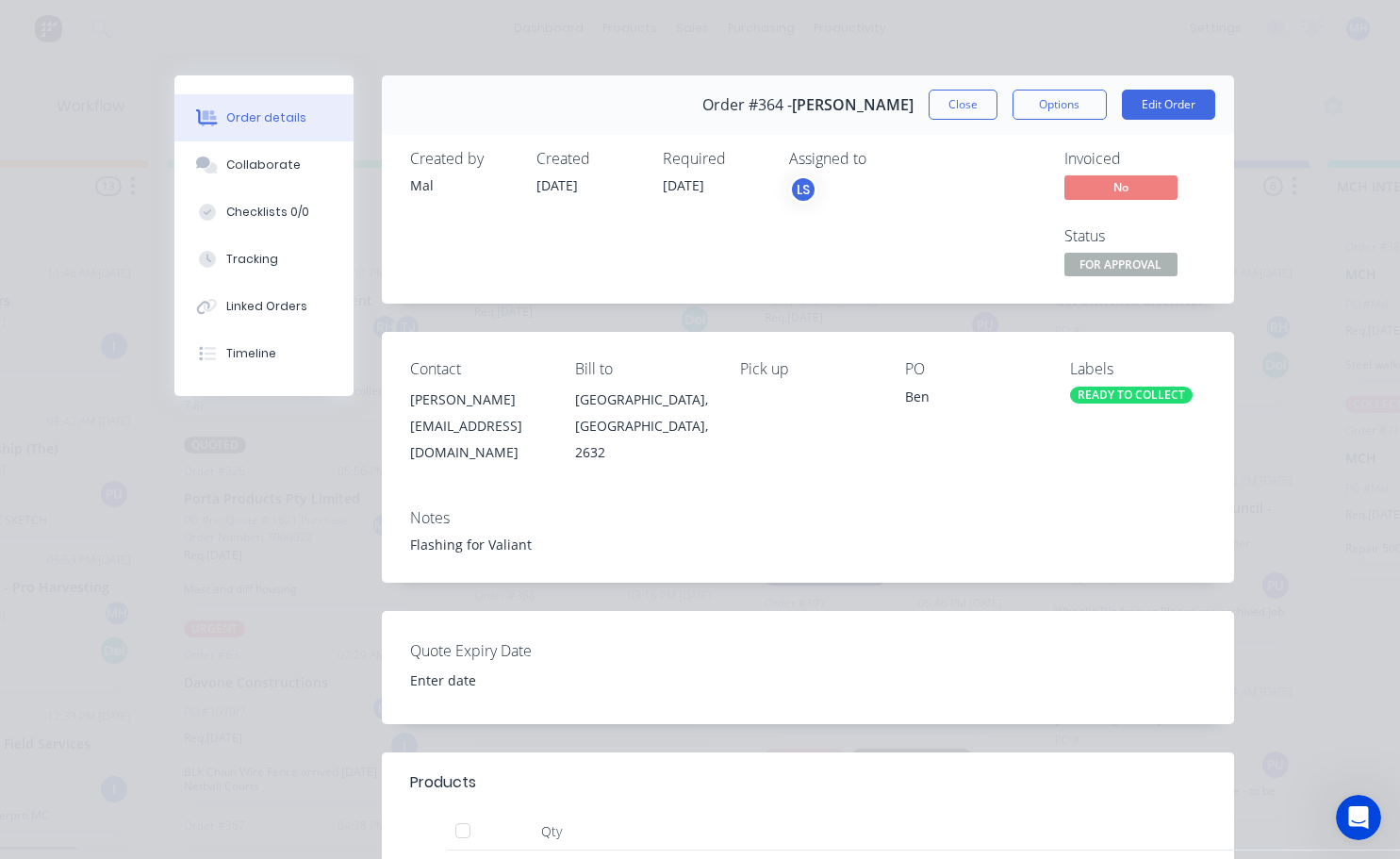
click at [1128, 395] on div "READY TO COLLECT" at bounding box center [1131, 395] width 123 height 17
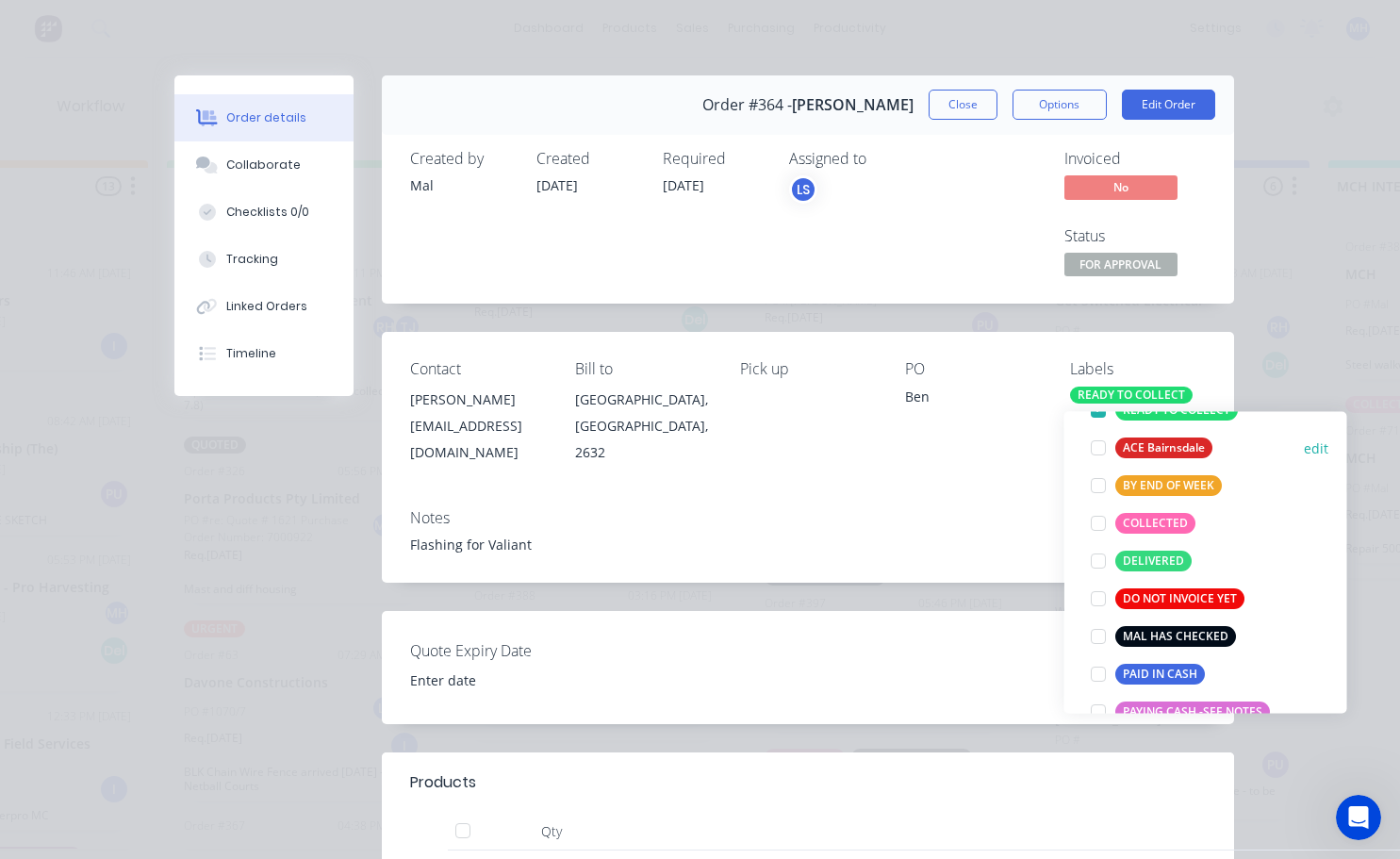
scroll to position [188, 0]
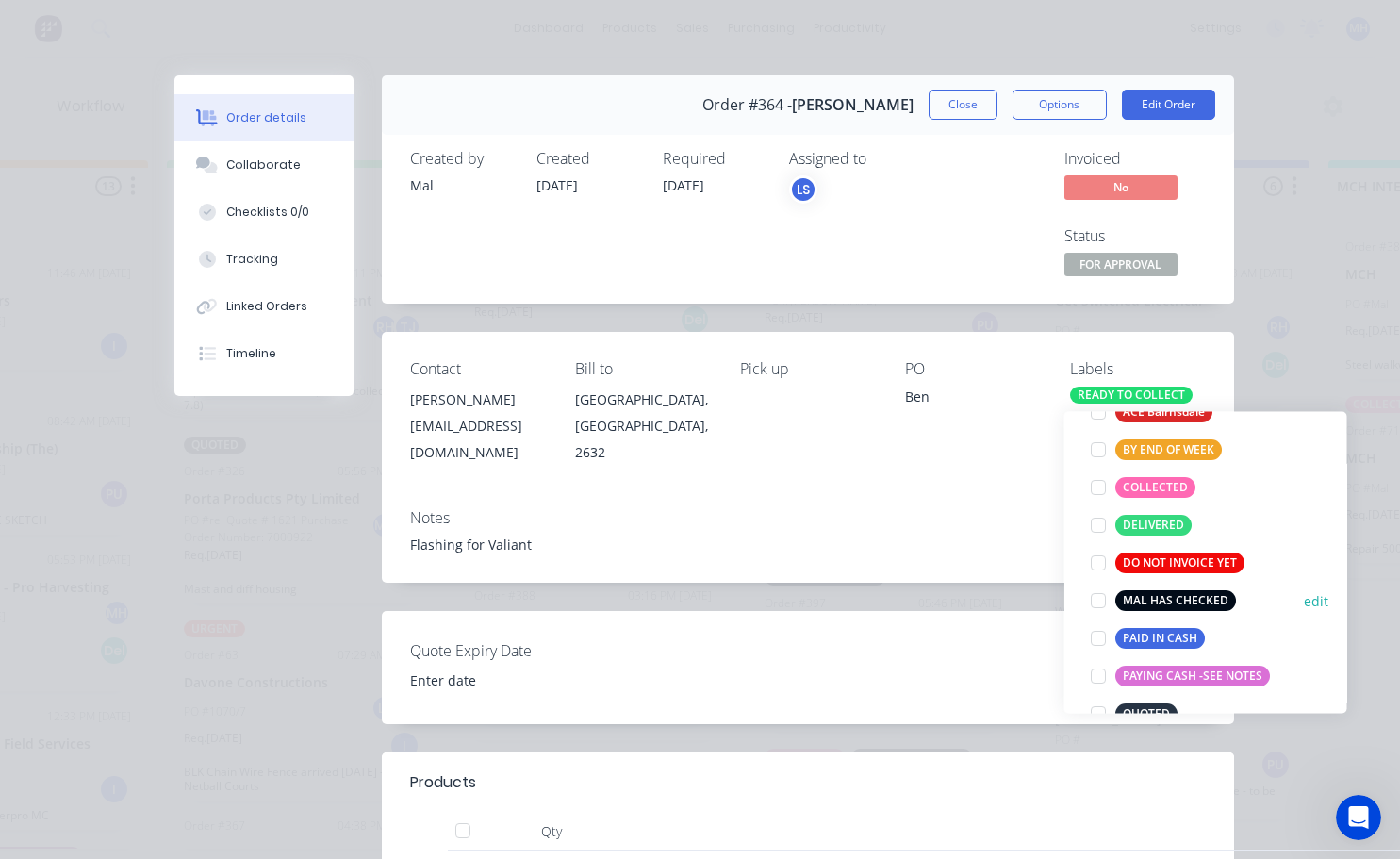
click at [1100, 594] on div at bounding box center [1098, 599] width 38 height 38
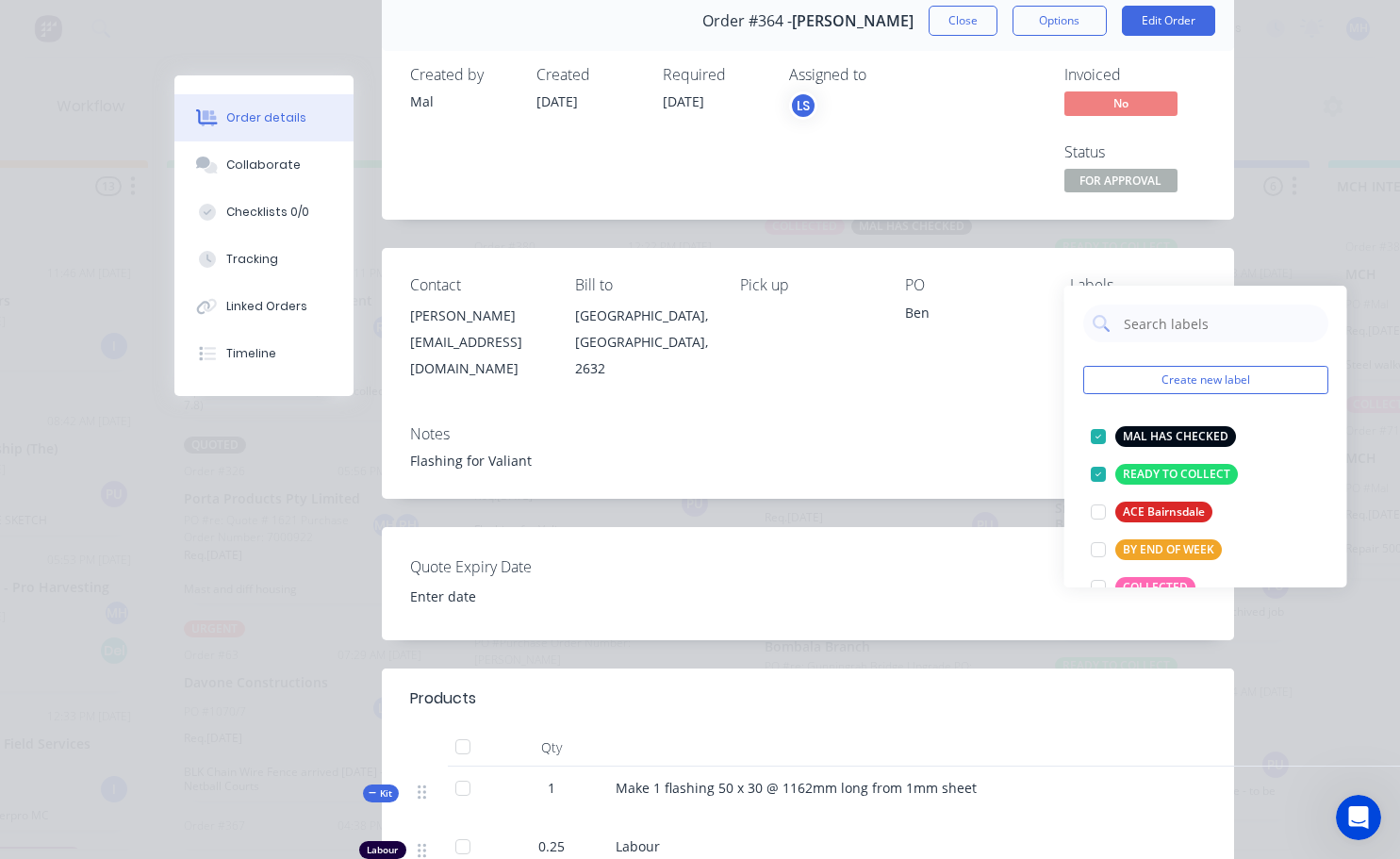
scroll to position [283, 0]
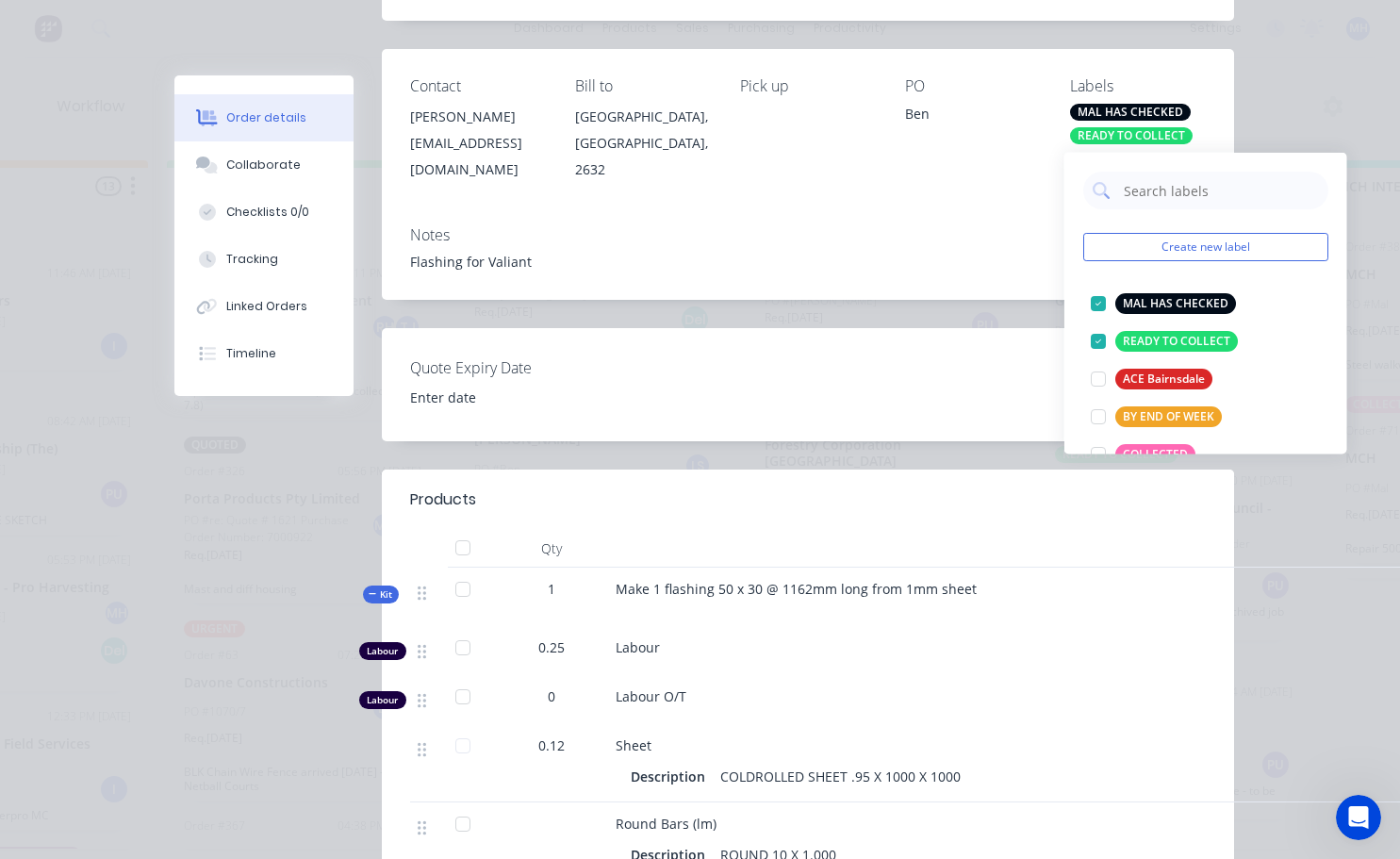
click at [1011, 187] on div "Contact [PERSON_NAME] [EMAIL_ADDRESS][DOMAIN_NAME] Bill to [GEOGRAPHIC_DATA], […" at bounding box center [807, 129] width 853 height 161
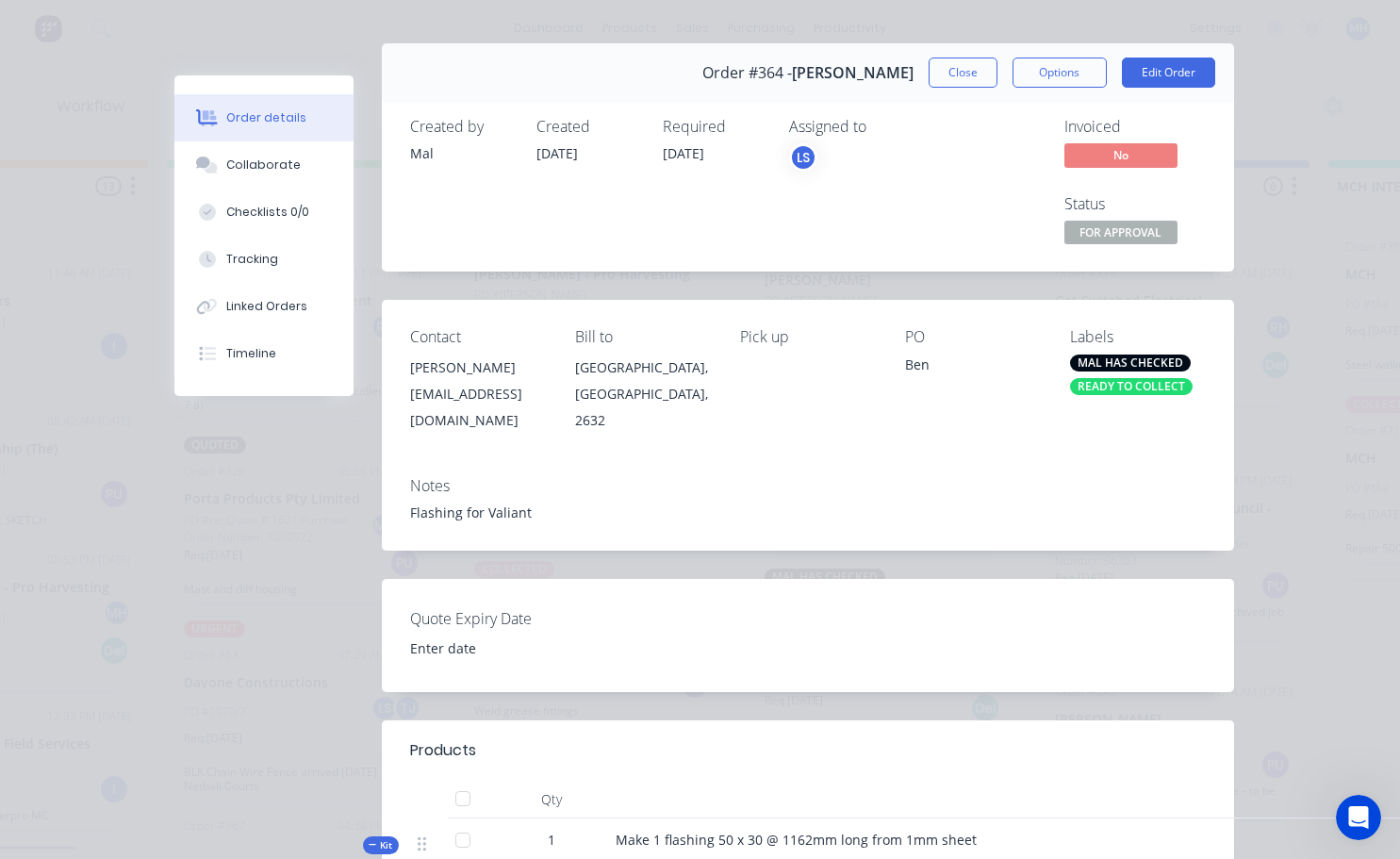
scroll to position [0, 0]
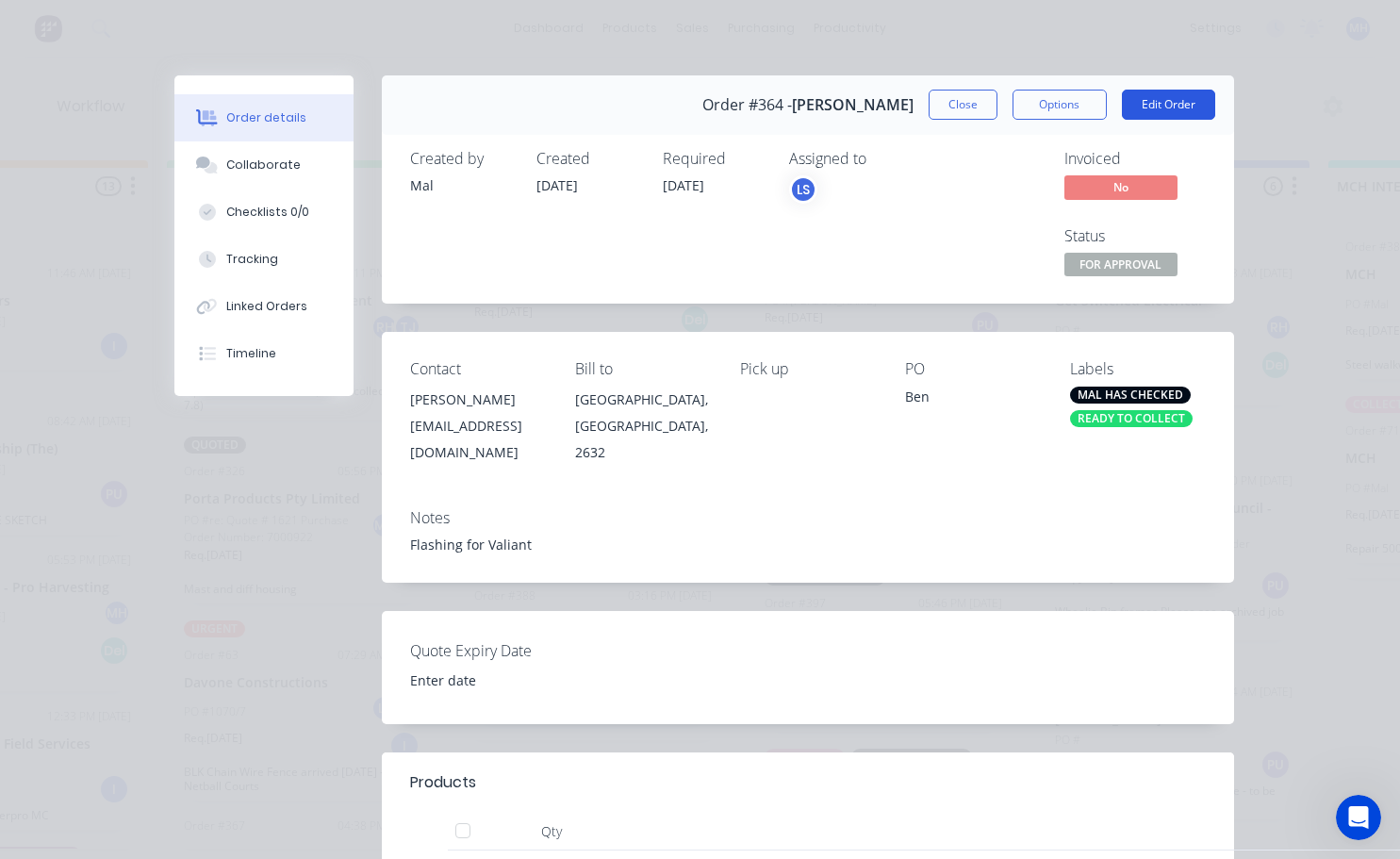
click at [1162, 97] on button "Edit Order" at bounding box center [1168, 104] width 94 height 30
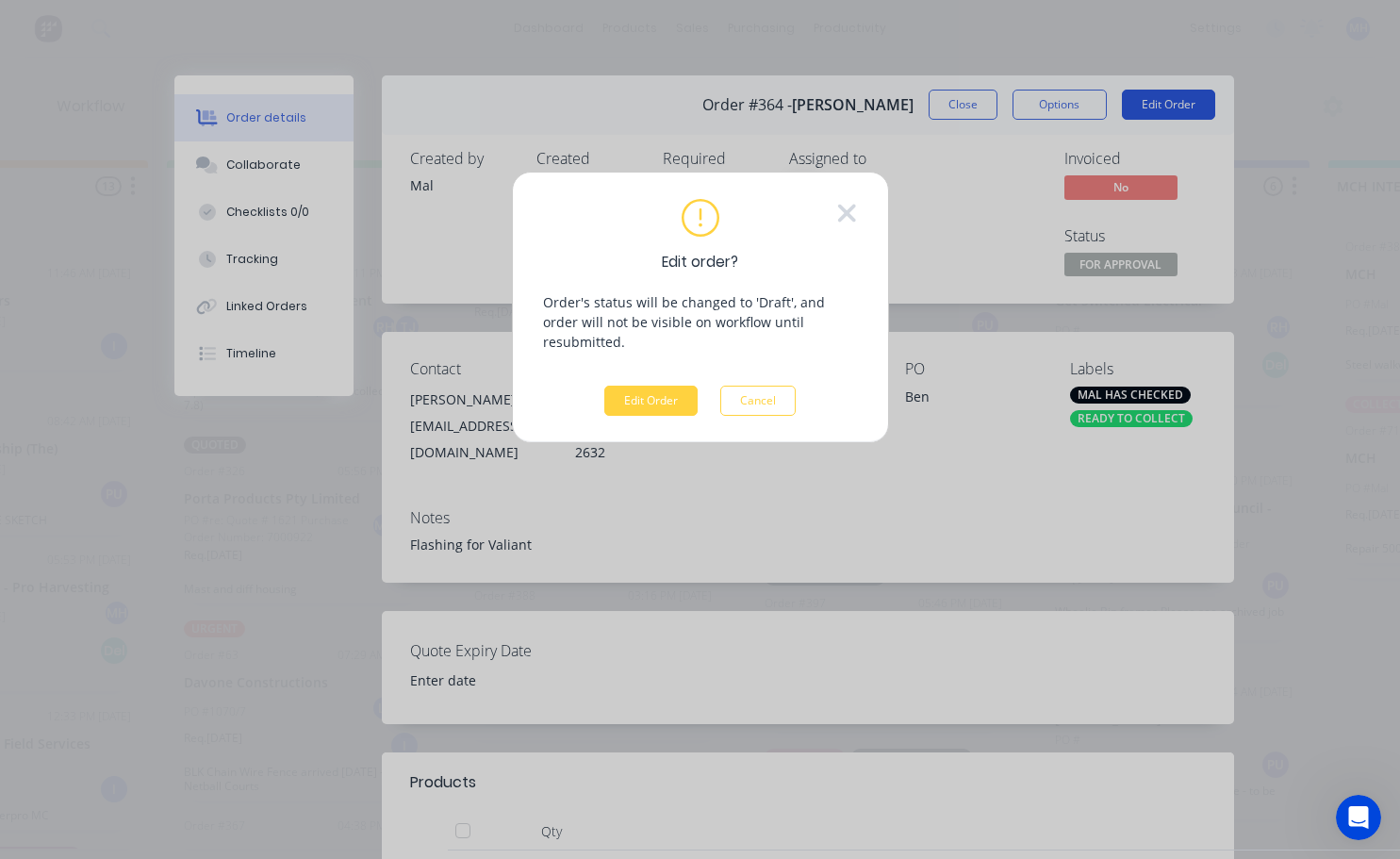
scroll to position [0, 1035]
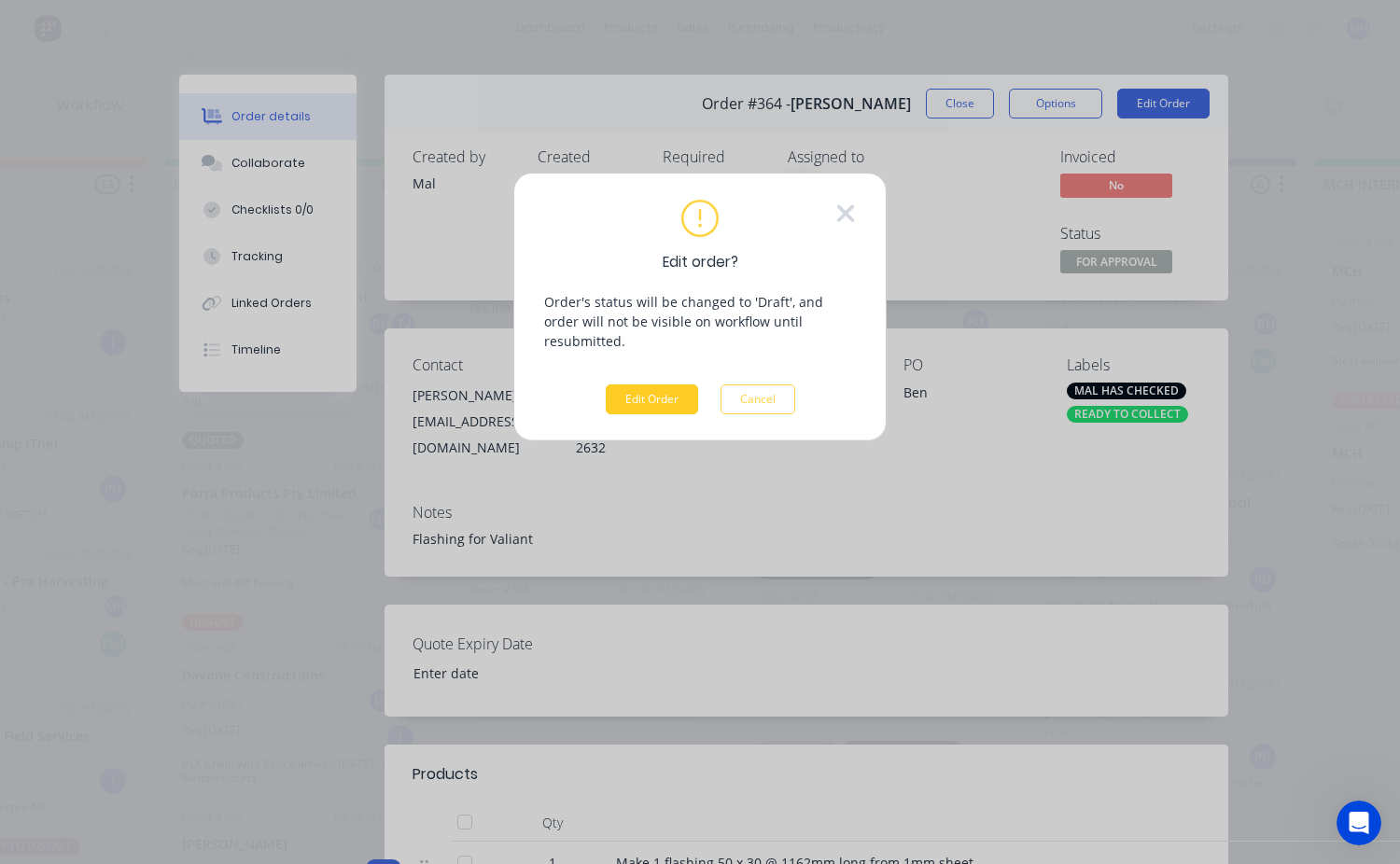
click at [669, 384] on button "Edit Order" at bounding box center [652, 399] width 93 height 30
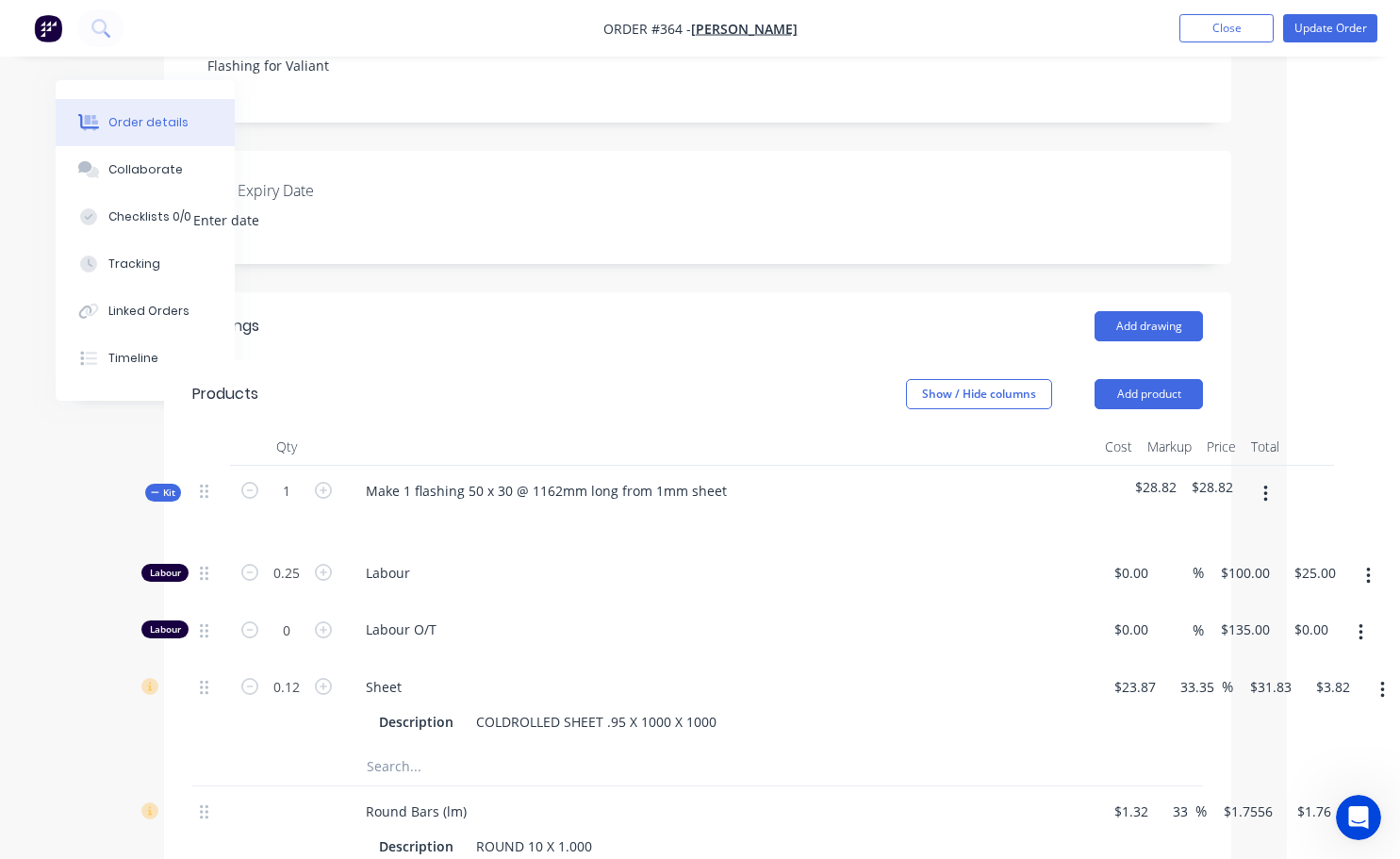
scroll to position [377, 103]
click at [296, 559] on input "0.25" at bounding box center [282, 572] width 49 height 28
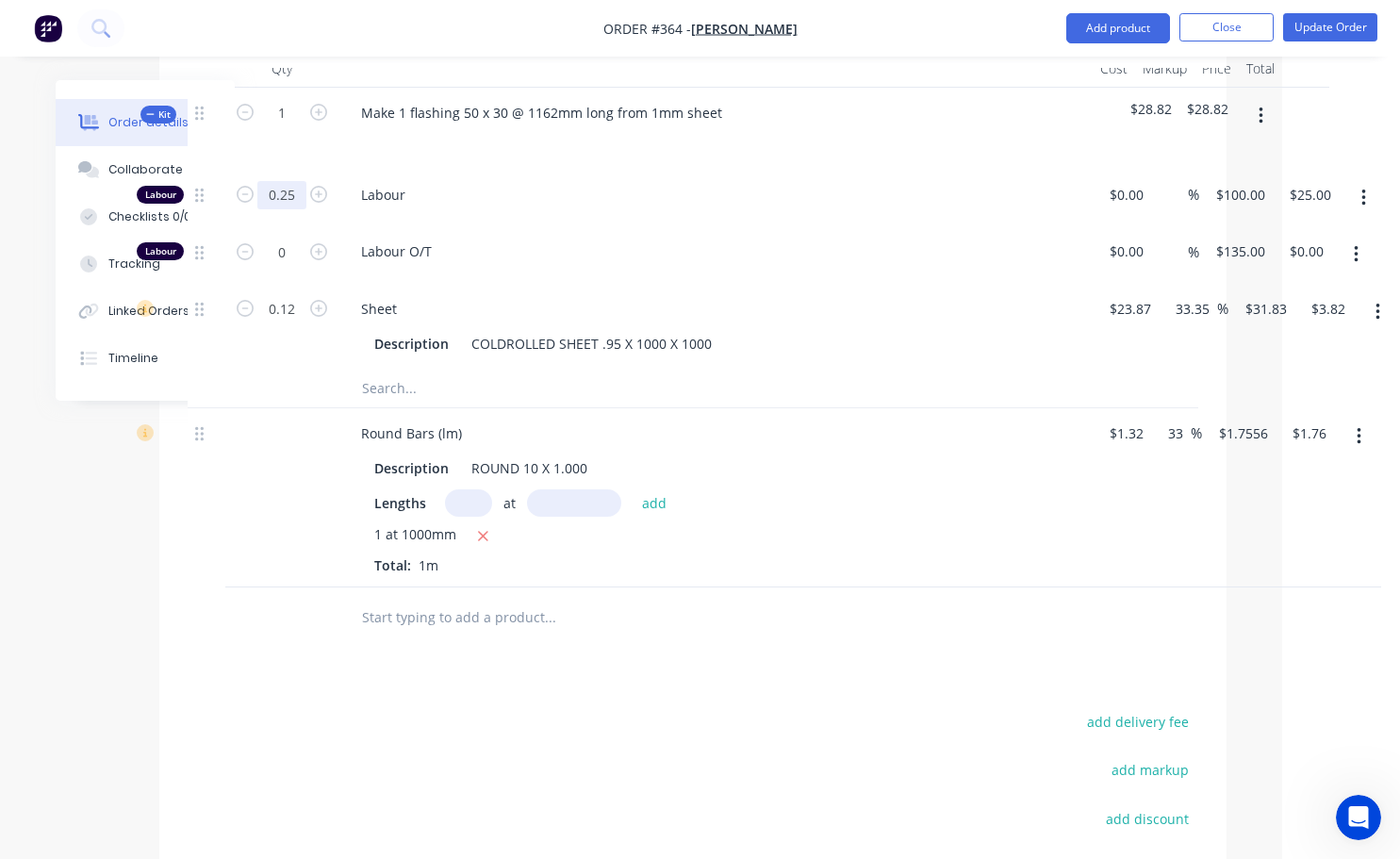
scroll to position [566, 103]
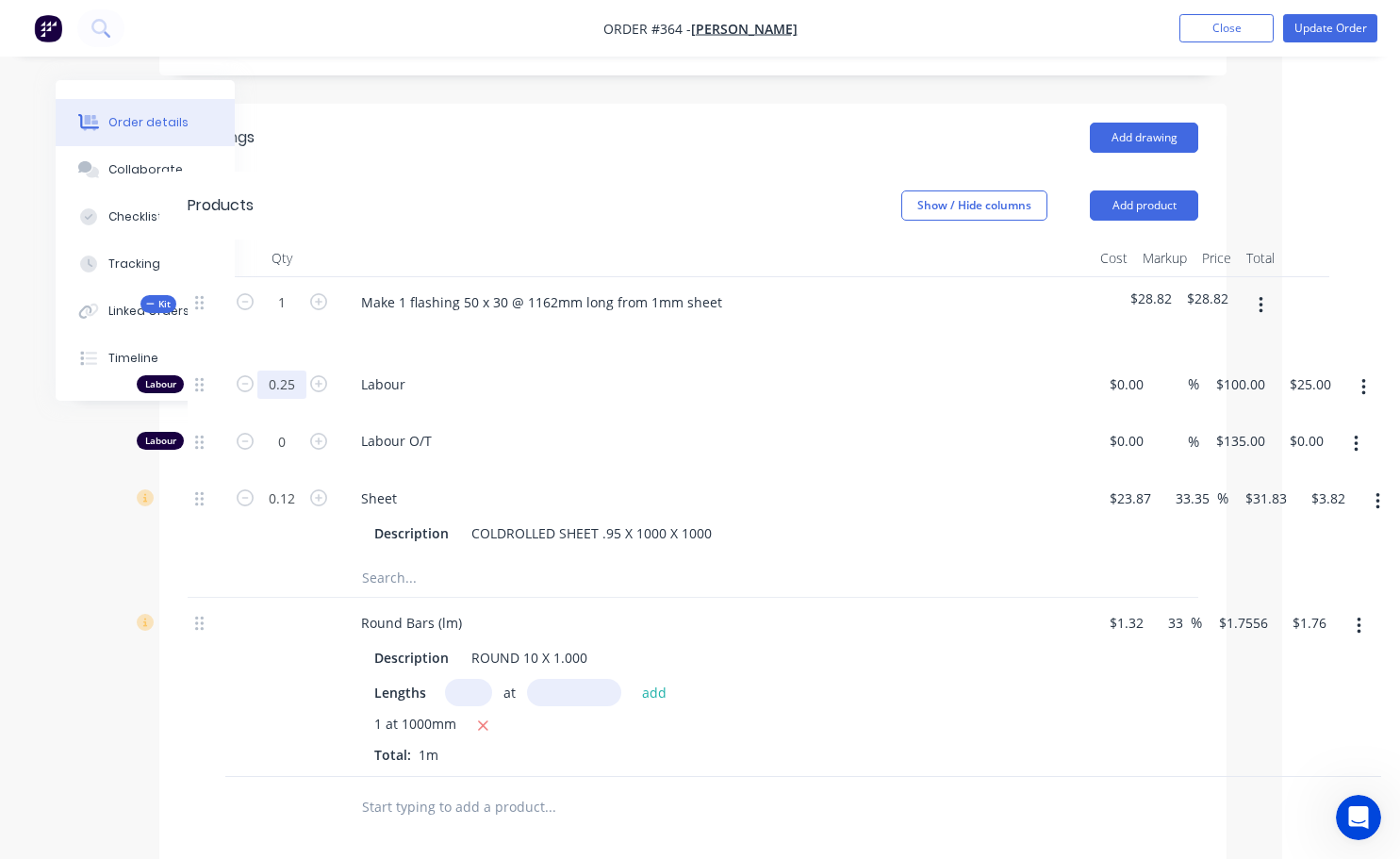
type input "3"
type input "0.35"
type input "$35.00"
click at [856, 679] on div "Lengths at add" at bounding box center [715, 692] width 683 height 27
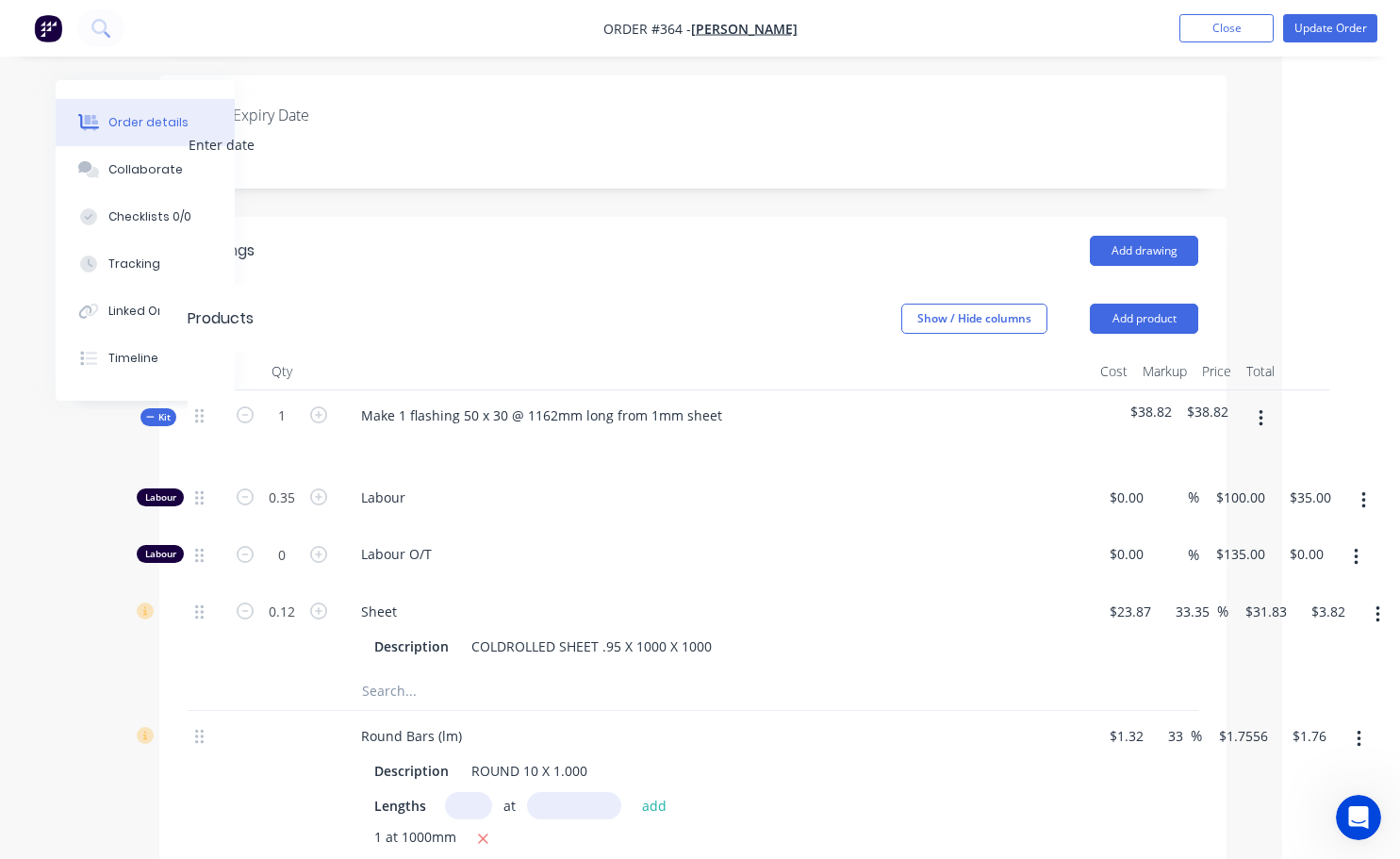
scroll to position [439, 103]
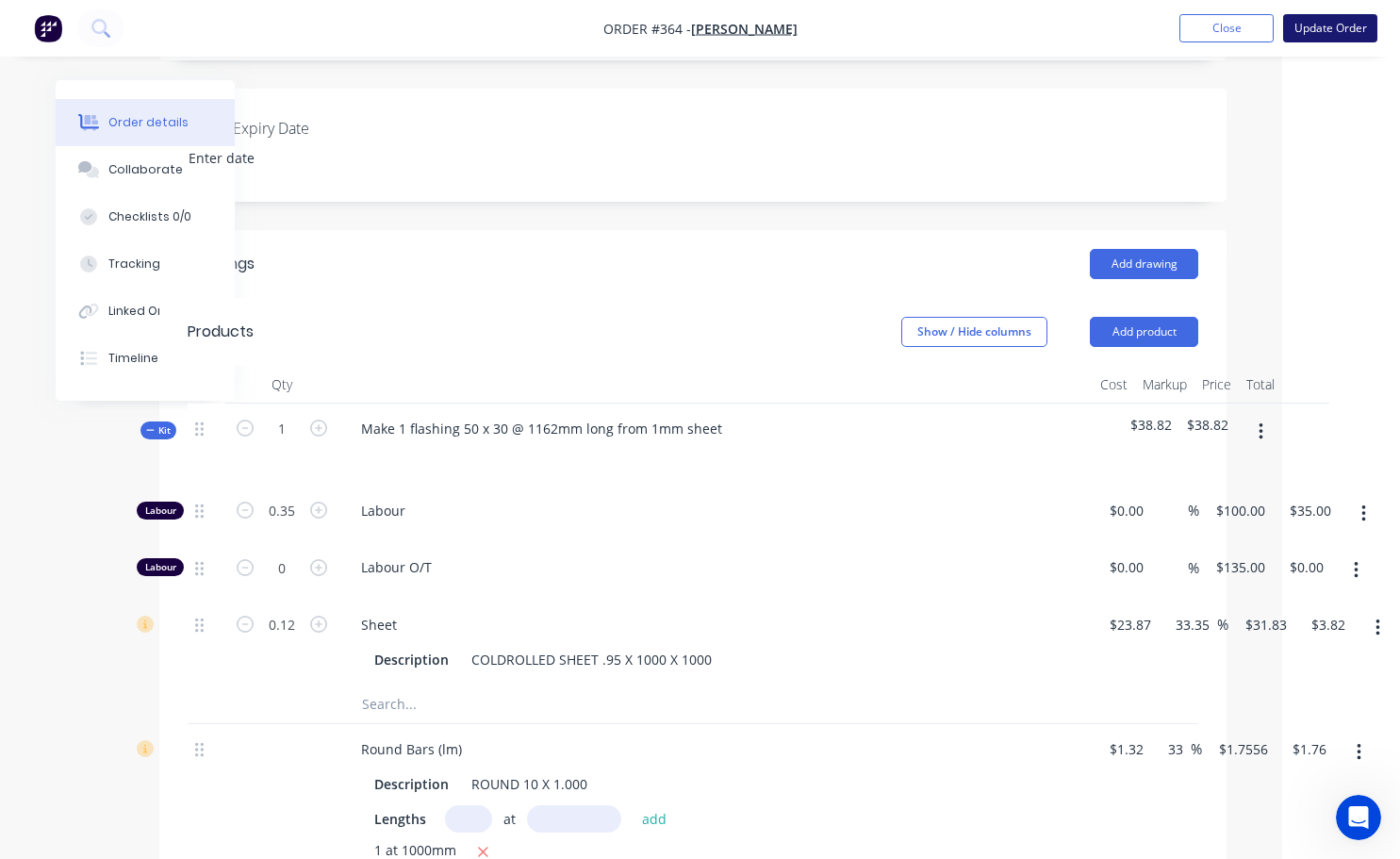
click at [1336, 26] on button "Update Order" at bounding box center [1330, 28] width 95 height 28
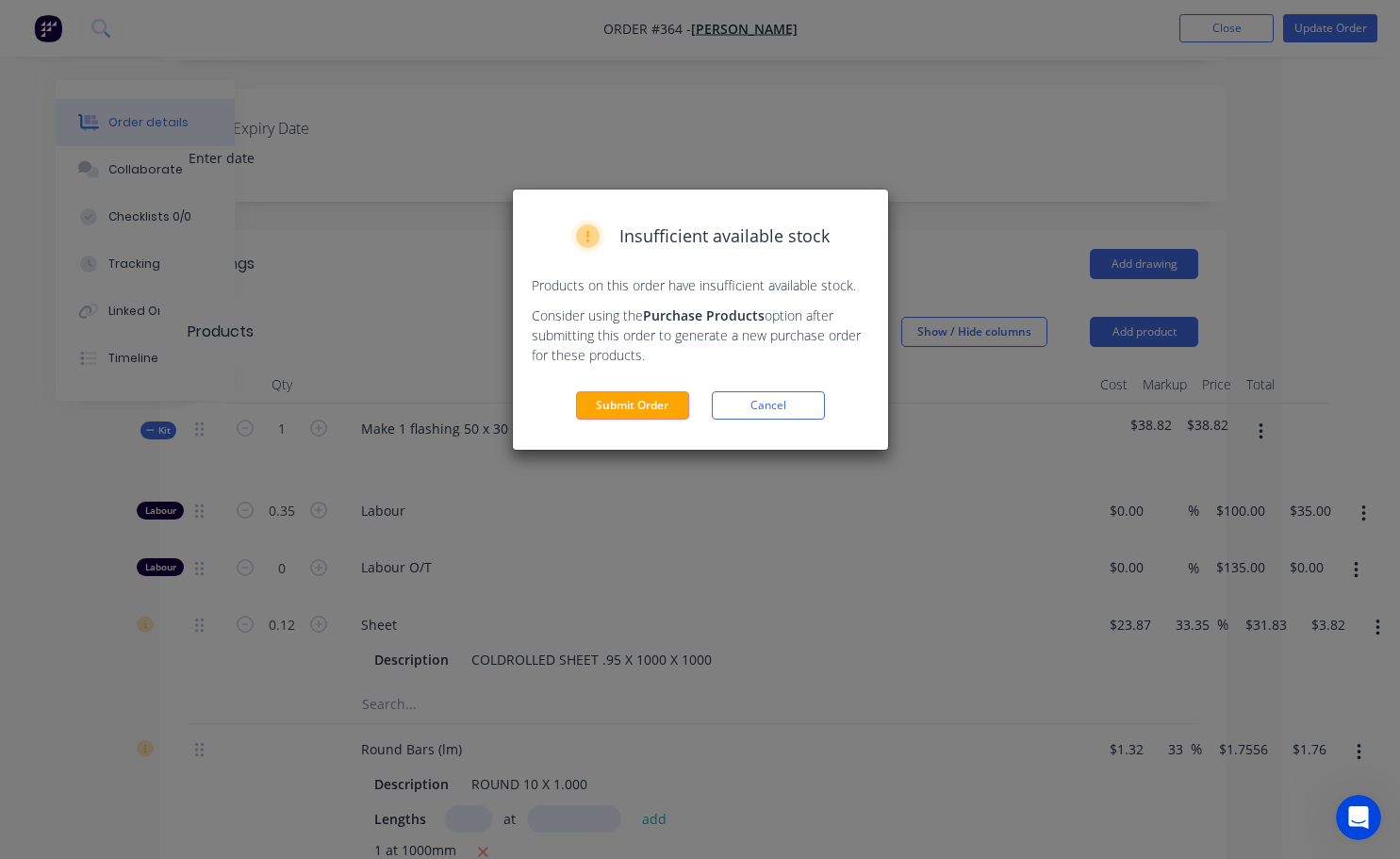
click at [620, 412] on button "Submit Order" at bounding box center [632, 404] width 113 height 28
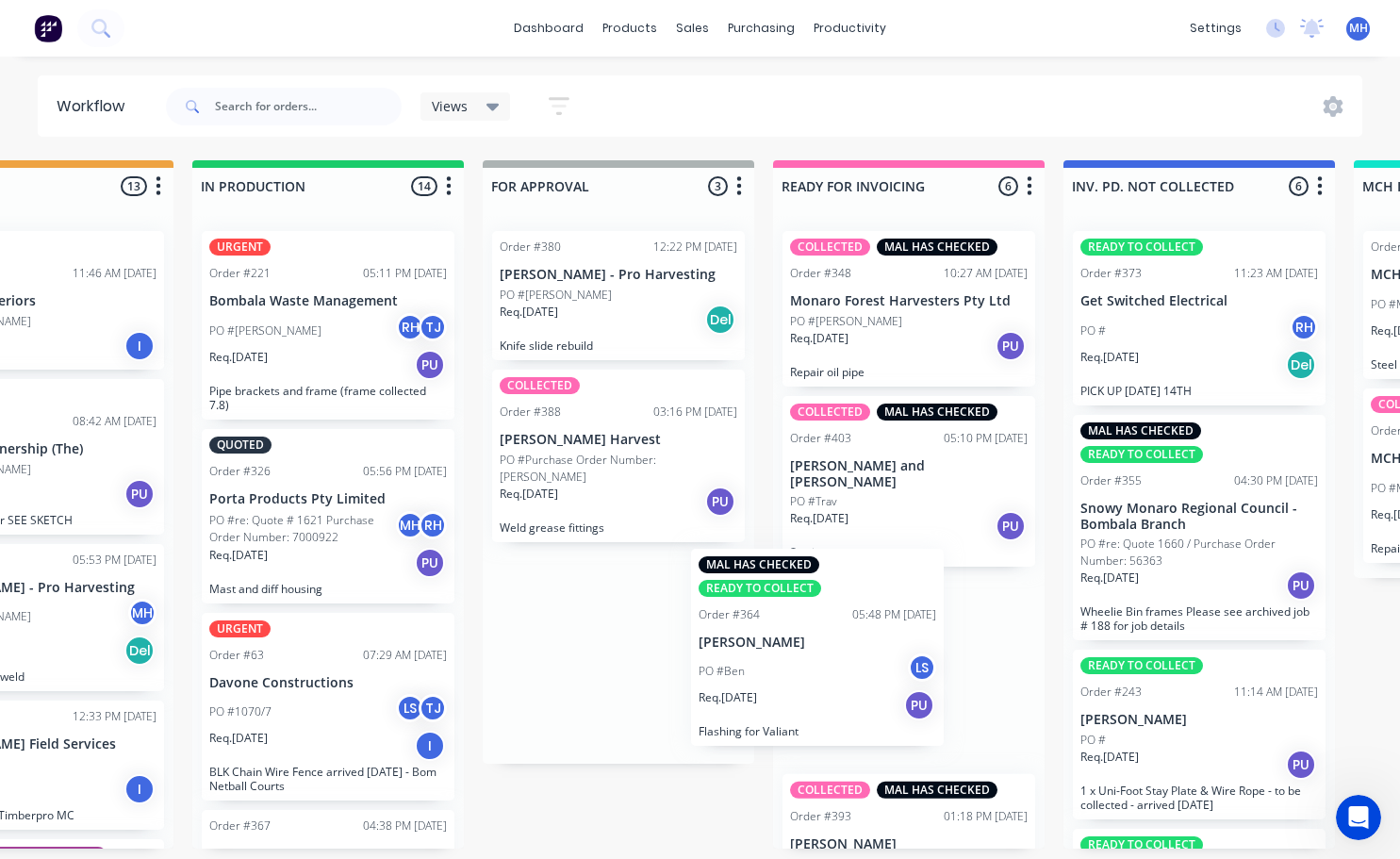
scroll to position [4, 1010]
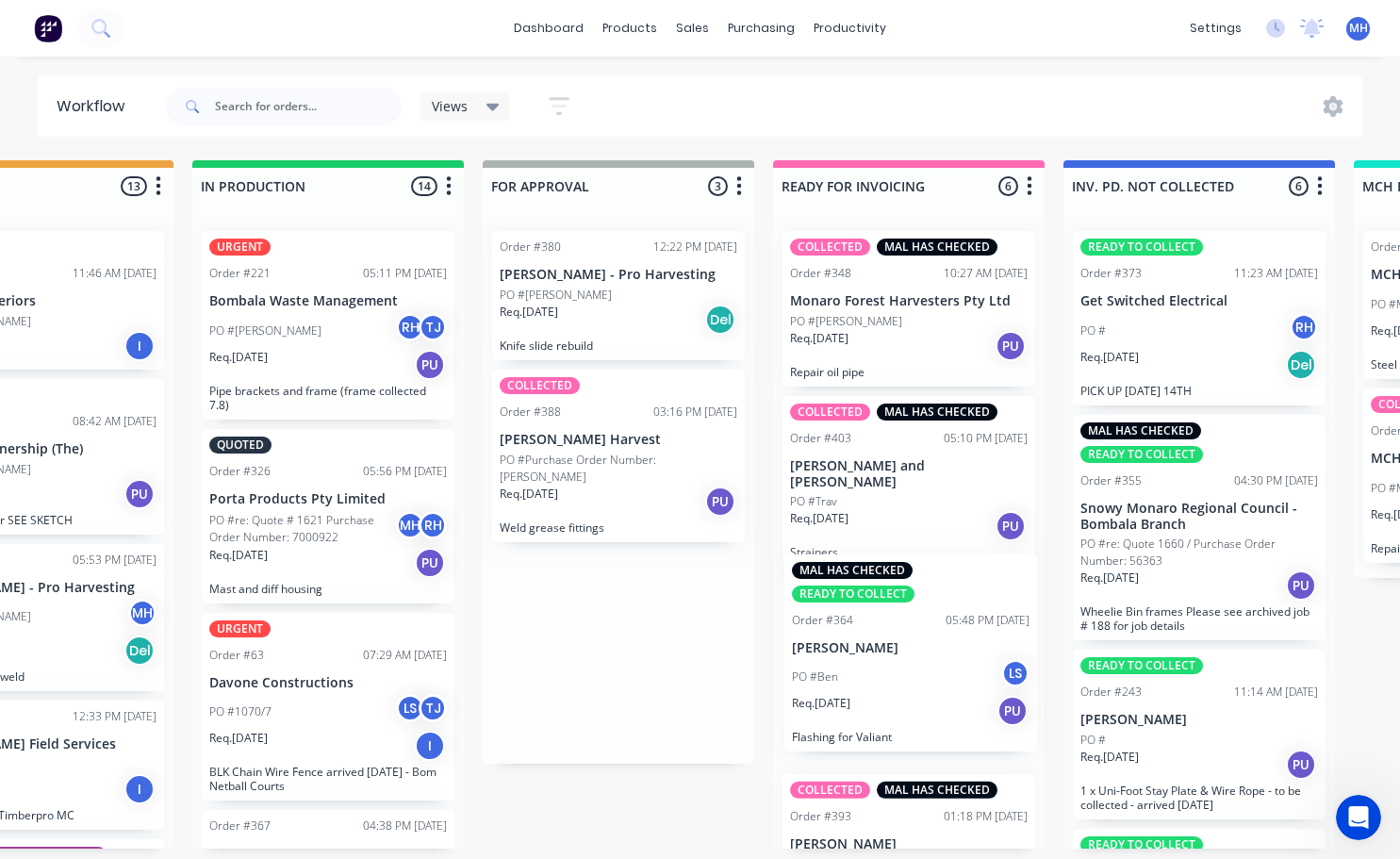
drag, startPoint x: 622, startPoint y: 651, endPoint x: 924, endPoint y: 672, distance: 302.7
click at [924, 672] on div "QUOTES TO DO 0 Status colour #273444 hex #273444 Save Cancel Notifications Emai…" at bounding box center [548, 504] width 3144 height 688
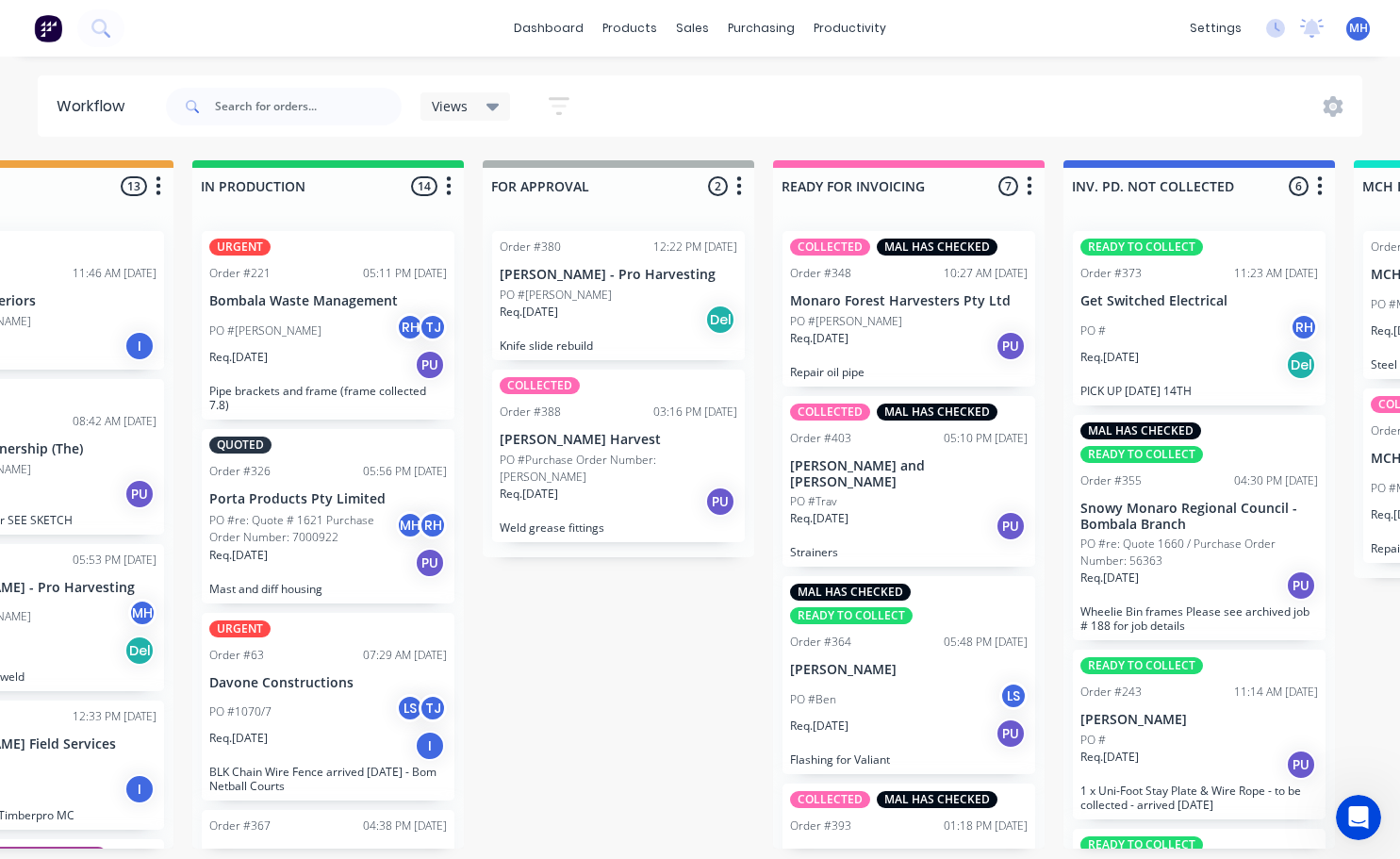
click at [565, 452] on p "PO #Purchase Order Number: [PERSON_NAME]" at bounding box center [619, 468] width 238 height 34
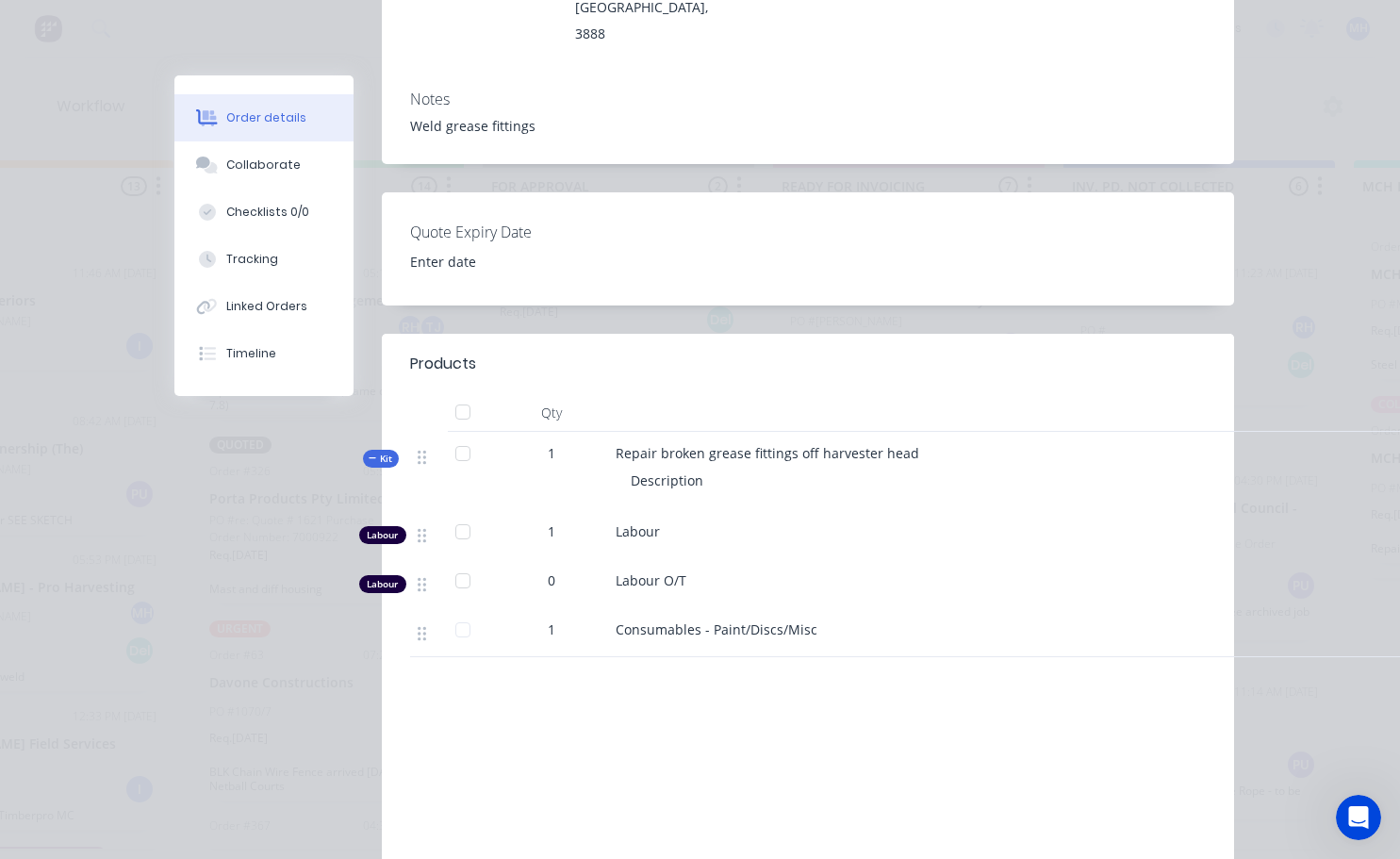
scroll to position [0, 0]
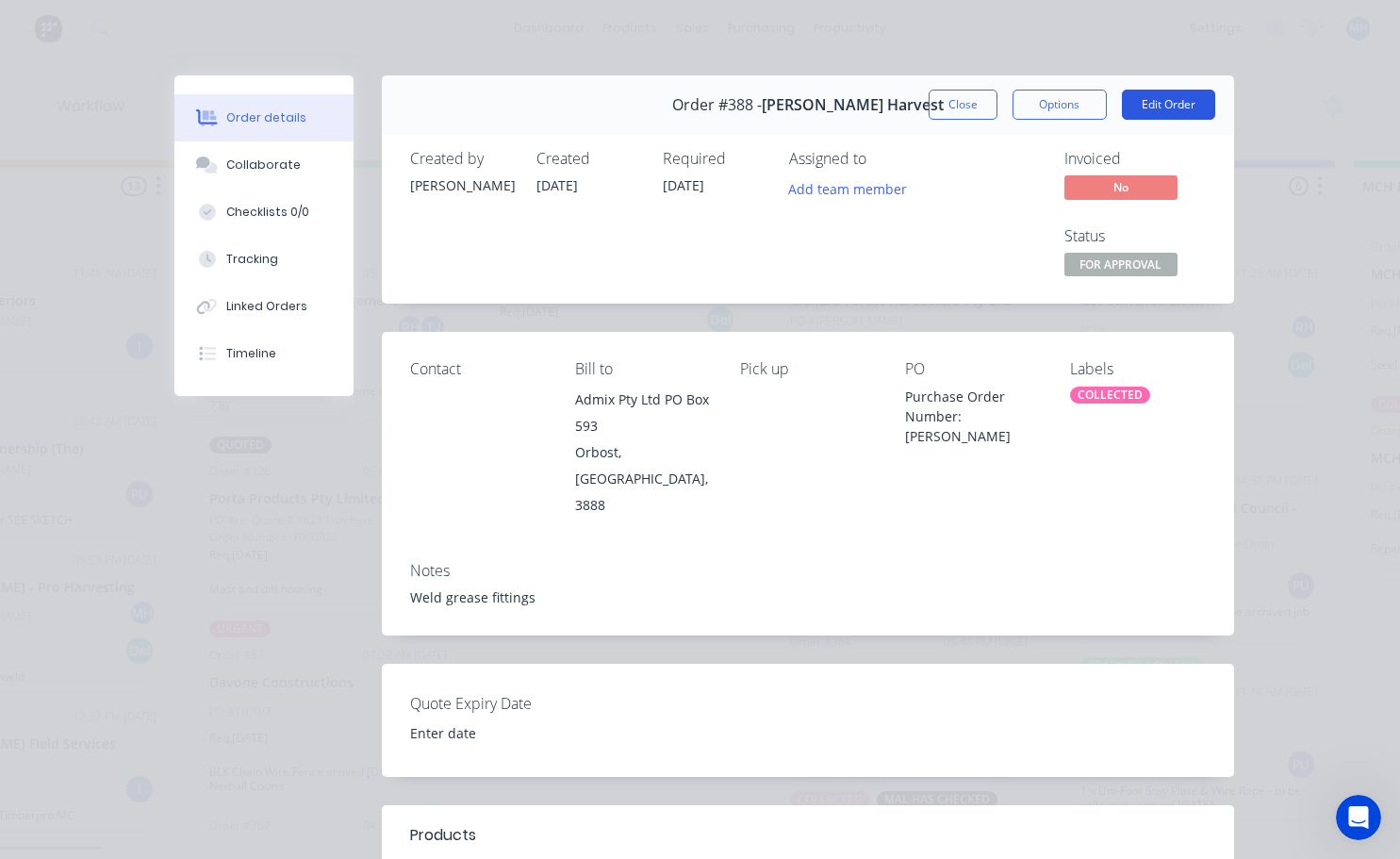
click at [1140, 101] on button "Edit Order" at bounding box center [1168, 104] width 94 height 30
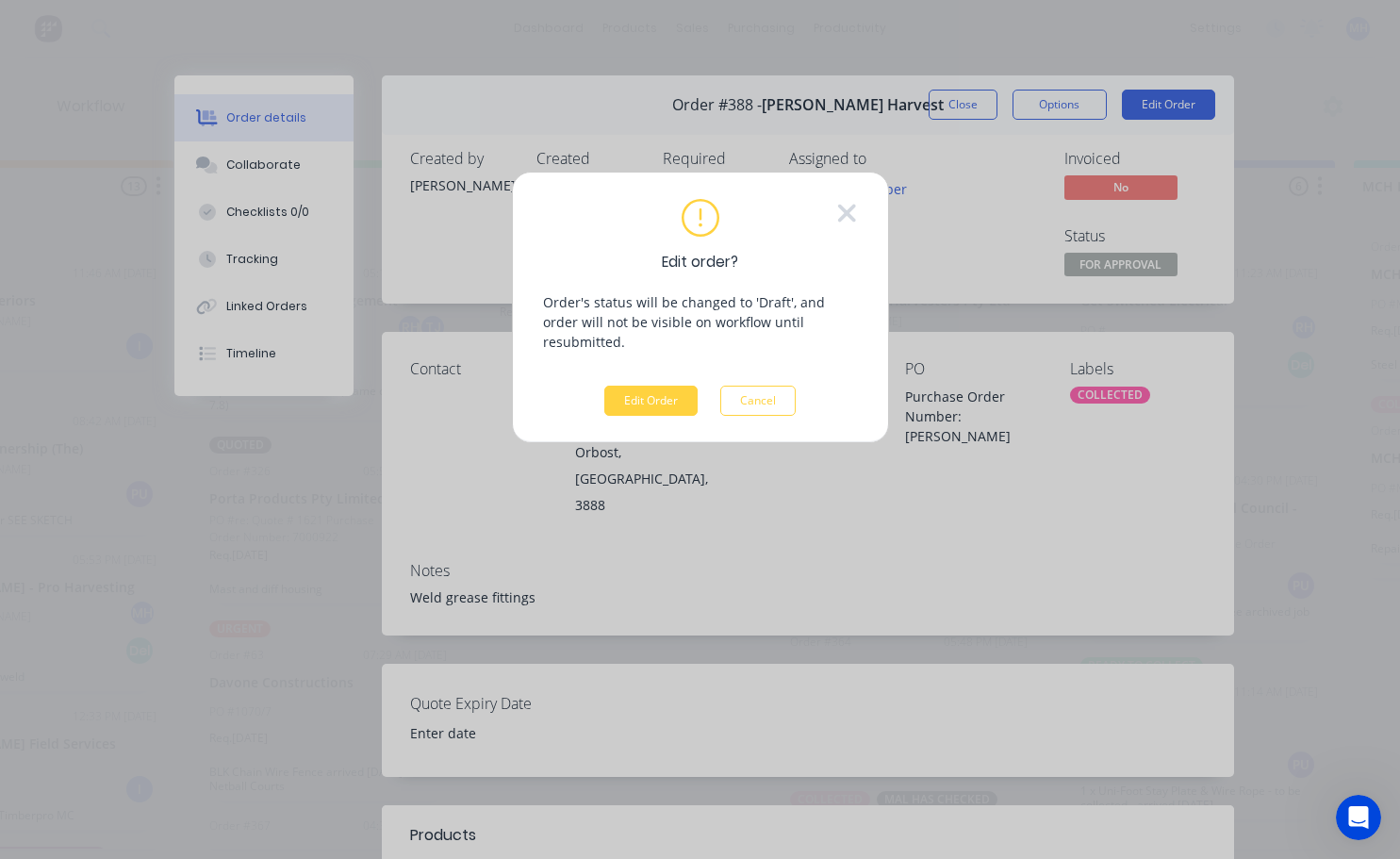
scroll to position [0, 1010]
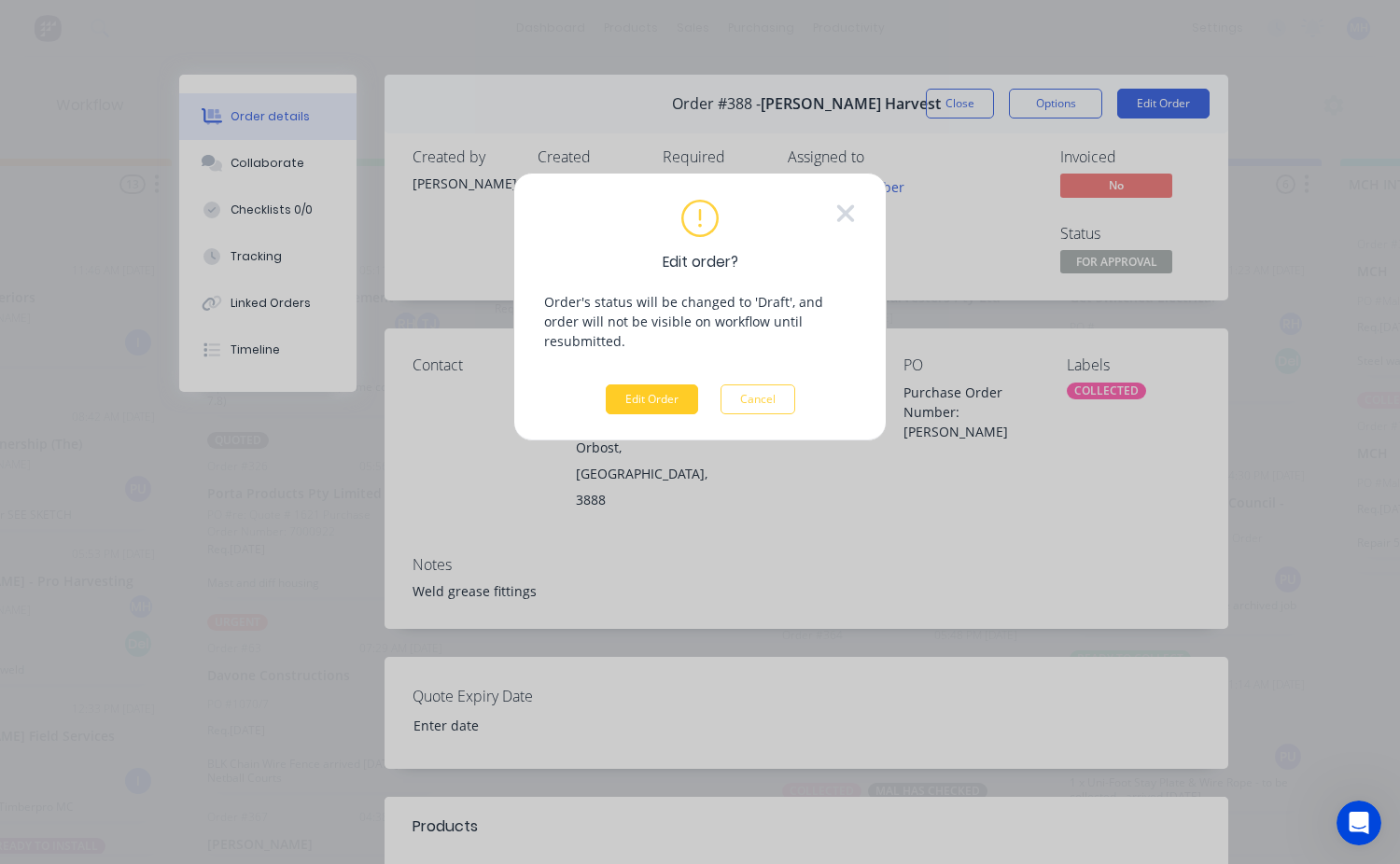
click at [676, 384] on button "Edit Order" at bounding box center [652, 399] width 93 height 30
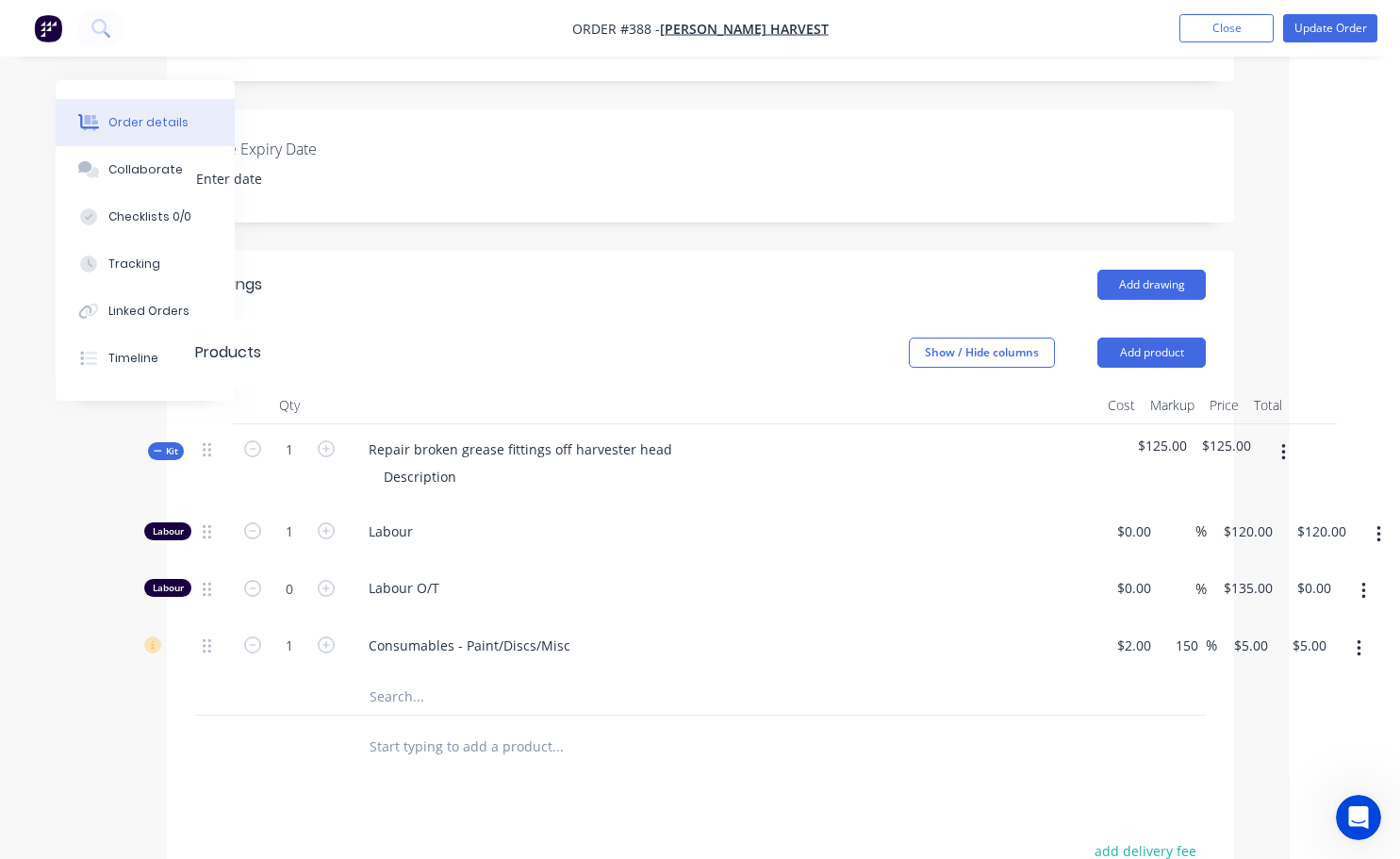
scroll to position [471, 98]
click at [1314, 29] on button "Update Order" at bounding box center [1330, 28] width 95 height 28
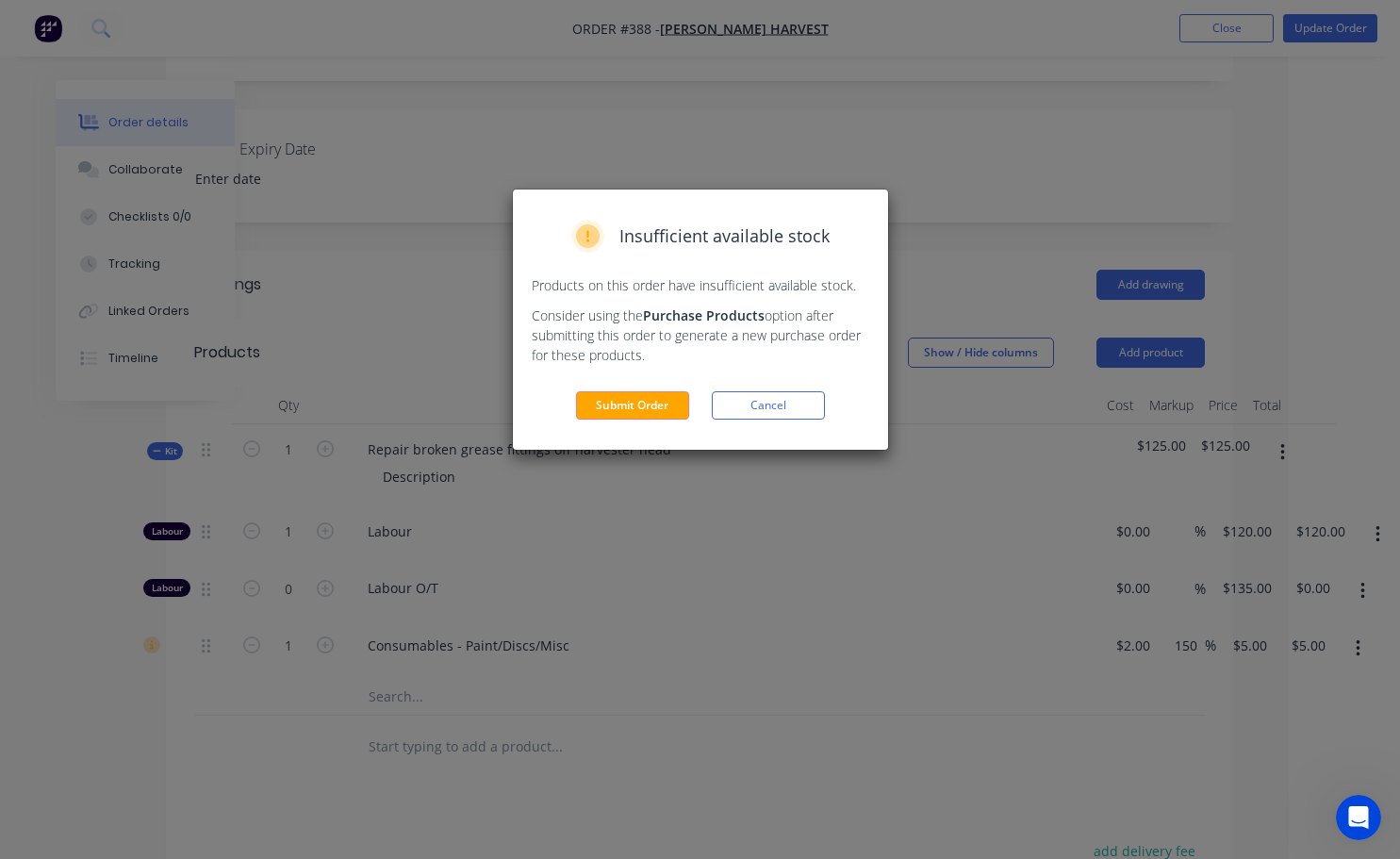
click at [676, 420] on button "Submit Order" at bounding box center [632, 404] width 113 height 28
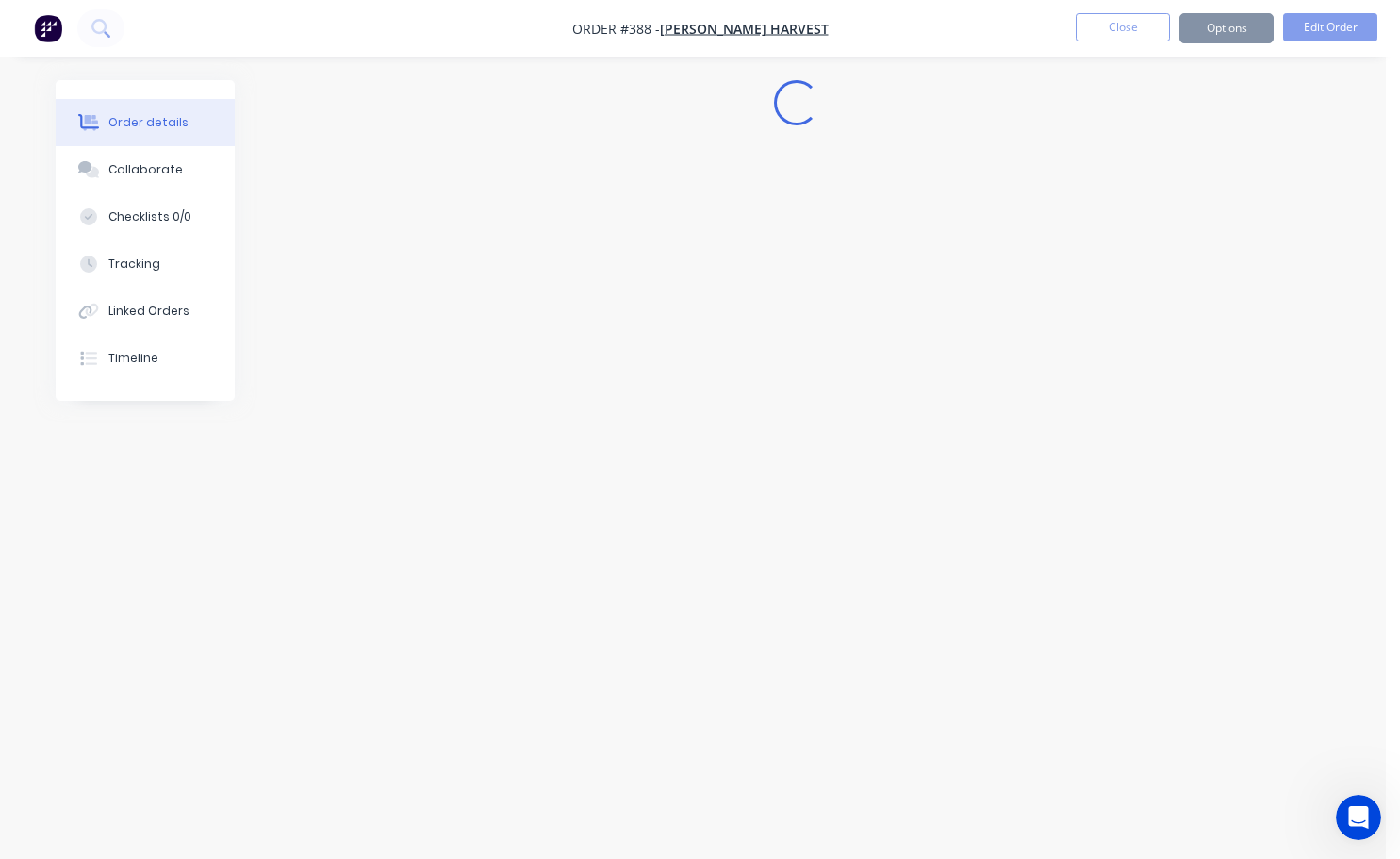
scroll to position [0, 0]
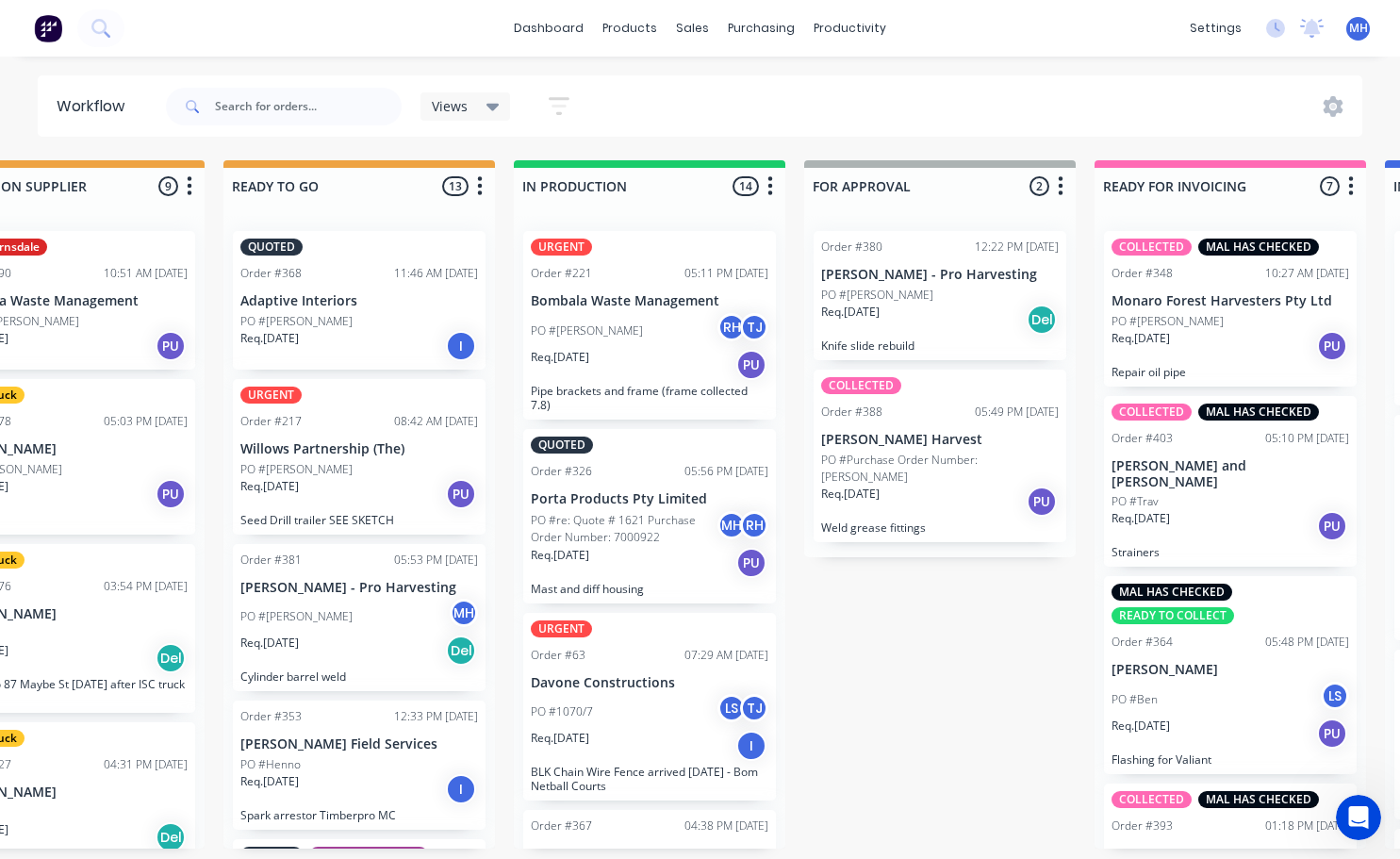
scroll to position [0, 703]
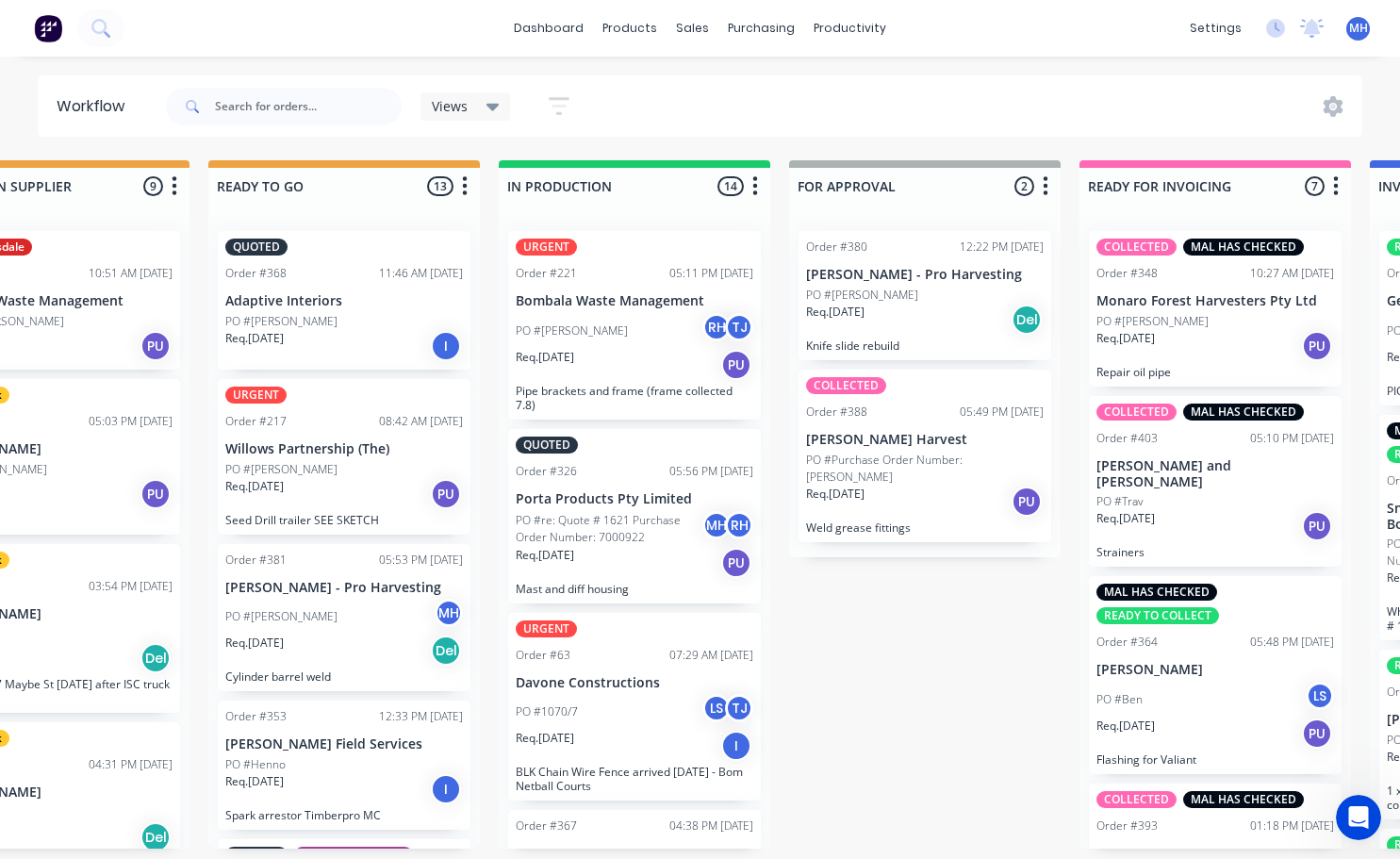
click at [969, 435] on p "[PERSON_NAME] Harvest" at bounding box center [925, 439] width 238 height 16
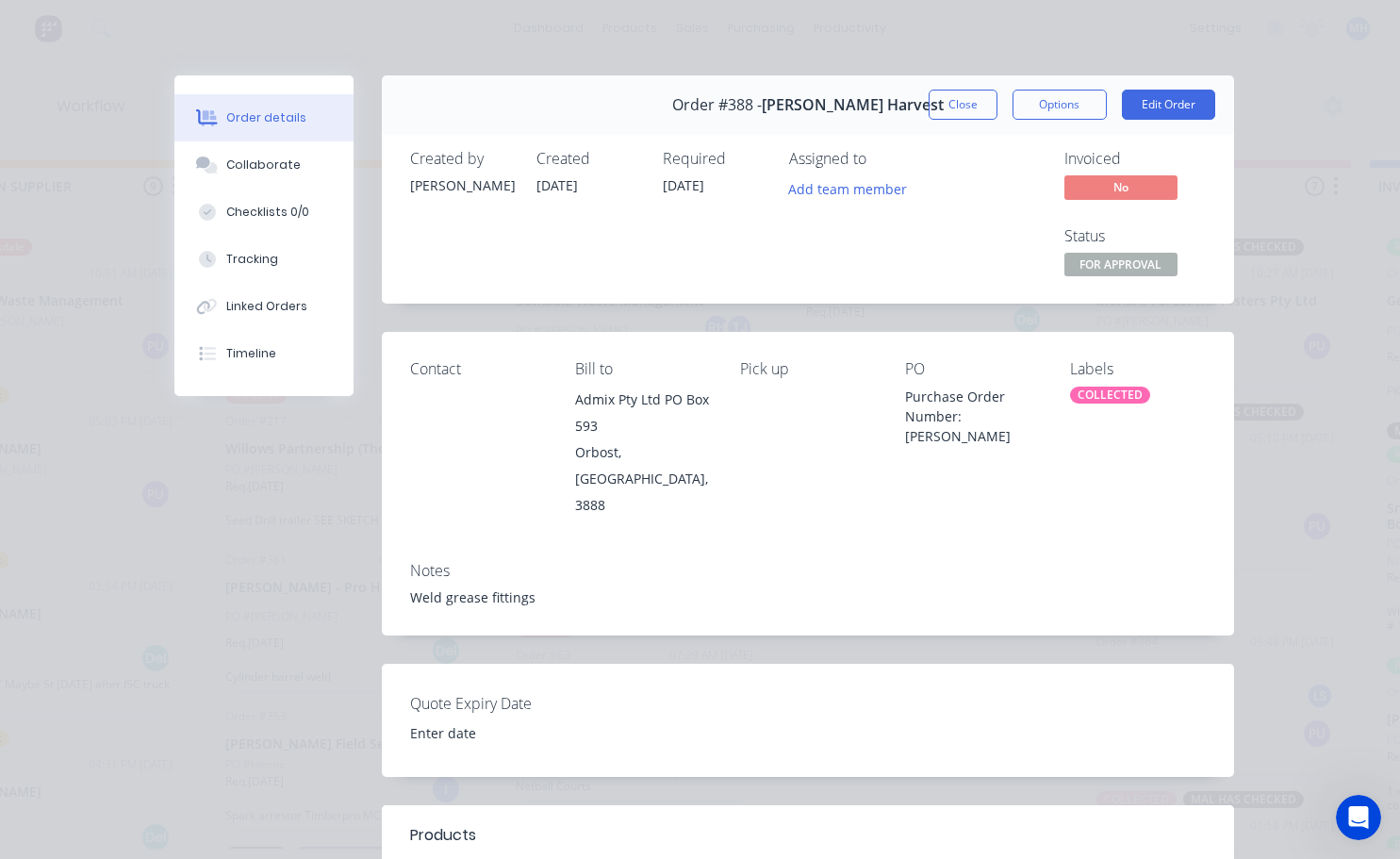
click at [1087, 394] on div "COLLECTED" at bounding box center [1109, 395] width 80 height 17
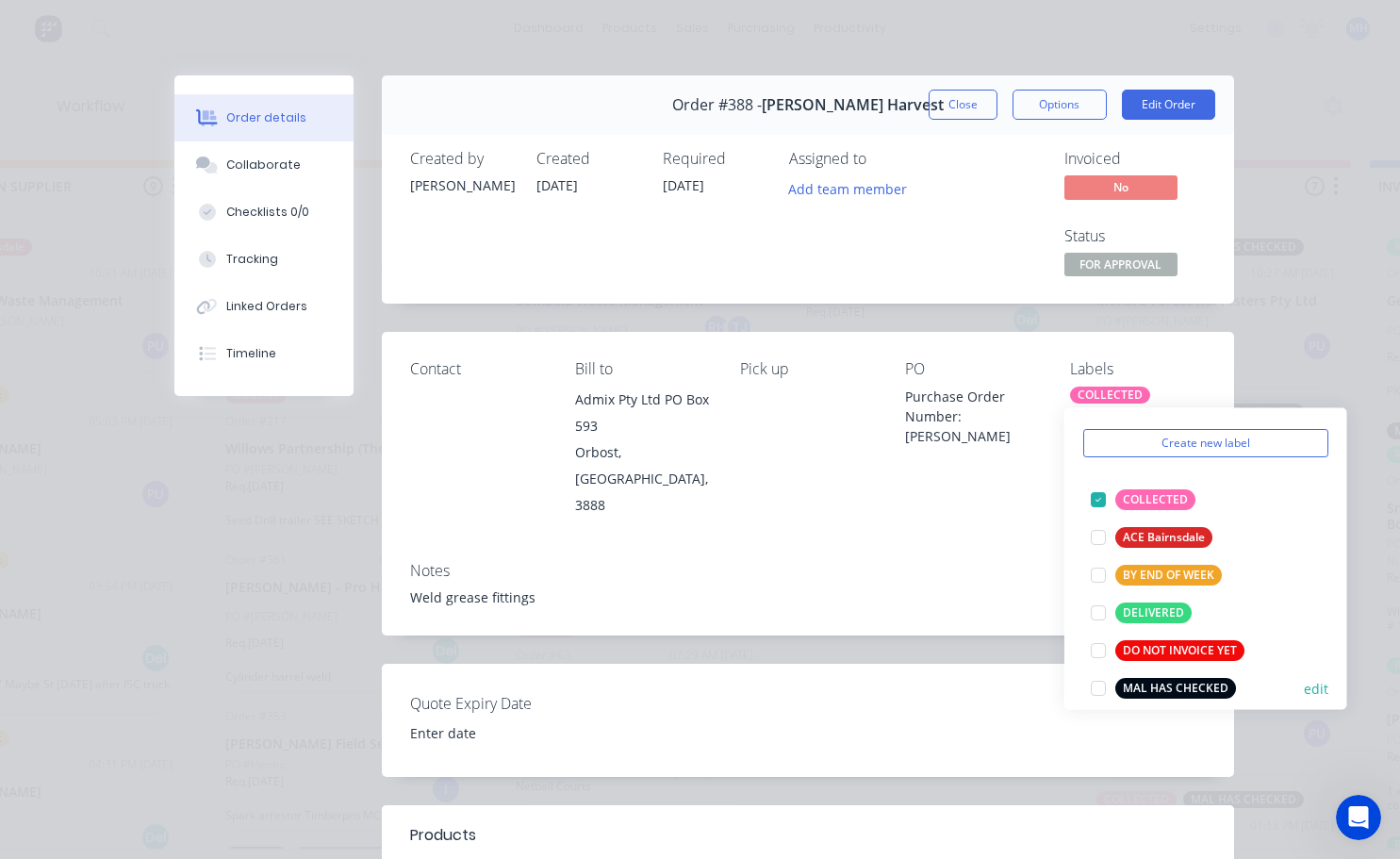
scroll to position [95, 0]
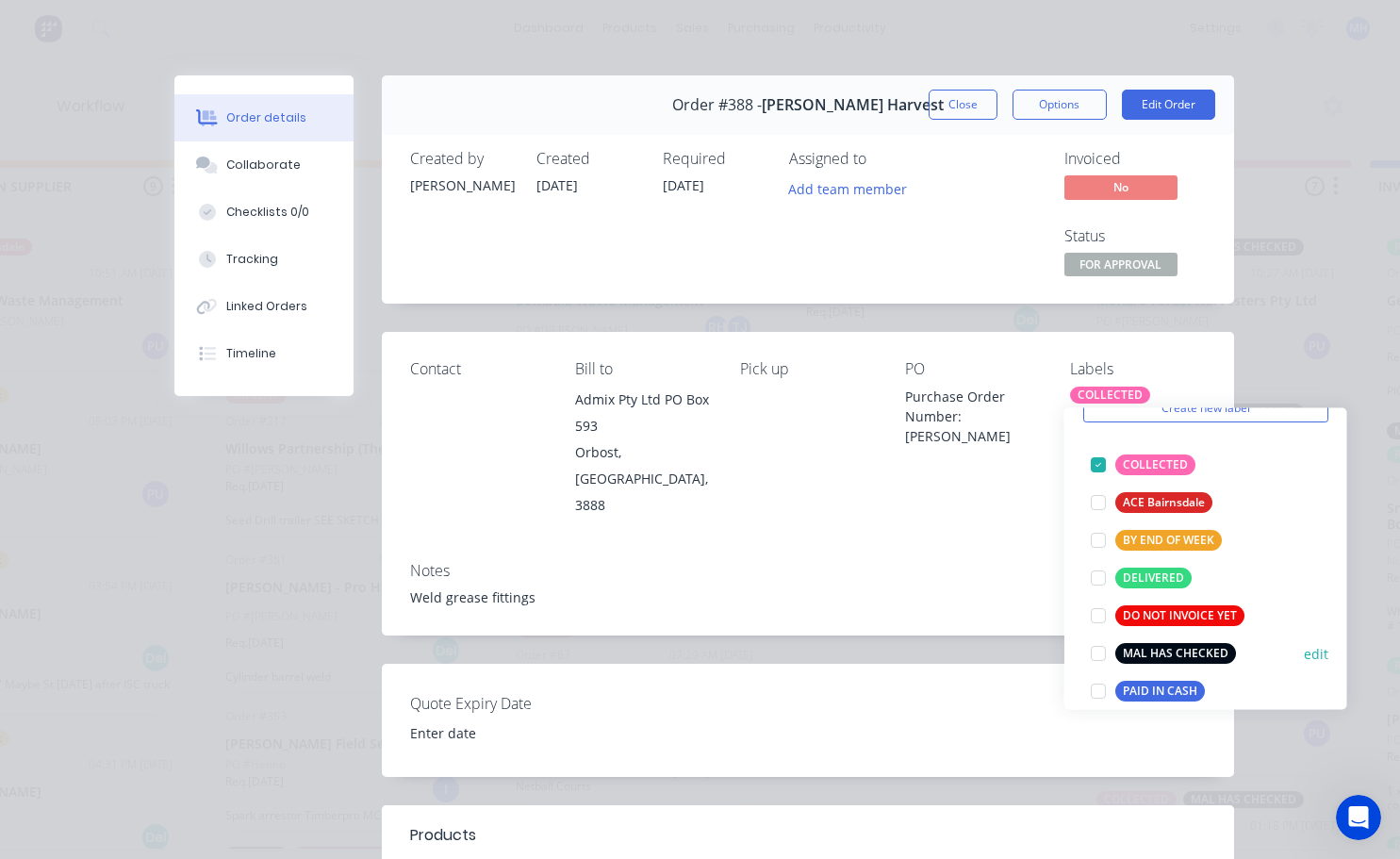
click at [1089, 653] on div at bounding box center [1098, 652] width 38 height 38
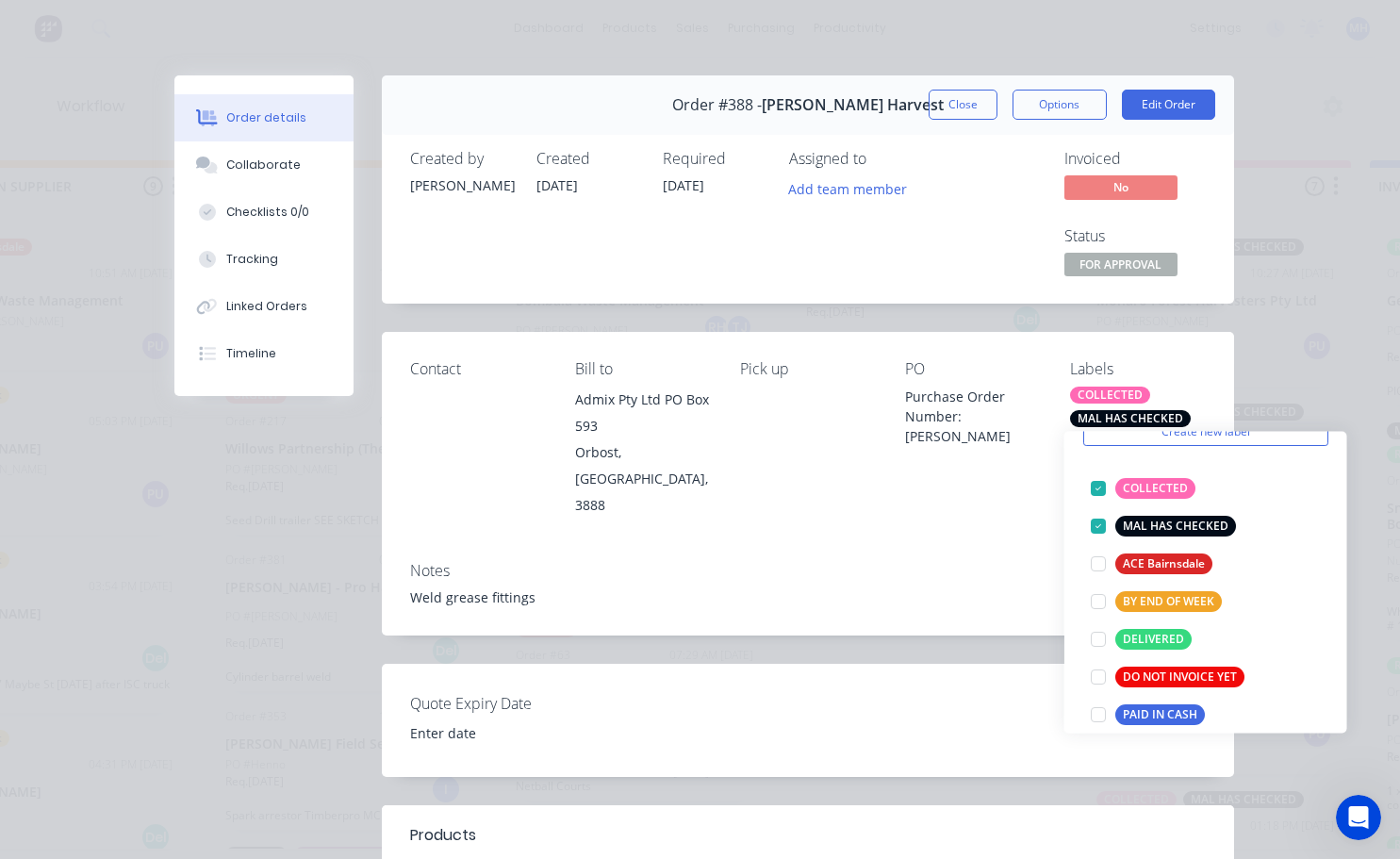
click at [968, 546] on div "Notes Weld grease fittings" at bounding box center [807, 591] width 853 height 89
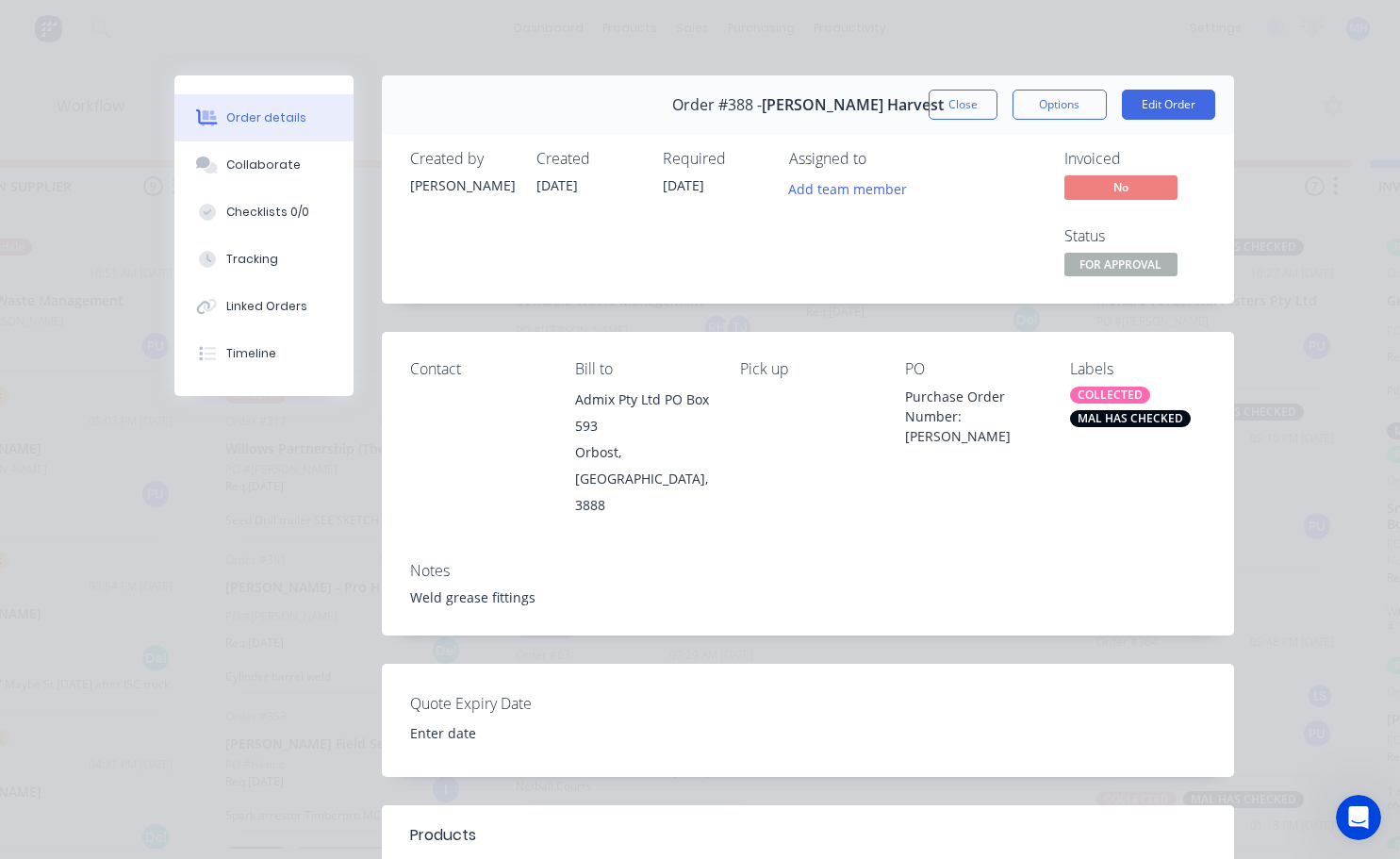
click at [968, 100] on button "Close" at bounding box center [963, 104] width 69 height 30
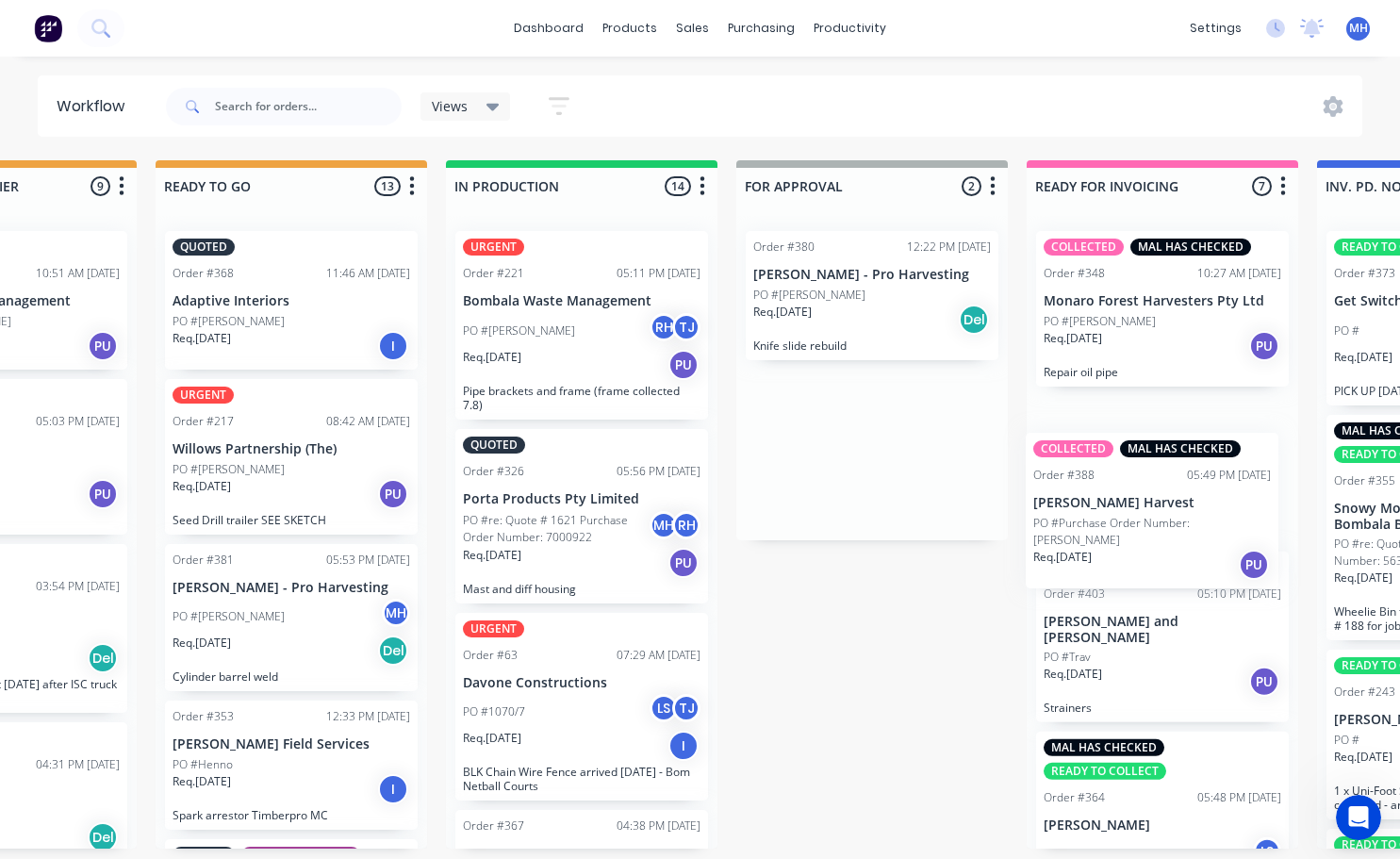
scroll to position [0, 771]
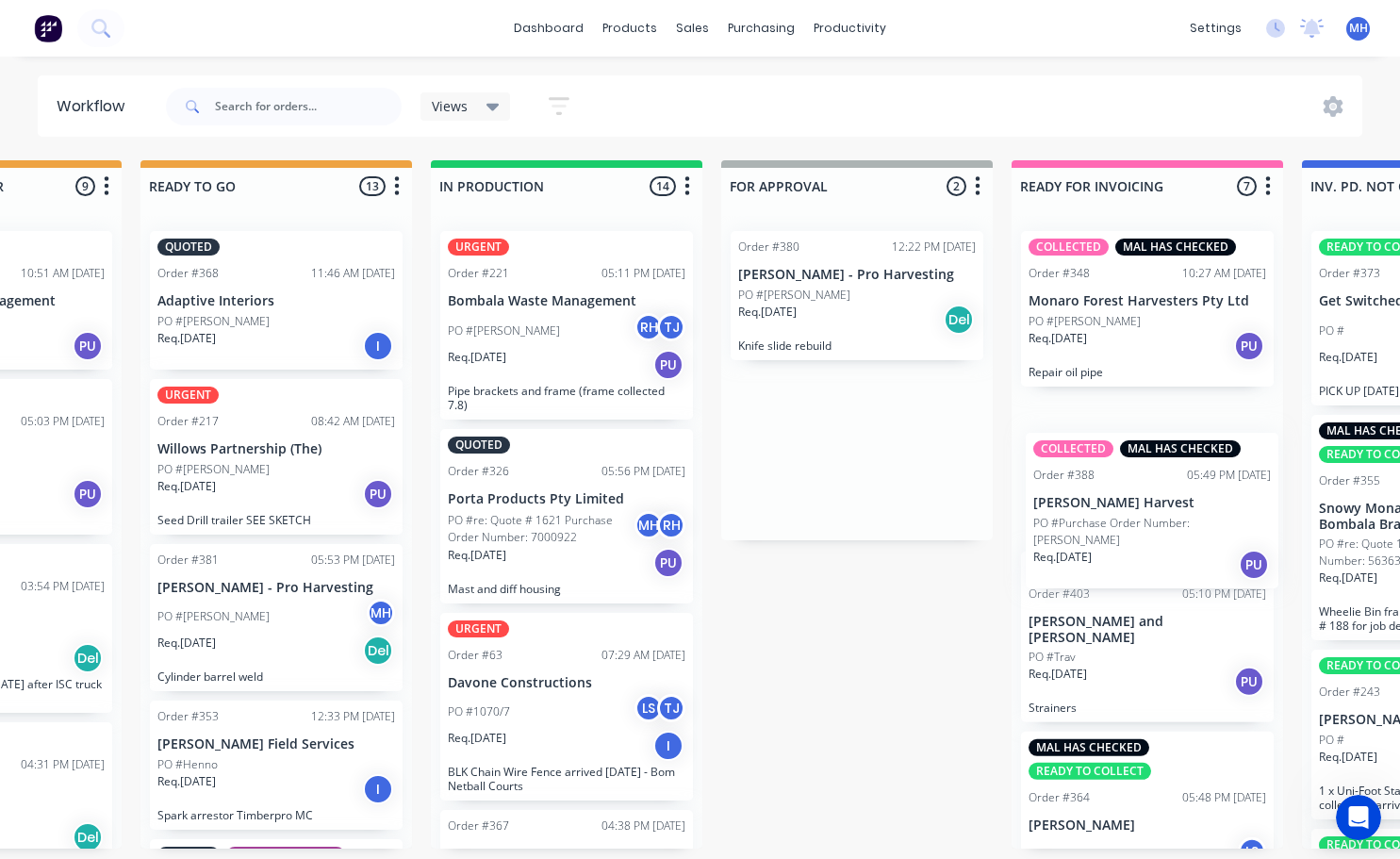
drag, startPoint x: 1032, startPoint y: 486, endPoint x: 1177, endPoint y: 529, distance: 151.2
click at [1211, 545] on div "QUOTES TO DO 0 Status colour #273444 hex #273444 Save Cancel Notifications Emai…" at bounding box center [787, 504] width 3144 height 688
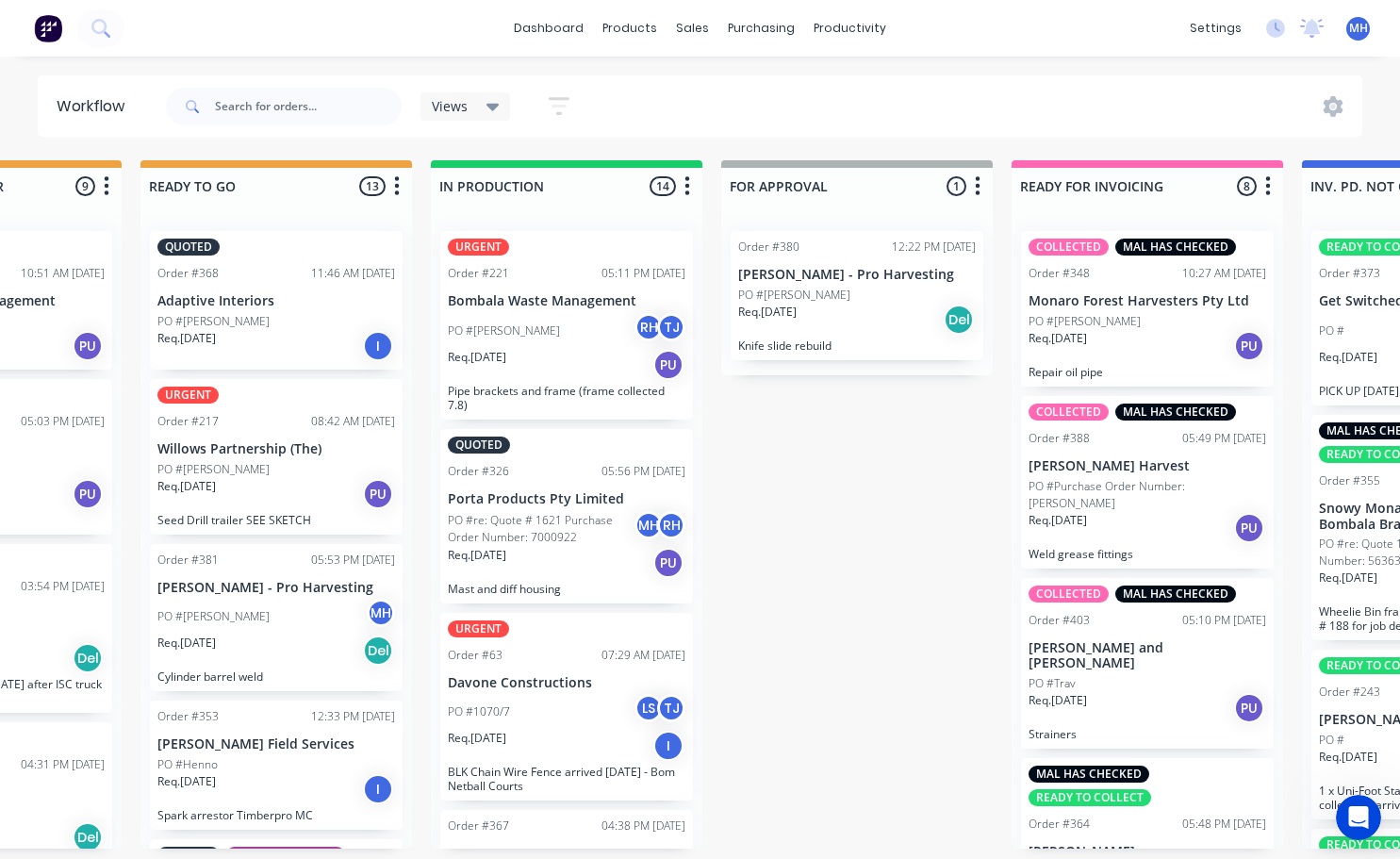
click at [817, 312] on div "Req. [DATE] Del" at bounding box center [857, 319] width 238 height 32
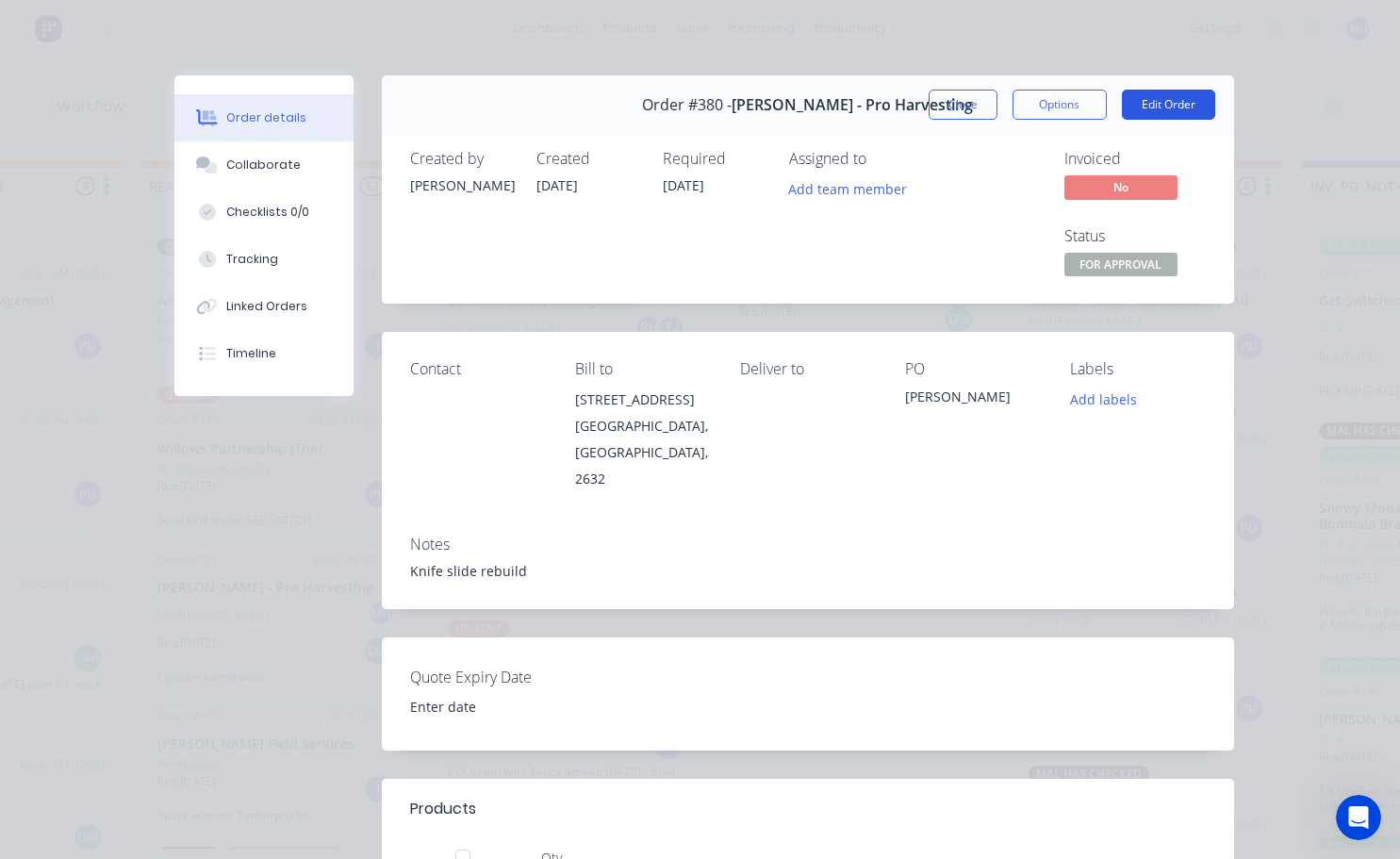
click at [1133, 110] on button "Edit Order" at bounding box center [1168, 104] width 94 height 30
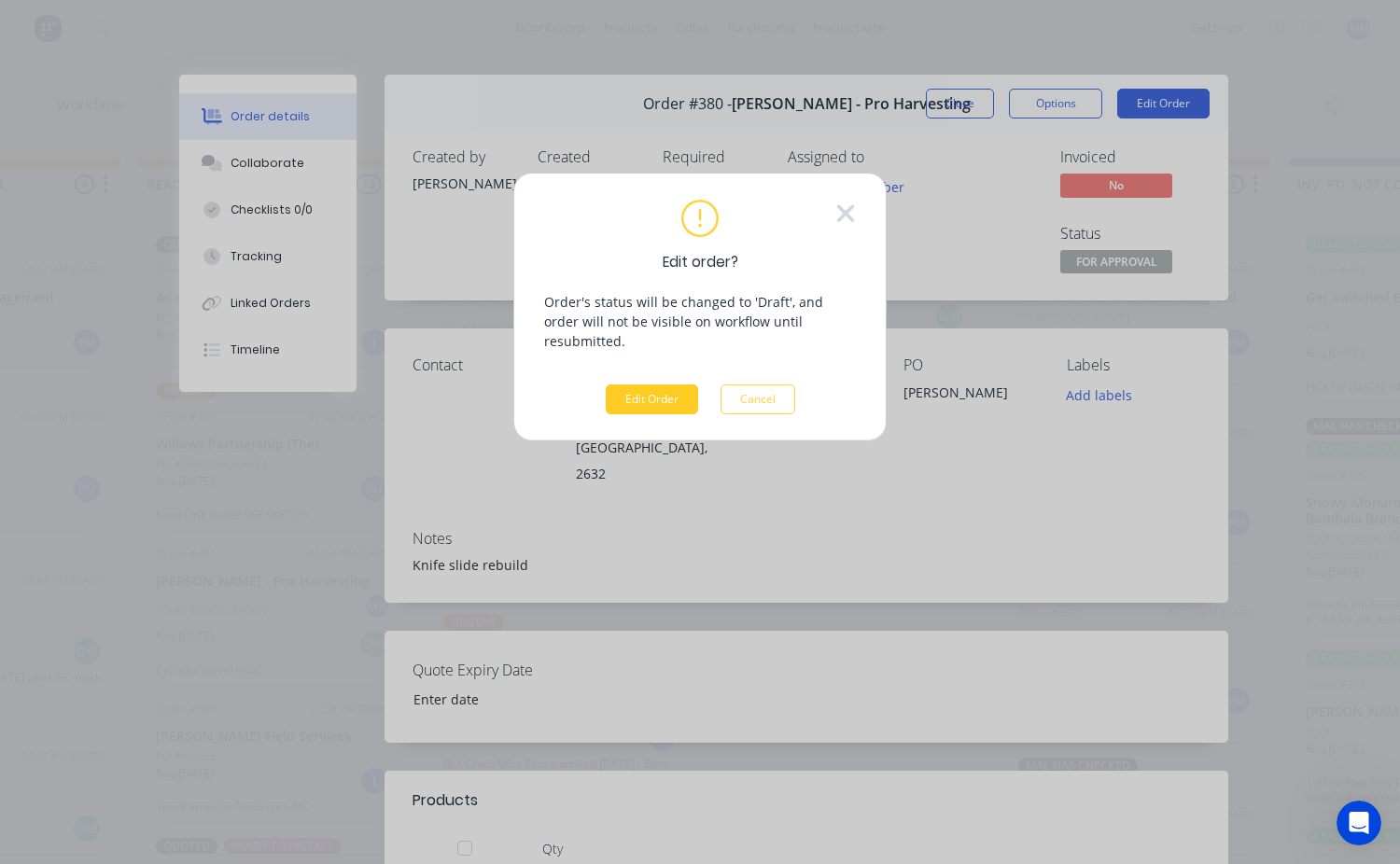
click at [671, 384] on button "Edit Order" at bounding box center [652, 399] width 93 height 30
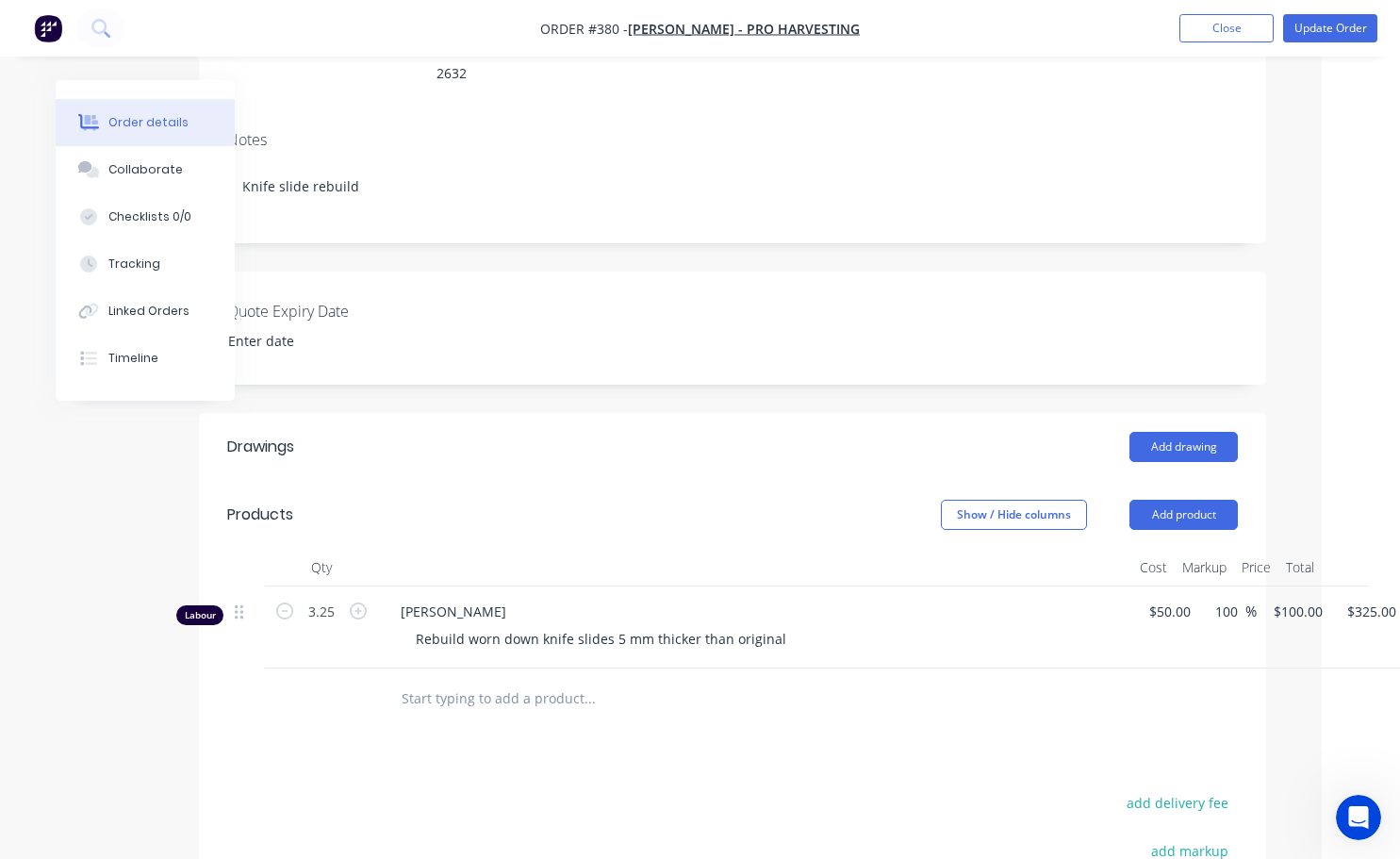
scroll to position [283, 62]
click at [779, 624] on div "Rebuild worn down knife slides 5 mm thicker than original" at bounding box center [602, 638] width 401 height 27
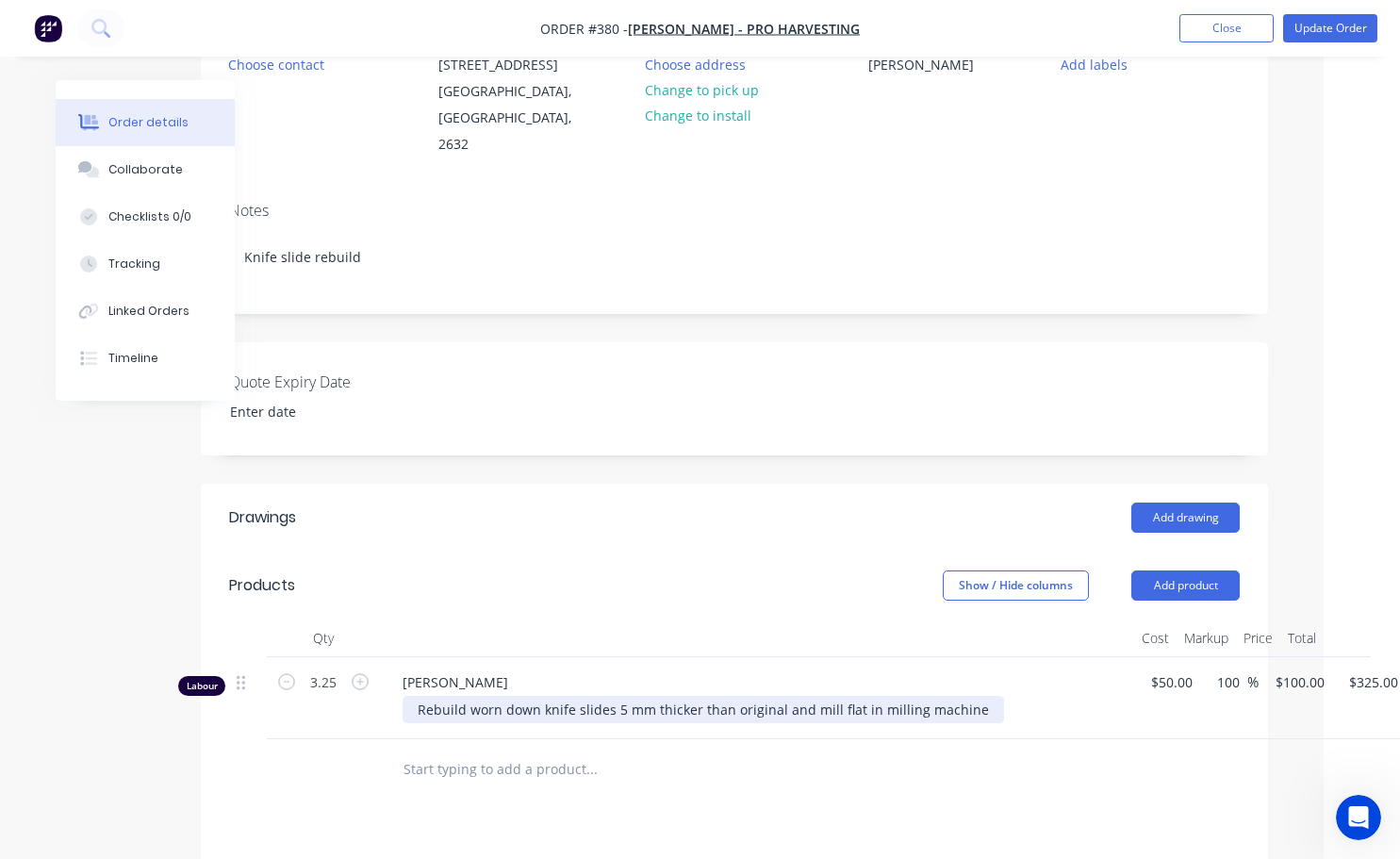
scroll to position [0, 62]
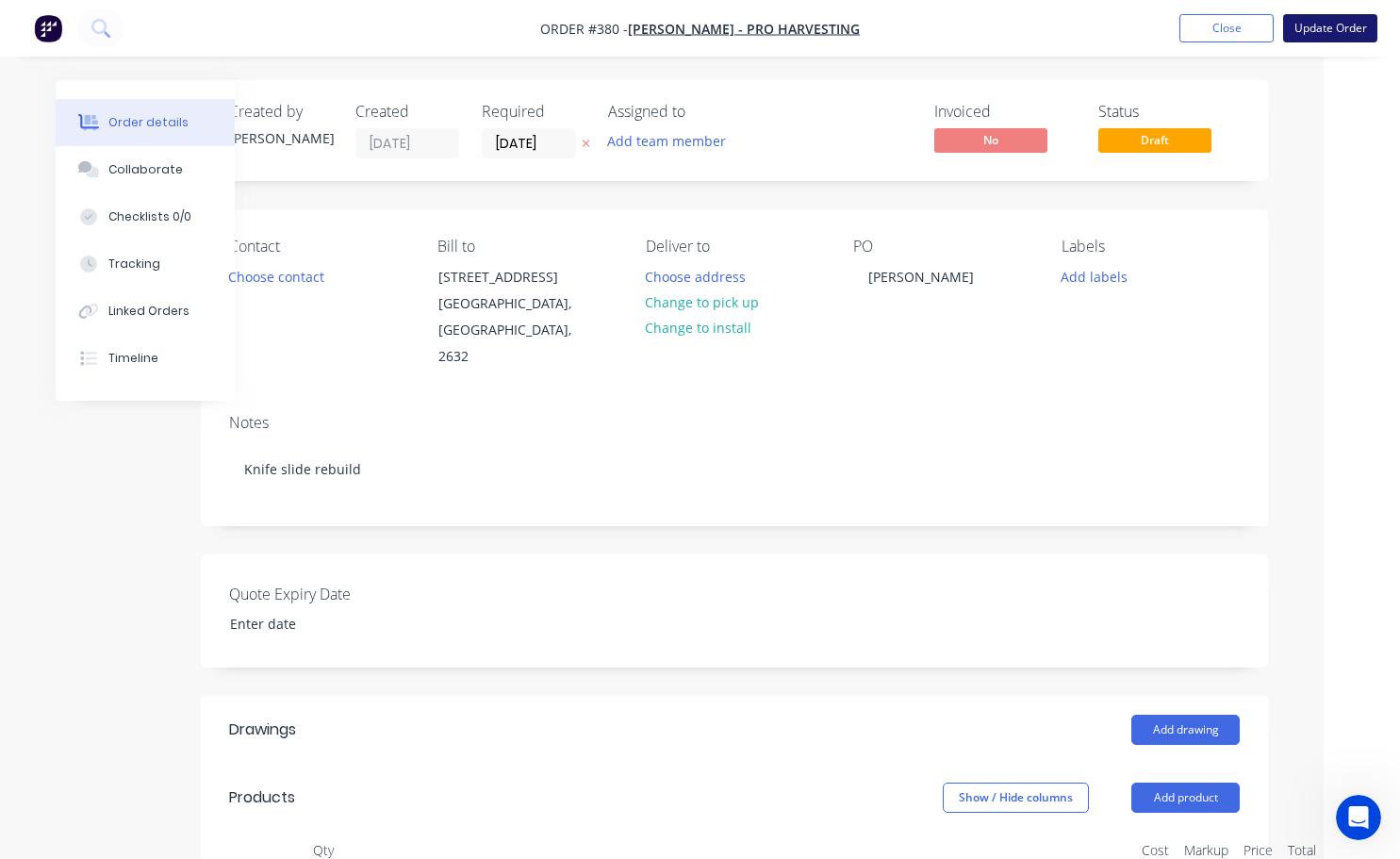
click at [1347, 35] on button "Update Order" at bounding box center [1330, 28] width 95 height 28
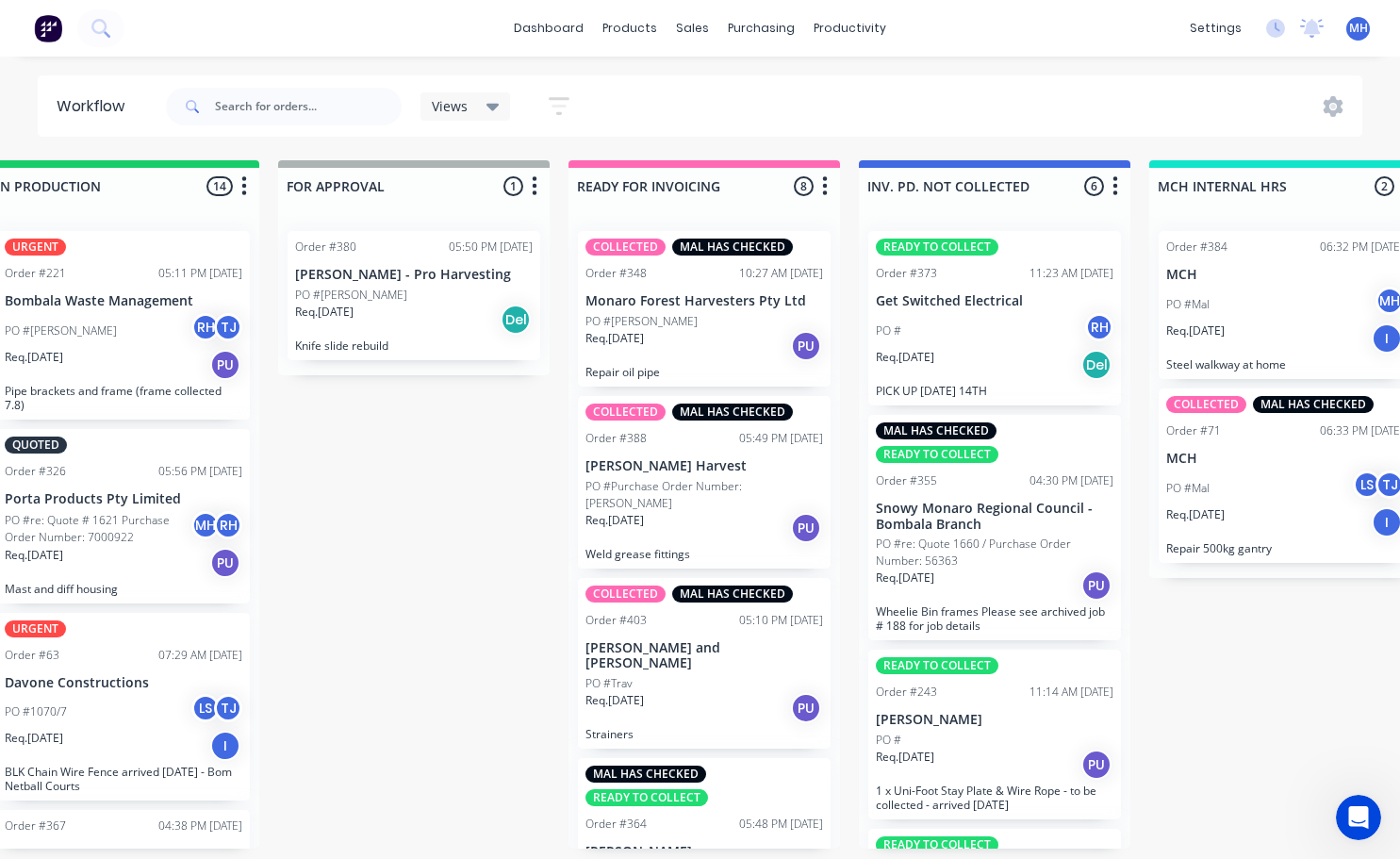
scroll to position [0, 1213]
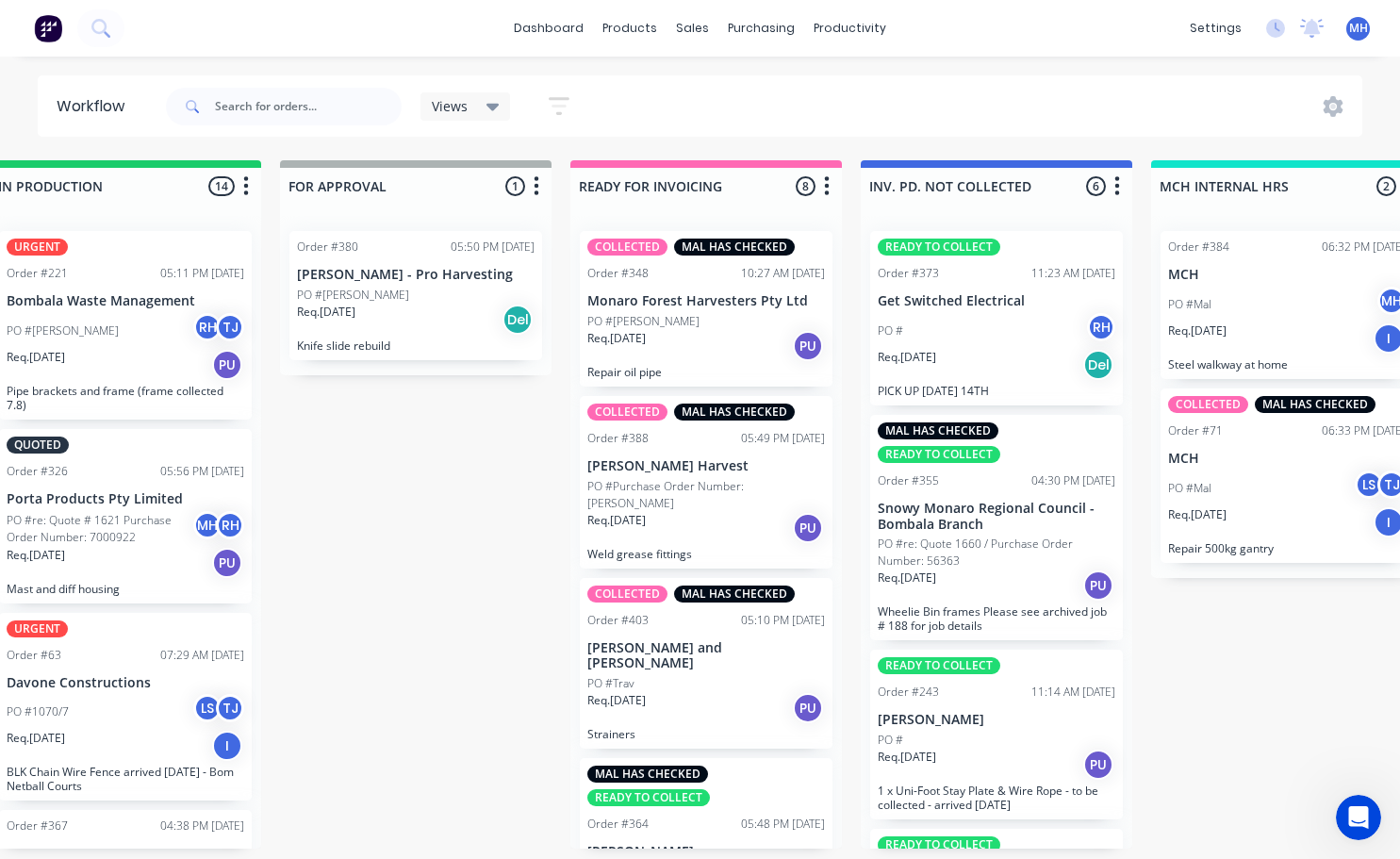
click at [434, 341] on p "Knife slide rebuild" at bounding box center [416, 346] width 238 height 14
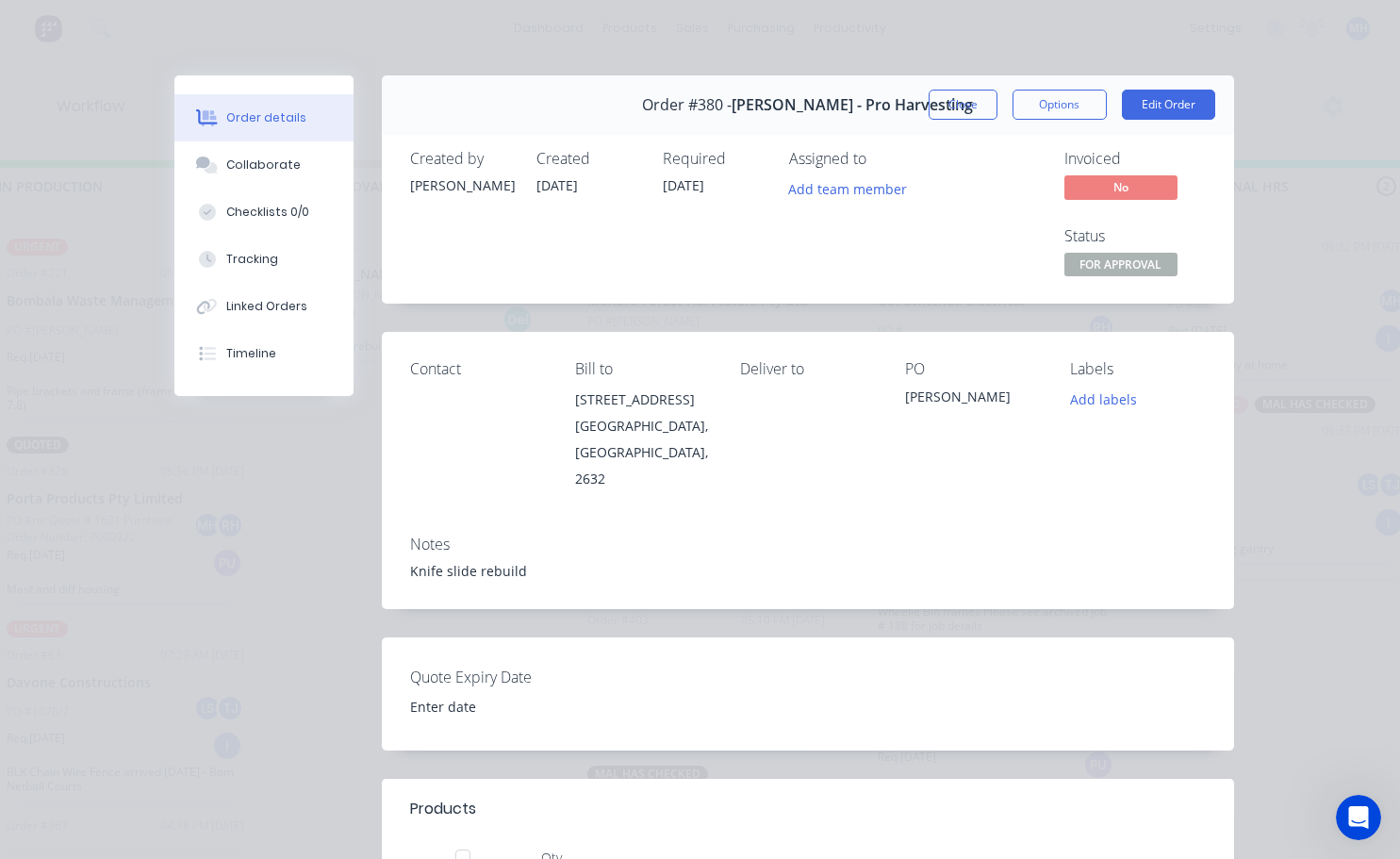
click at [1108, 415] on div "Labels Add labels" at bounding box center [1137, 426] width 135 height 131
click at [1101, 403] on button "Add labels" at bounding box center [1104, 399] width 87 height 25
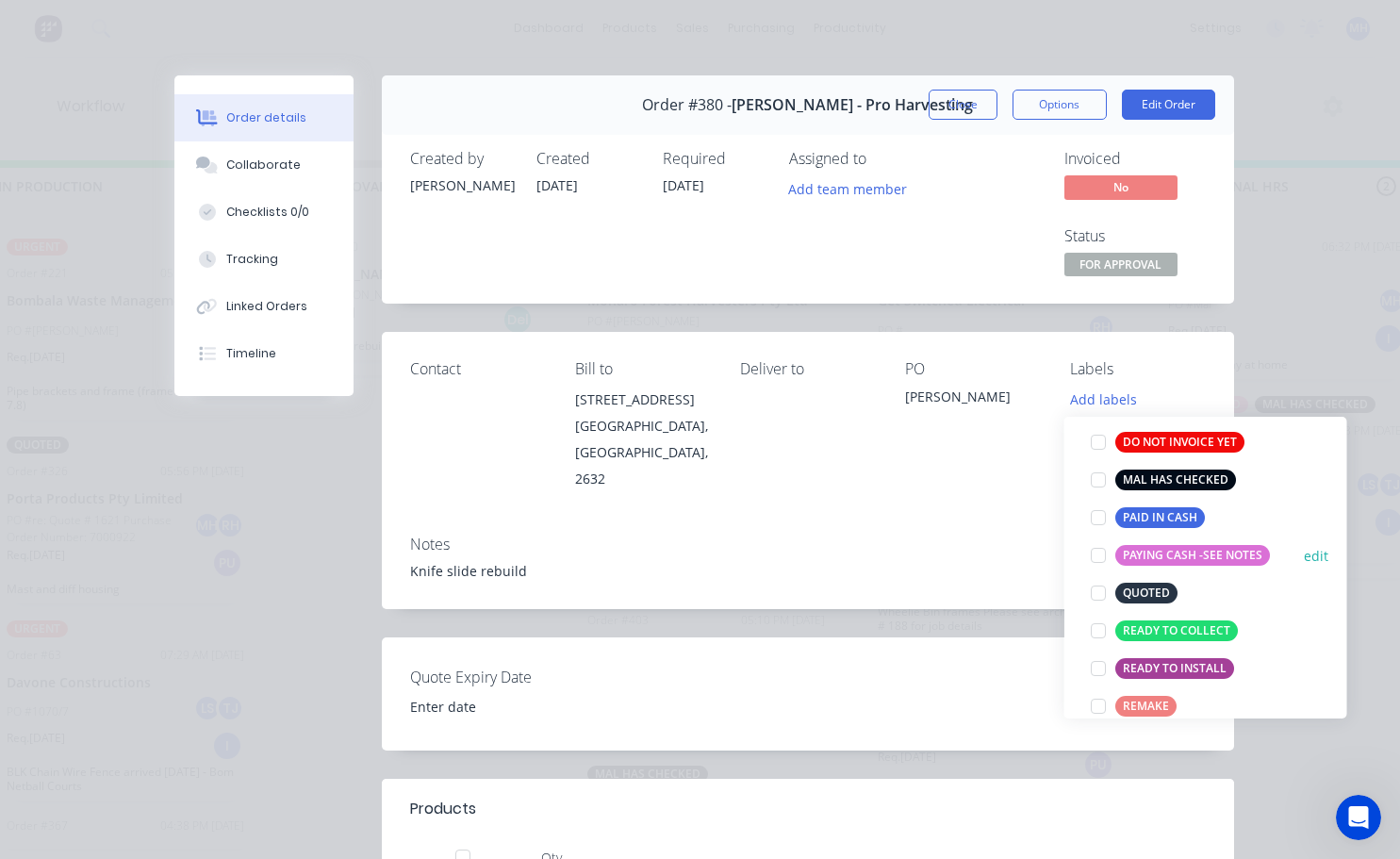
scroll to position [283, 0]
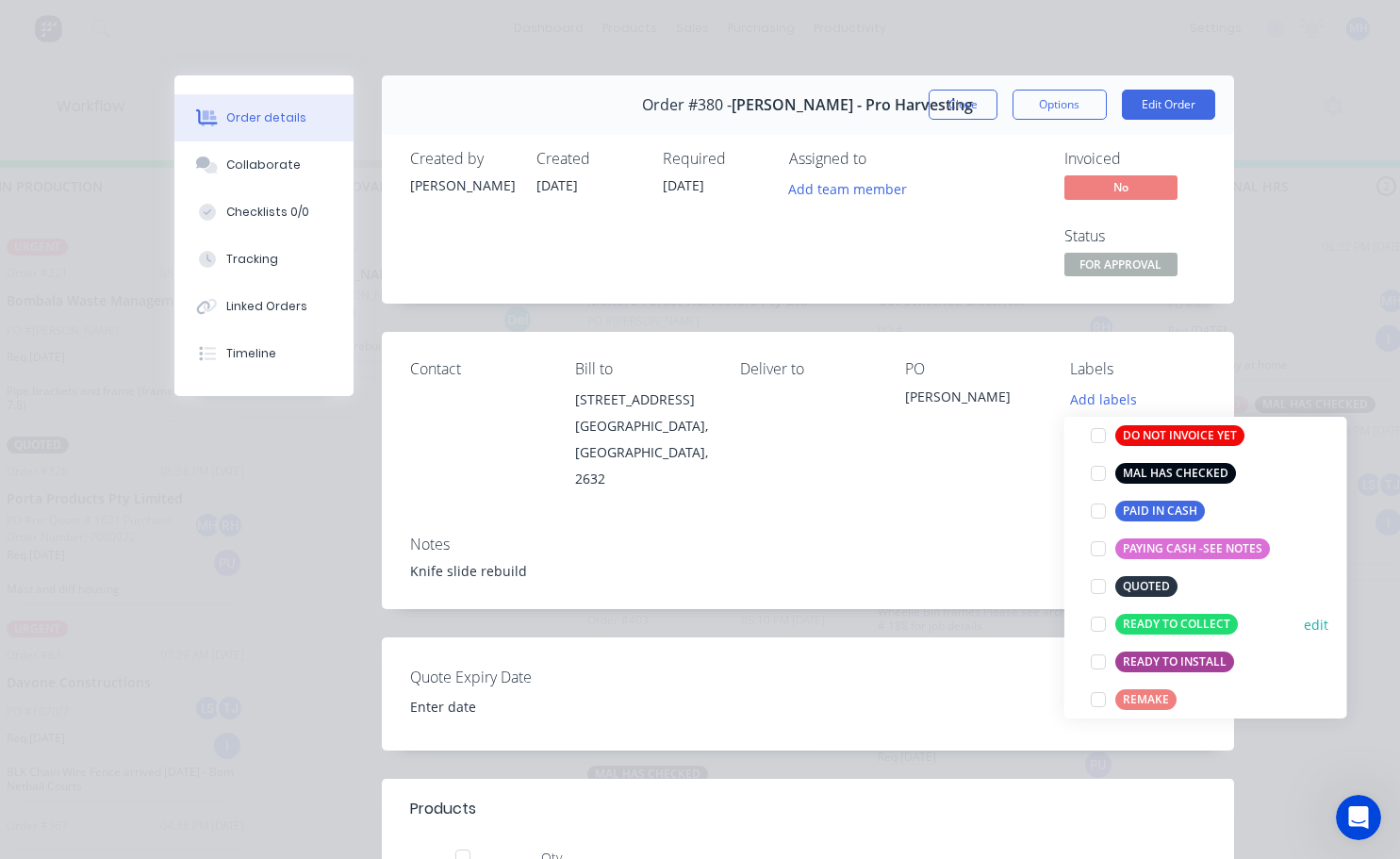
click at [1102, 628] on div at bounding box center [1098, 623] width 38 height 38
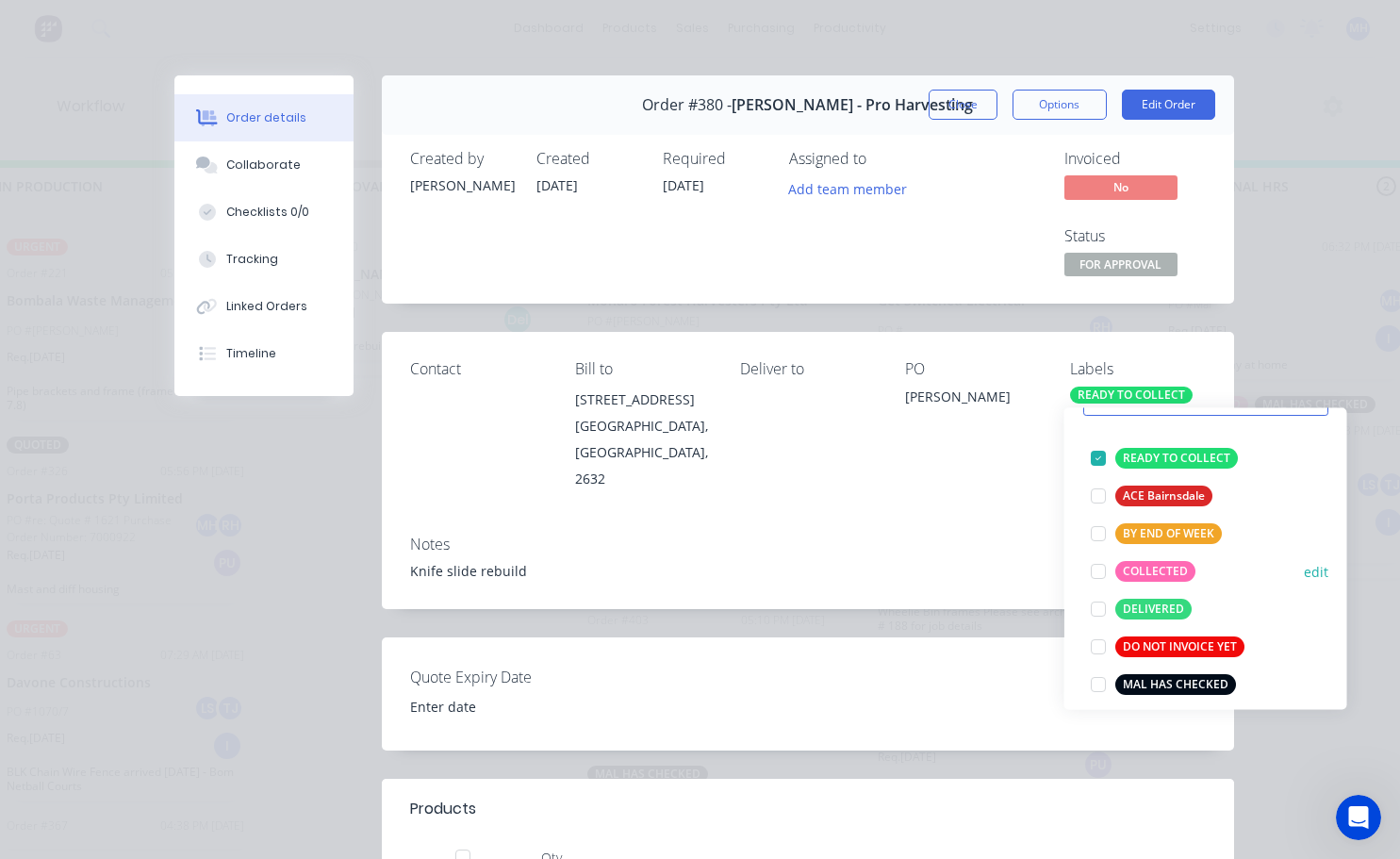
scroll to position [188, 0]
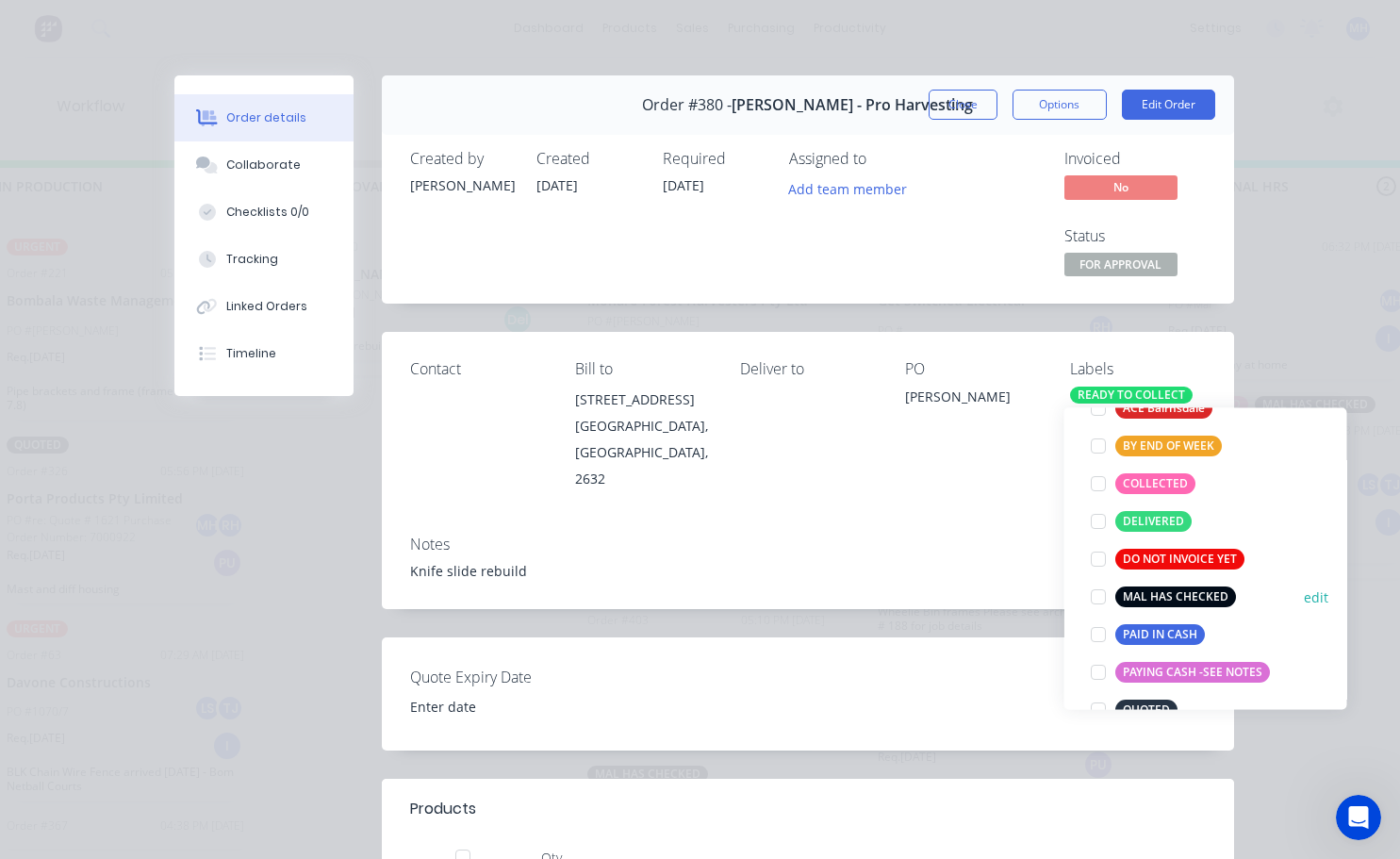
click at [1095, 599] on div at bounding box center [1098, 596] width 38 height 38
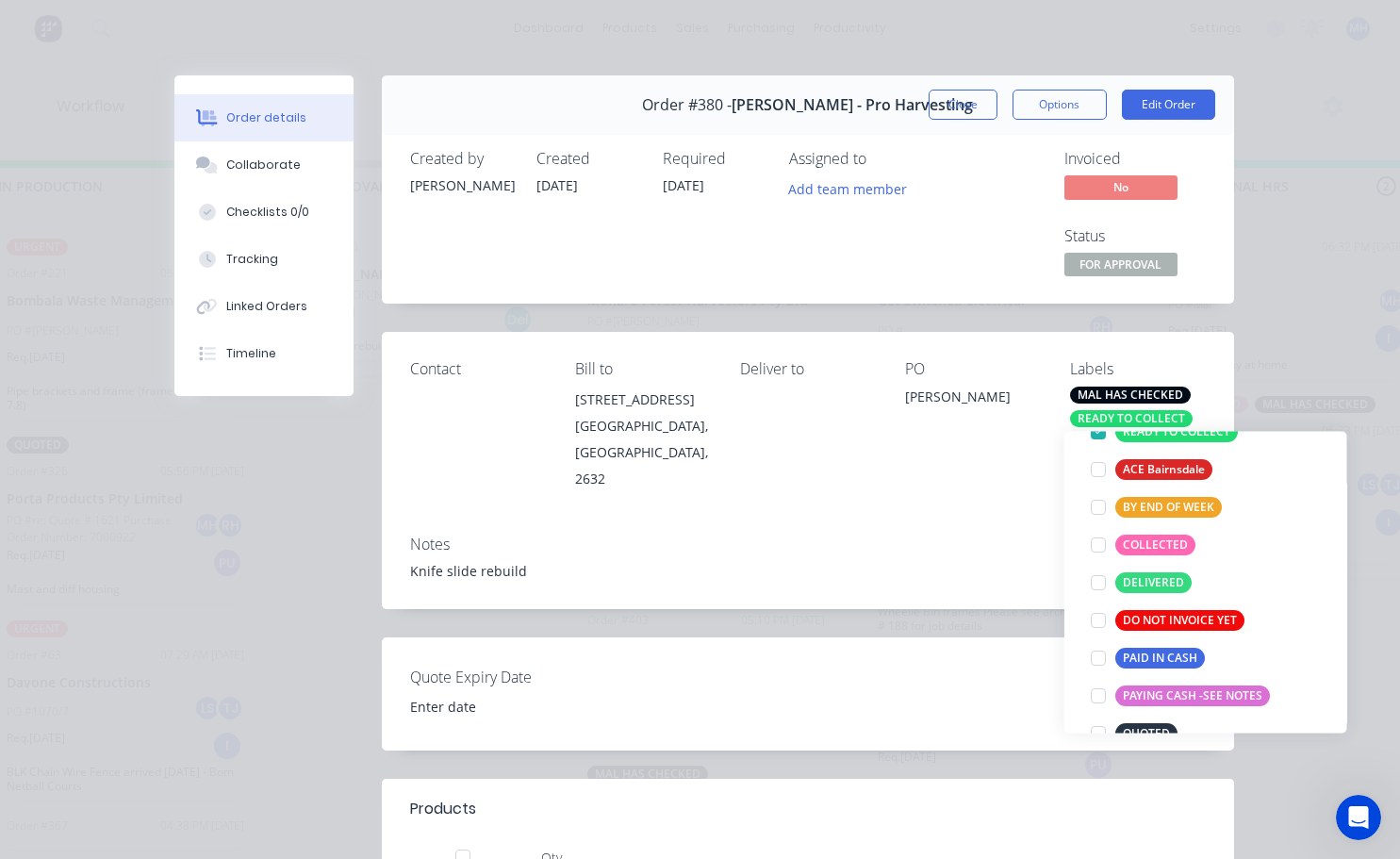
scroll to position [0, 0]
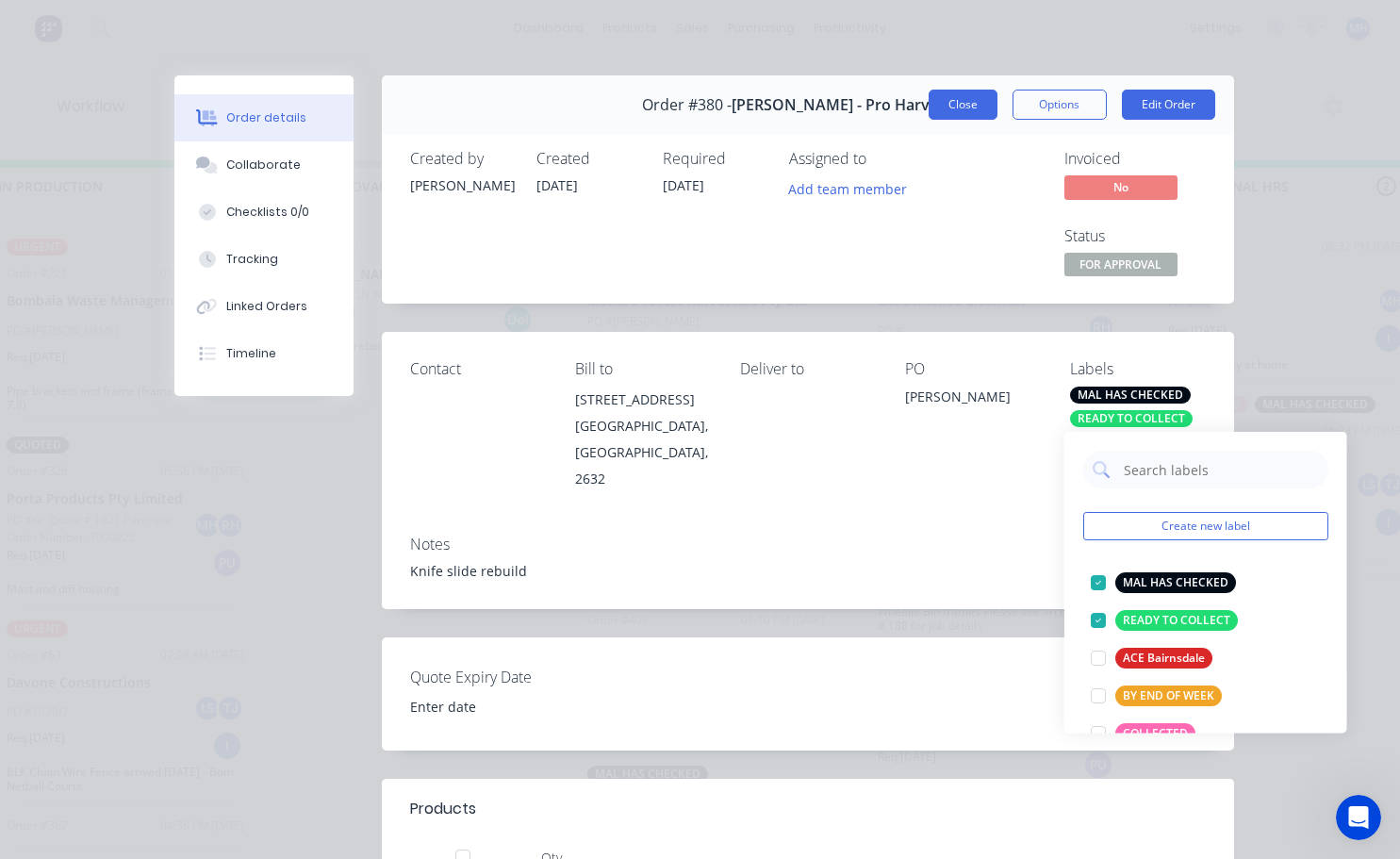
click at [945, 106] on button "Close" at bounding box center [963, 104] width 69 height 30
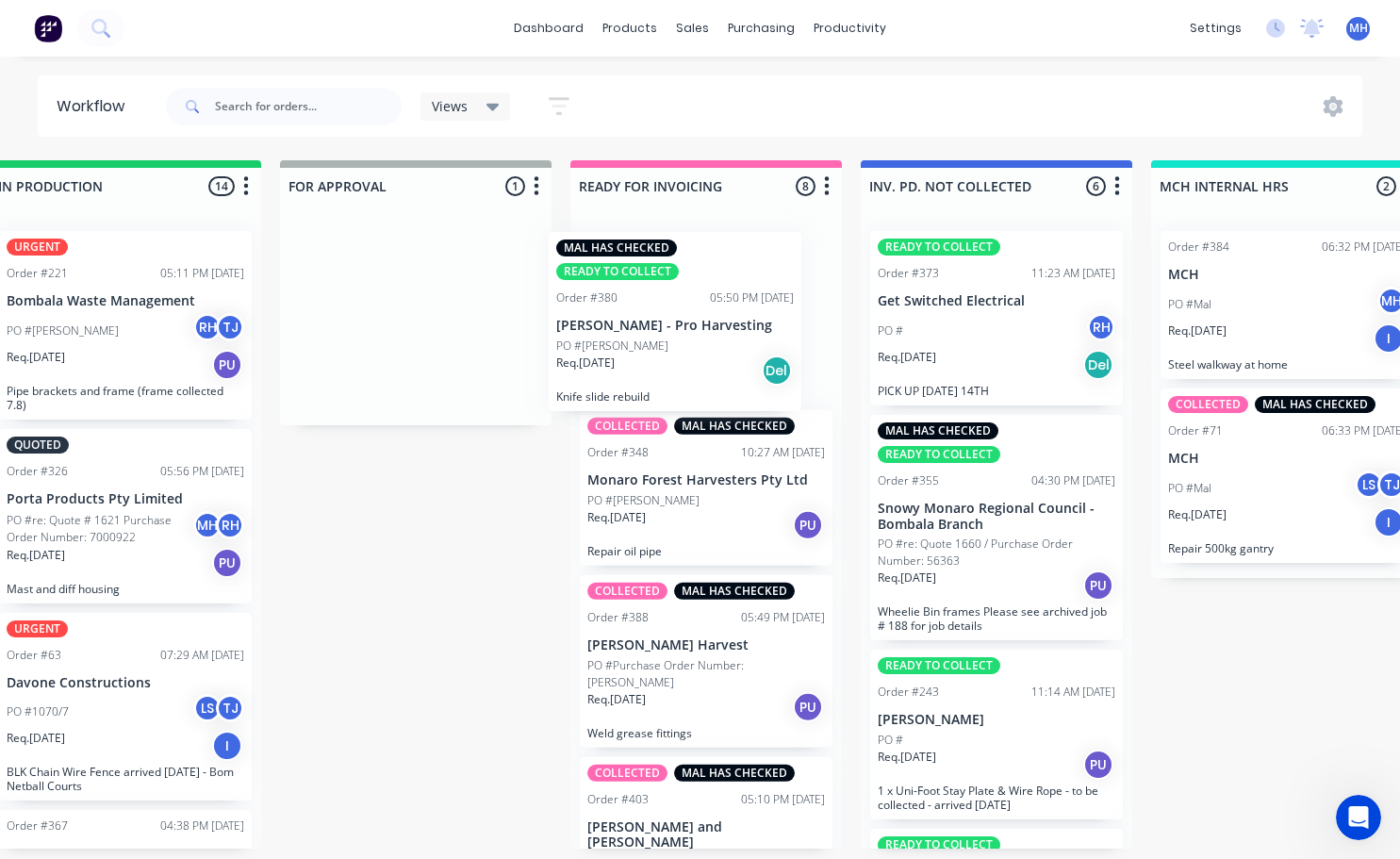
drag, startPoint x: 434, startPoint y: 358, endPoint x: 677, endPoint y: 357, distance: 243.0
click at [677, 357] on div "QUOTES TO DO 0 Status colour #273444 hex #273444 Save Cancel Notifications Emai…" at bounding box center [346, 504] width 3144 height 688
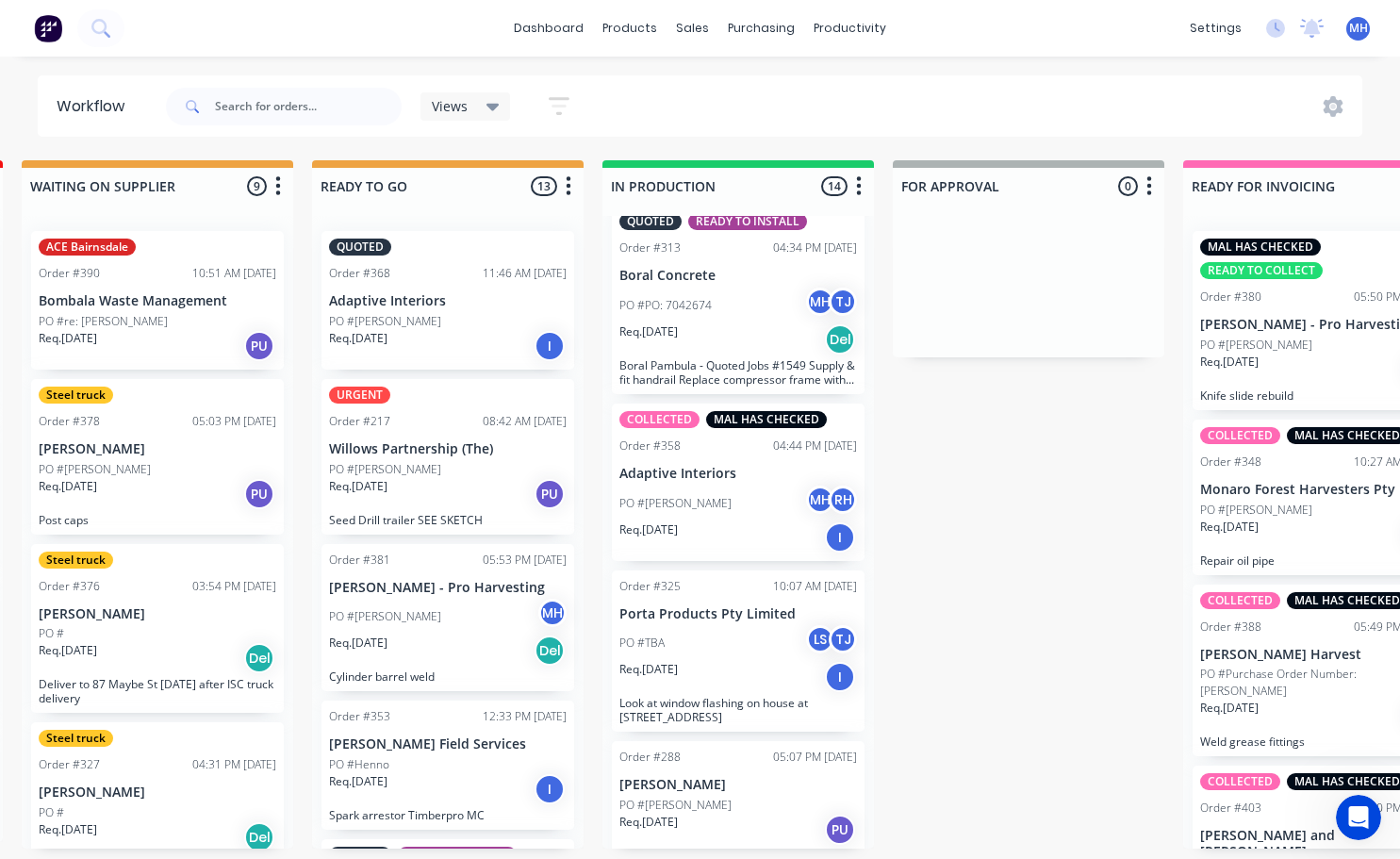
scroll to position [1697, 0]
click at [722, 500] on div "PO #[PERSON_NAME] RH" at bounding box center [739, 501] width 238 height 36
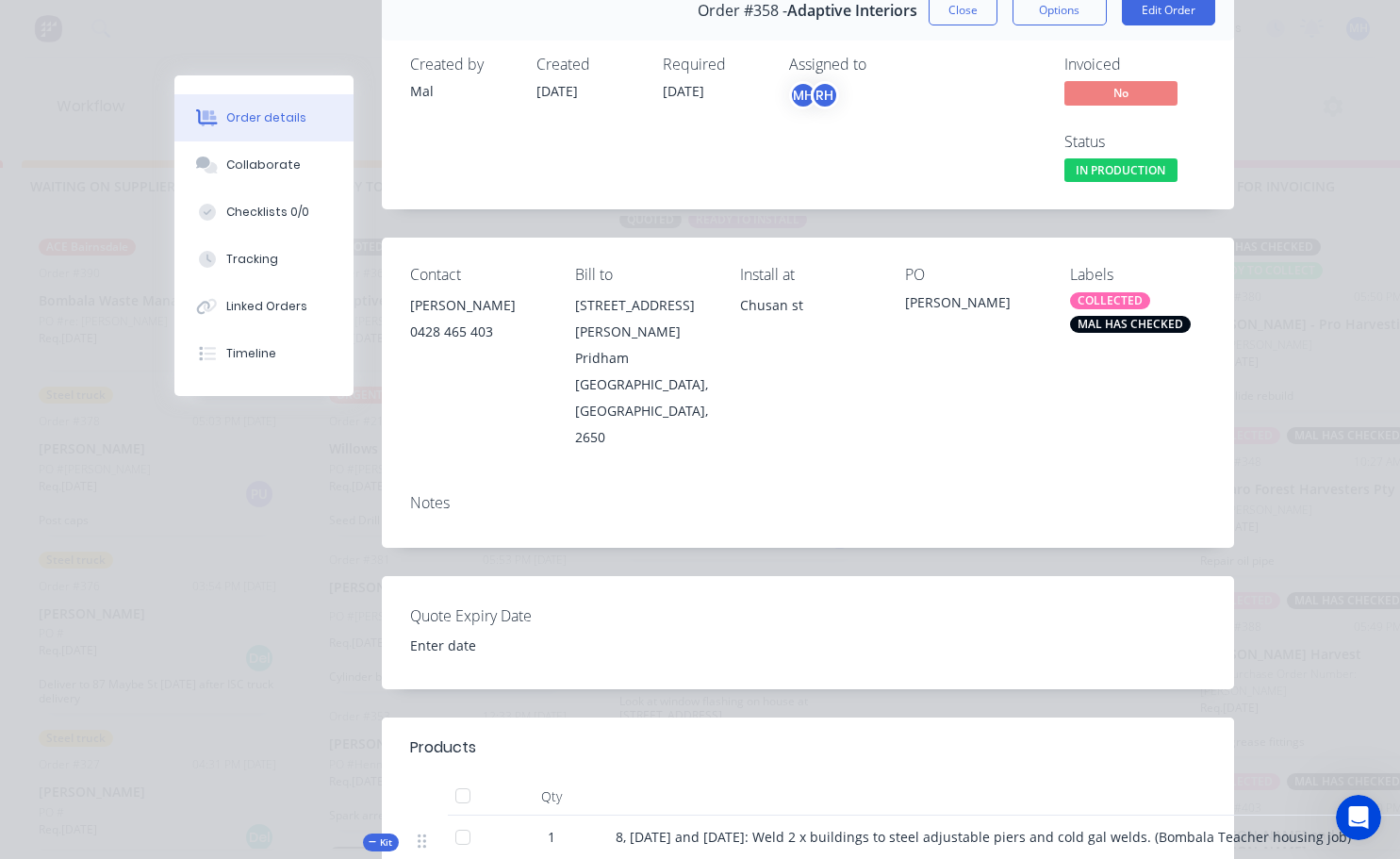
scroll to position [0, 0]
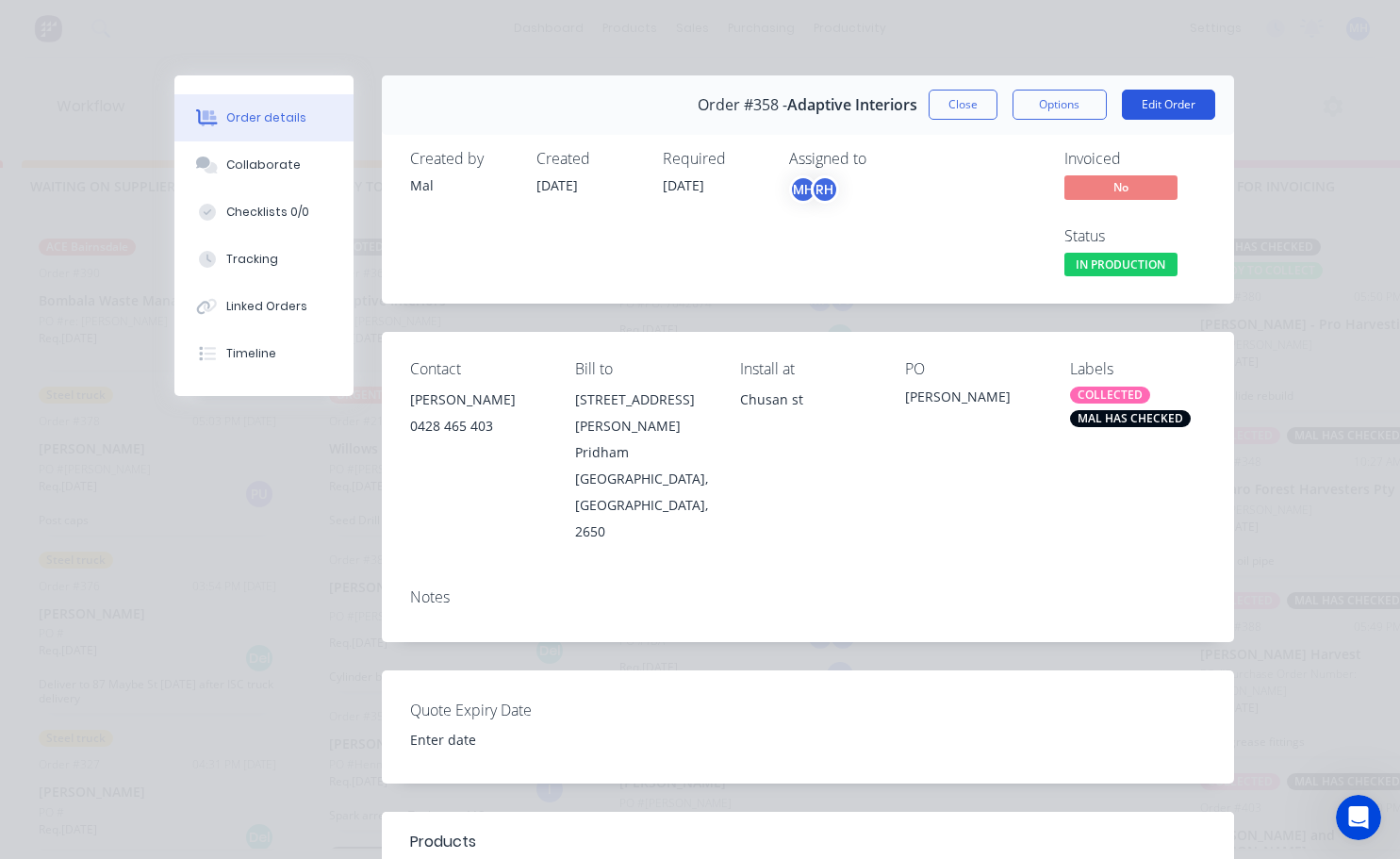
click at [1180, 103] on button "Edit Order" at bounding box center [1168, 104] width 94 height 30
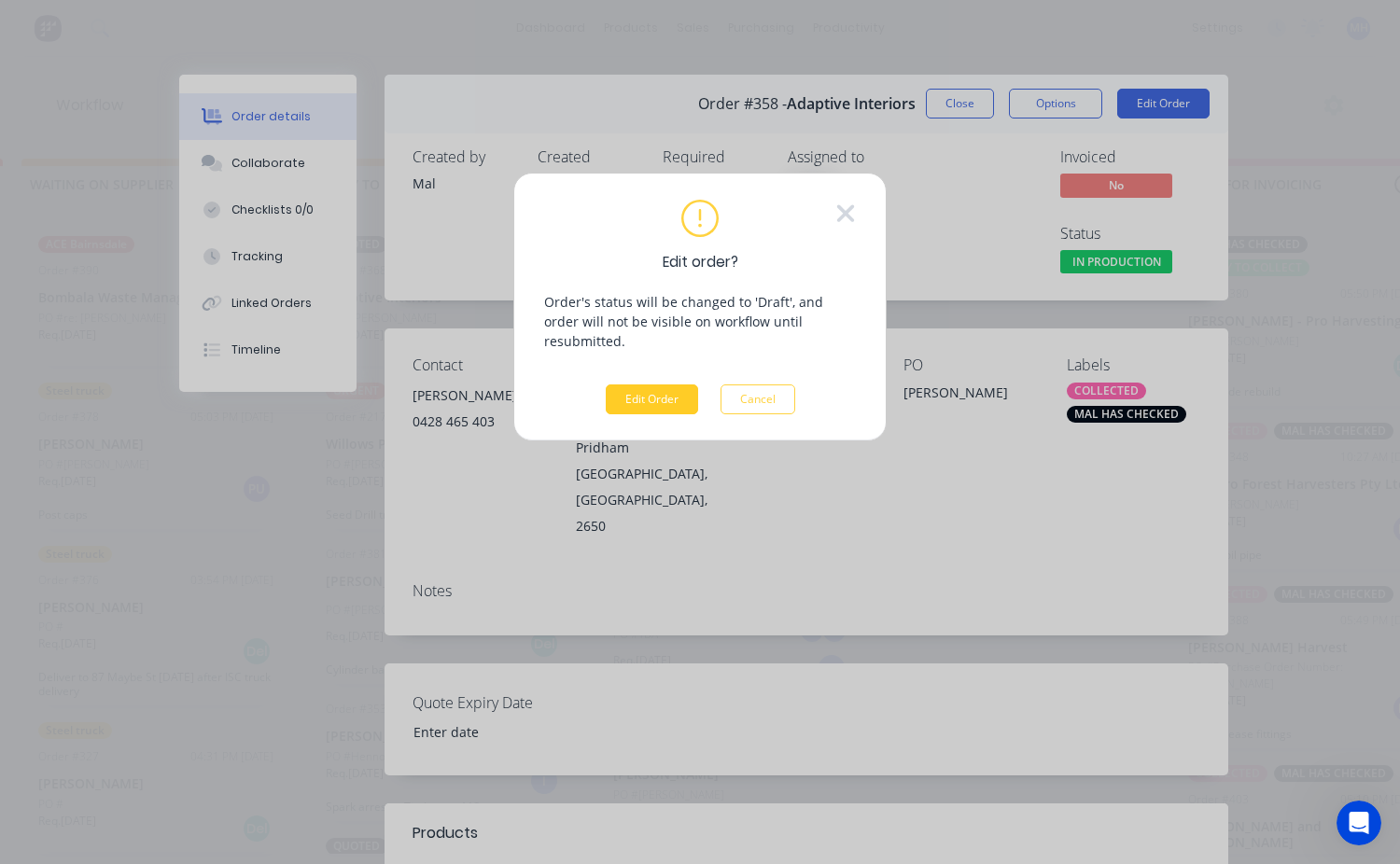
click at [650, 384] on button "Edit Order" at bounding box center [652, 399] width 93 height 30
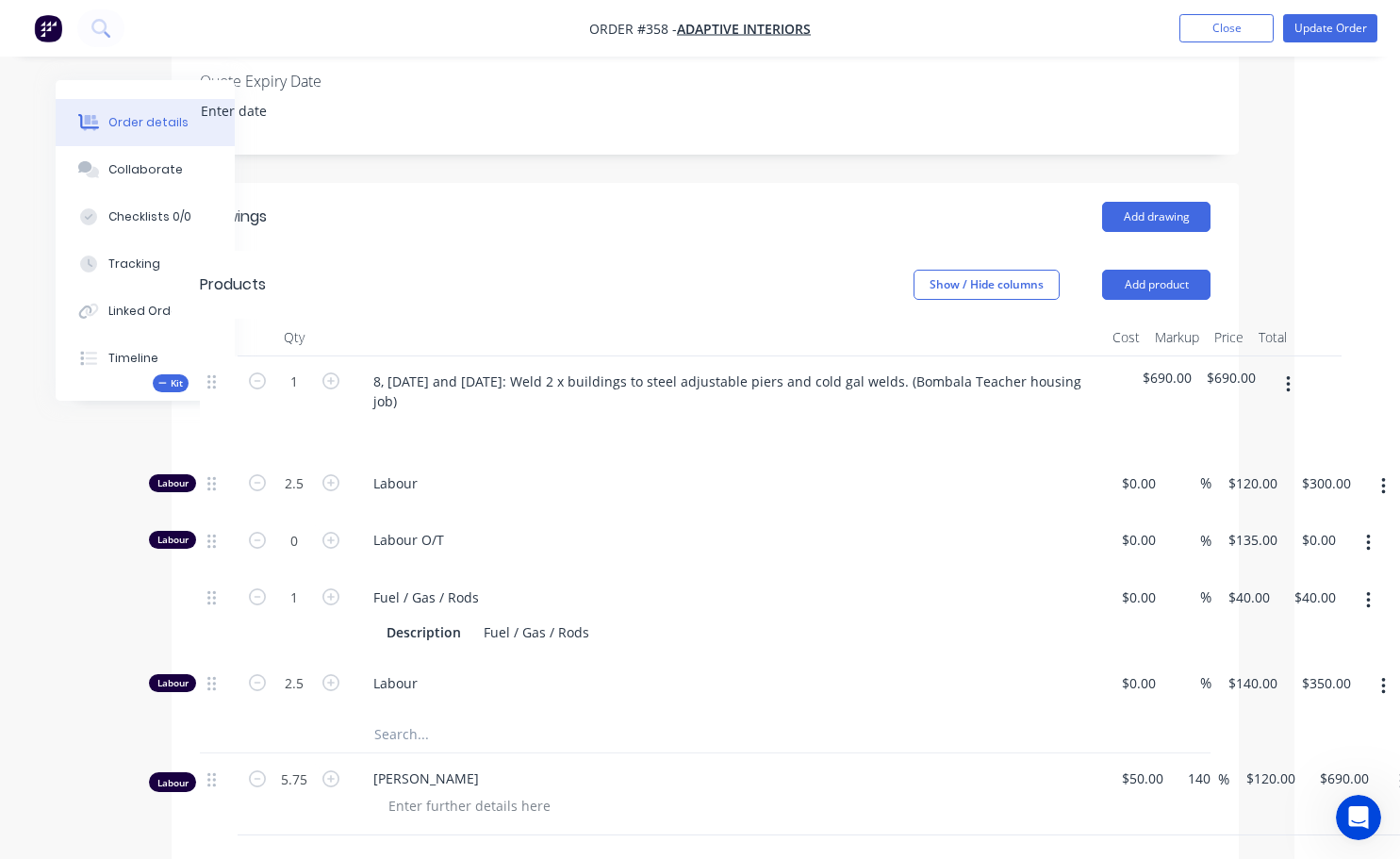
scroll to position [566, 115]
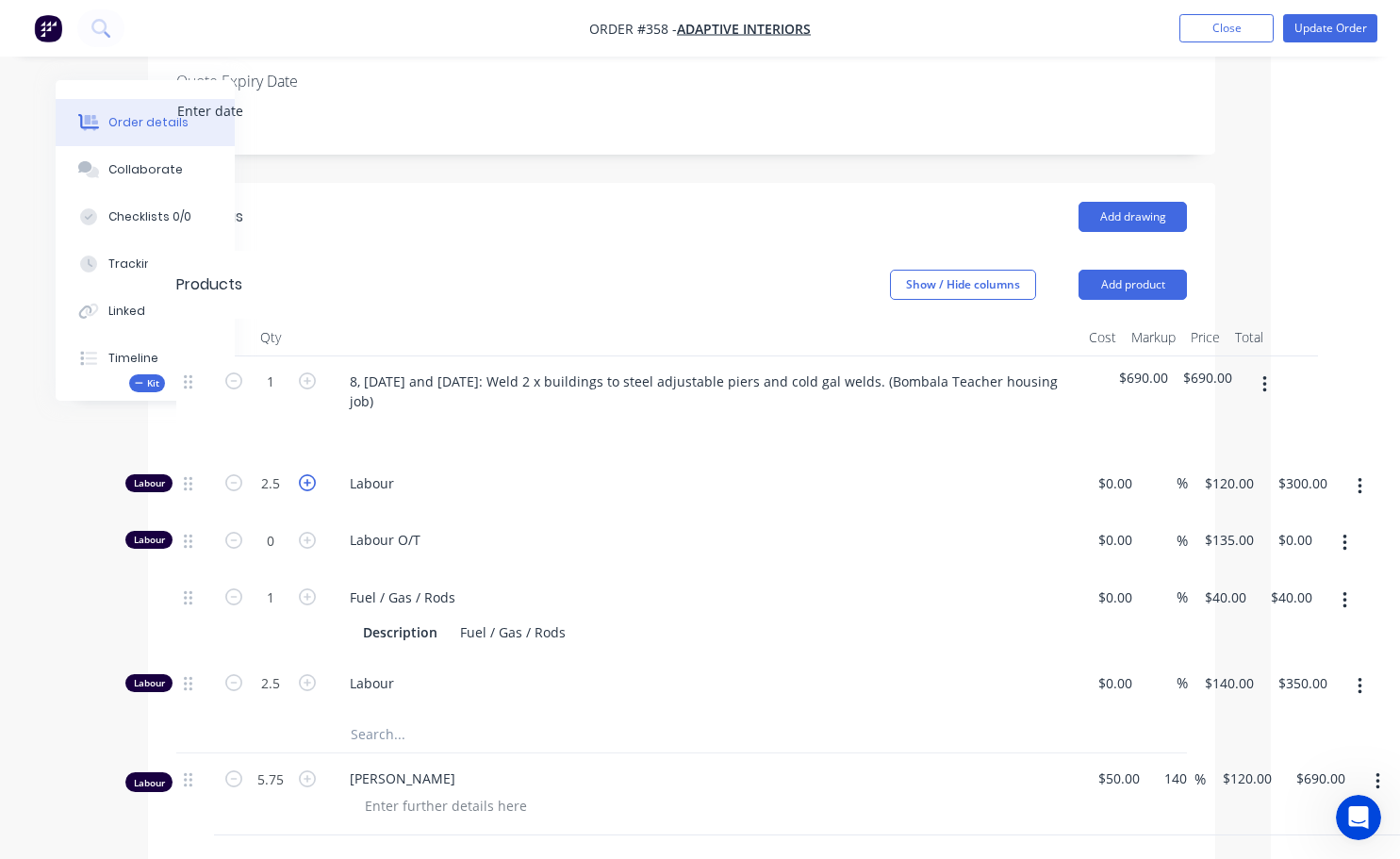
click at [304, 474] on icon "button" at bounding box center [308, 483] width 17 height 17
type input "3.5"
type input "$420.00"
click at [308, 474] on icon "button" at bounding box center [308, 483] width 17 height 17
type input "4.5"
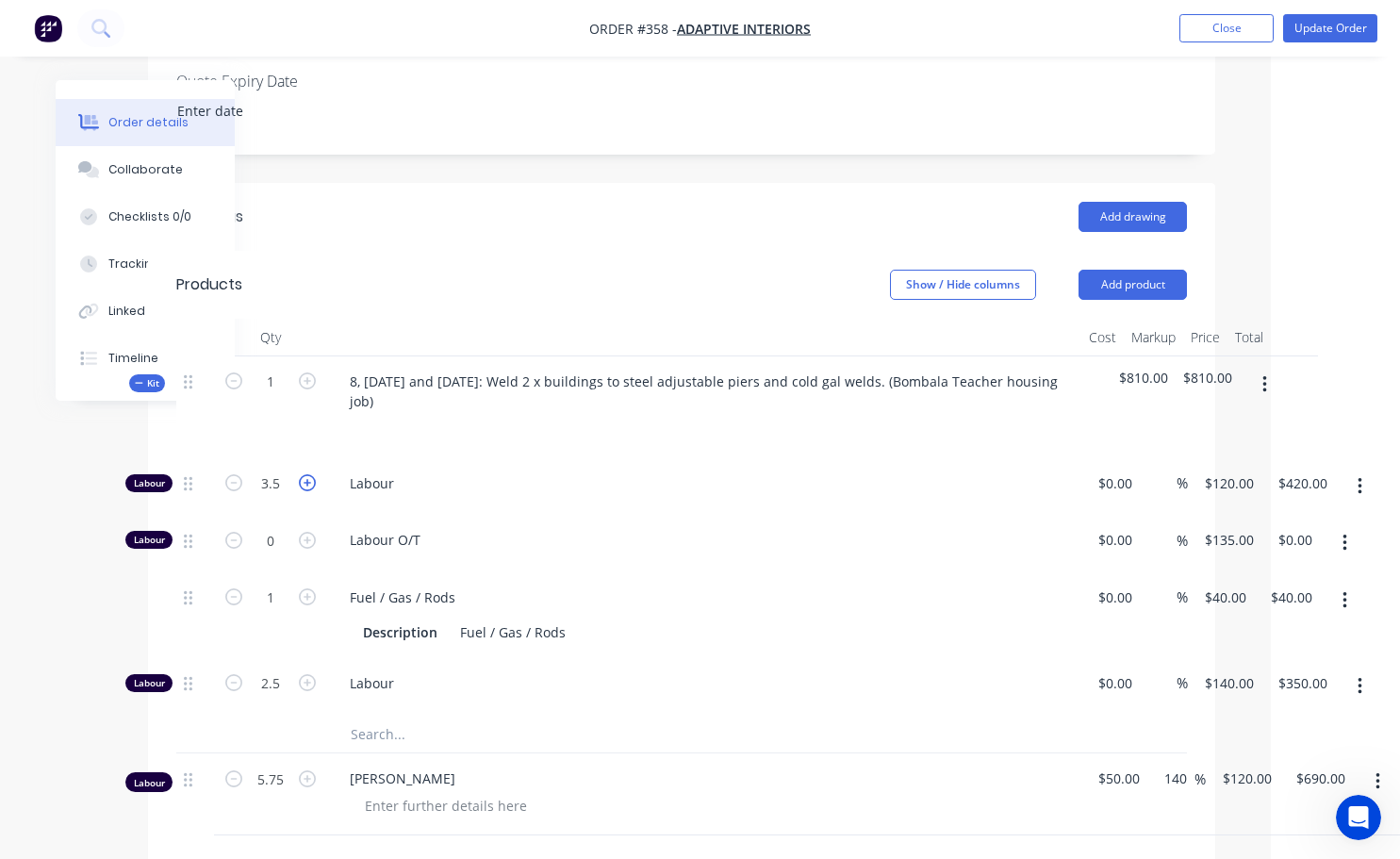
type input "$540.00"
click at [308, 474] on icon "button" at bounding box center [308, 483] width 17 height 17
type input "5.5"
type input "$660.00"
click at [308, 474] on icon "button" at bounding box center [308, 483] width 17 height 17
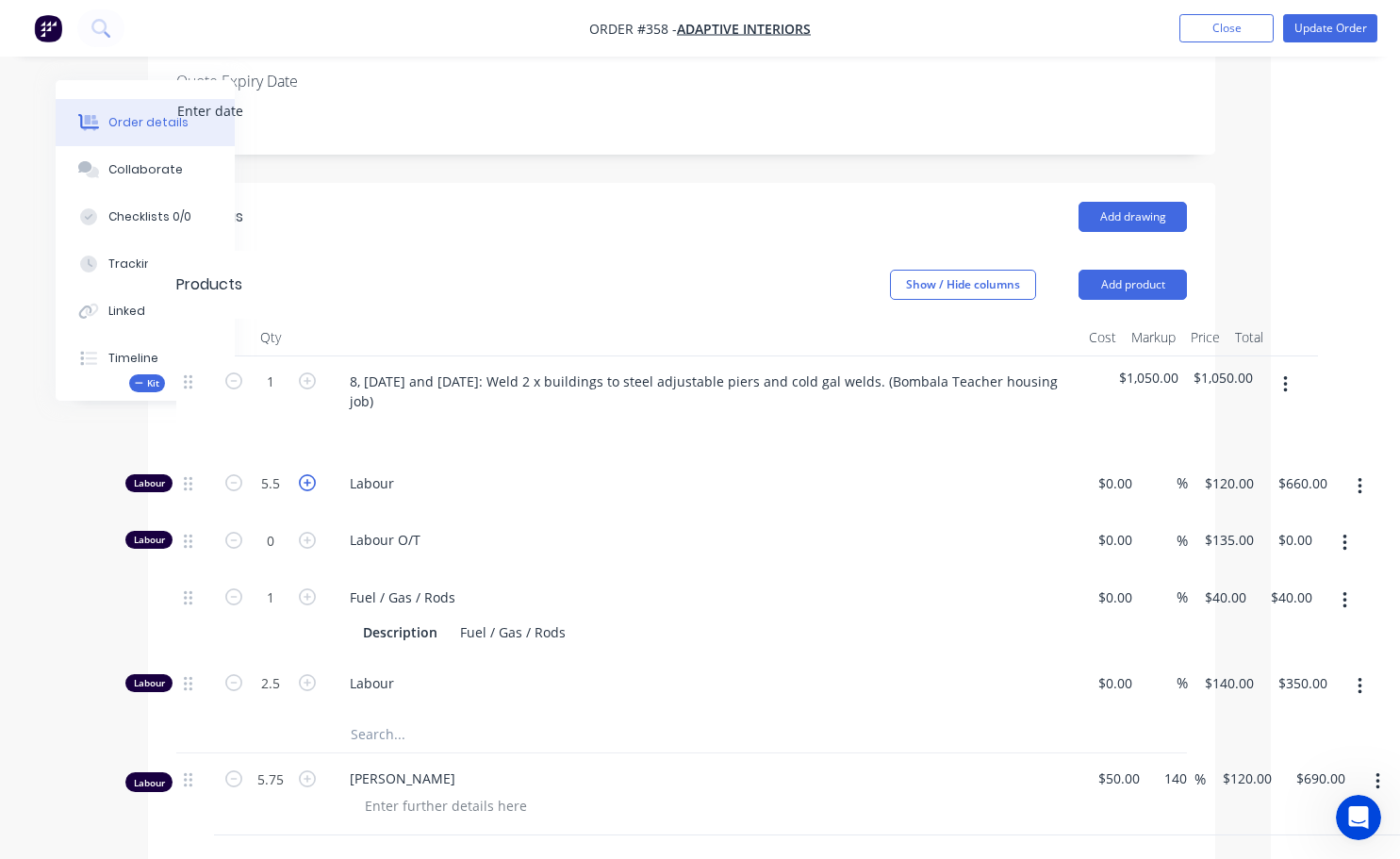
type input "6.5"
type input "$780.00"
click at [308, 474] on icon "button" at bounding box center [308, 483] width 17 height 17
type input "7.5"
type input "$900.00"
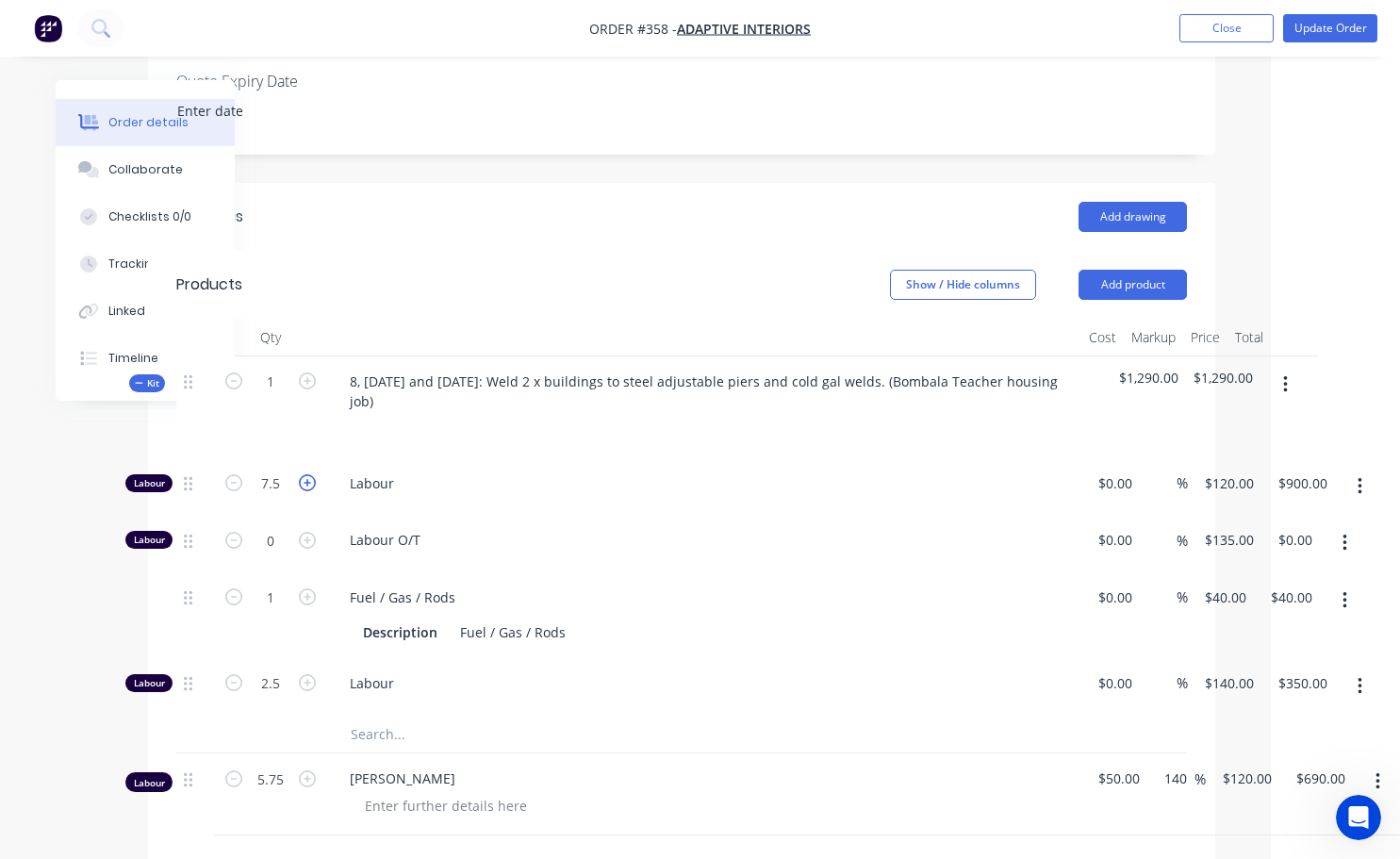
click at [308, 474] on icon "button" at bounding box center [308, 483] width 17 height 17
type input "8.5"
type input "$1,020.00"
click at [286, 469] on input "8.5" at bounding box center [270, 483] width 49 height 28
type input "8.25"
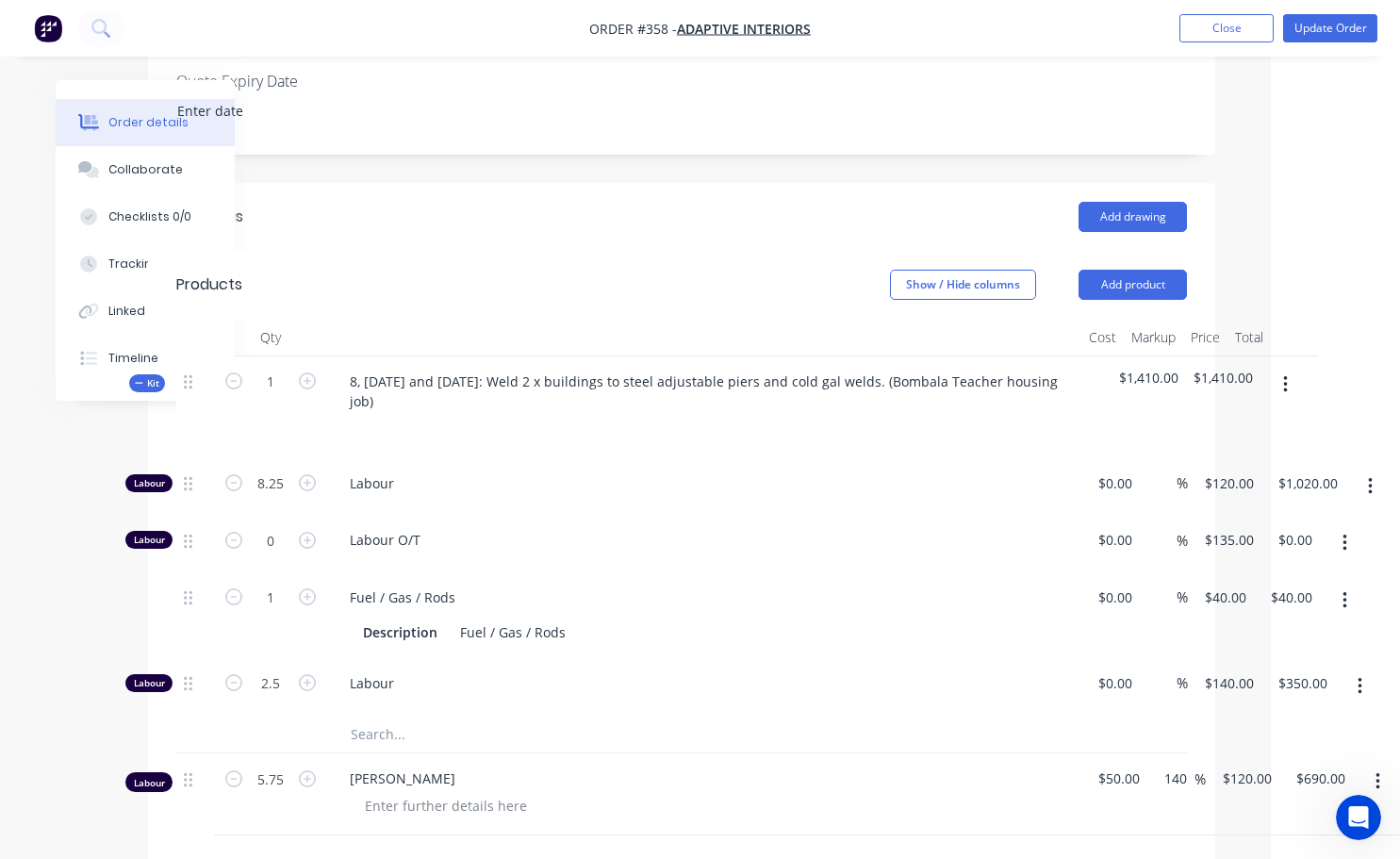
type input "$990.00"
click at [931, 658] on div "Labour" at bounding box center [704, 687] width 754 height 58
click at [1381, 764] on button "button" at bounding box center [1378, 781] width 44 height 34
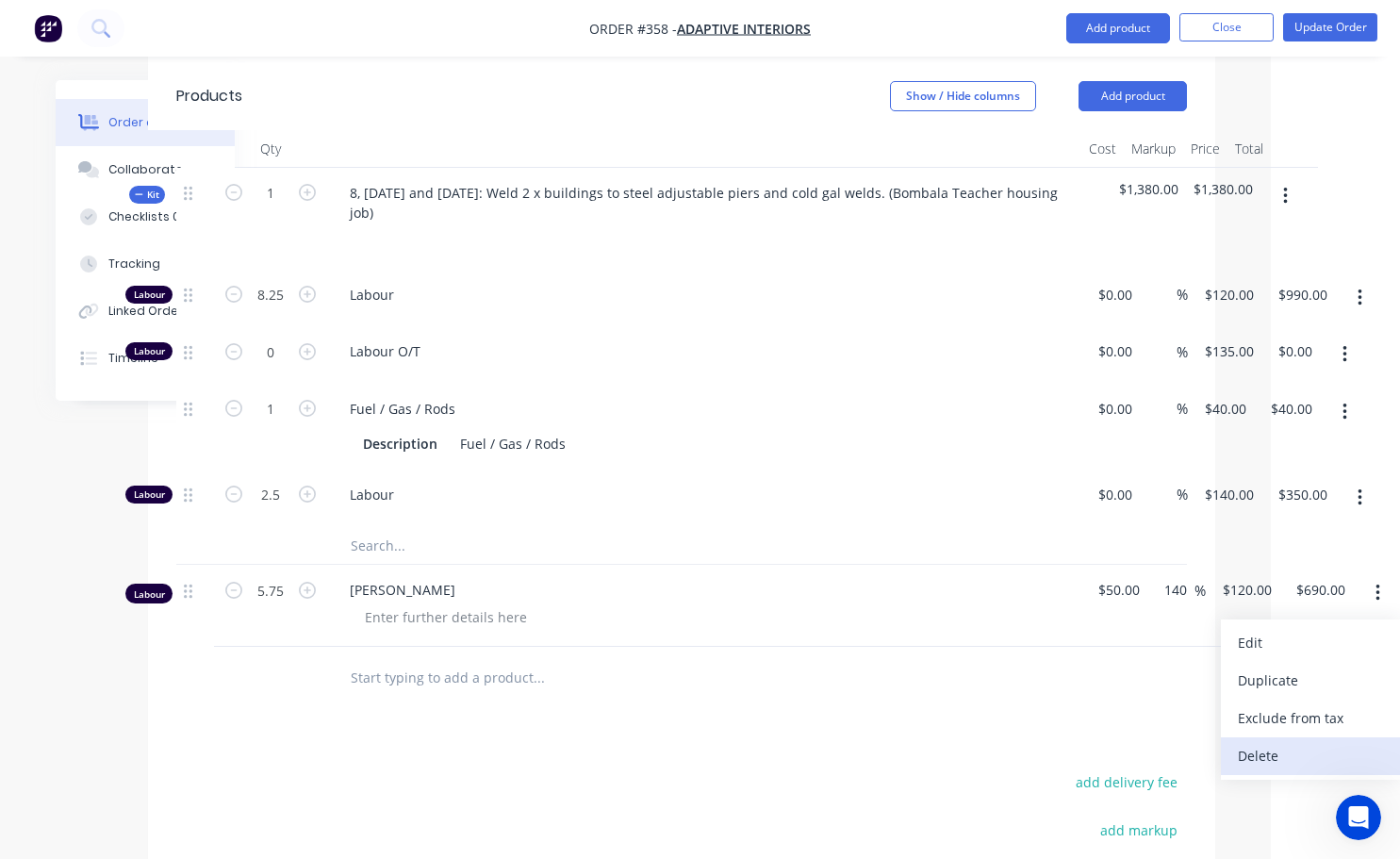
click at [1286, 741] on div "Delete" at bounding box center [1310, 755] width 145 height 27
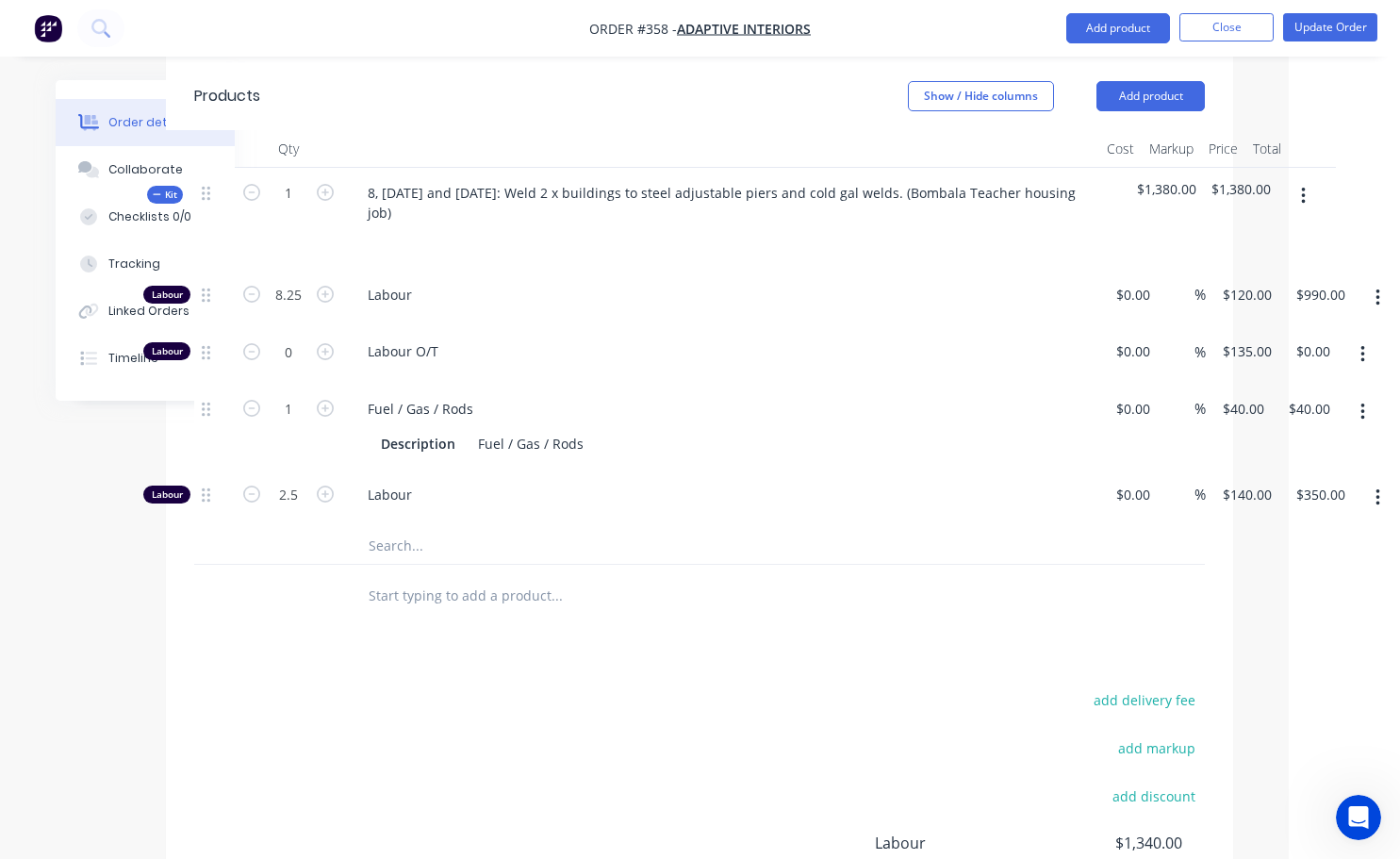
scroll to position [566, 98]
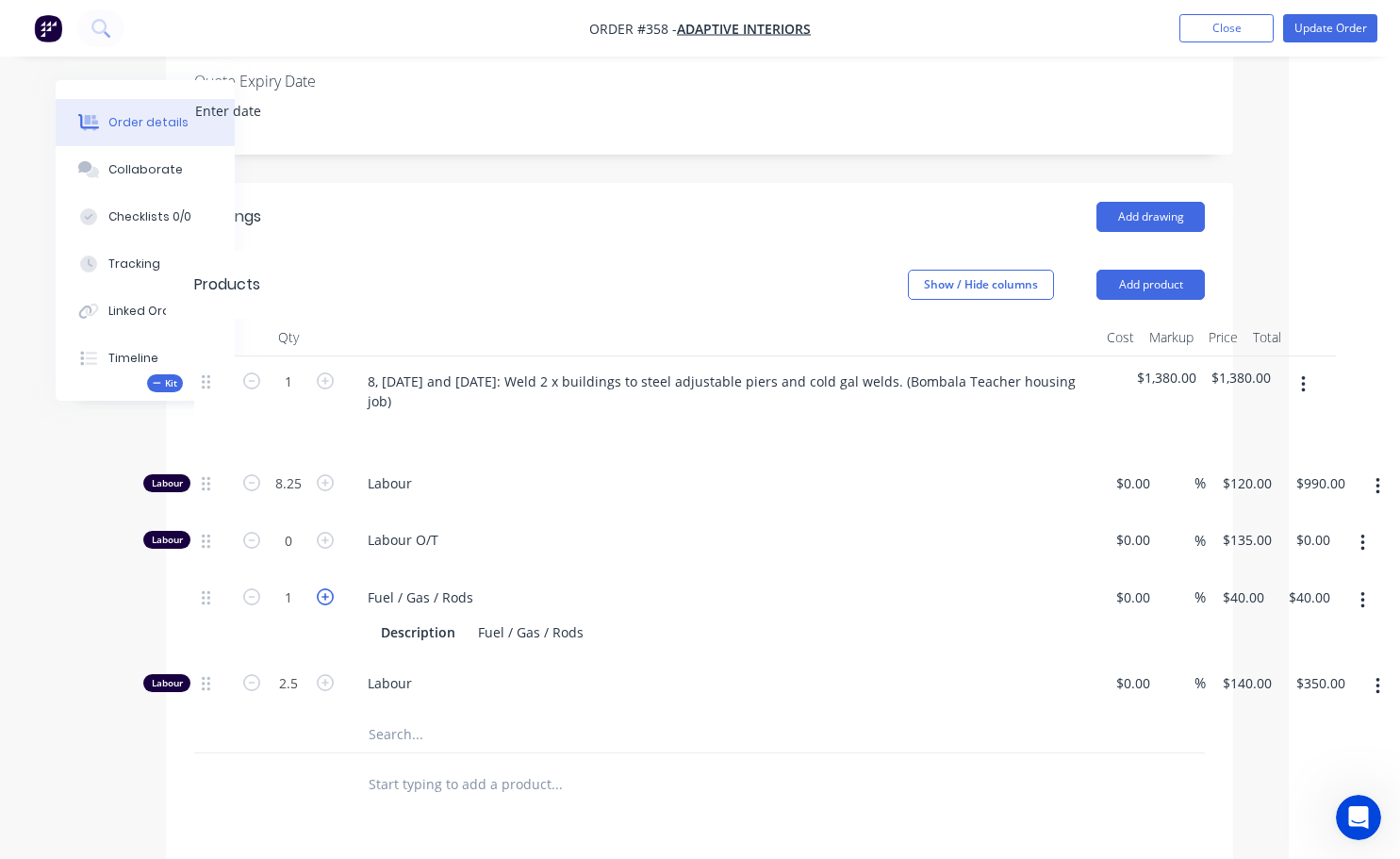
click at [328, 588] on icon "button" at bounding box center [325, 596] width 17 height 17
type input "2"
type input "$80.00"
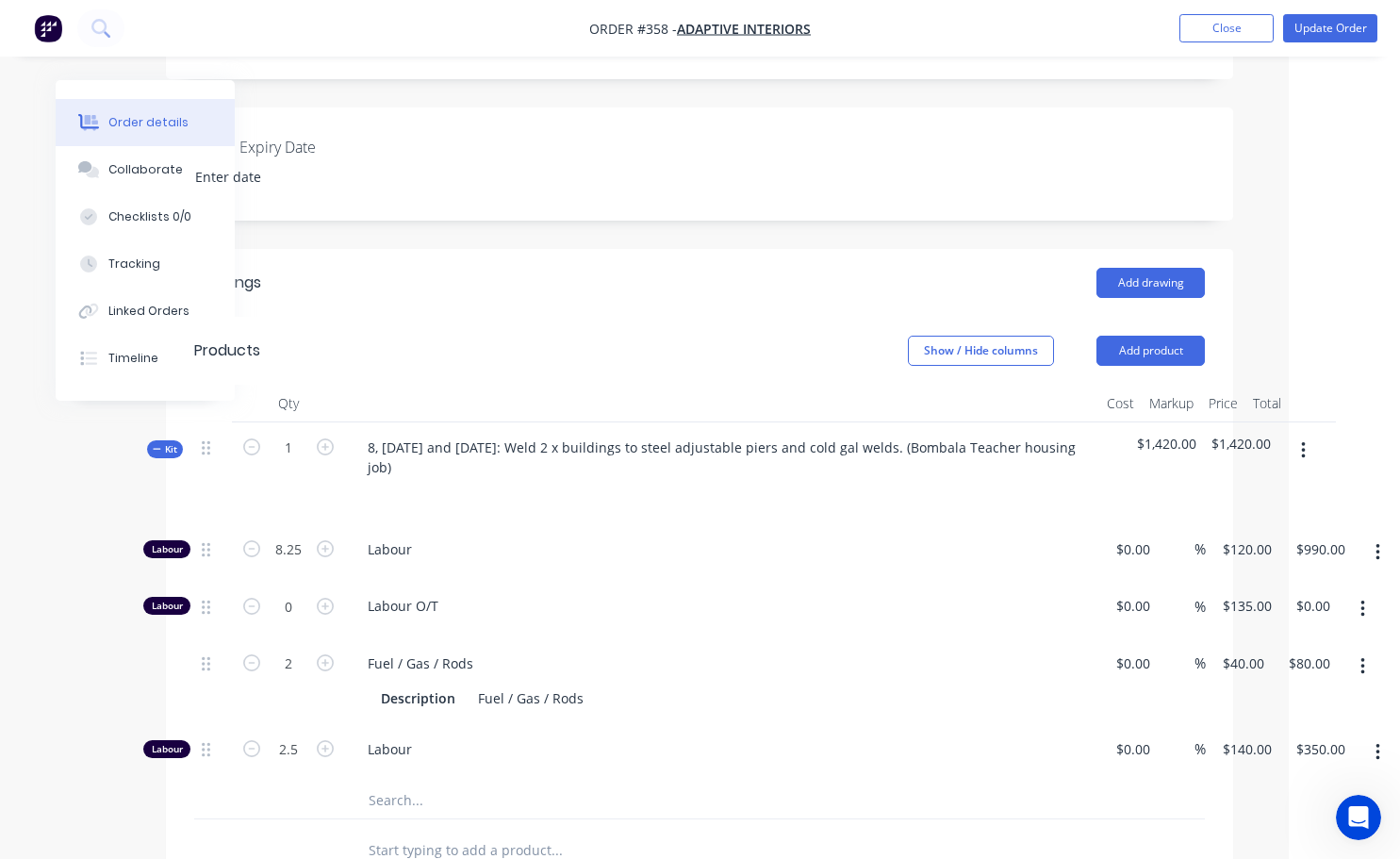
scroll to position [471, 98]
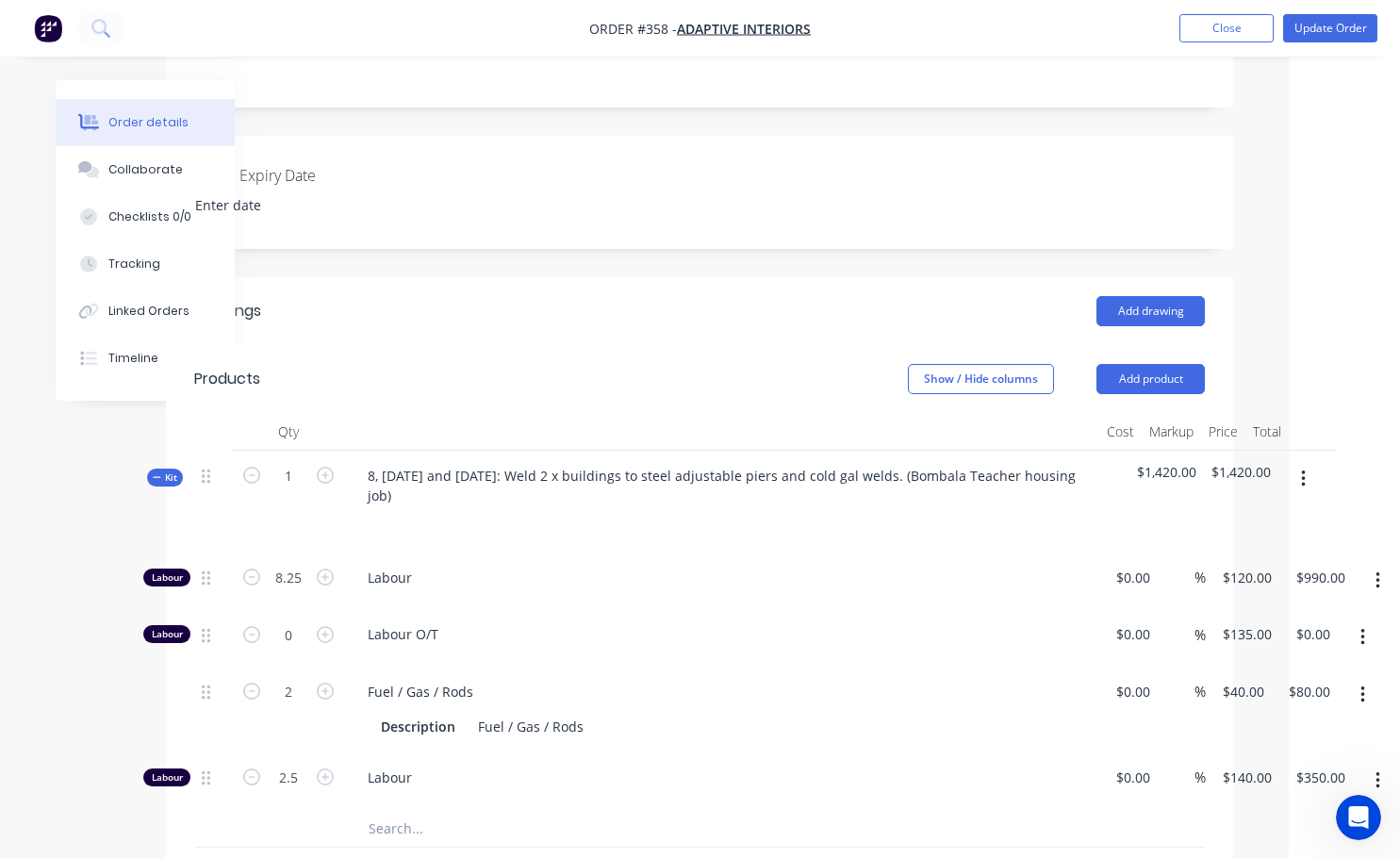
click at [1303, 468] on icon "button" at bounding box center [1302, 478] width 5 height 20
click at [1219, 514] on div "Add product to kit" at bounding box center [1236, 528] width 145 height 27
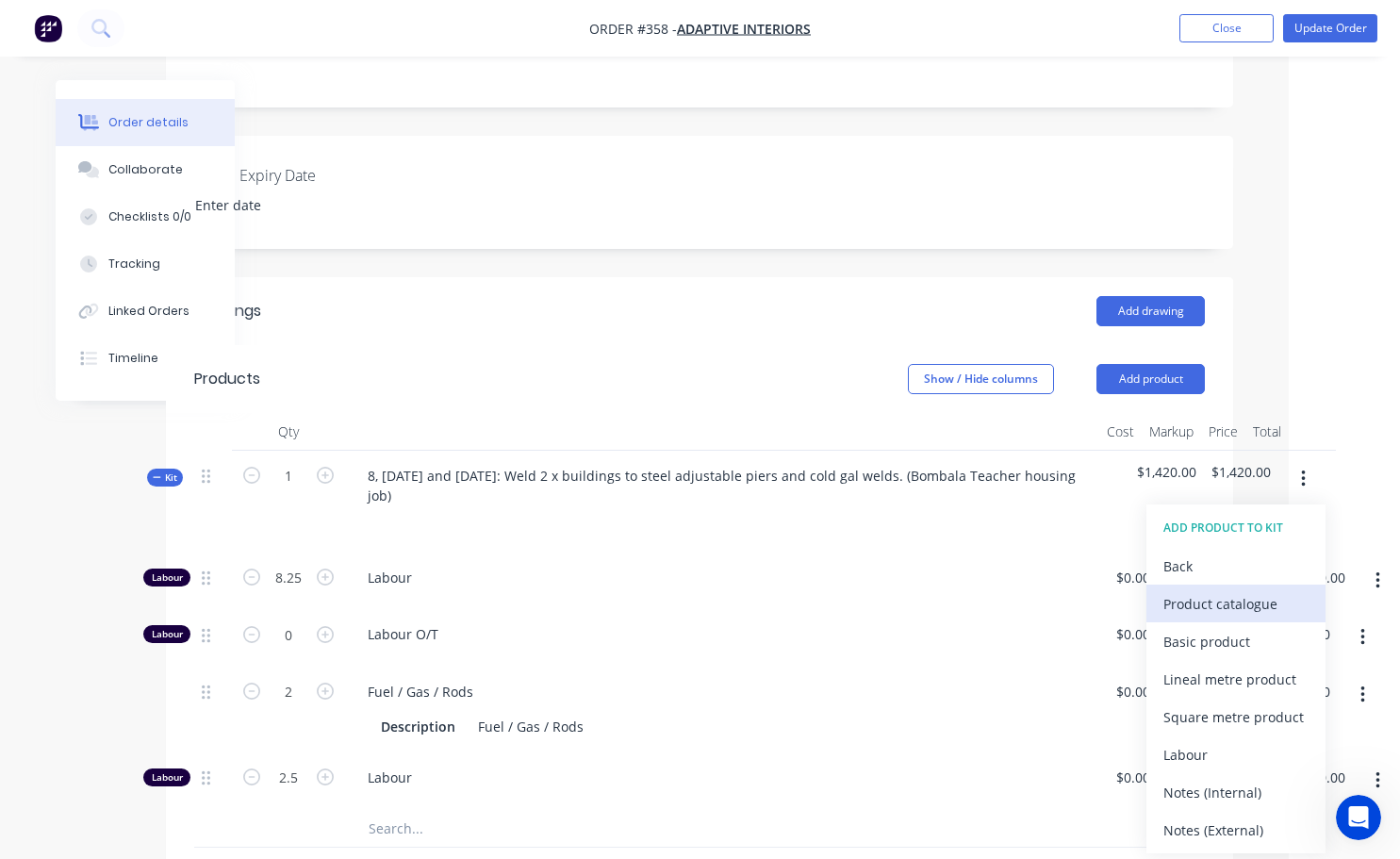
click at [1205, 590] on div "Product catalogue" at bounding box center [1236, 603] width 145 height 27
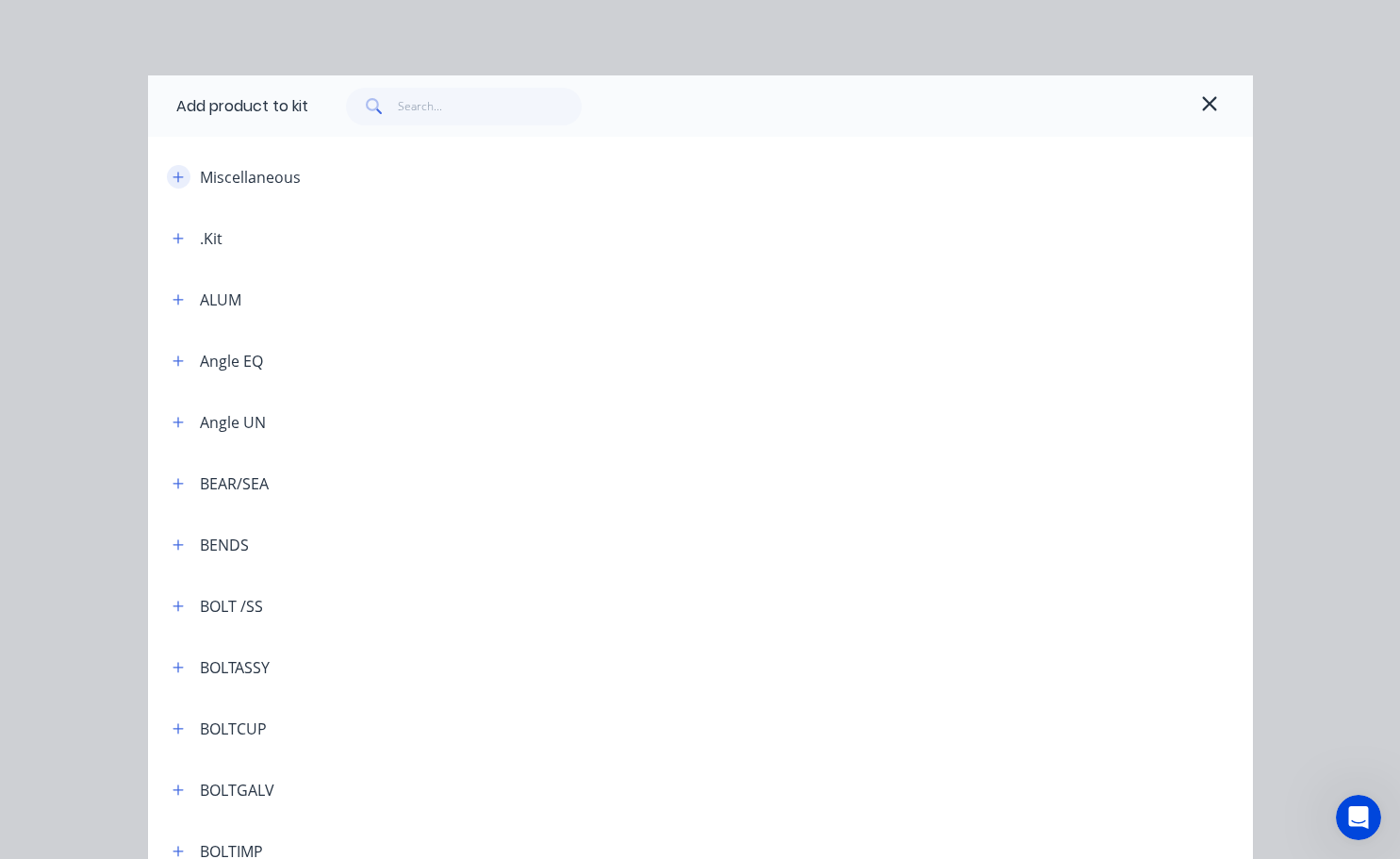
click at [179, 180] on button "button" at bounding box center [179, 177] width 23 height 23
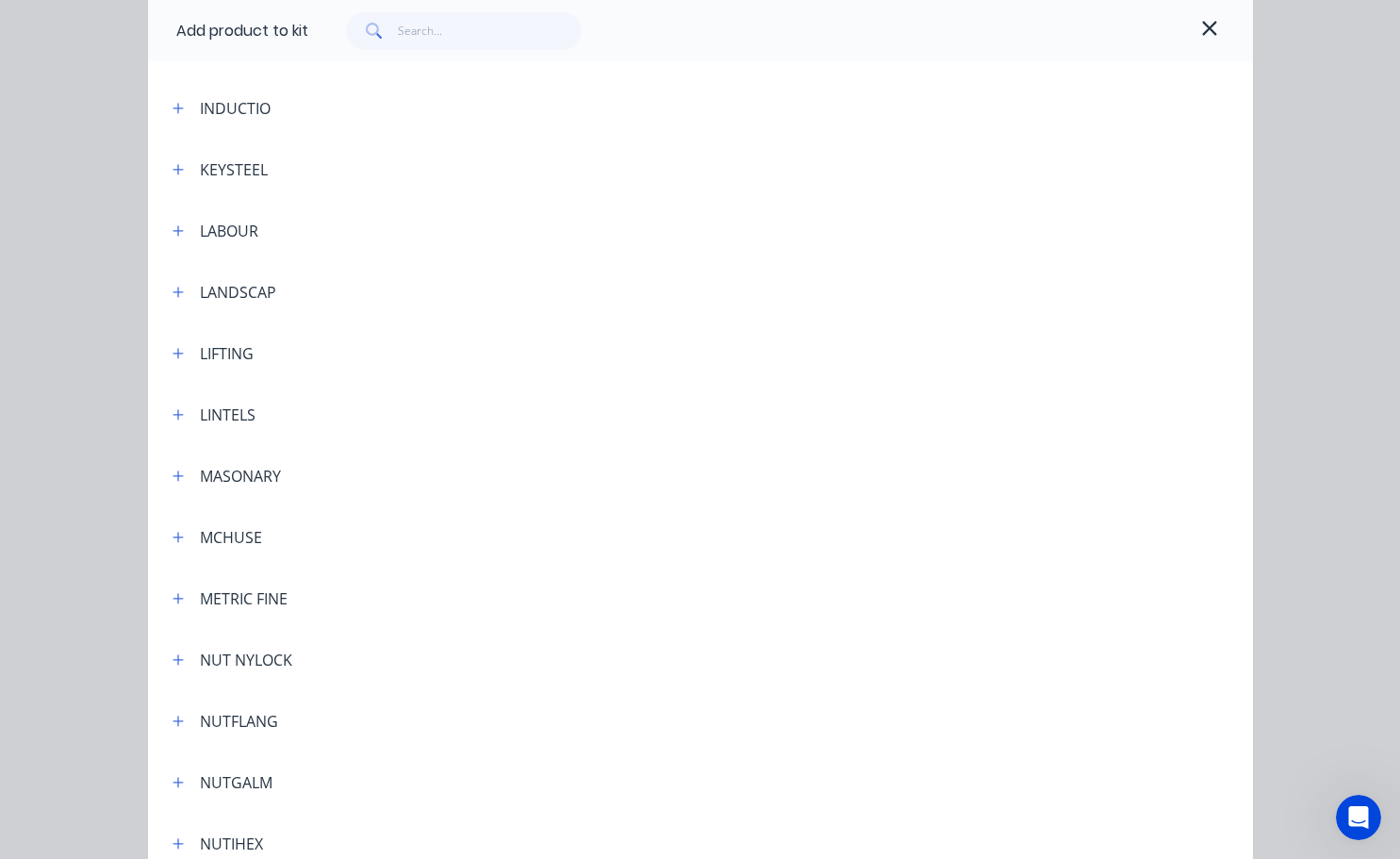
scroll to position [4336, 0]
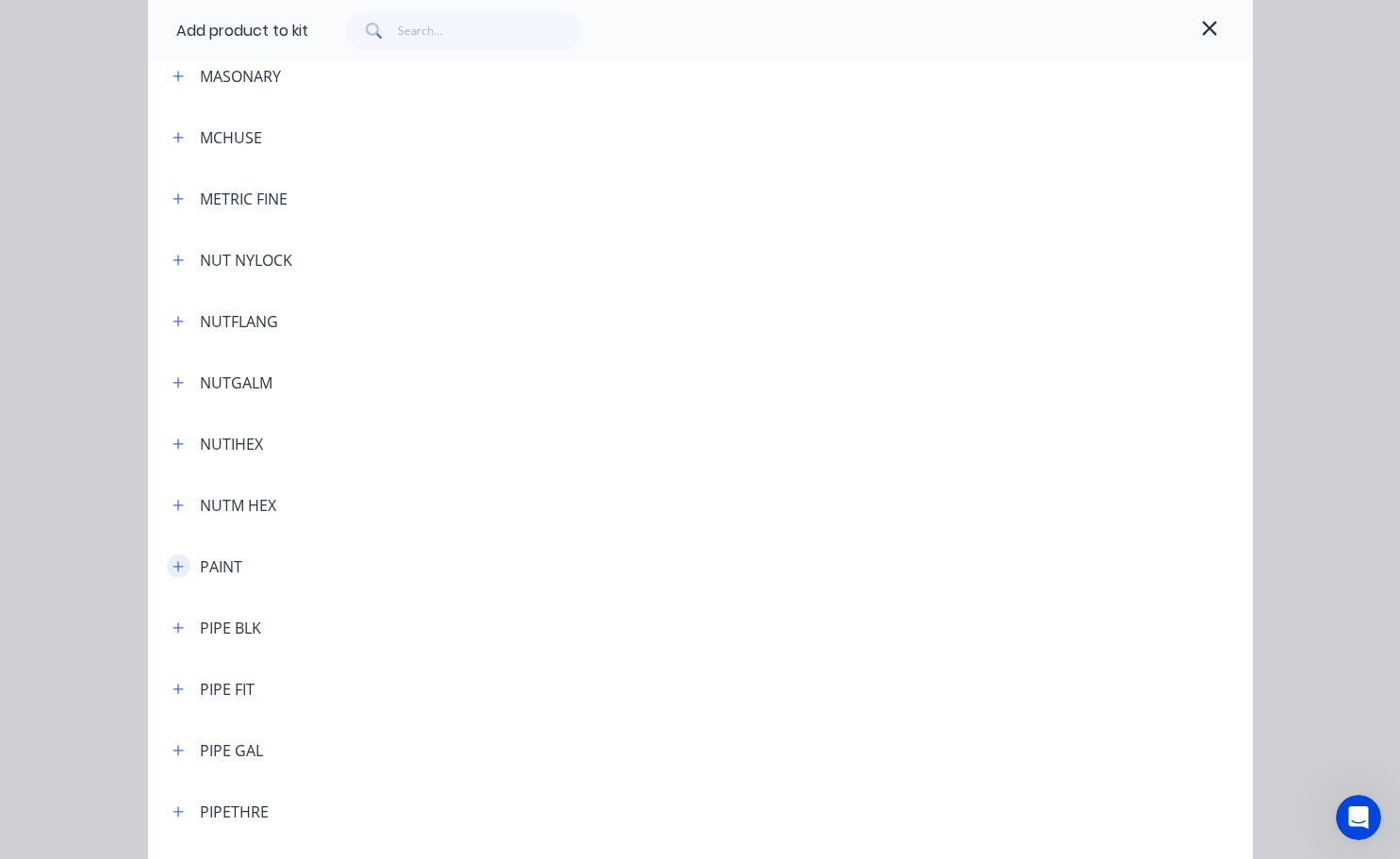
click at [177, 568] on icon "button" at bounding box center [179, 567] width 12 height 14
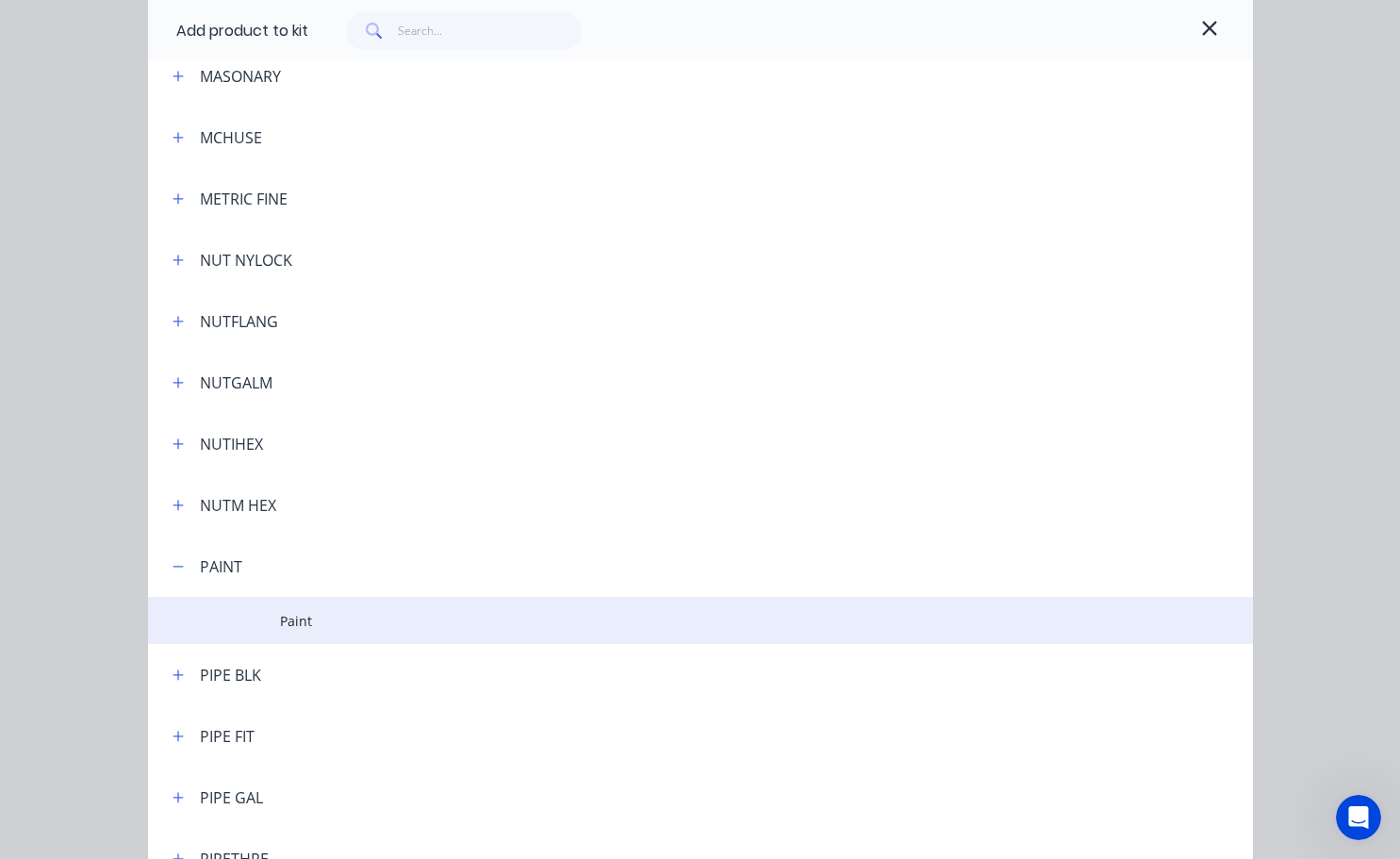
click at [280, 620] on span "Paint" at bounding box center [669, 621] width 778 height 20
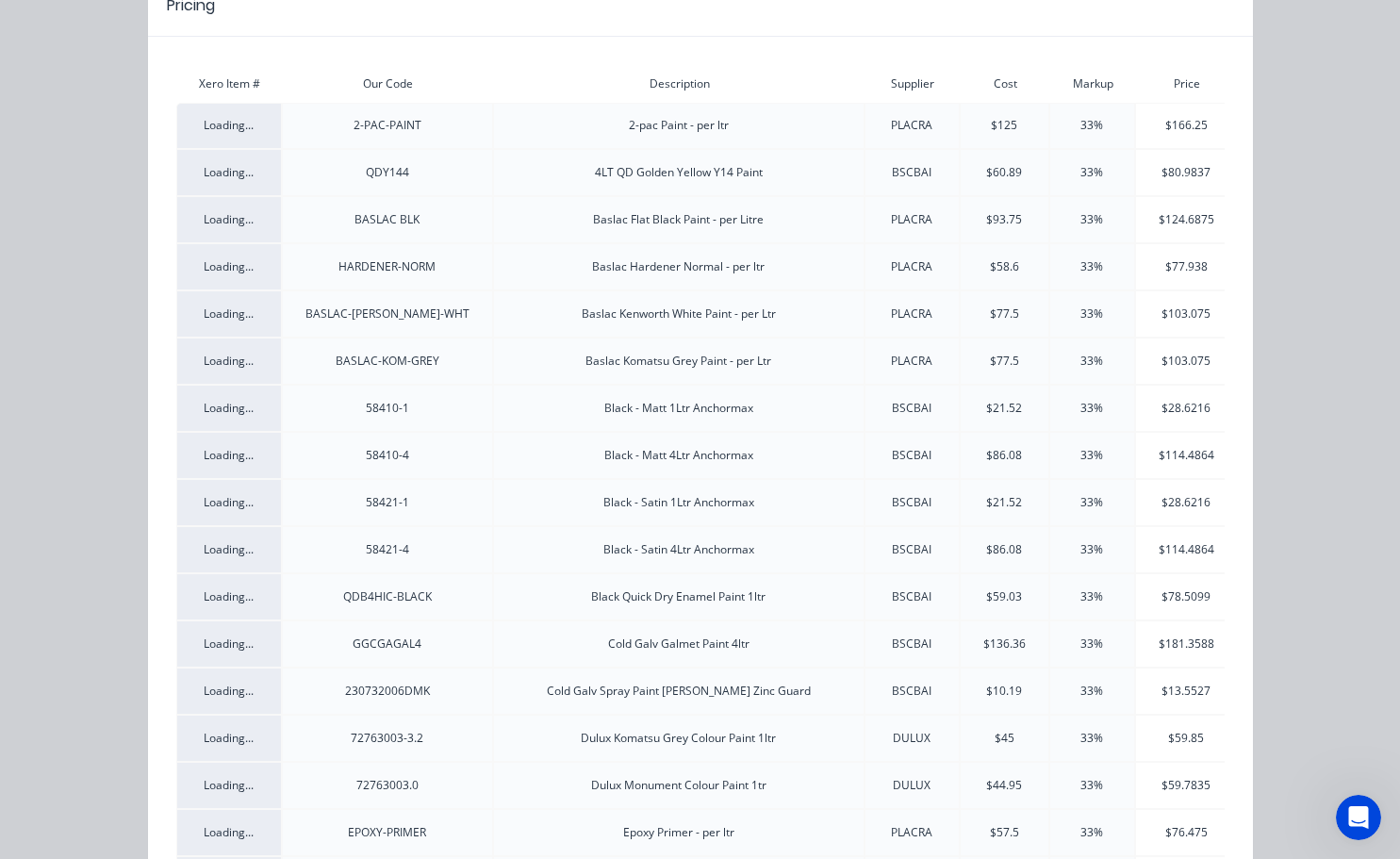
scroll to position [377, 0]
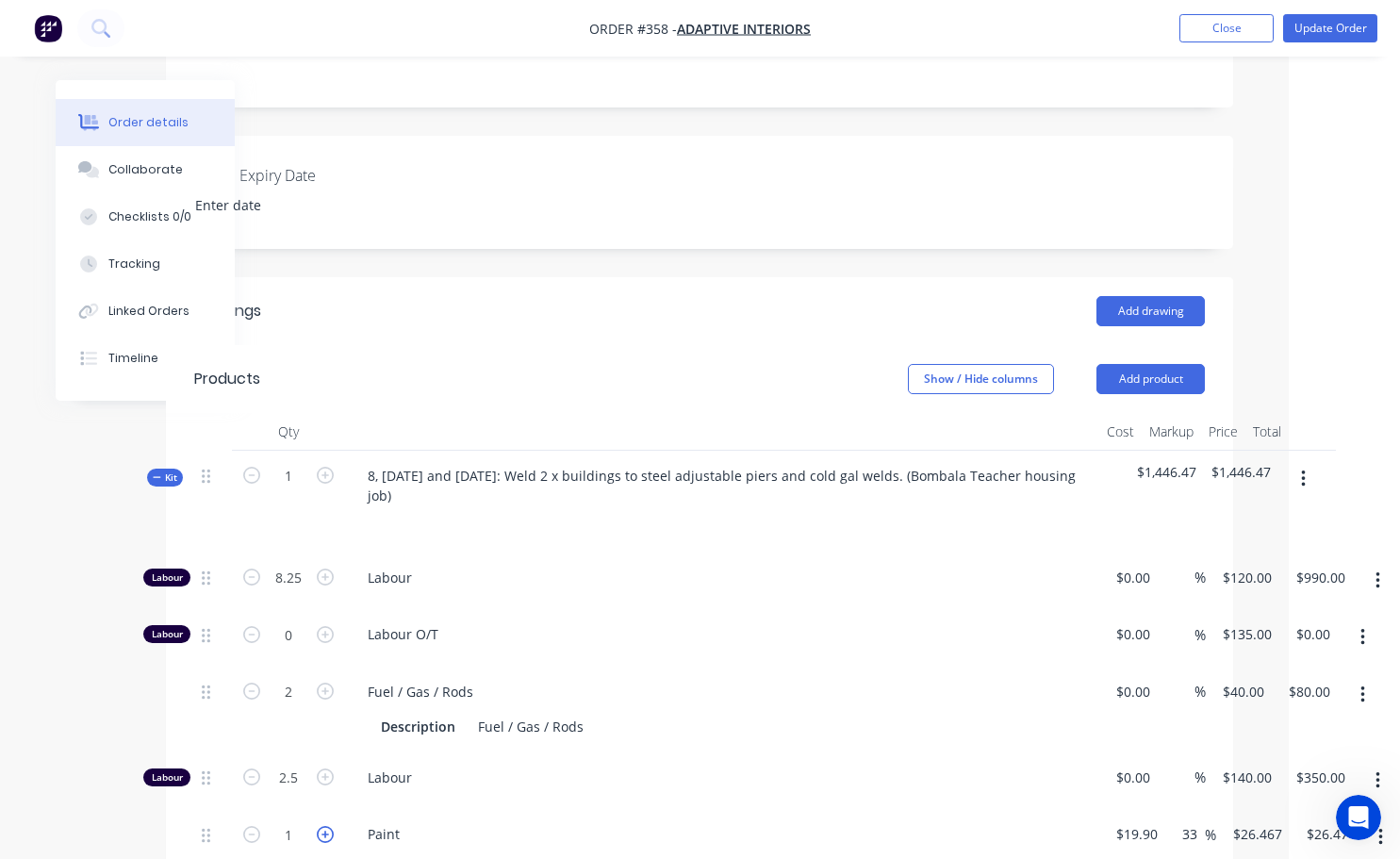
click at [327, 825] on icon "button" at bounding box center [325, 834] width 17 height 17
type input "2"
type input "$52.93"
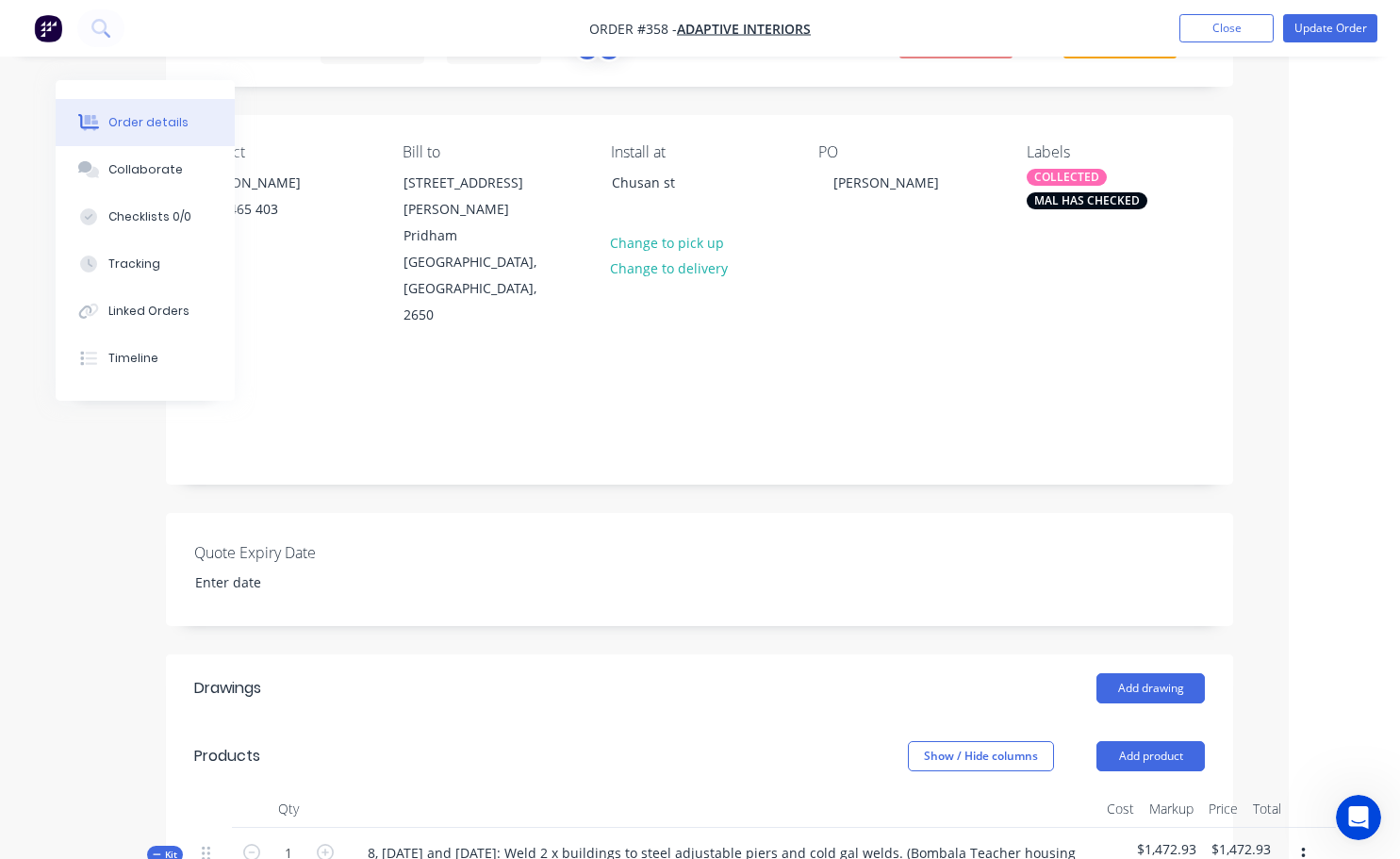
scroll to position [0, 98]
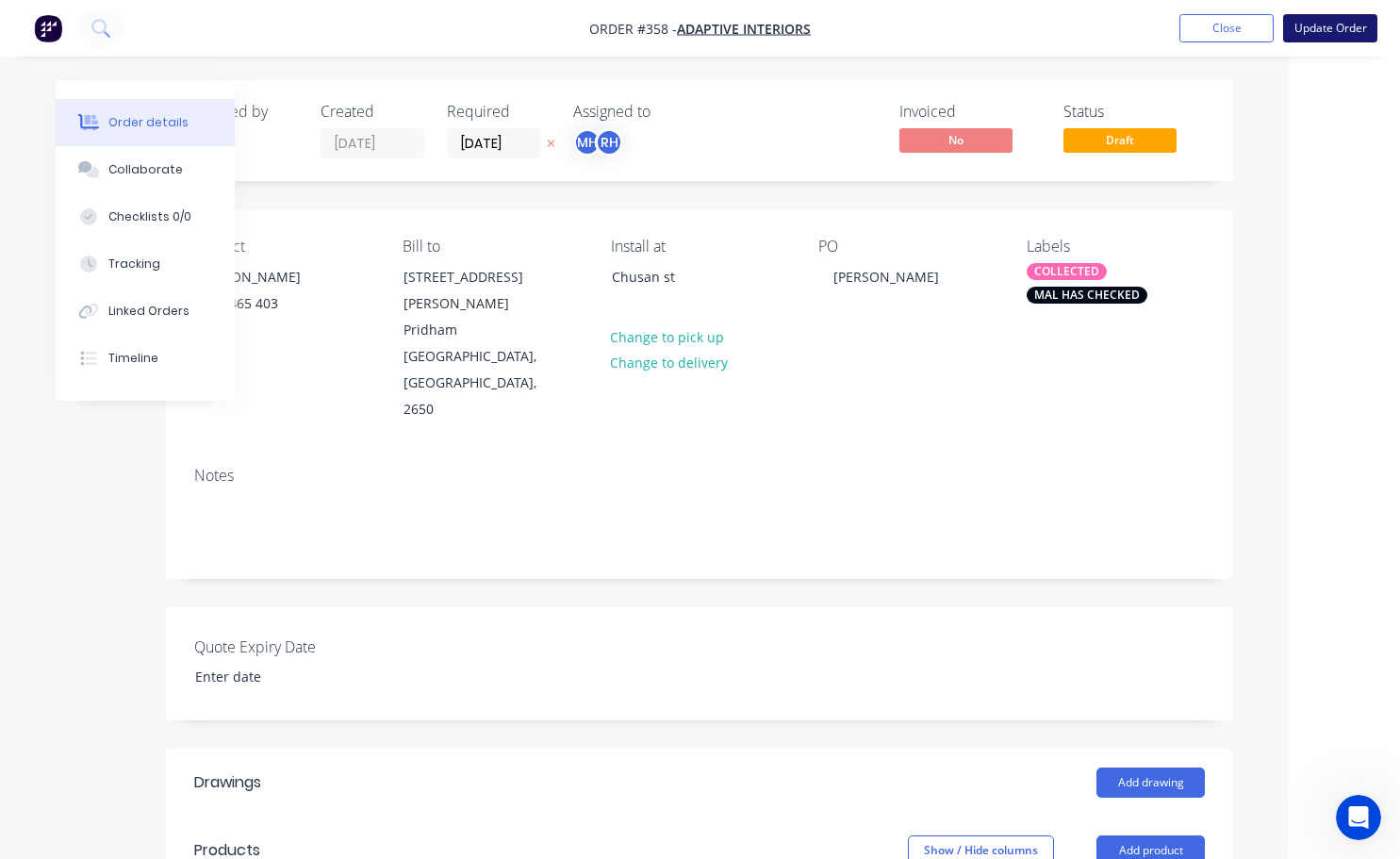
click at [1360, 27] on button "Update Order" at bounding box center [1330, 28] width 95 height 28
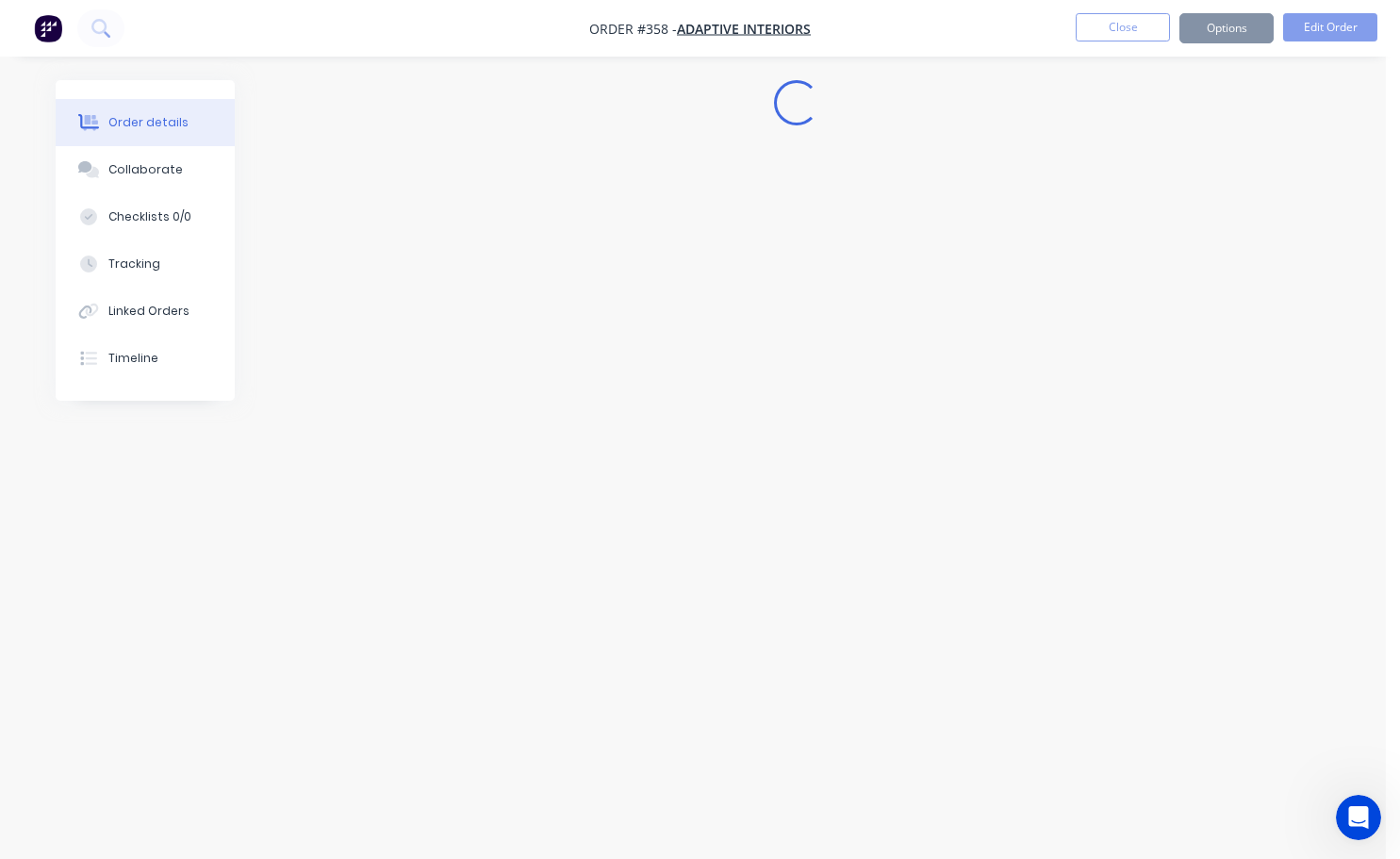
scroll to position [0, 0]
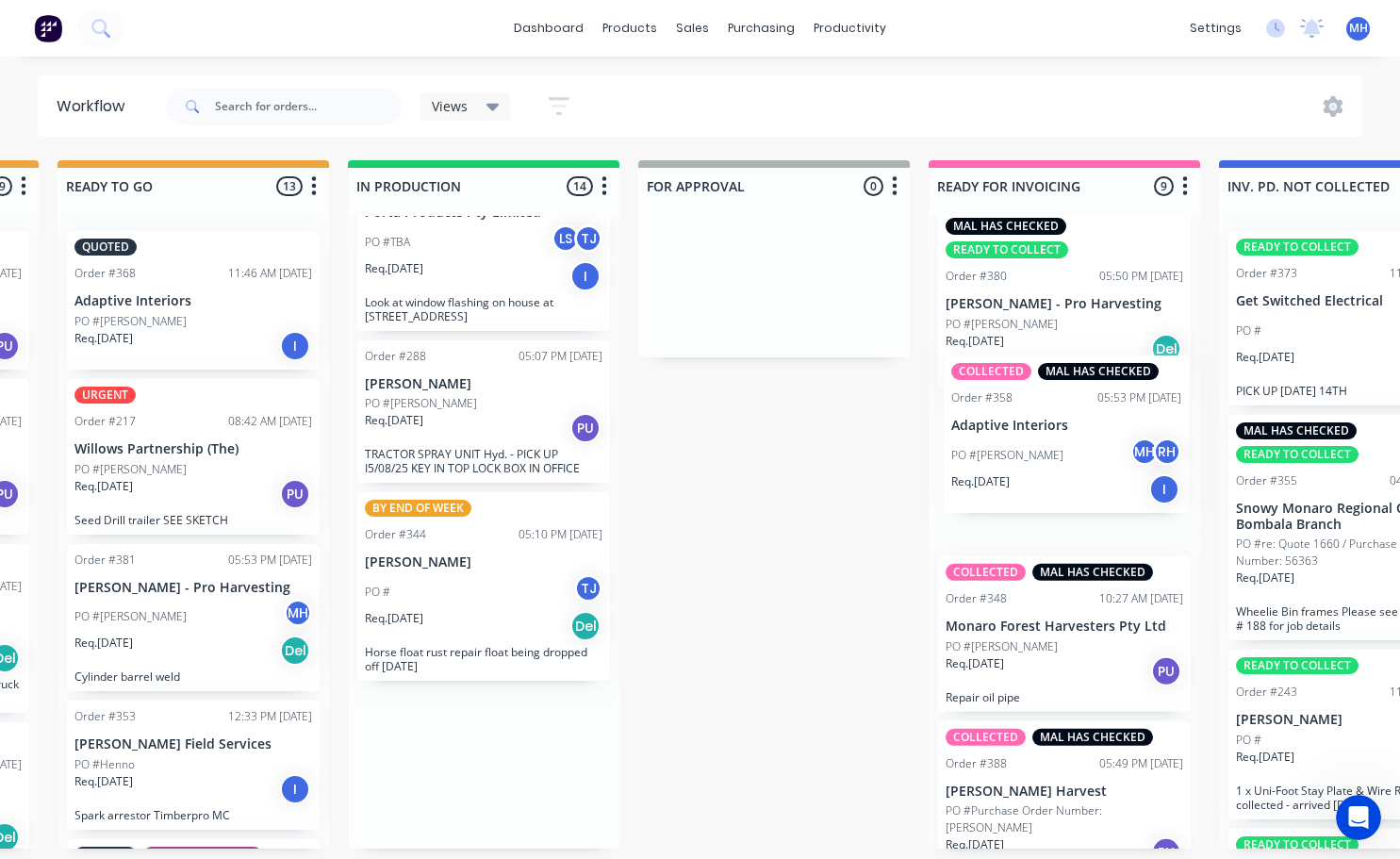
scroll to position [4, 859]
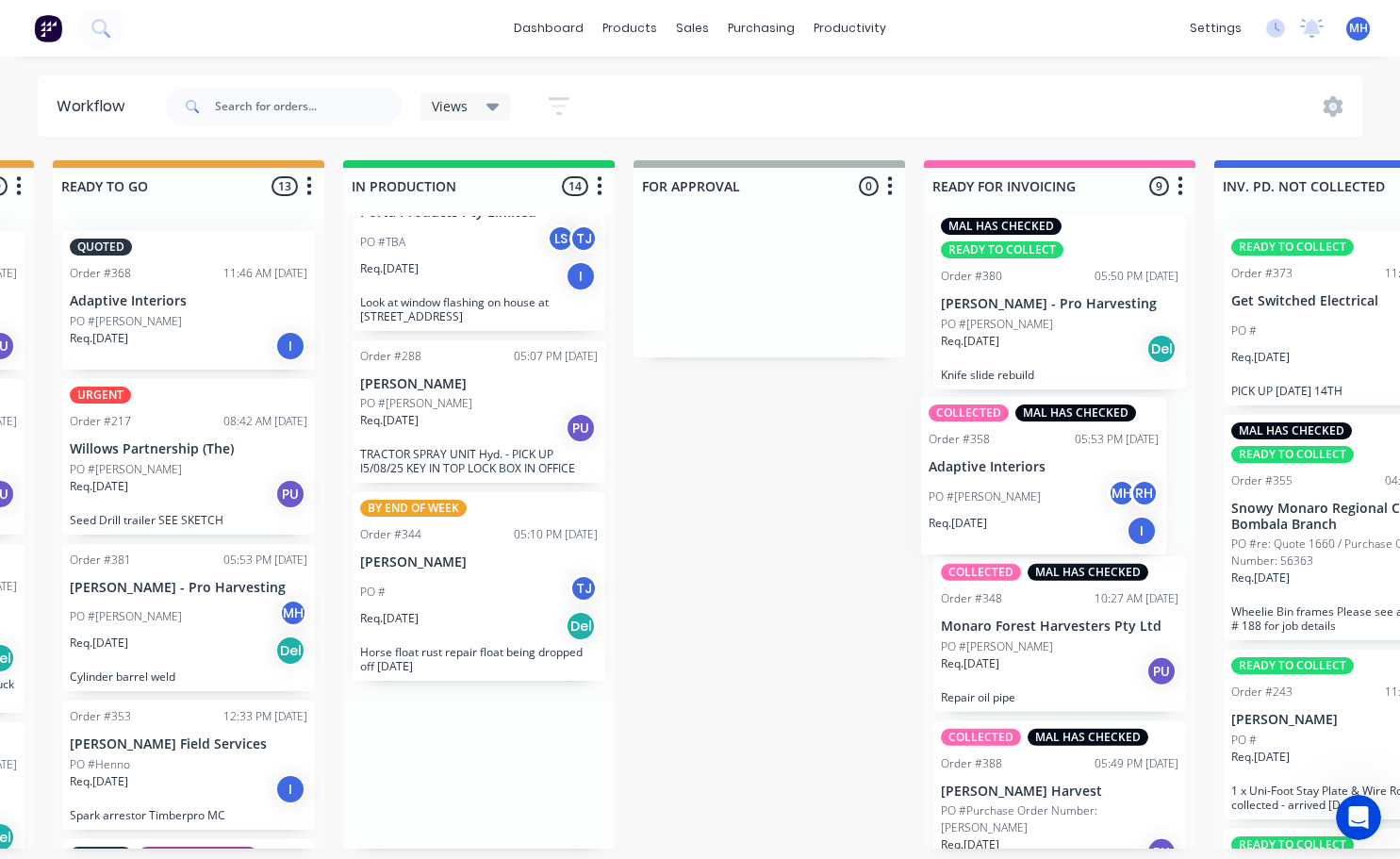
drag, startPoint x: 792, startPoint y: 766, endPoint x: 1032, endPoint y: 475, distance: 377.2
click at [1032, 475] on div "QUOTES TO DO 0 Status colour #273444 hex #273444 Save Cancel Notifications Emai…" at bounding box center [699, 504] width 3144 height 688
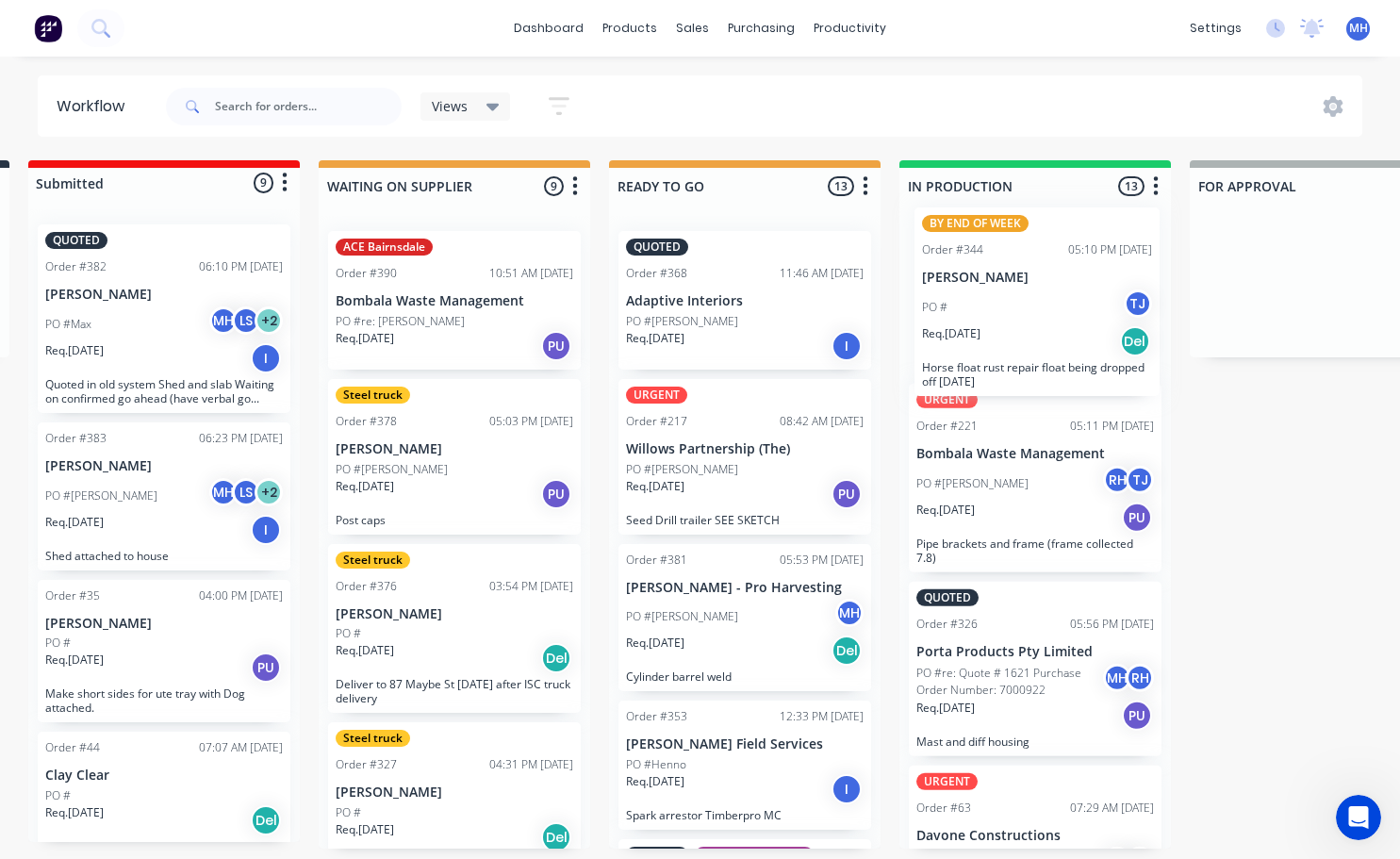
scroll to position [0, 0]
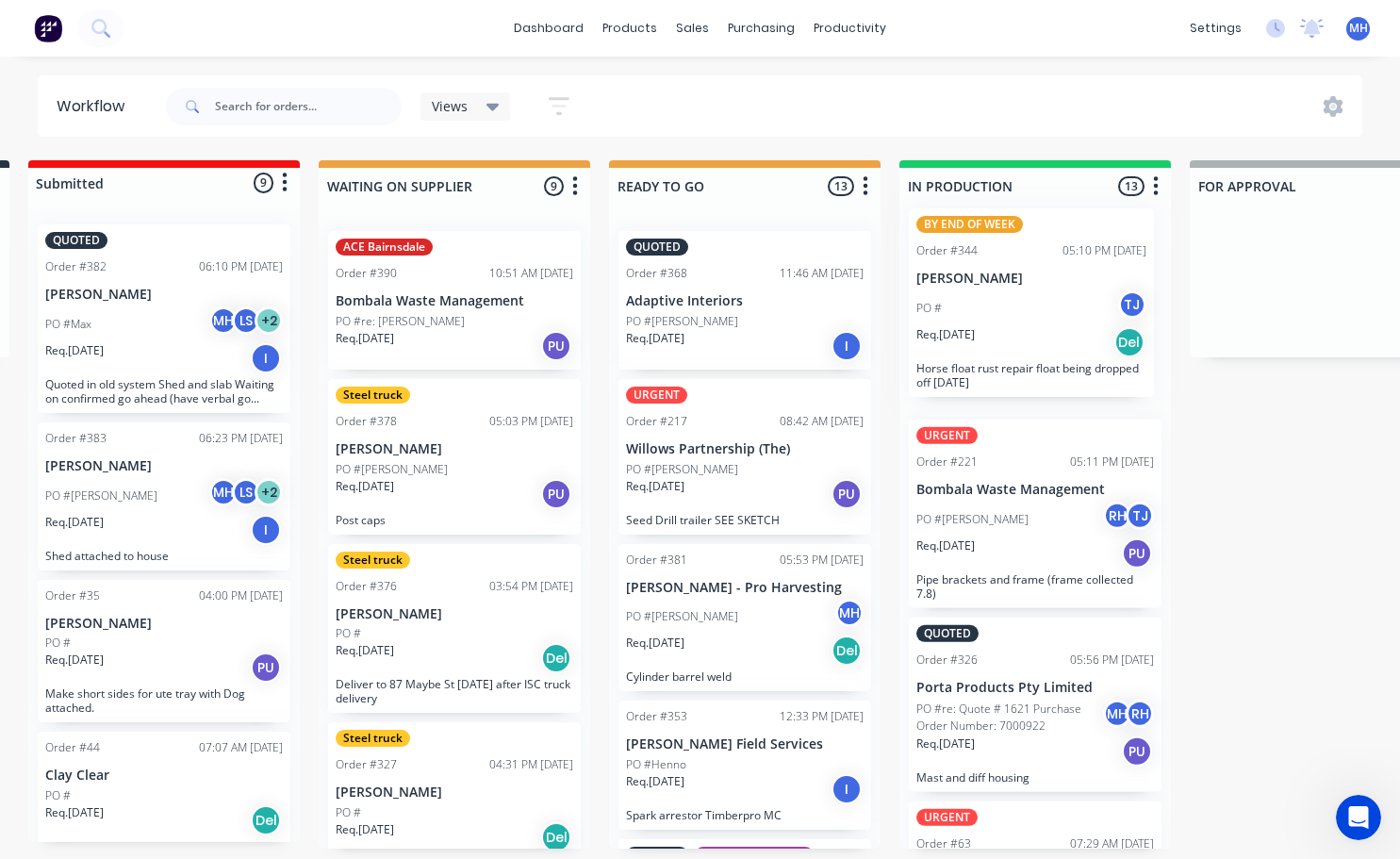
drag, startPoint x: 1053, startPoint y: 758, endPoint x: 1021, endPoint y: 300, distance: 459.1
click at [1021, 300] on div "URGENT Order #221 05:11 PM [DATE] Bombala Waste Management PO #[PERSON_NAME] RH…" at bounding box center [1035, 532] width 271 height 632
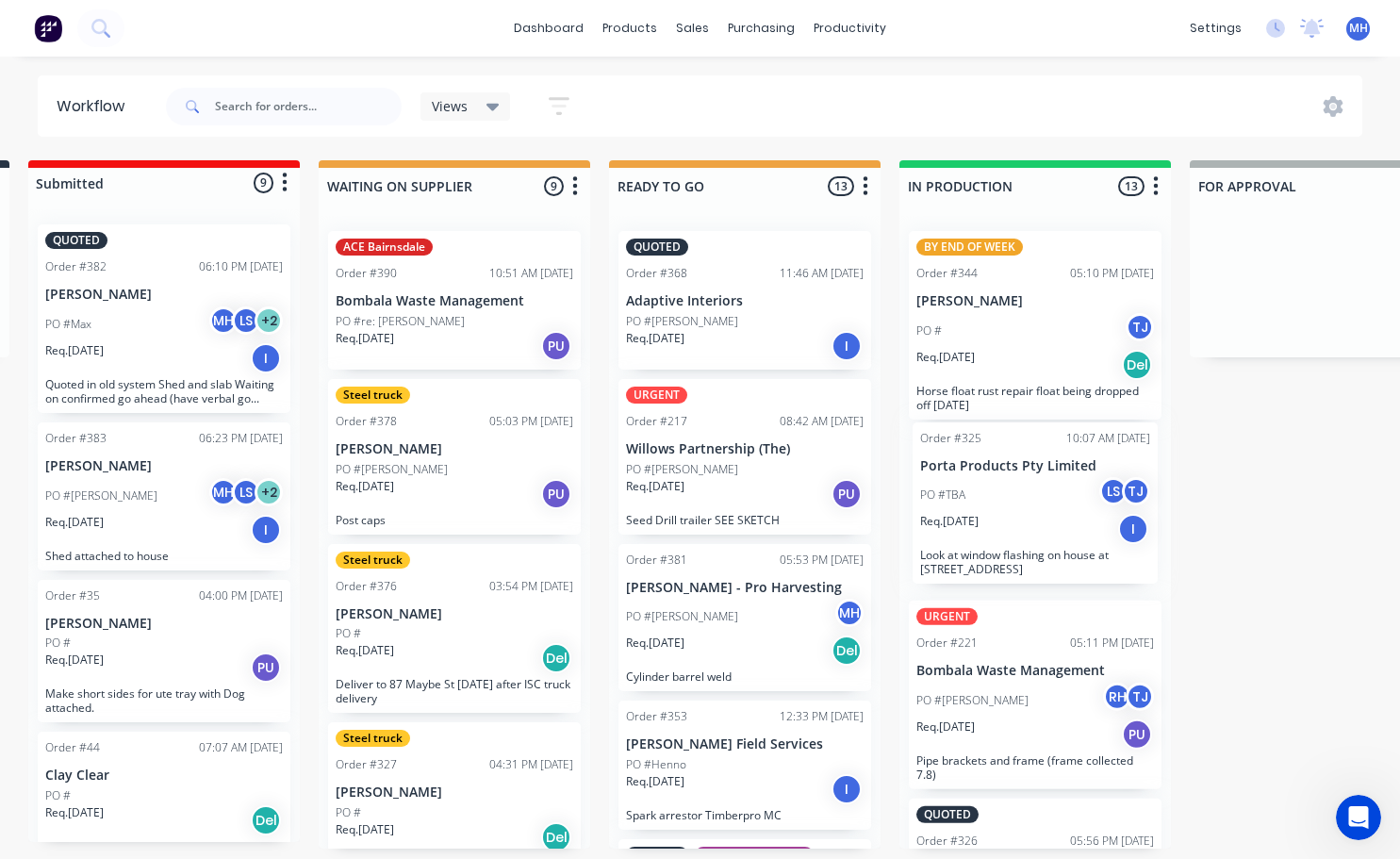
drag, startPoint x: 1014, startPoint y: 614, endPoint x: 1021, endPoint y: 497, distance: 117.2
click at [1021, 497] on div "BY END OF WEEK Order #344 05:10 PM [DATE] [PERSON_NAME] PO # TJ Req. [DATE] Del…" at bounding box center [1035, 532] width 271 height 632
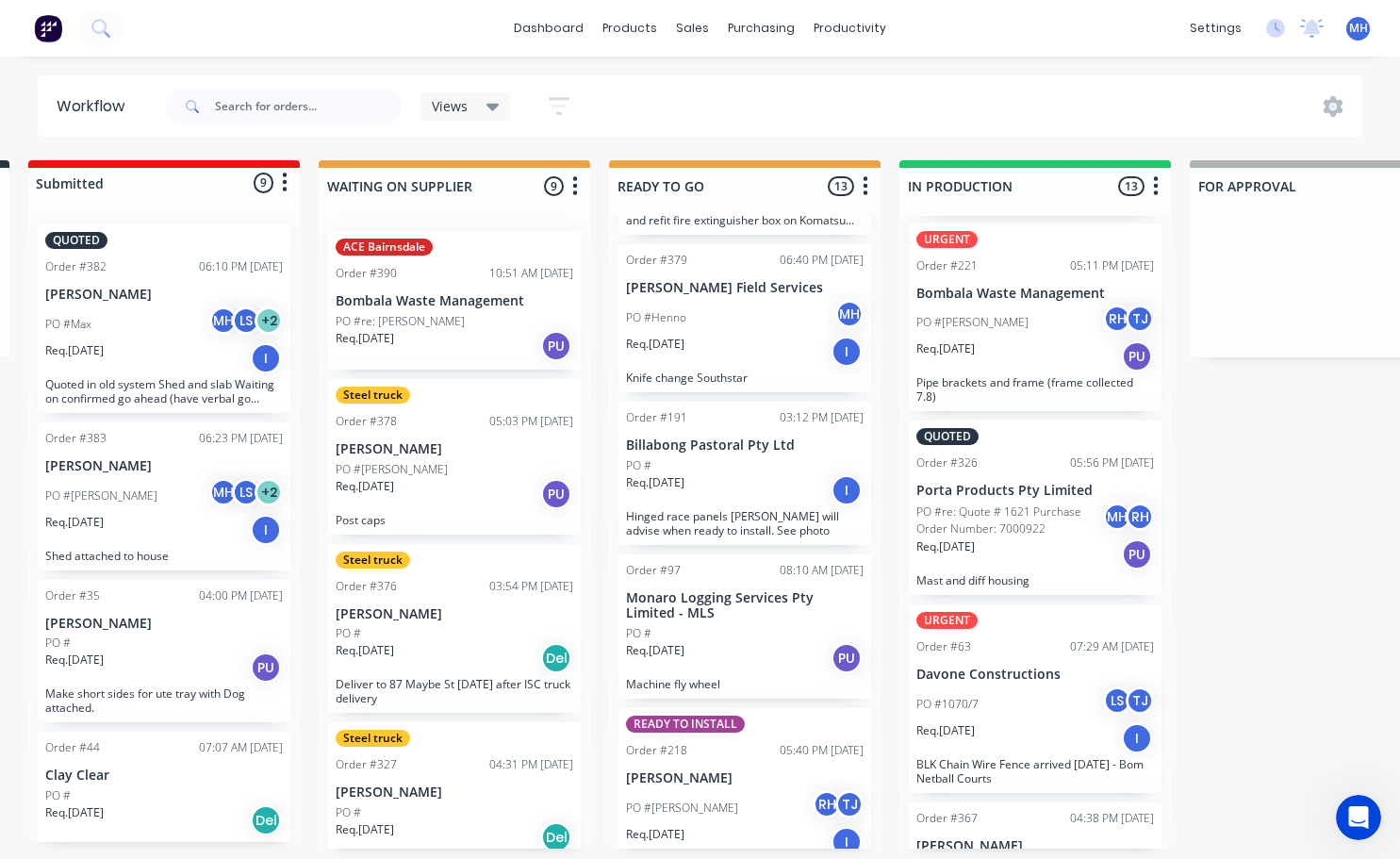
scroll to position [1490, 0]
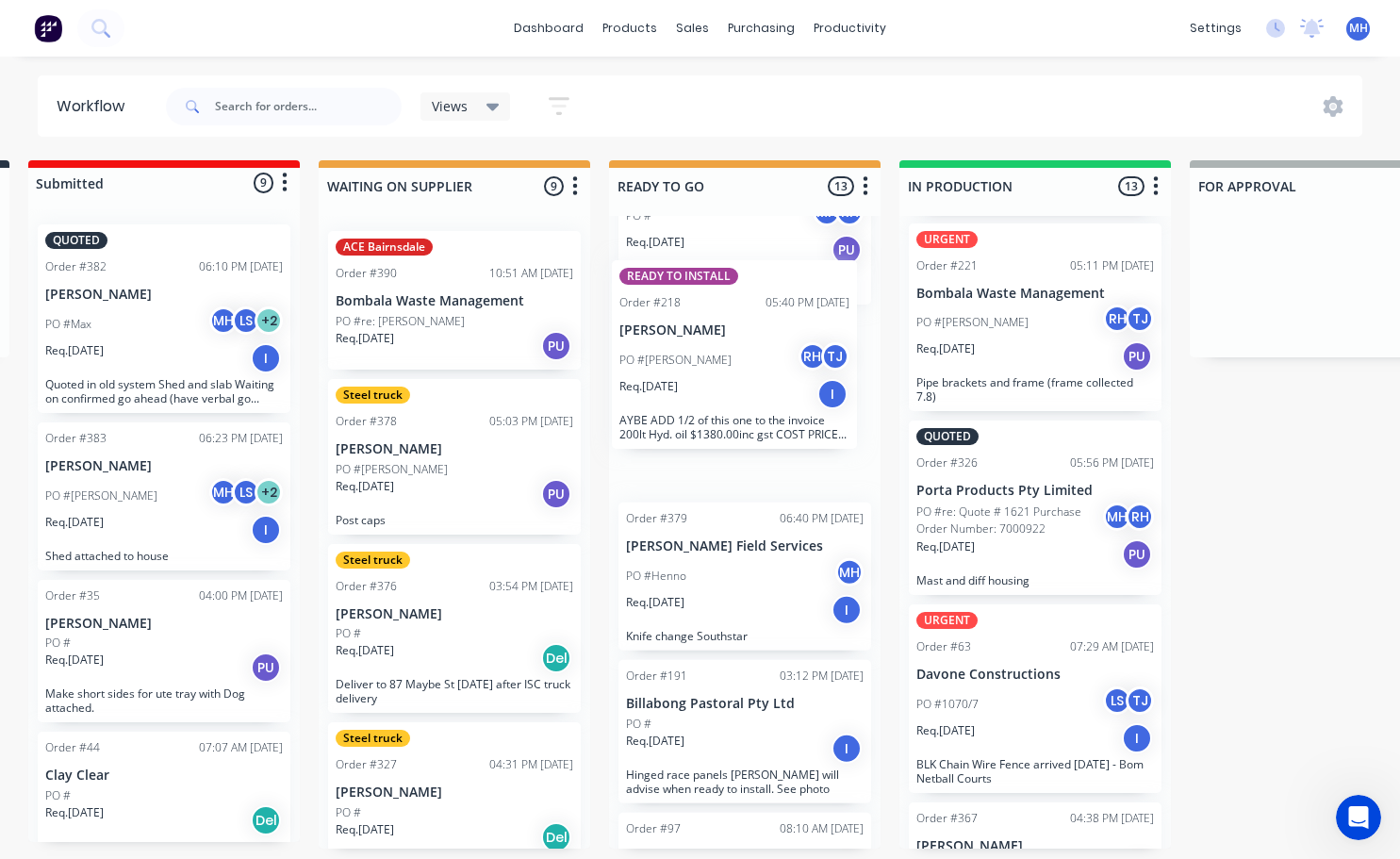
drag, startPoint x: 745, startPoint y: 762, endPoint x: 741, endPoint y: 362, distance: 400.0
click at [741, 362] on div "QUOTED Order #368 11:46 AM [DATE] Adaptive Interiors PO #[PERSON_NAME]. [DATE] …" at bounding box center [744, 532] width 271 height 632
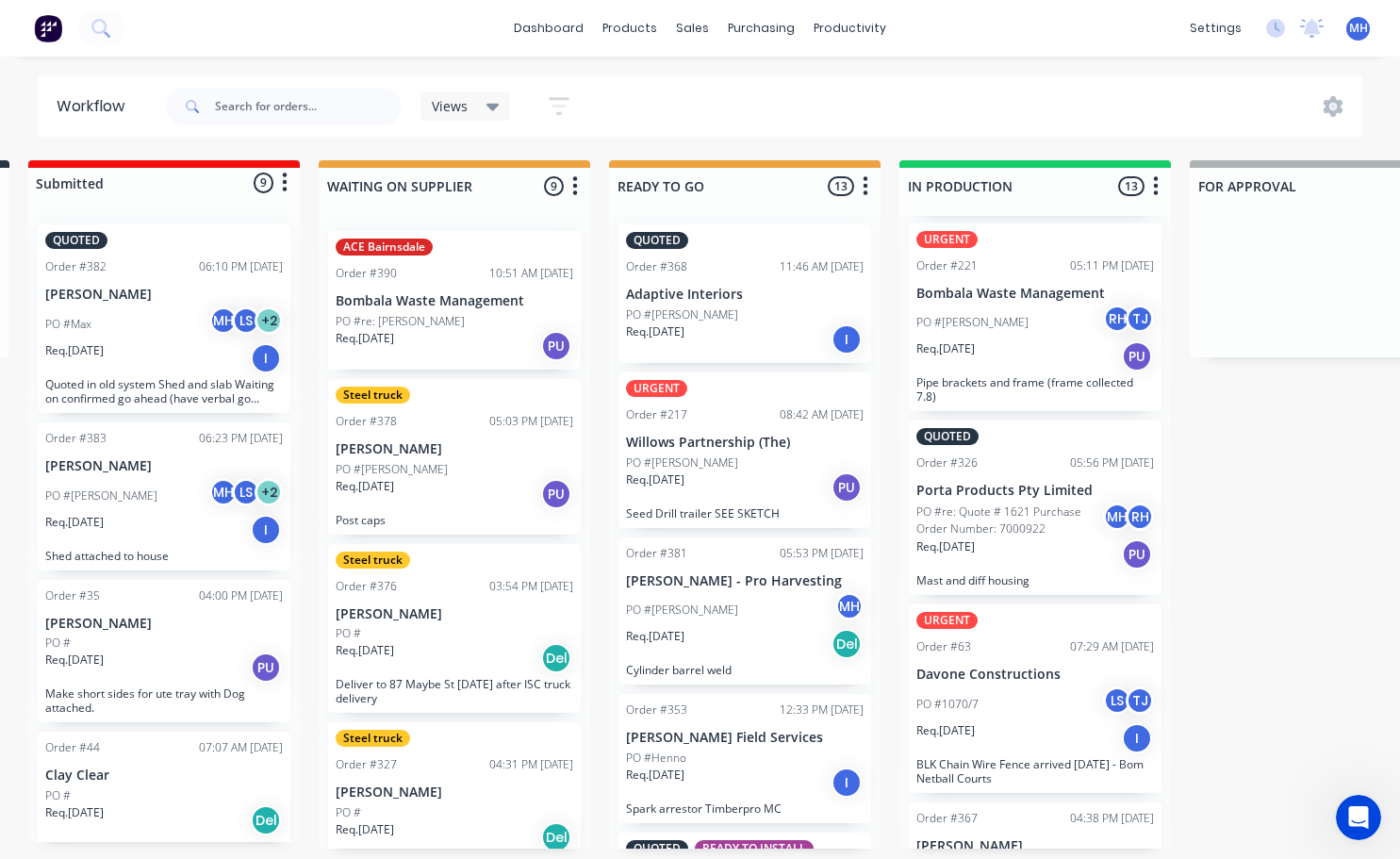
scroll to position [0, 0]
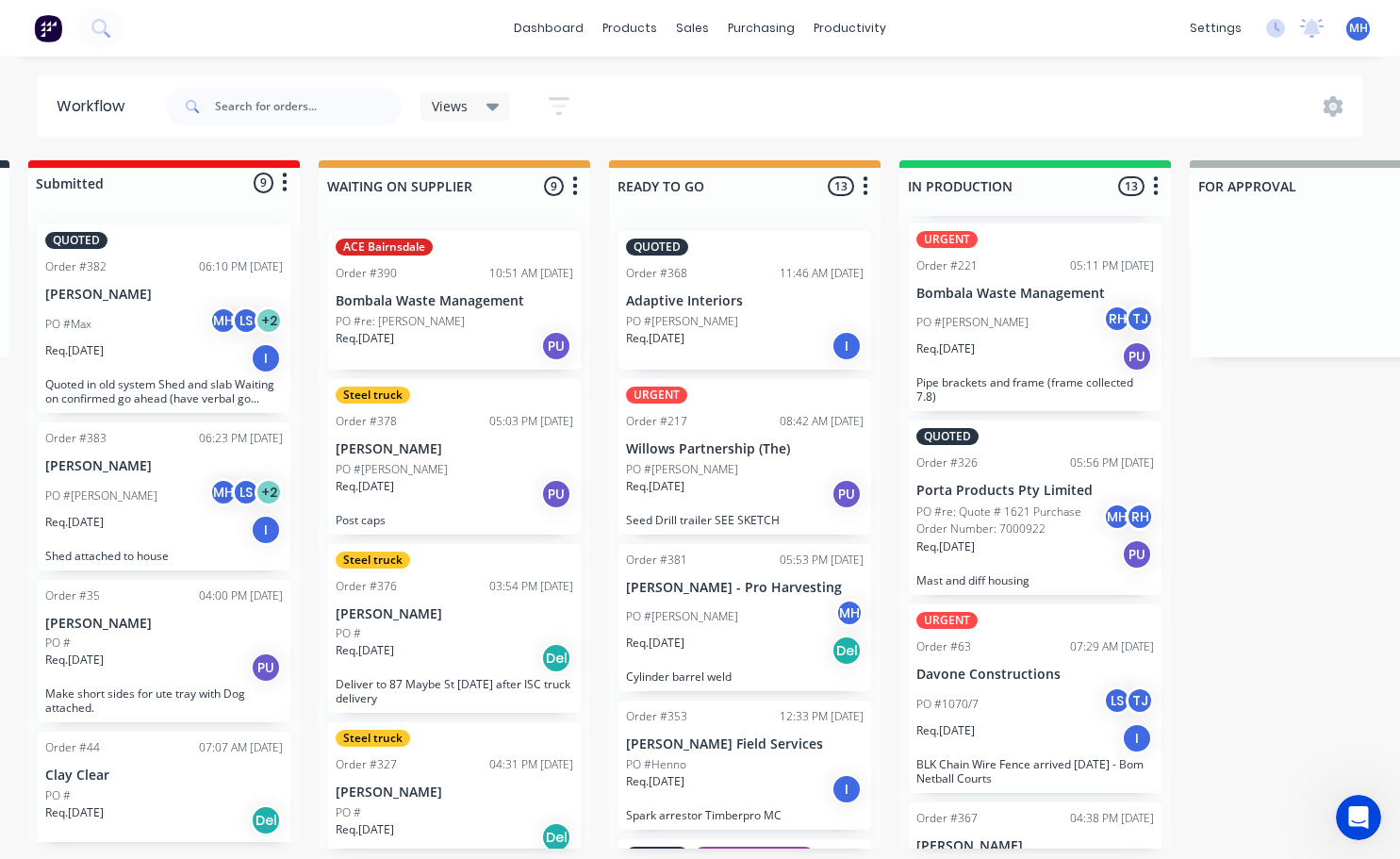
click at [719, 335] on div "Req. [DATE] I" at bounding box center [744, 346] width 238 height 32
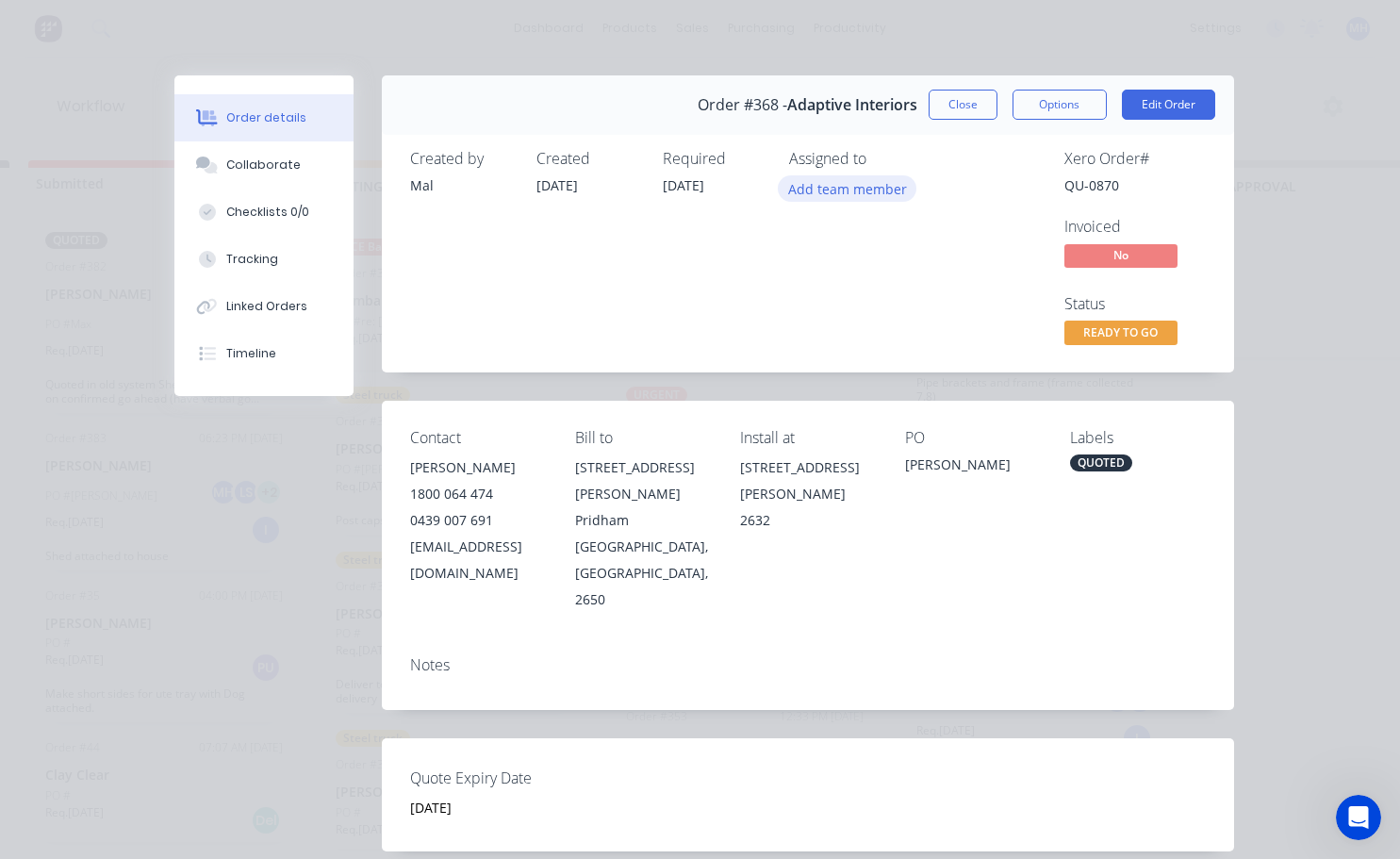
click at [824, 180] on button "Add team member" at bounding box center [848, 188] width 139 height 25
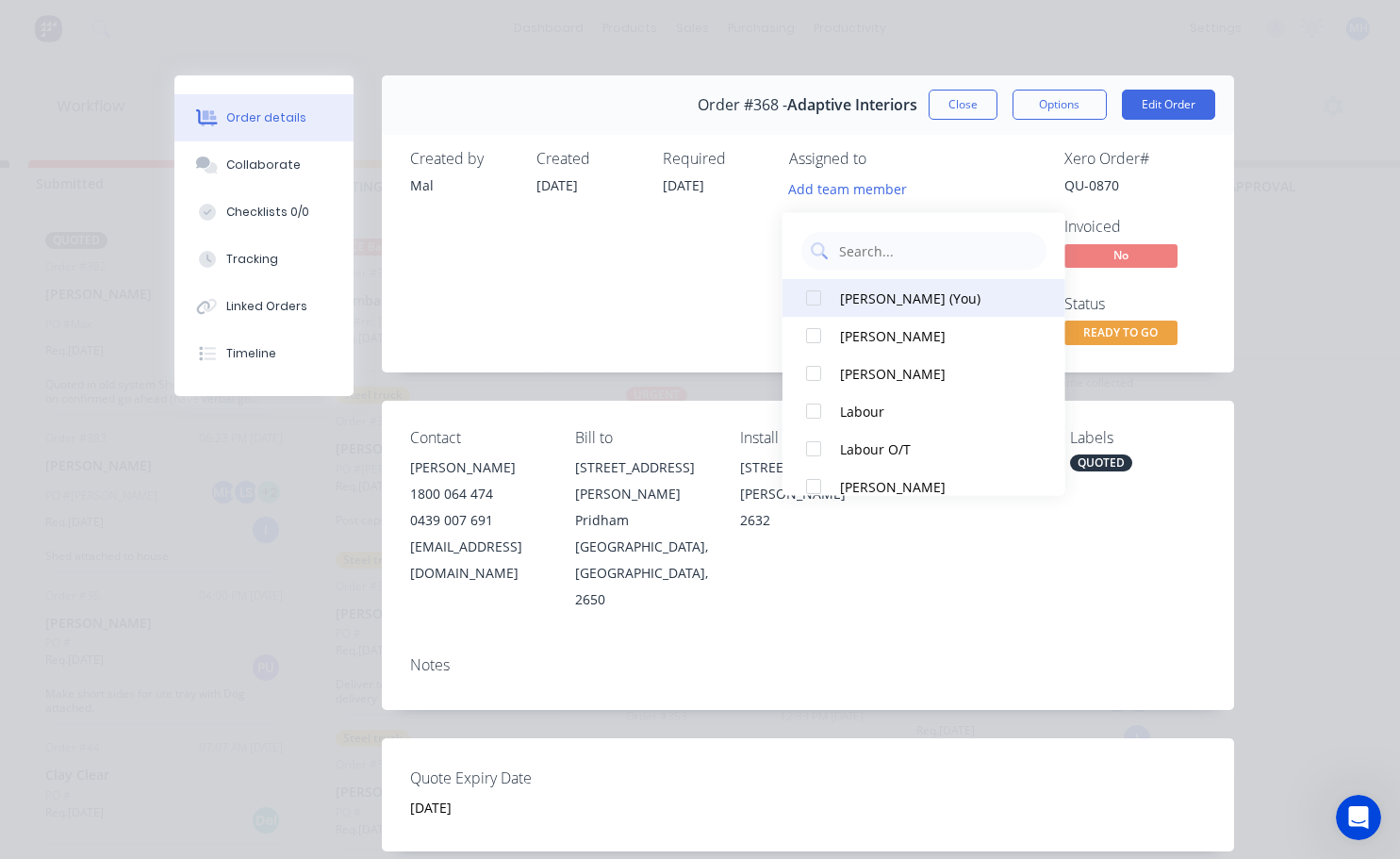
click at [811, 294] on div at bounding box center [813, 297] width 38 height 38
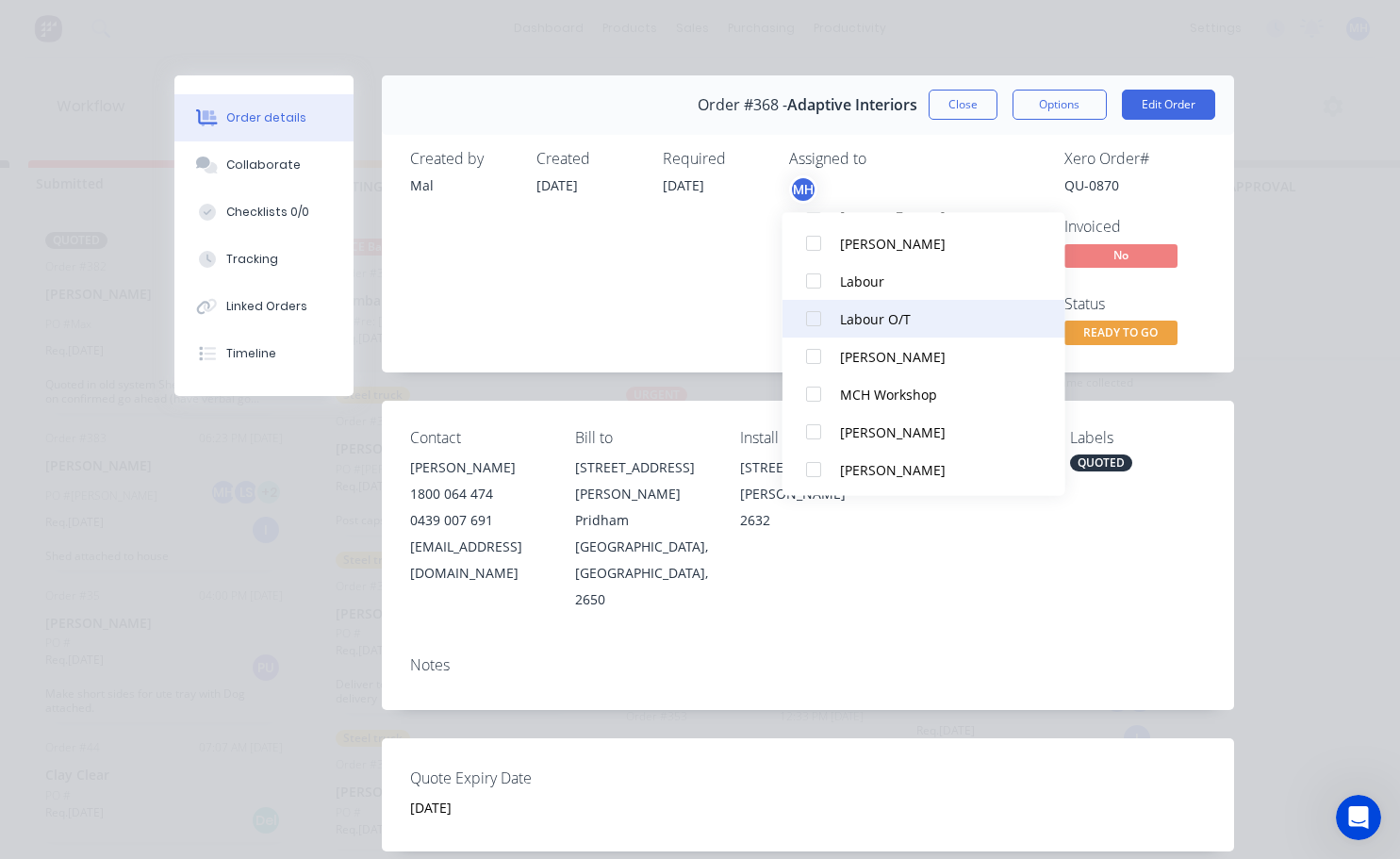
scroll to position [170, 0]
click at [810, 315] on div at bounding box center [813, 317] width 38 height 38
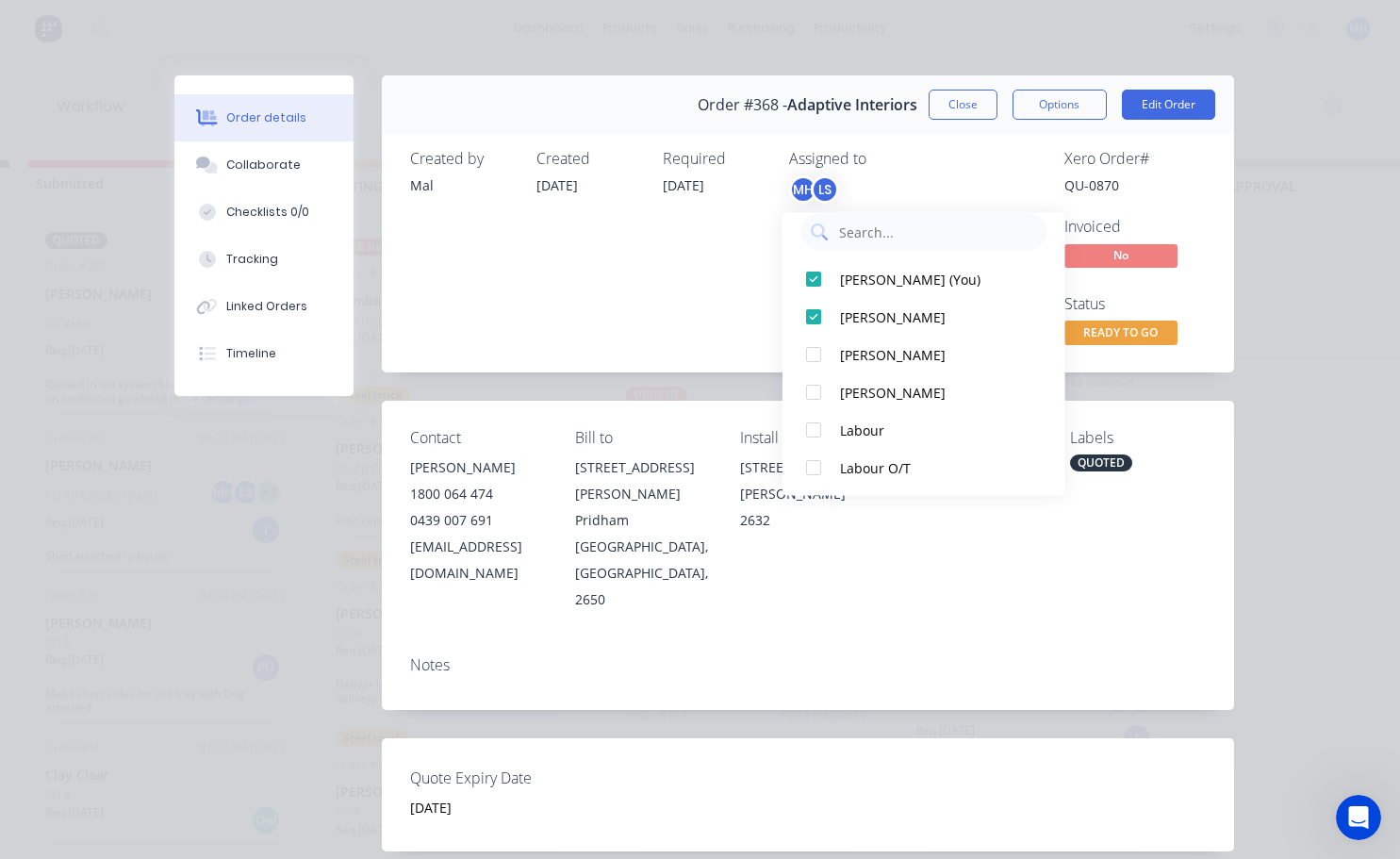
click at [774, 313] on div "Created by Mal Created [DATE] Required [DATE] Assigned to MH LS" at bounding box center [694, 249] width 568 height 199
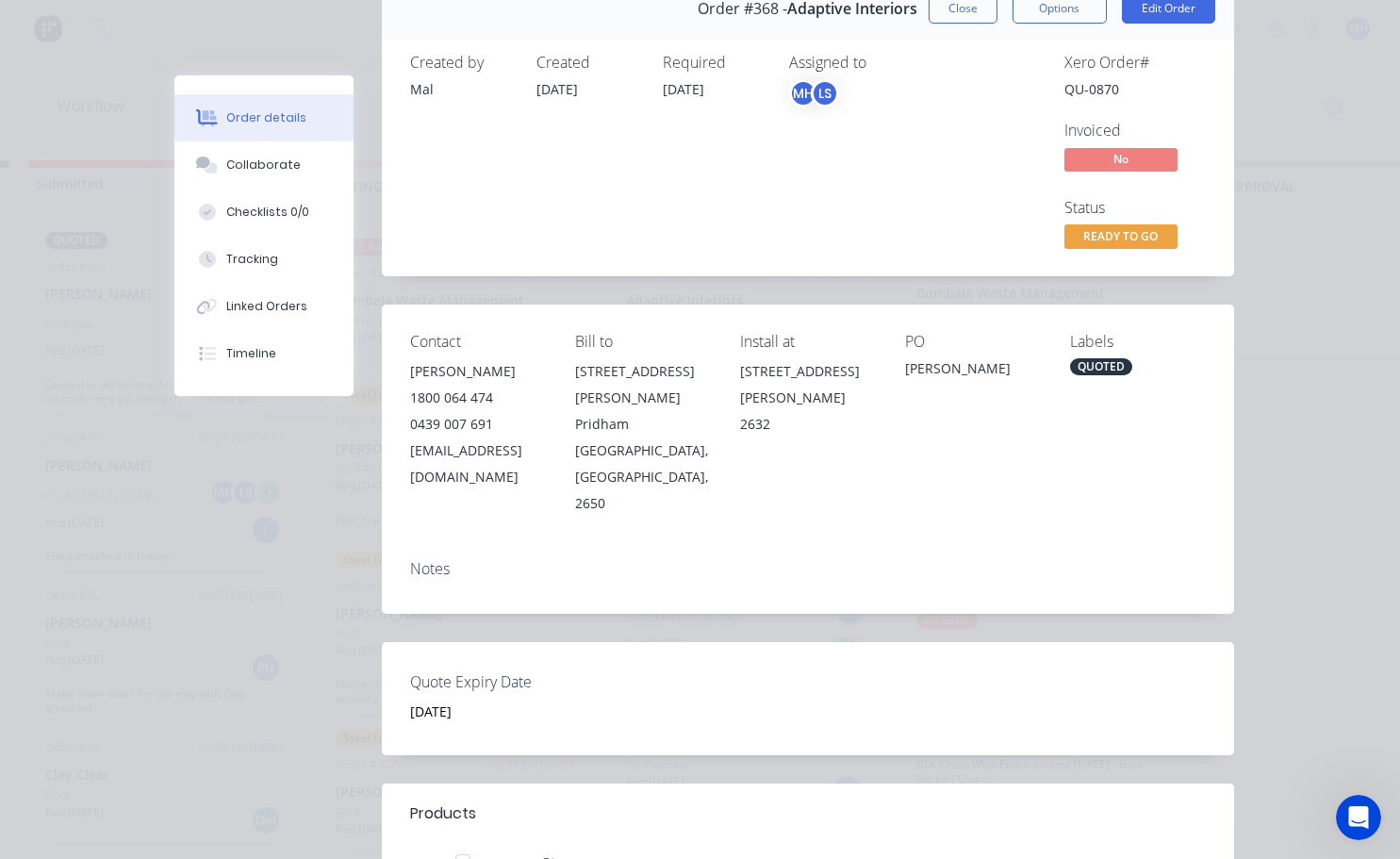
scroll to position [0, 0]
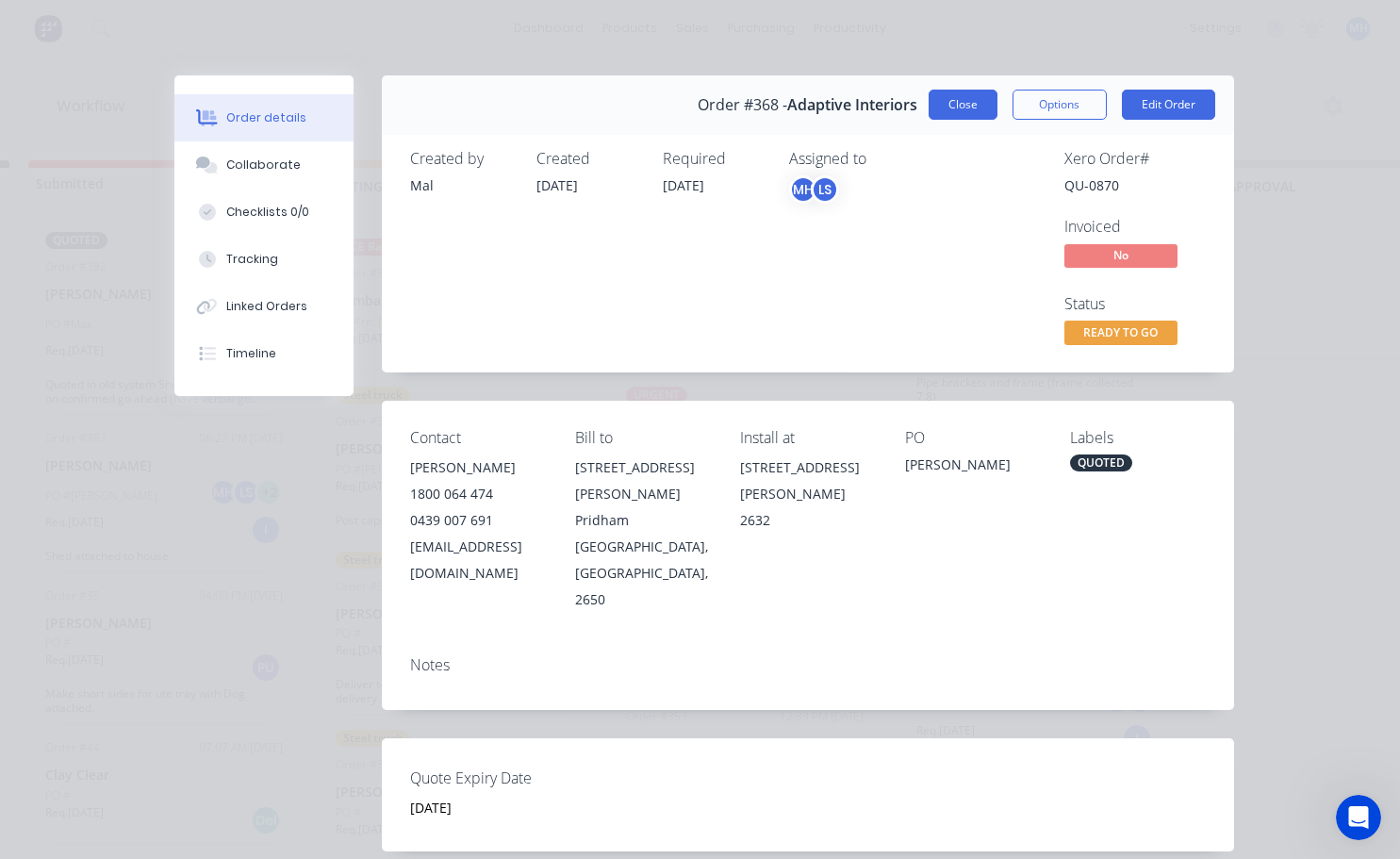
click at [974, 119] on button "Close" at bounding box center [963, 104] width 69 height 30
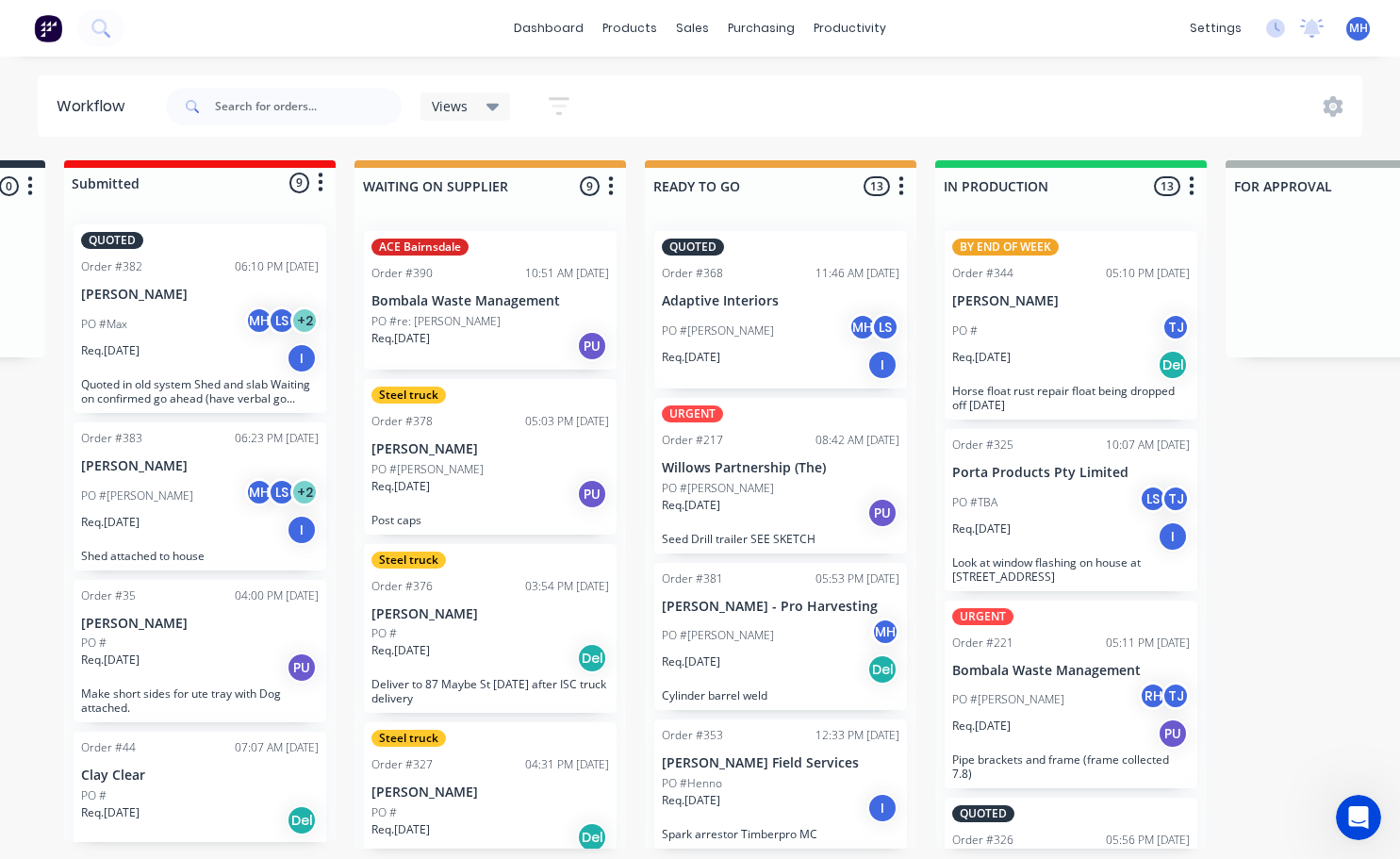
scroll to position [4, 193]
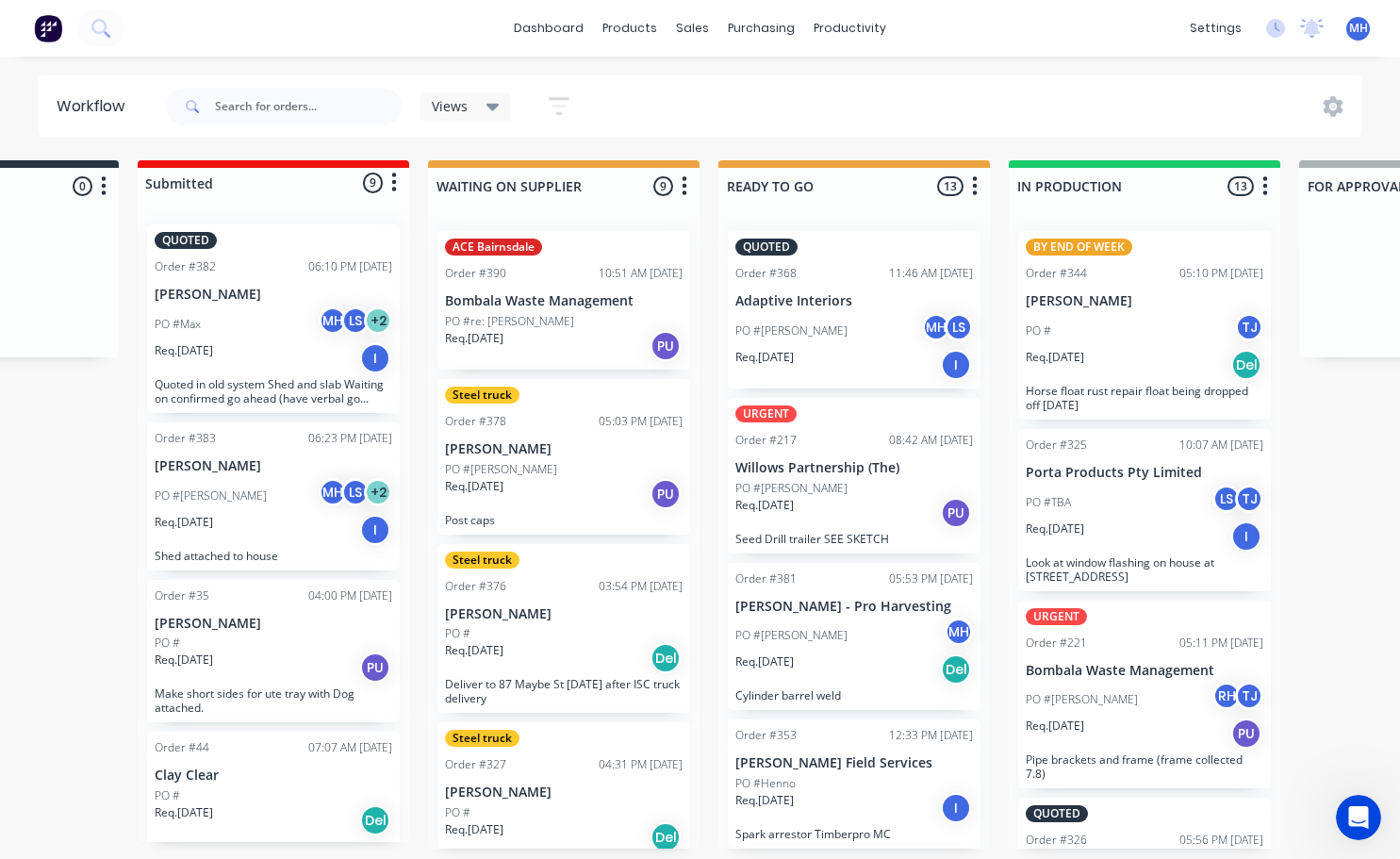
click at [534, 319] on div "PO #re: [PERSON_NAME]" at bounding box center [564, 321] width 238 height 17
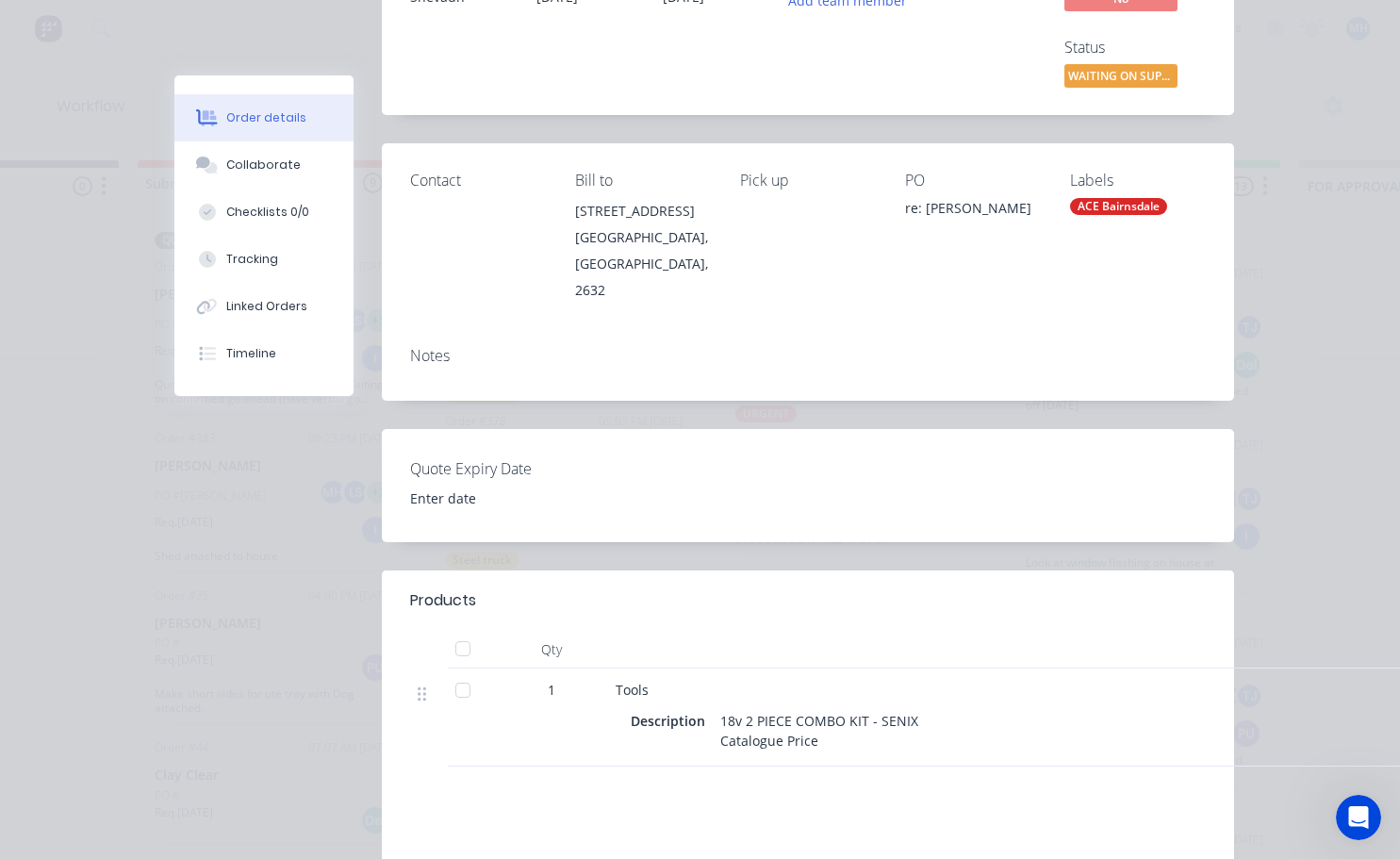
scroll to position [0, 0]
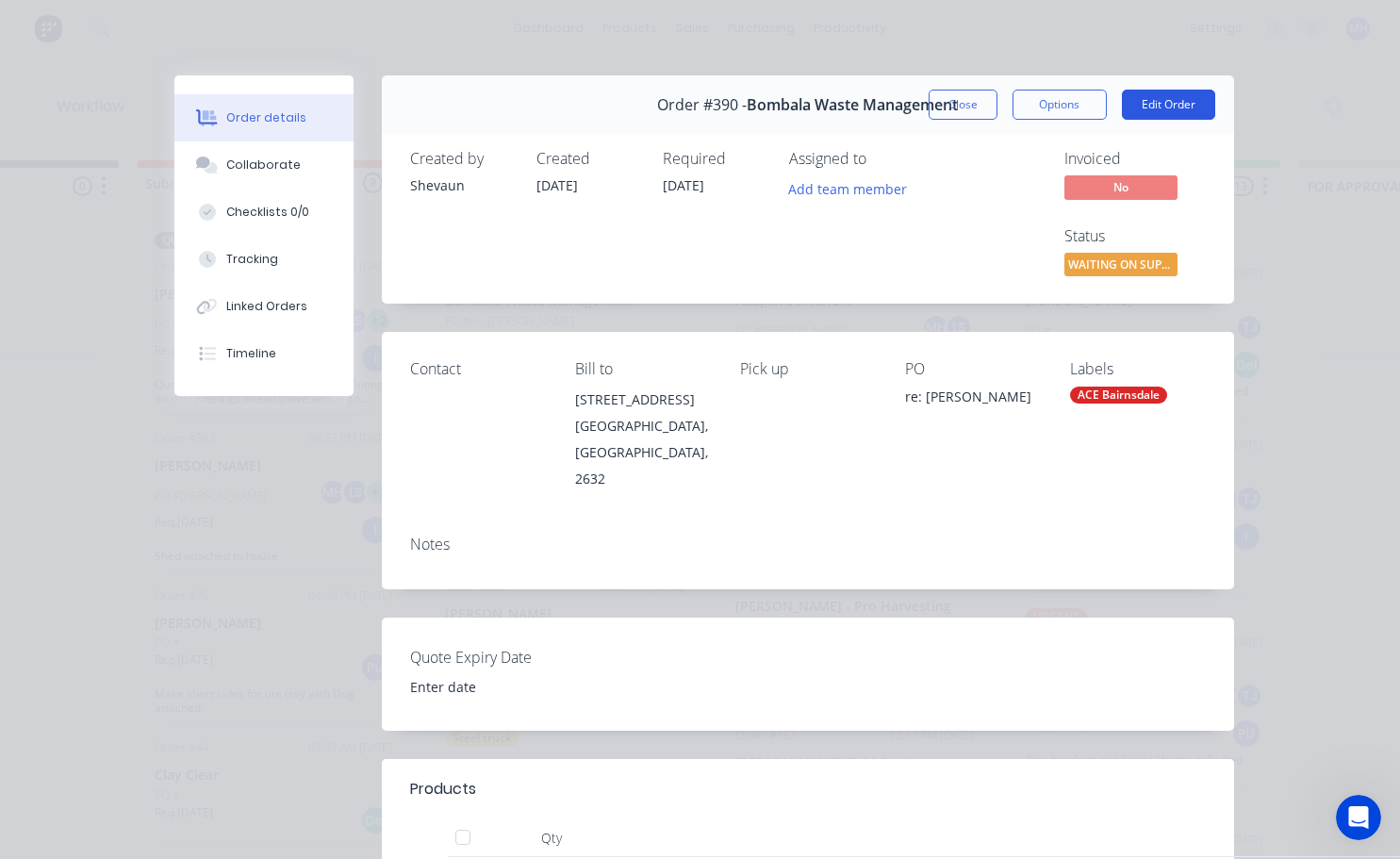
click at [1138, 101] on button "Edit Order" at bounding box center [1168, 104] width 94 height 30
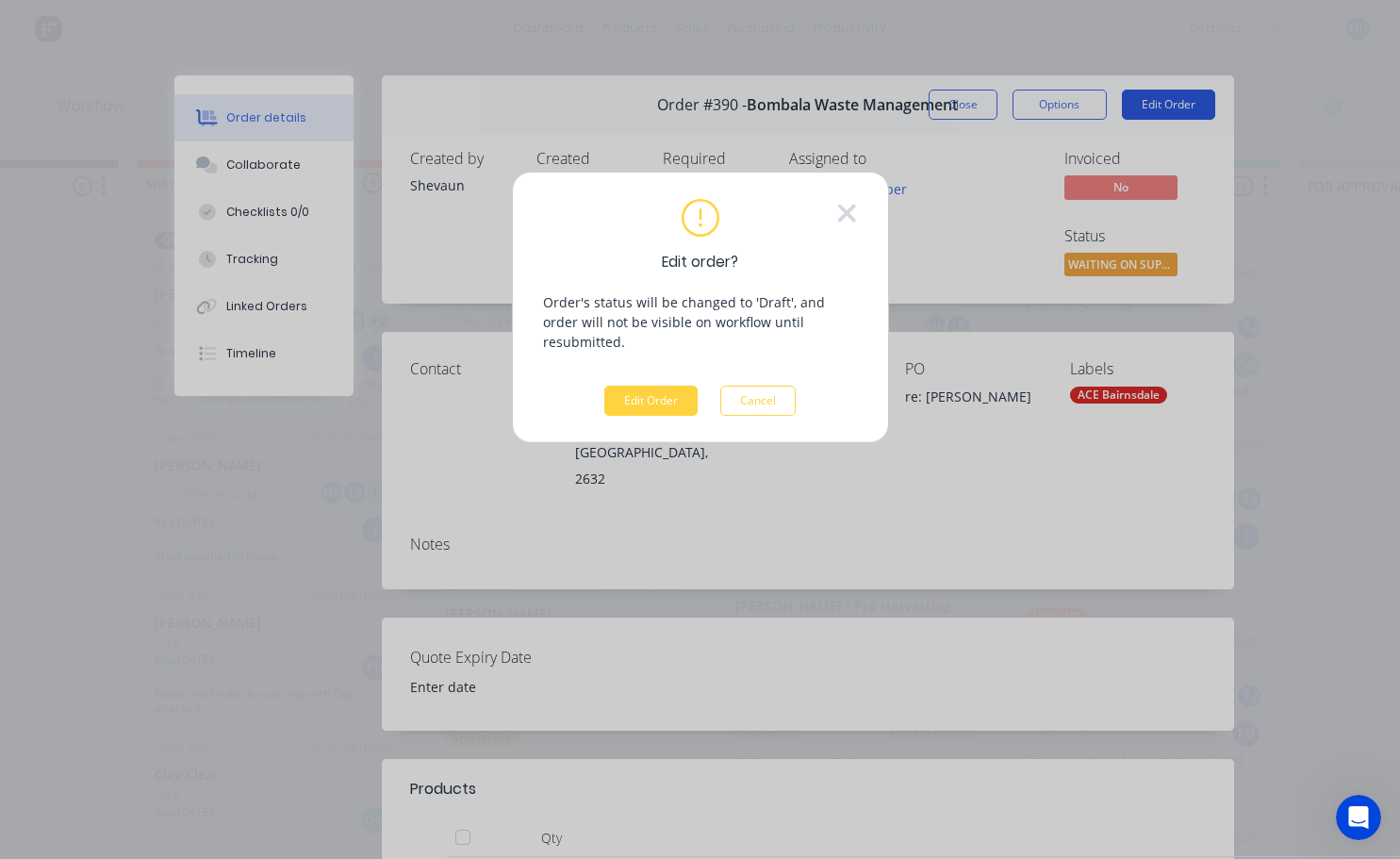
scroll to position [0, 193]
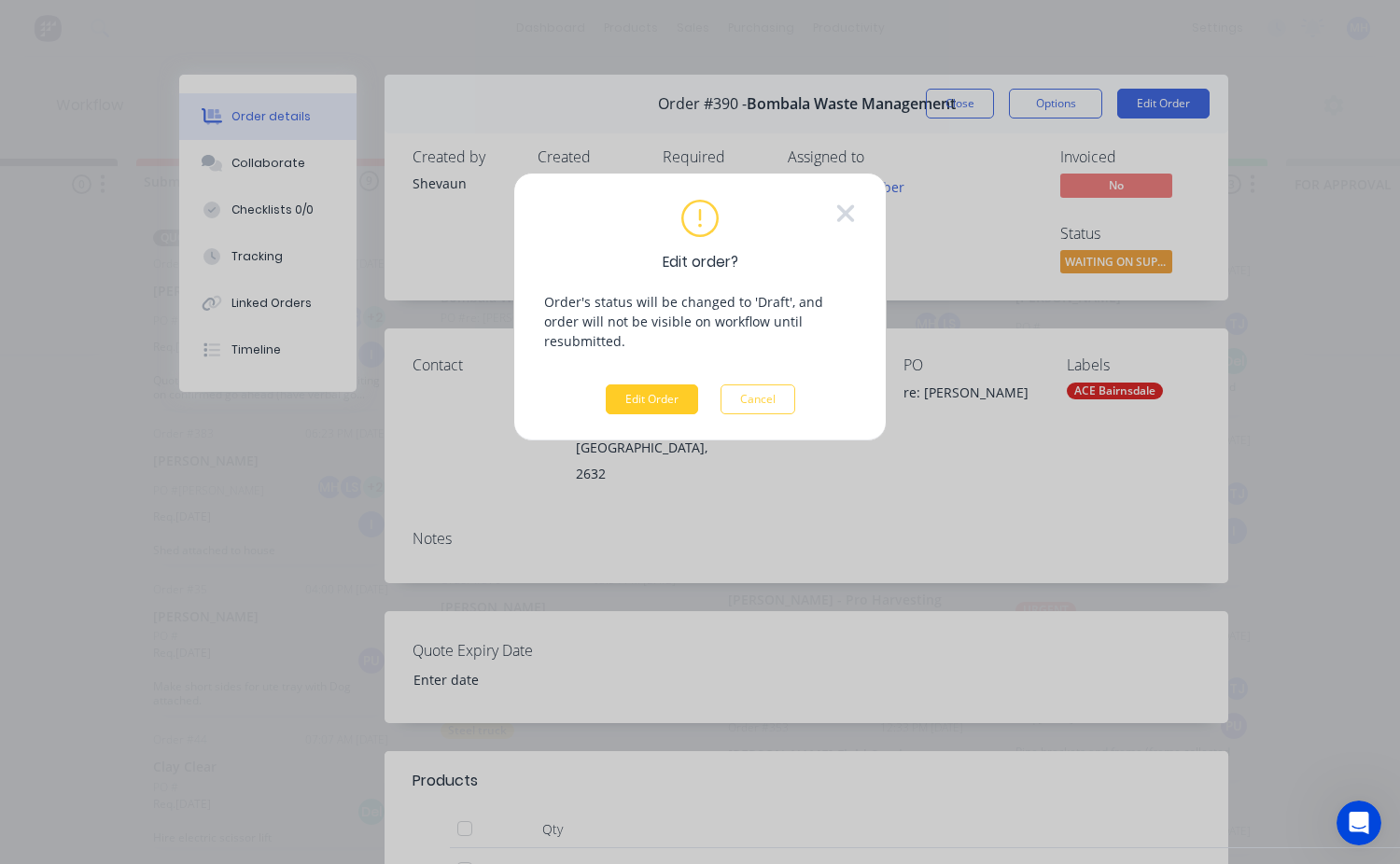
click at [678, 393] on button "Edit Order" at bounding box center [652, 399] width 93 height 30
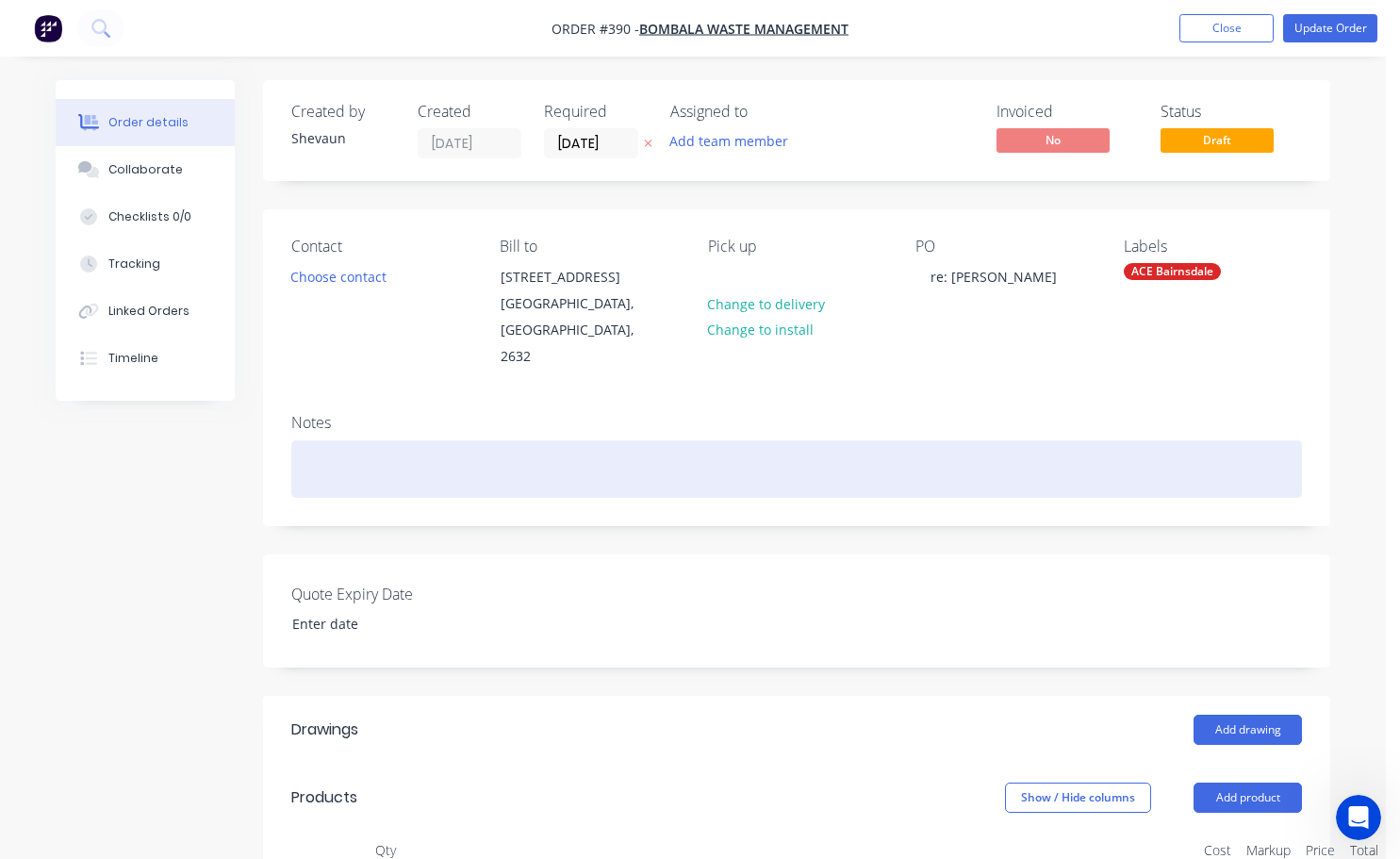
click at [344, 458] on div at bounding box center [797, 469] width 1011 height 58
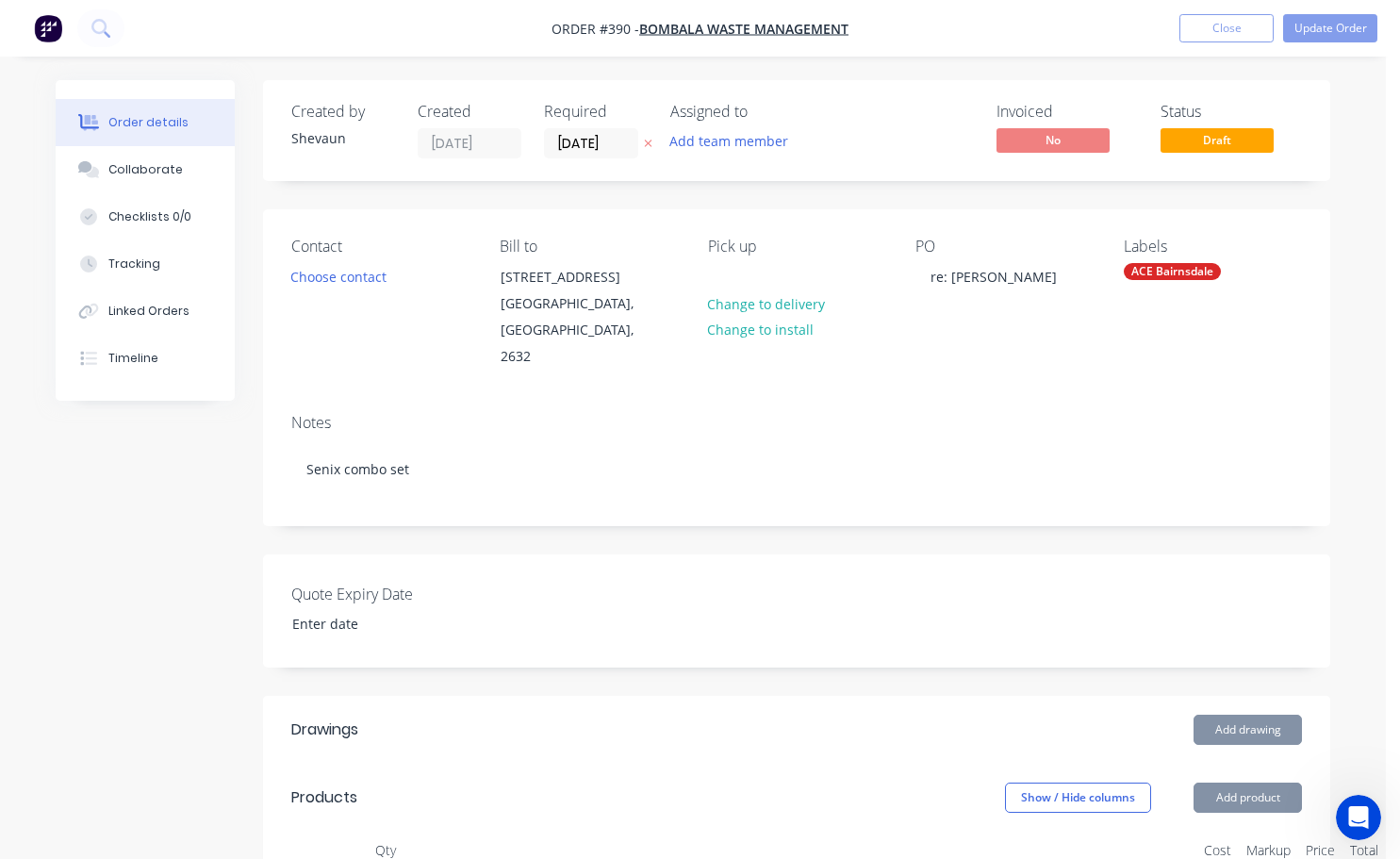
click at [533, 554] on div "Quote Expiry Date" at bounding box center [796, 610] width 1067 height 113
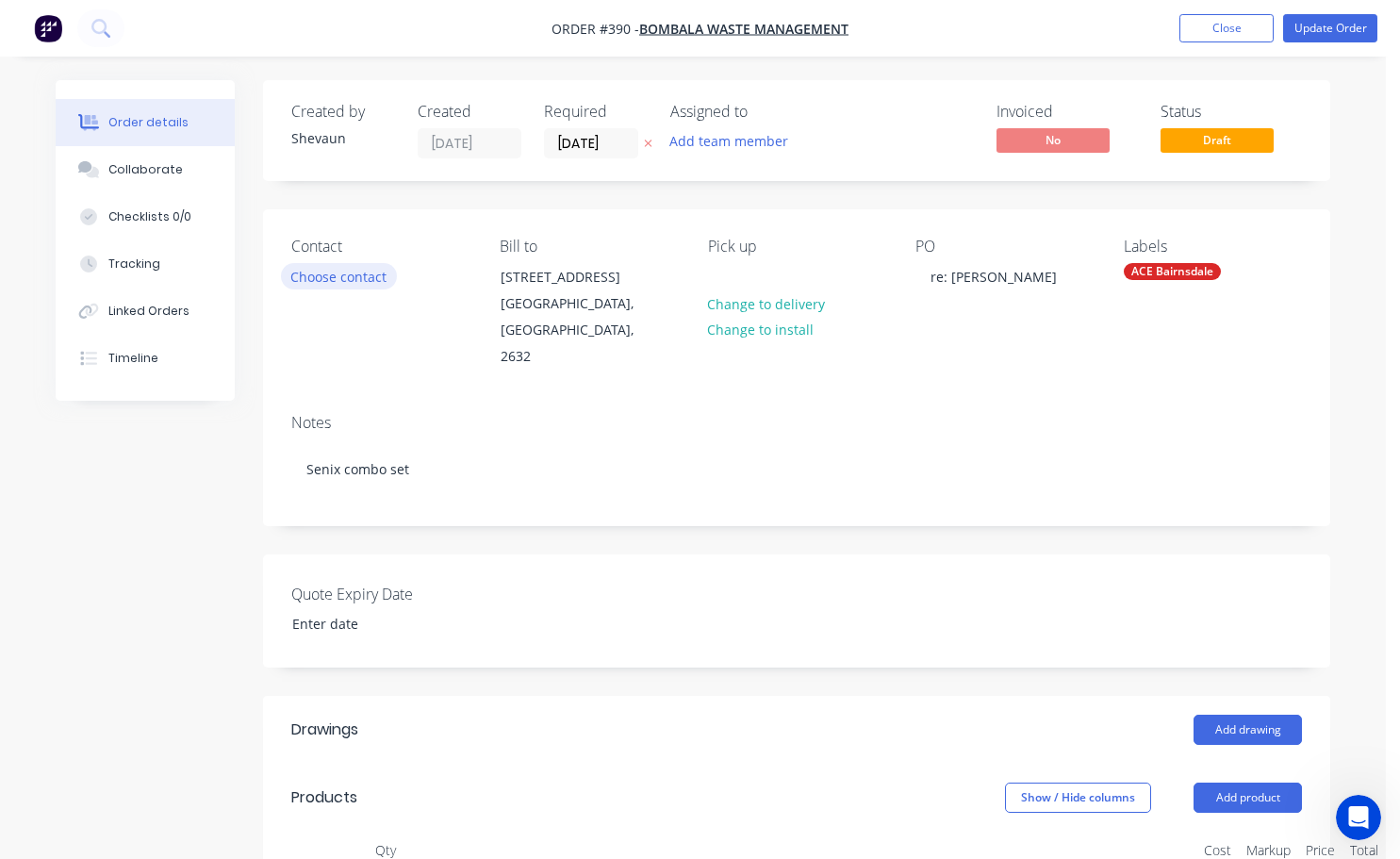
click at [374, 277] on button "Choose contact" at bounding box center [339, 275] width 116 height 25
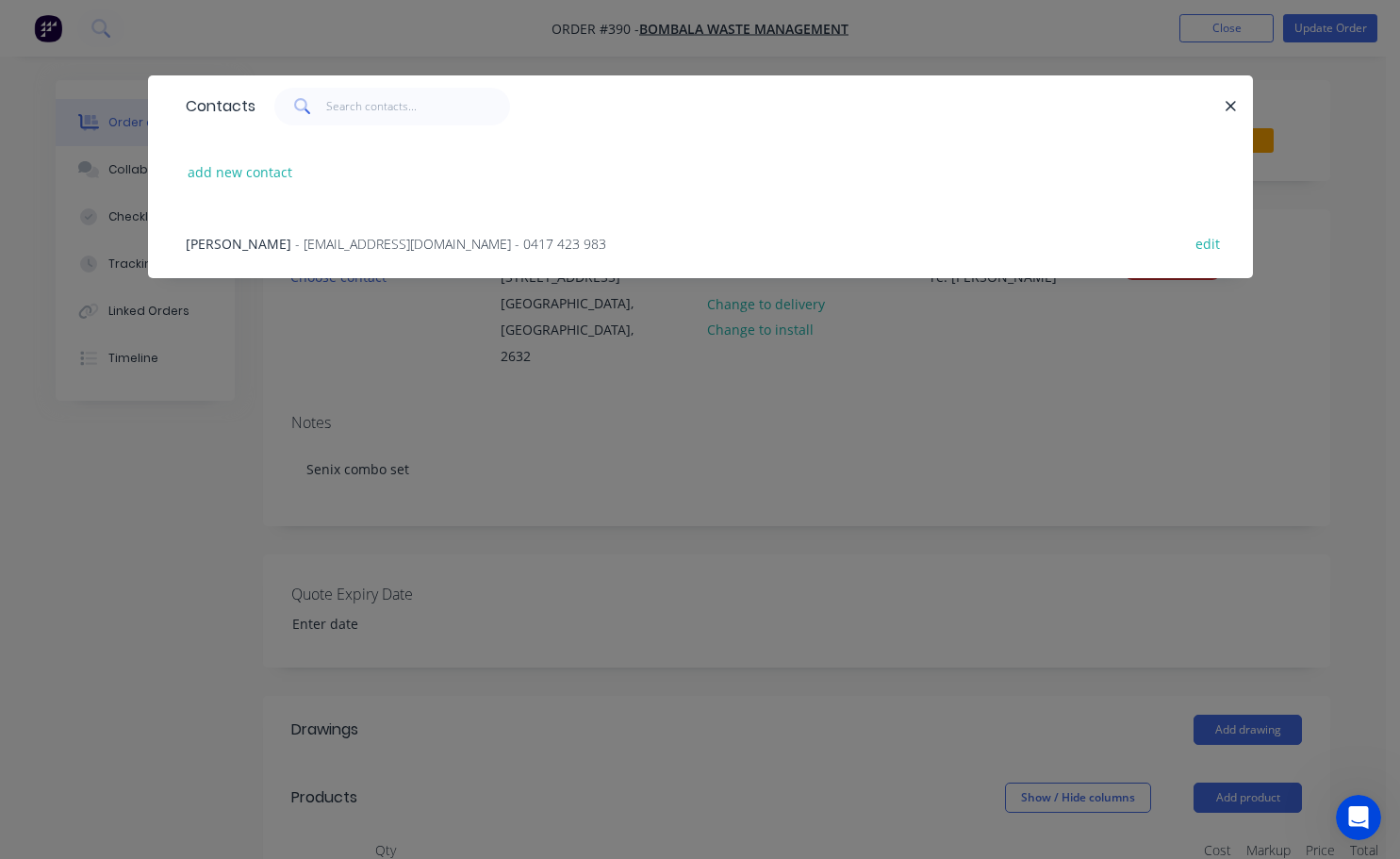
click at [294, 245] on div "[PERSON_NAME] - [EMAIL_ADDRESS][DOMAIN_NAME] - 0417 423 983" at bounding box center [395, 243] width 420 height 20
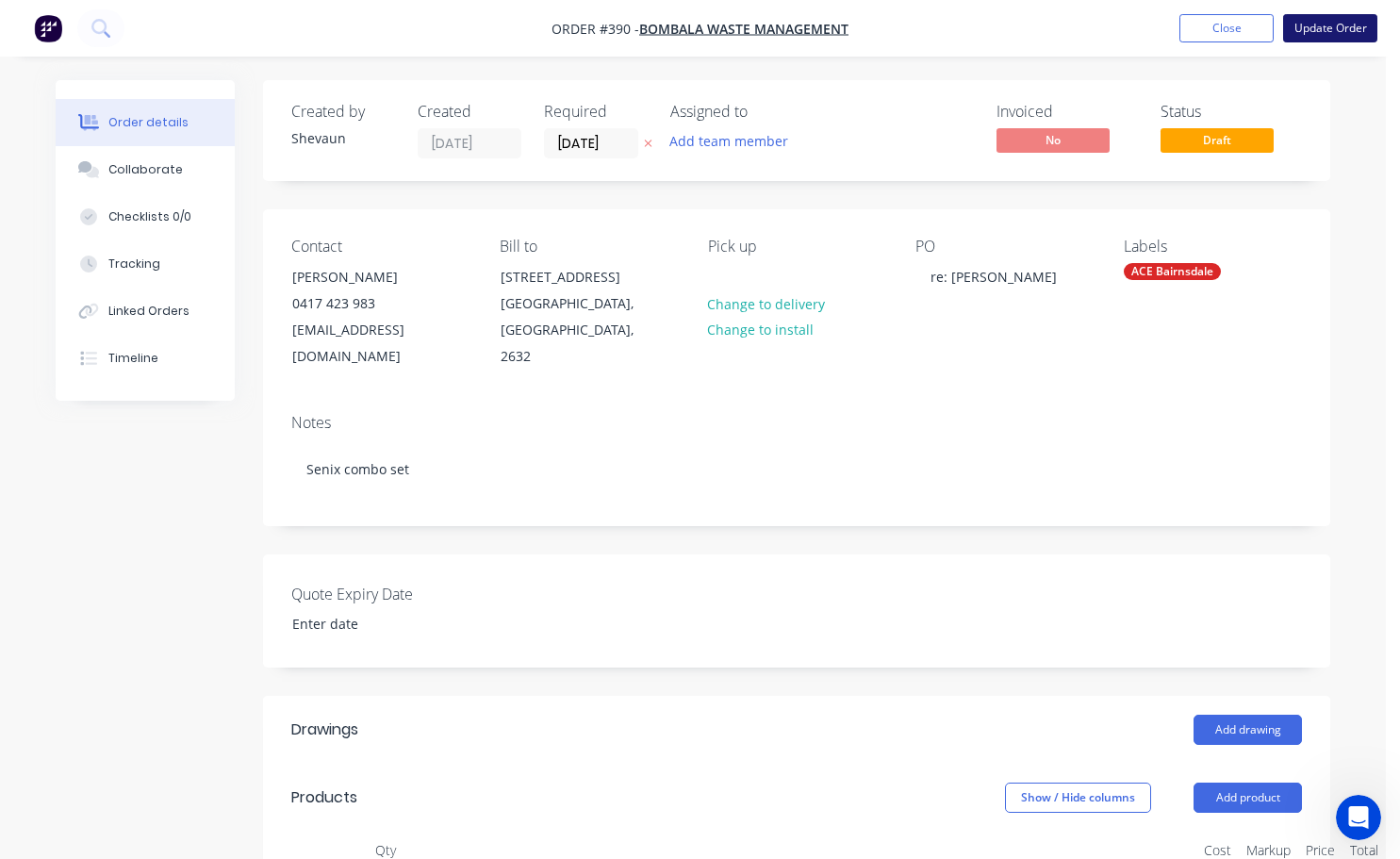
click at [1340, 30] on button "Update Order" at bounding box center [1330, 28] width 95 height 28
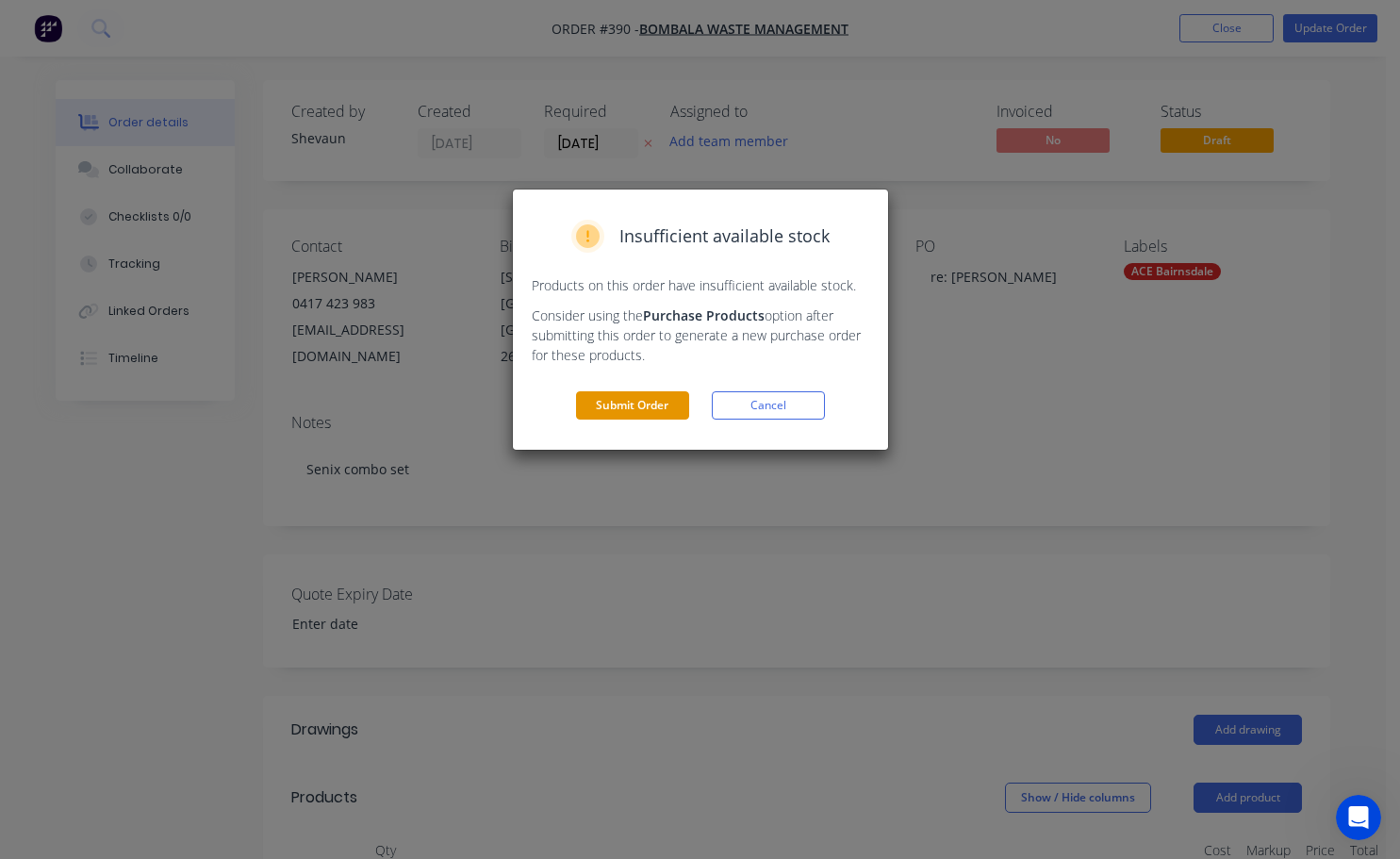
click at [652, 406] on button "Submit Order" at bounding box center [632, 404] width 113 height 28
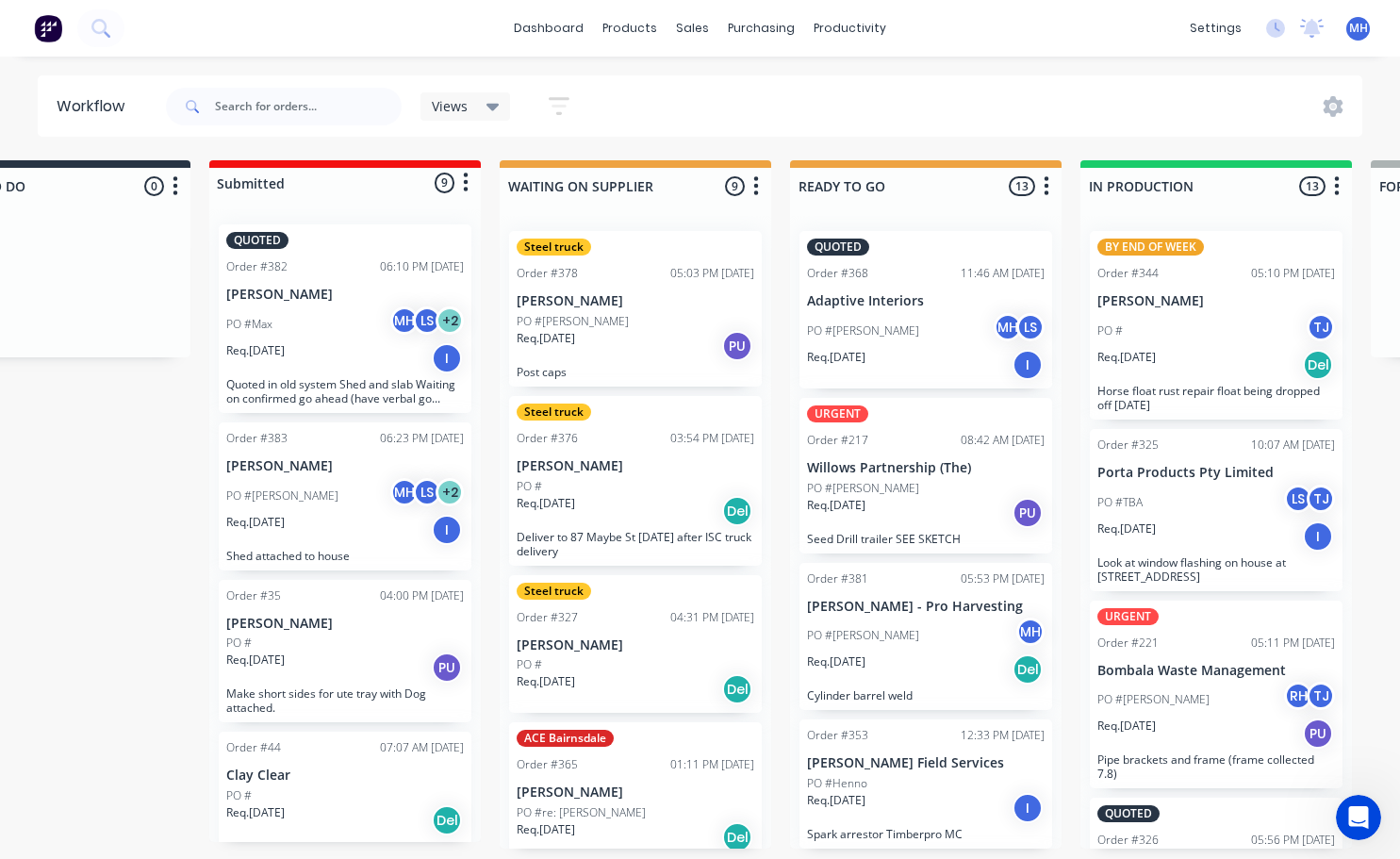
scroll to position [4, 234]
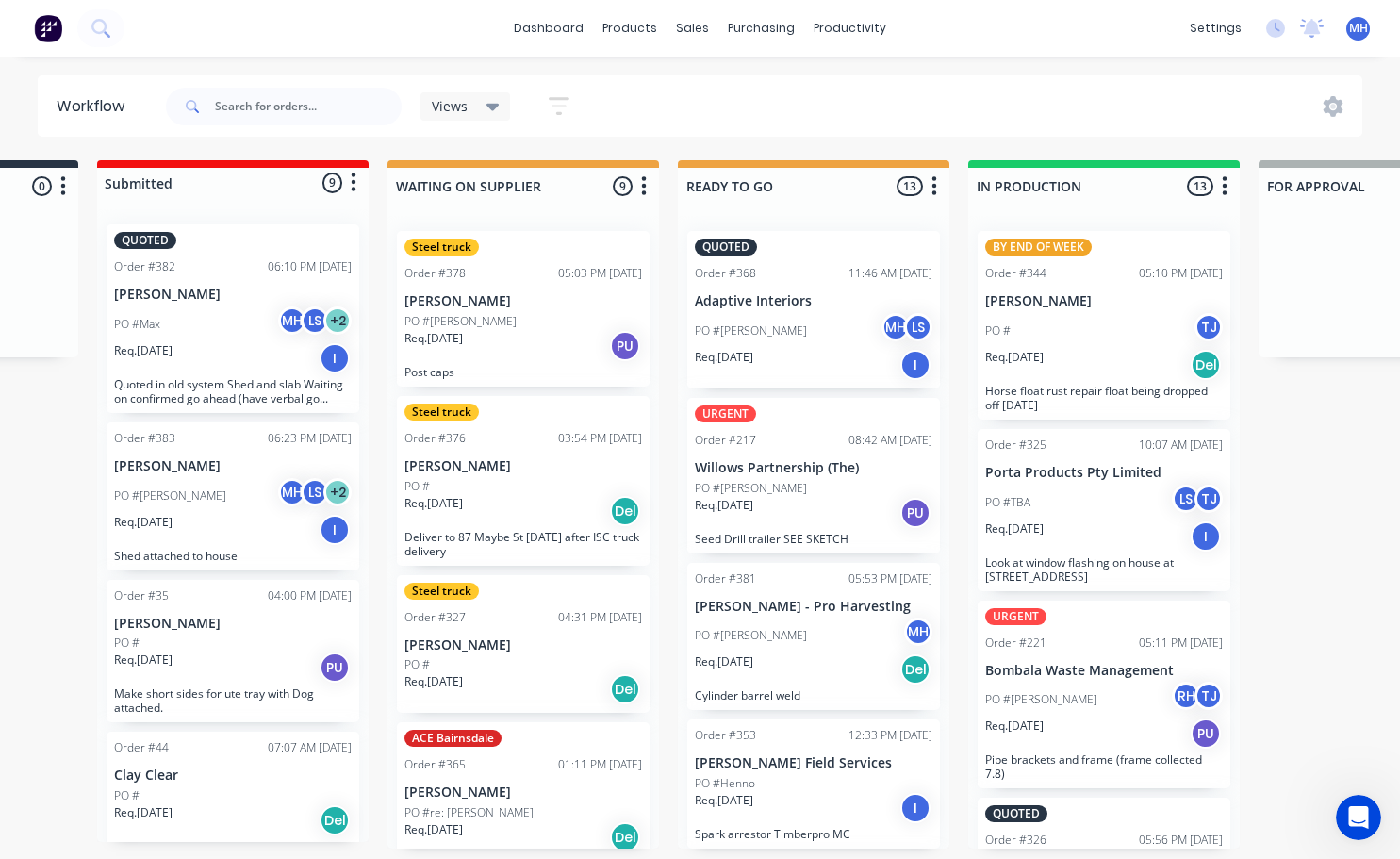
click at [1362, 31] on span "MH" at bounding box center [1358, 29] width 19 height 17
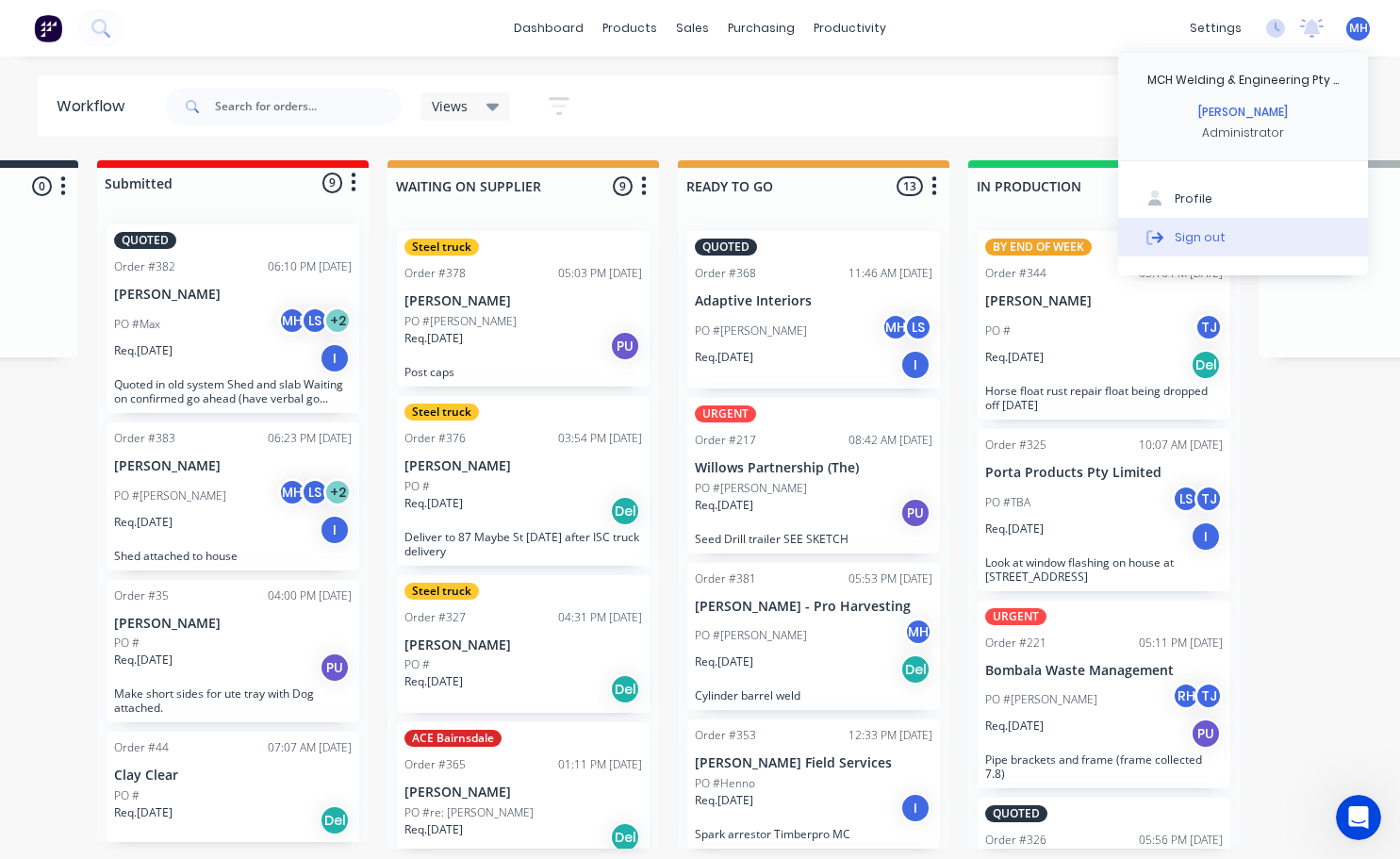
click at [1190, 245] on div "Sign out" at bounding box center [1200, 236] width 51 height 17
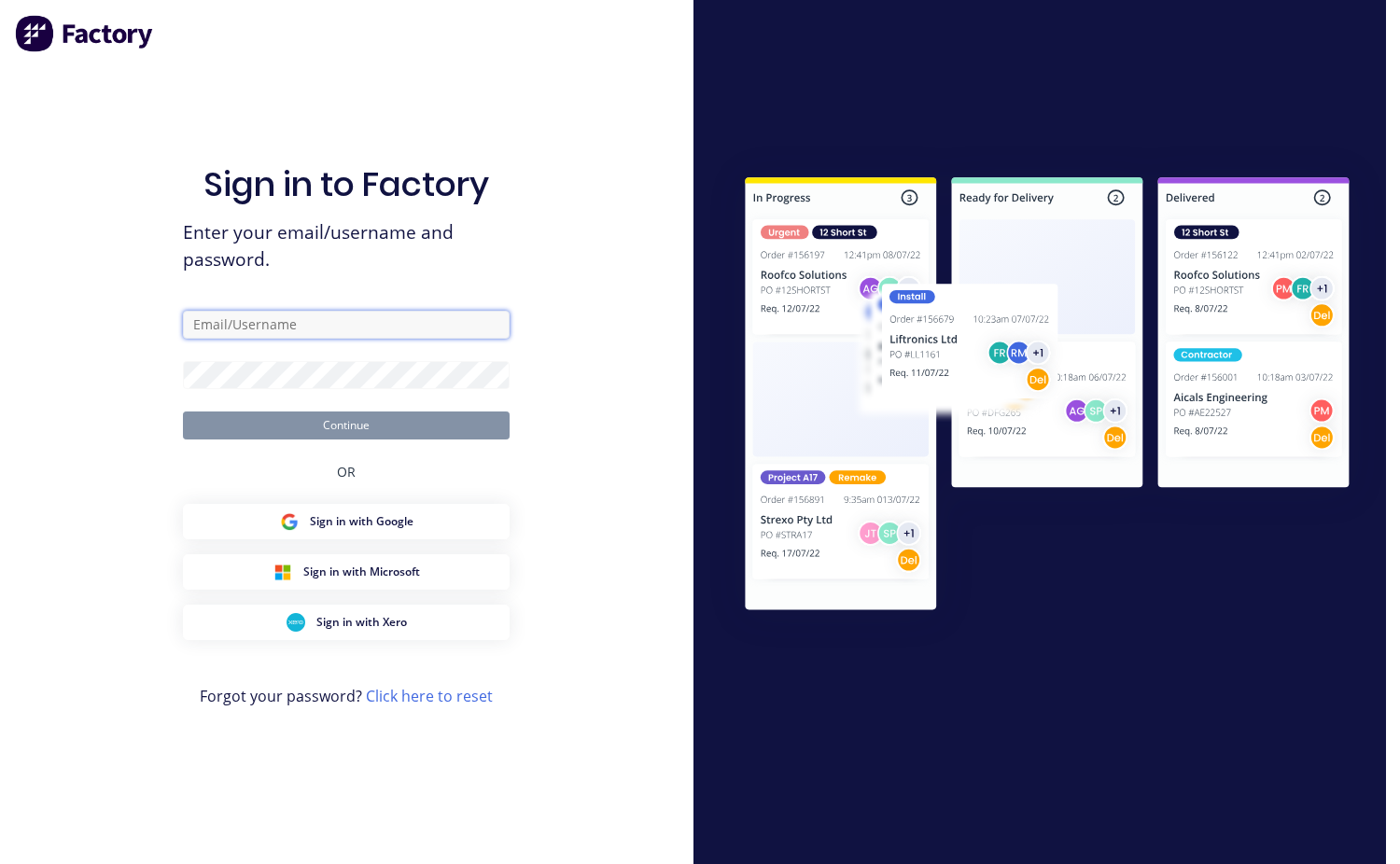
type input "[EMAIL_ADDRESS][DOMAIN_NAME]"
